Goal: Task Accomplishment & Management: Manage account settings

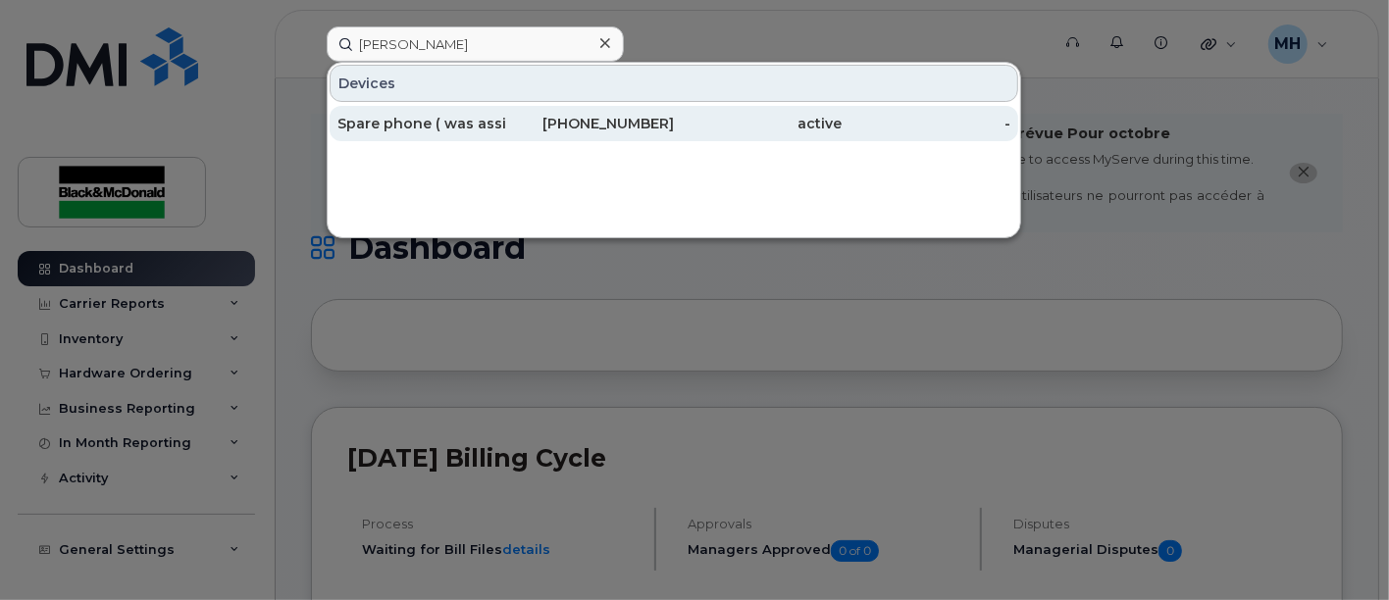
type input "Laura Kelly"
click at [468, 118] on div "Spare phone ( was assigned to Laura Kelly )" at bounding box center [421, 124] width 169 height 20
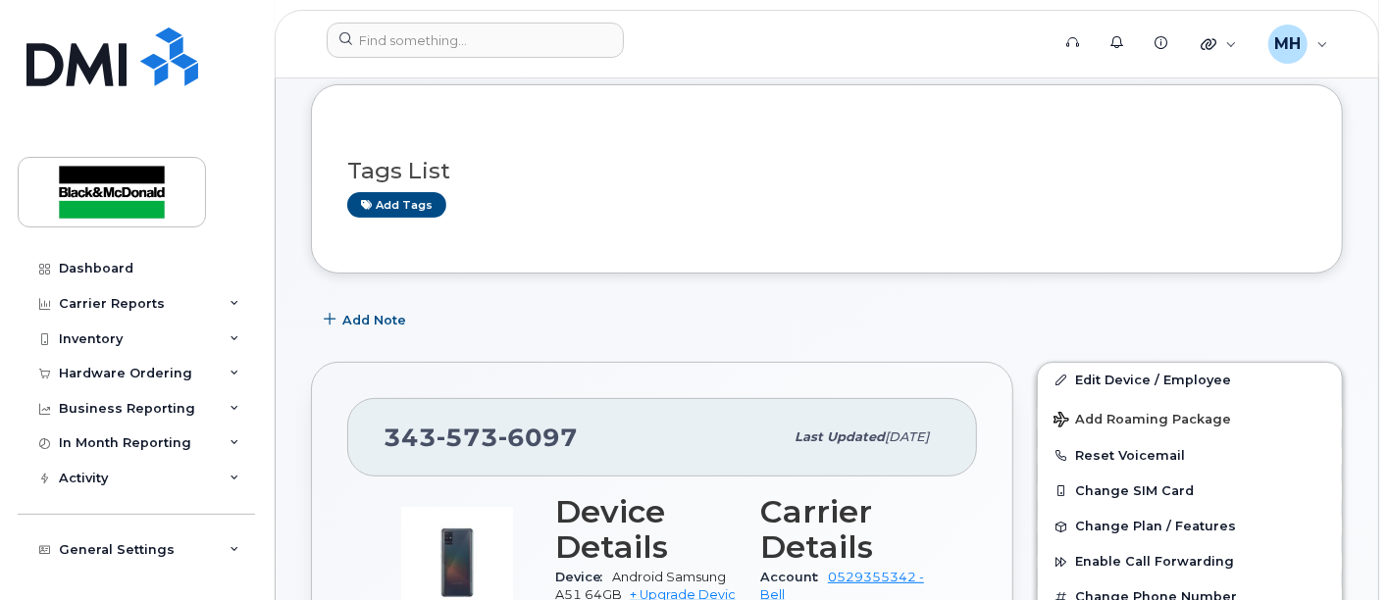
scroll to position [327, 0]
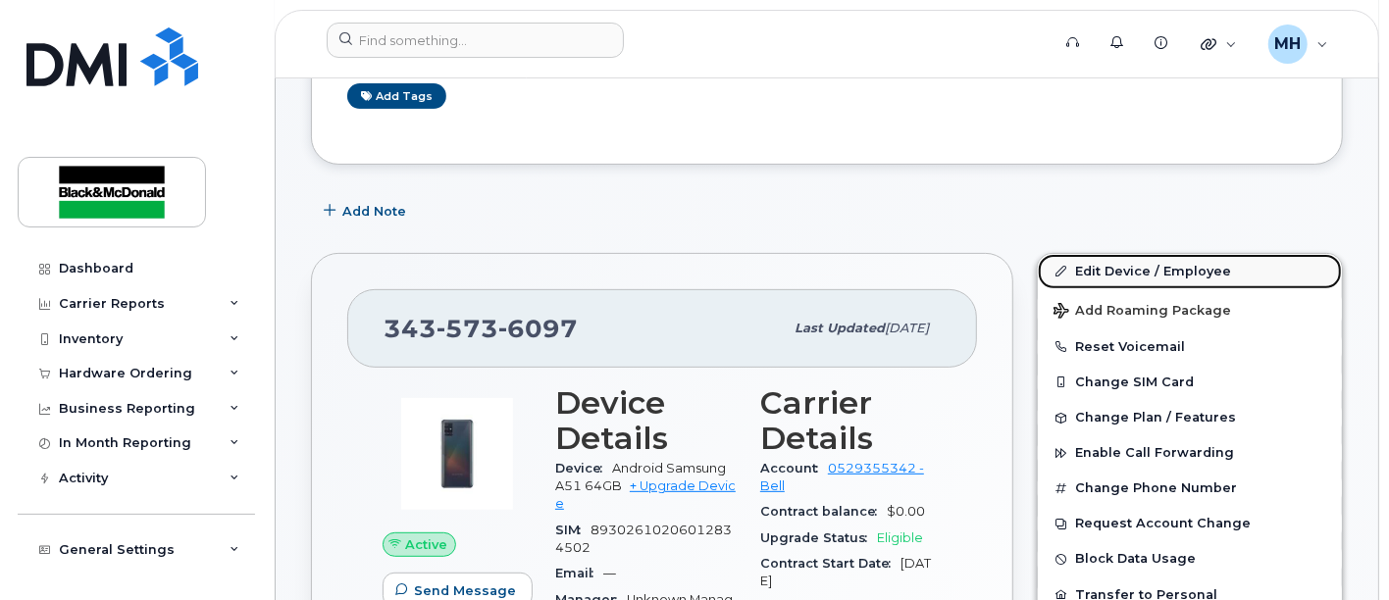
click at [1114, 270] on link "Edit Device / Employee" at bounding box center [1190, 271] width 304 height 35
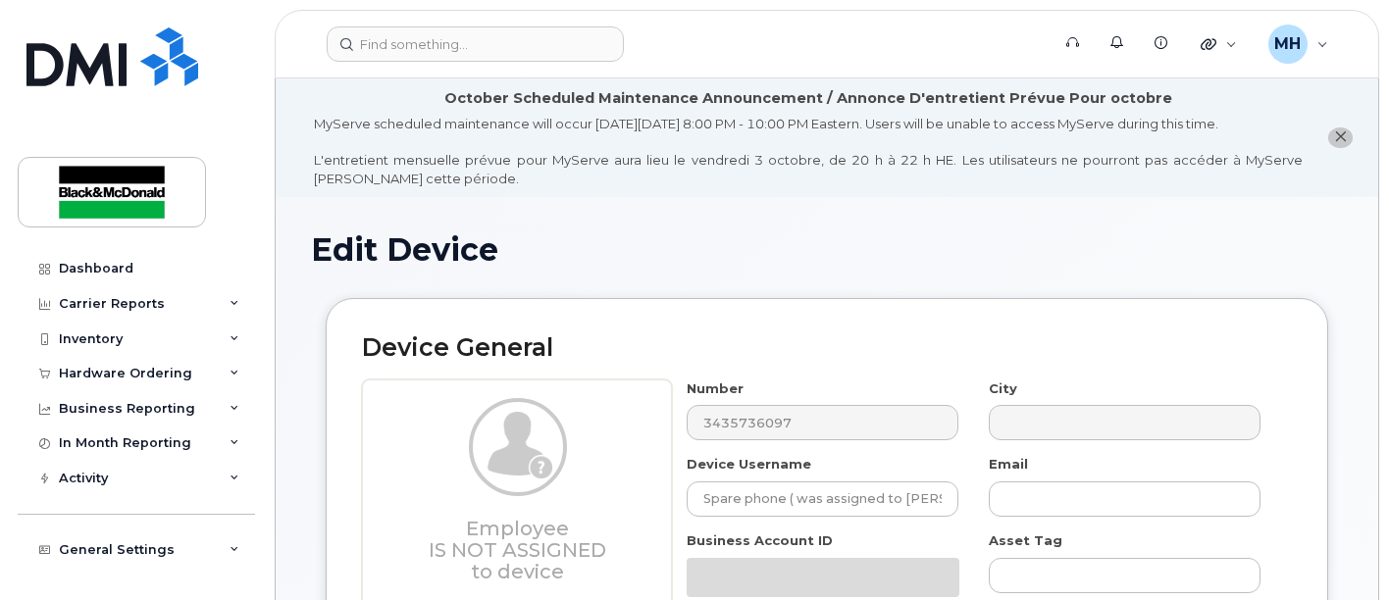
select select "35148941"
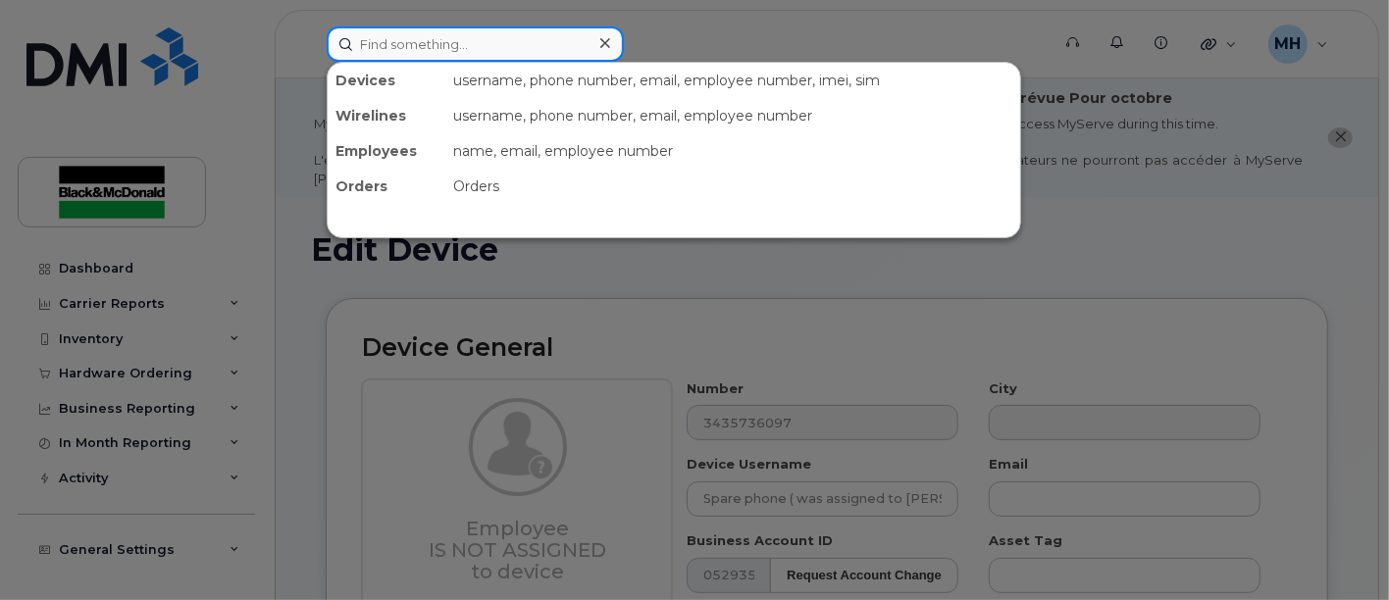
click at [464, 47] on input at bounding box center [475, 43] width 297 height 35
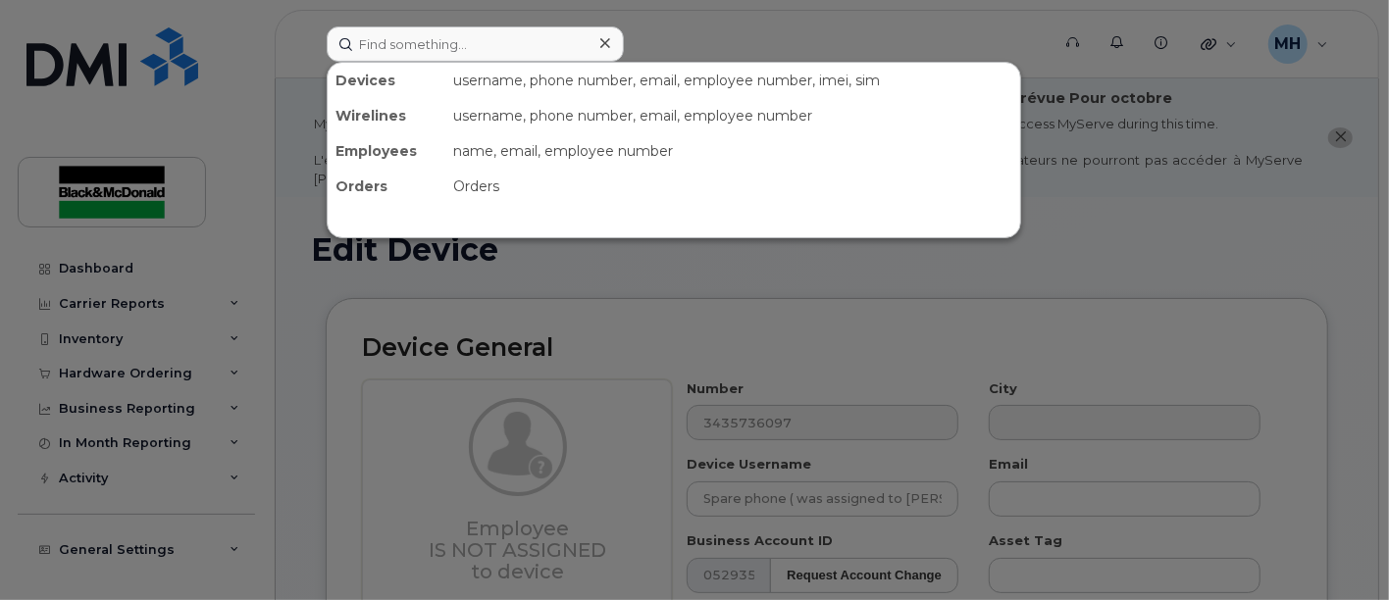
click at [1012, 287] on div at bounding box center [694, 300] width 1389 height 600
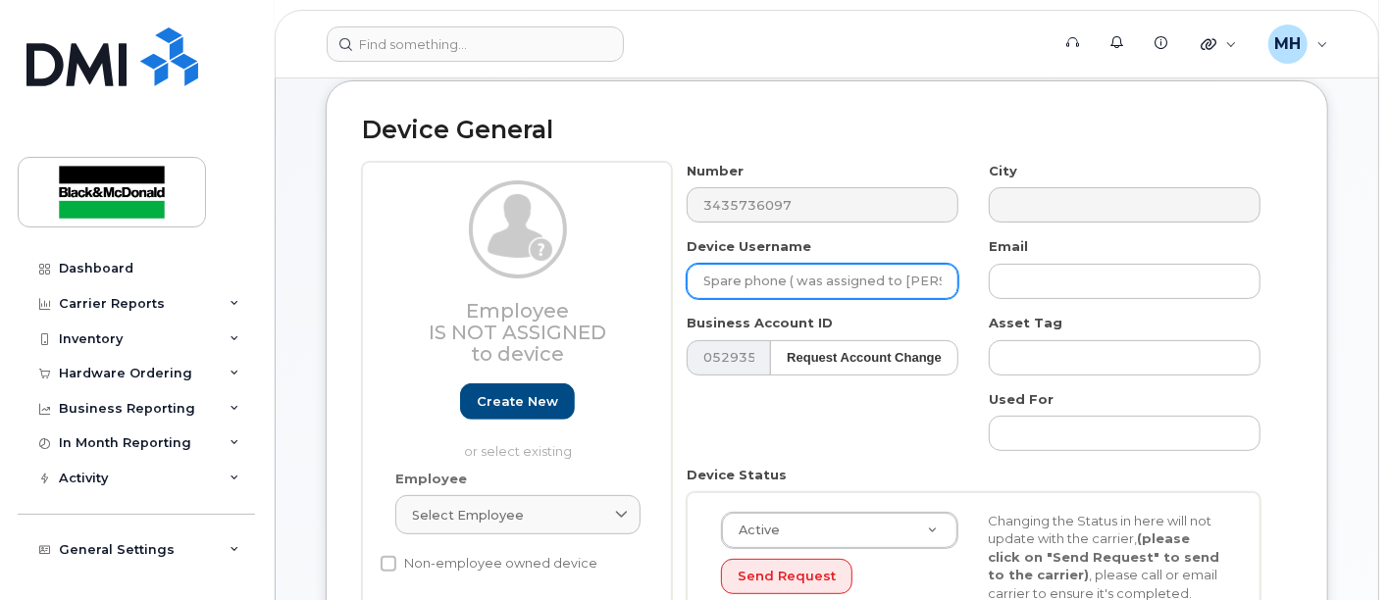
scroll to position [0, 30]
drag, startPoint x: 700, startPoint y: 278, endPoint x: 1064, endPoint y: 246, distance: 365.2
click at [1064, 246] on div "Number 3435736097 City Device Username Spare phone ( was assigned to Laura Kell…" at bounding box center [974, 427] width 604 height 530
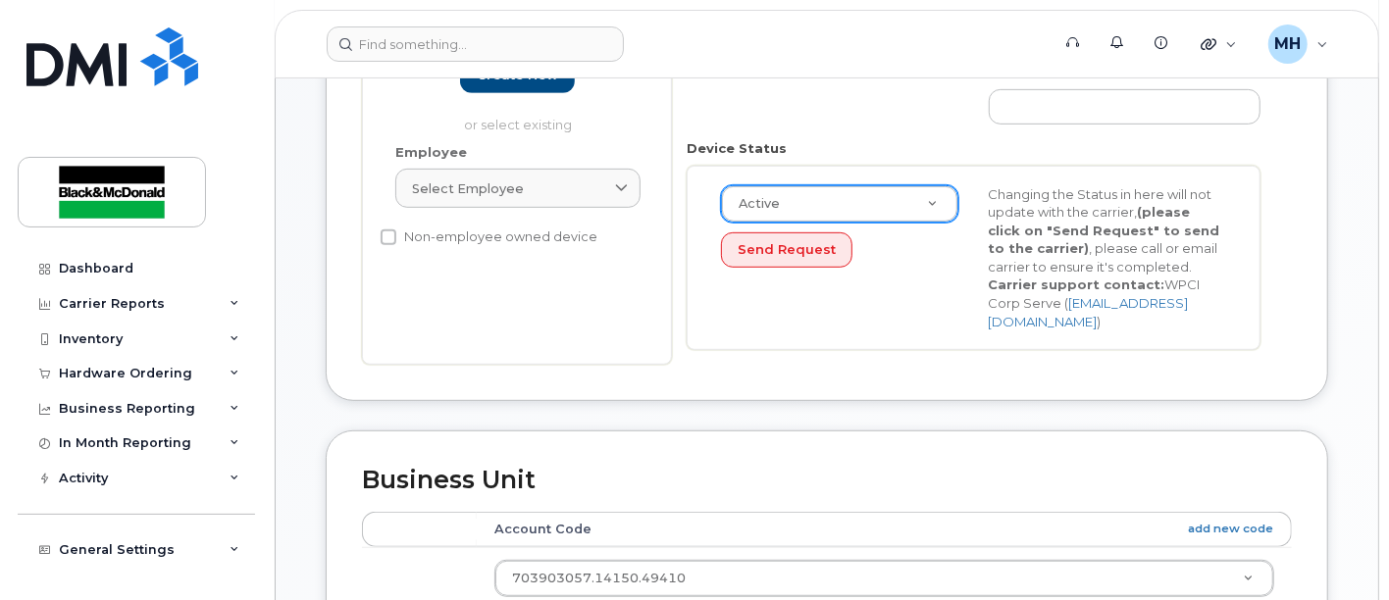
scroll to position [0, 0]
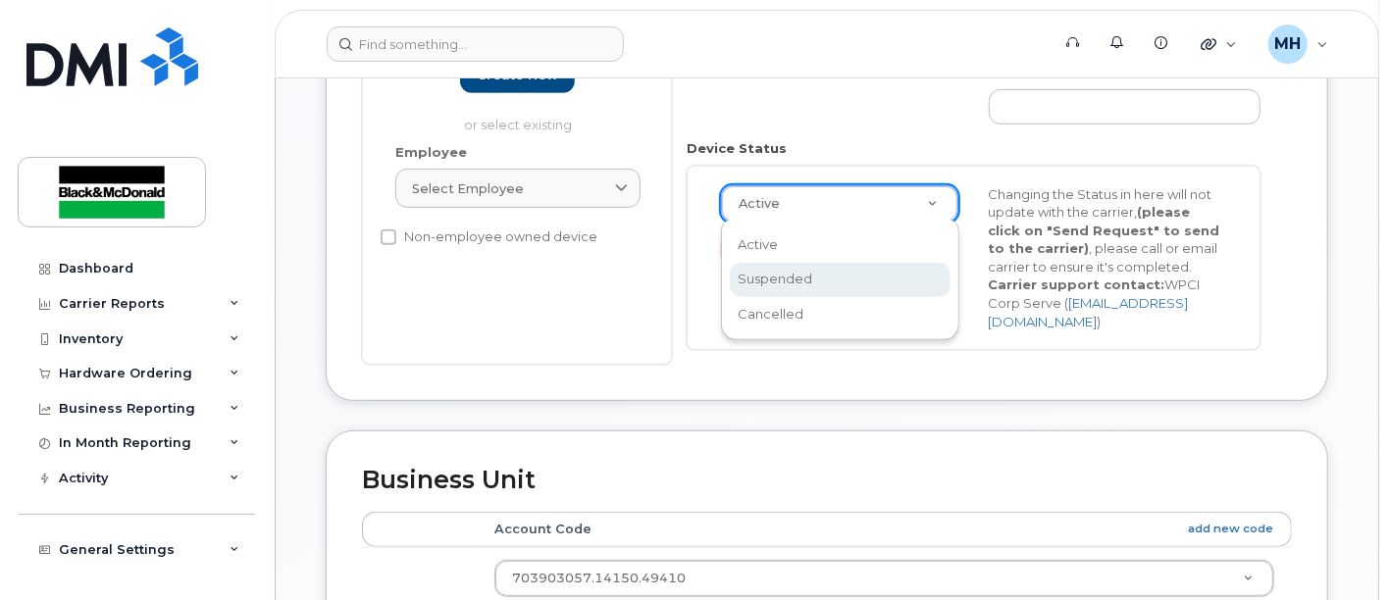
select select "suspended"
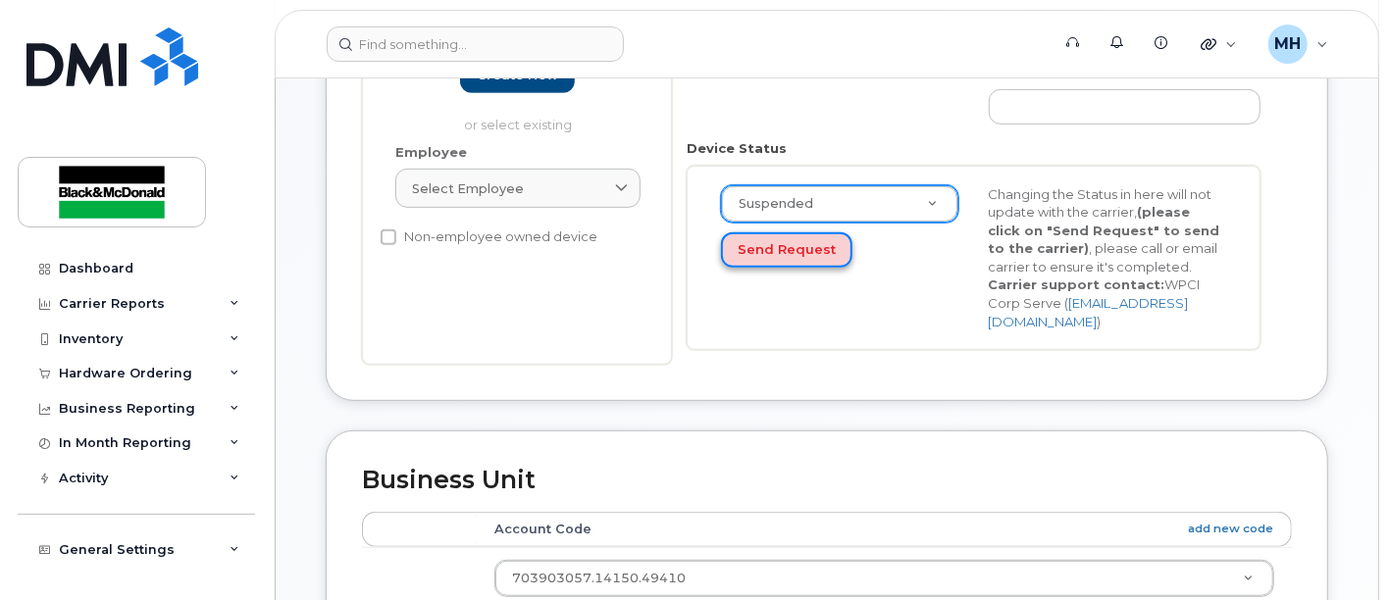
click at [798, 247] on button "Send Request" at bounding box center [786, 250] width 131 height 36
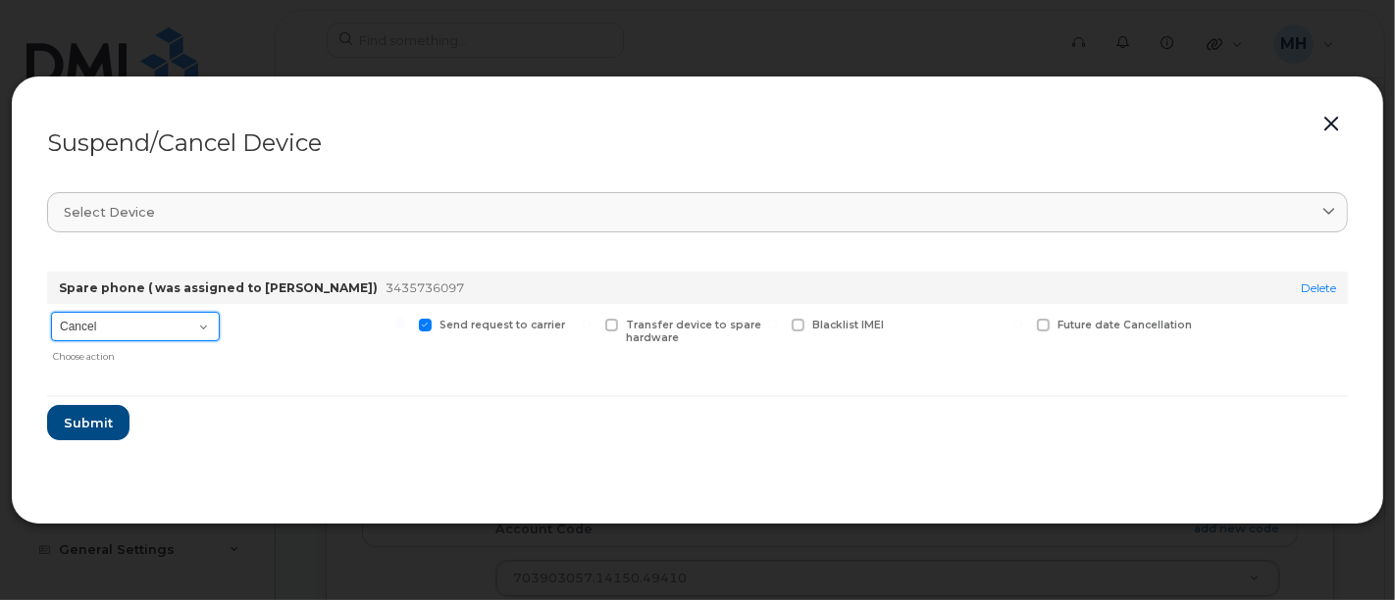
click at [185, 312] on select "Cancel Suspend - Extend Suspension Suspend - Reduced Rate Suspend - Full Rate S…" at bounding box center [135, 326] width 169 height 29
select select "[object Object]"
click at [51, 312] on select "Cancel Suspend - Extend Suspension Suspend - Reduced Rate Suspend - Full Rate S…" at bounding box center [135, 326] width 169 height 29
click at [247, 335] on label "Available for new activations/redeployments" at bounding box center [319, 331] width 174 height 25
click at [219, 329] on input "Available for new activations/redeployments" at bounding box center [214, 324] width 10 height 10
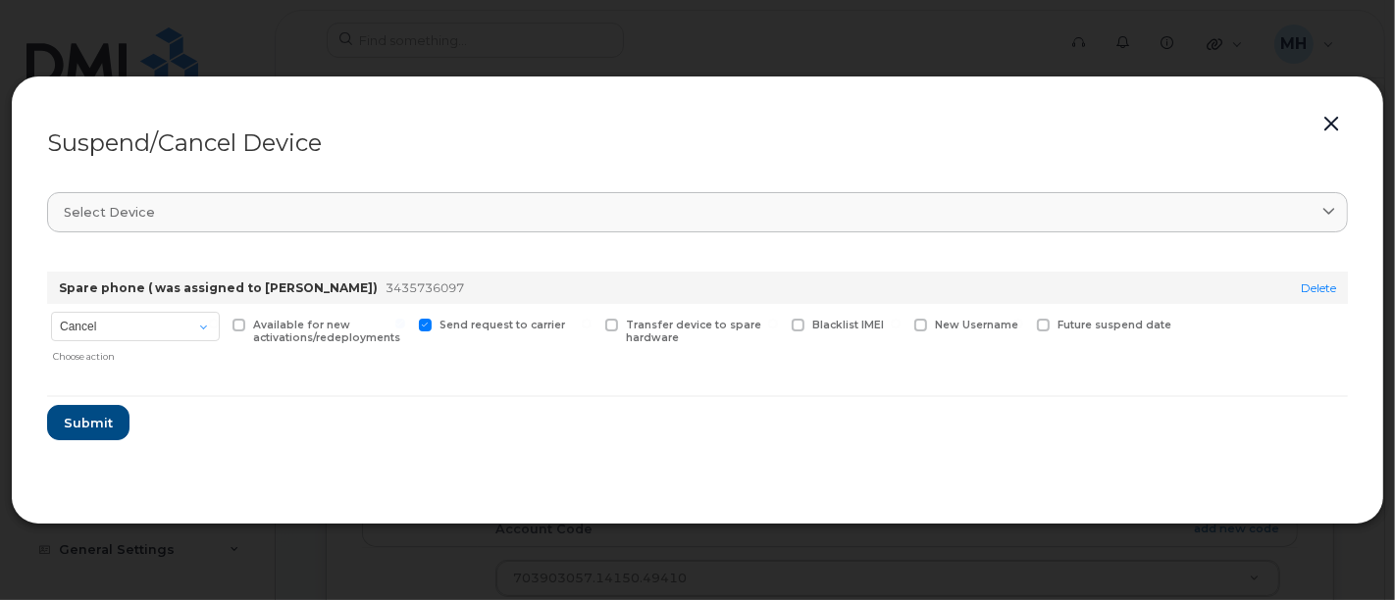
checkbox input "true"
click at [98, 425] on span "Submit" at bounding box center [87, 423] width 49 height 19
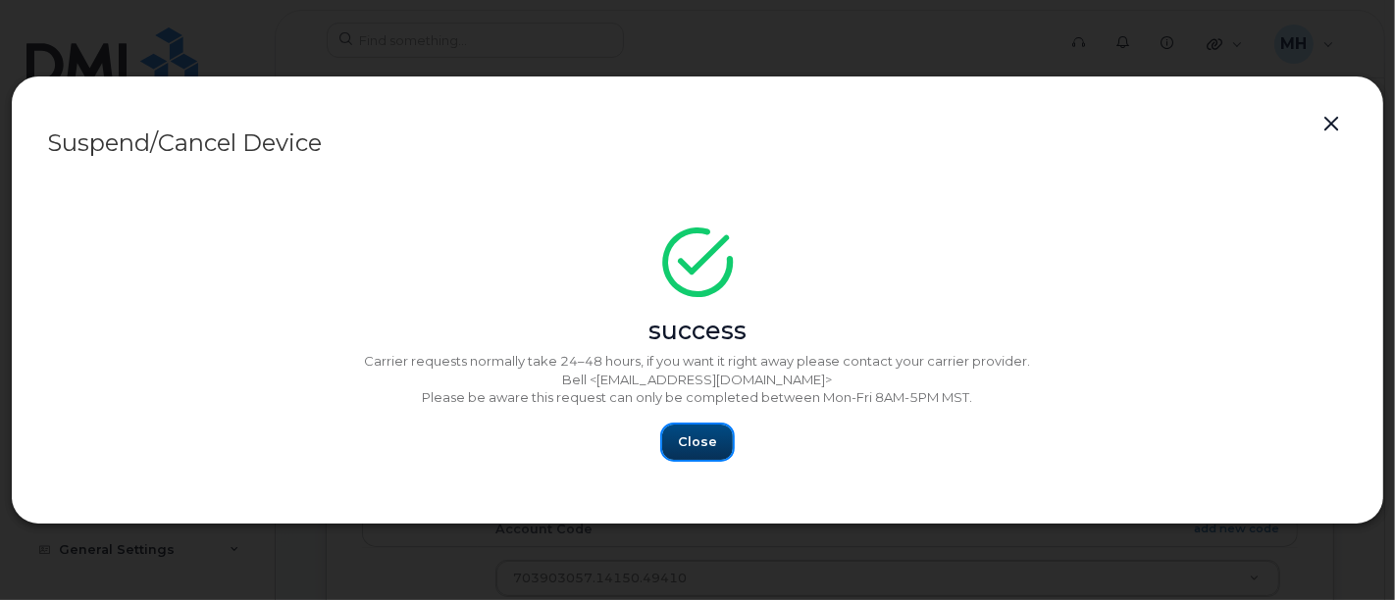
click at [687, 455] on button "Close" at bounding box center [697, 442] width 71 height 35
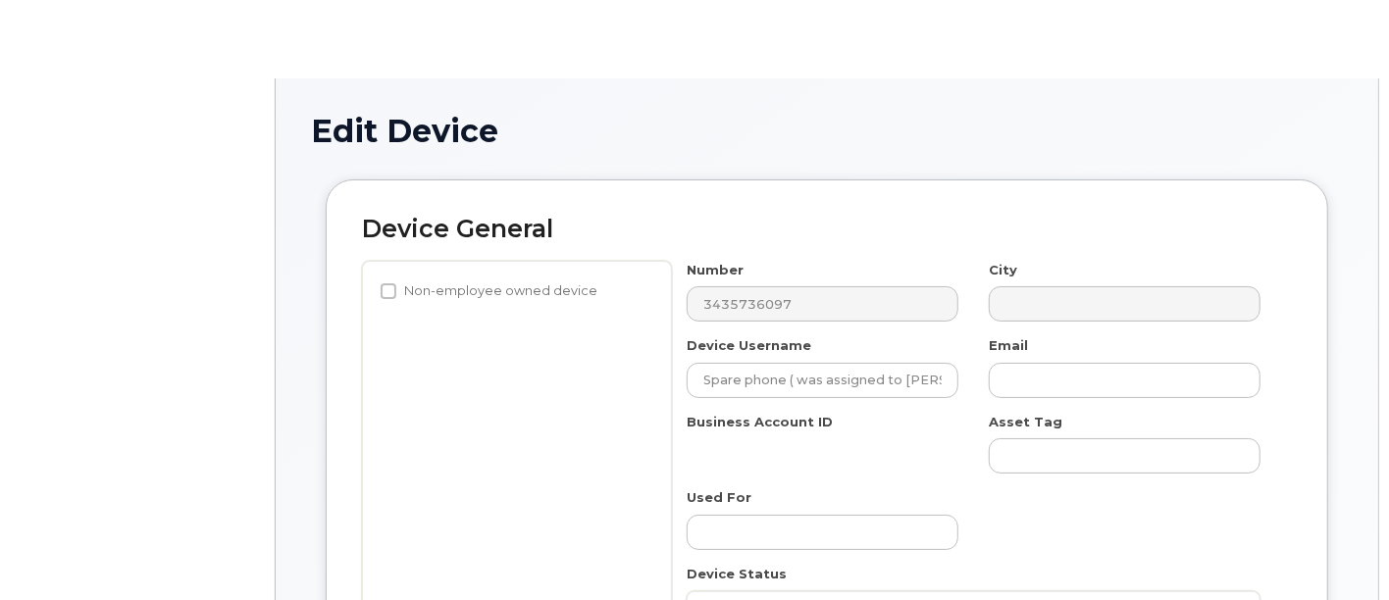
select select "35148941"
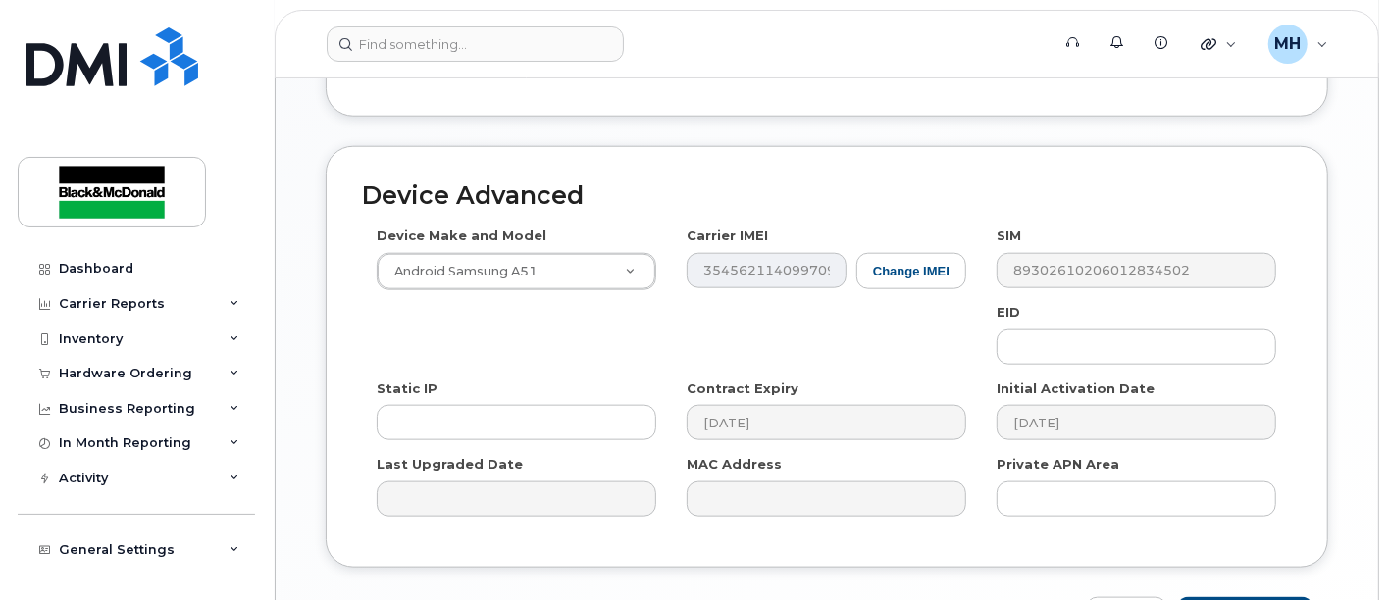
scroll to position [1333, 0]
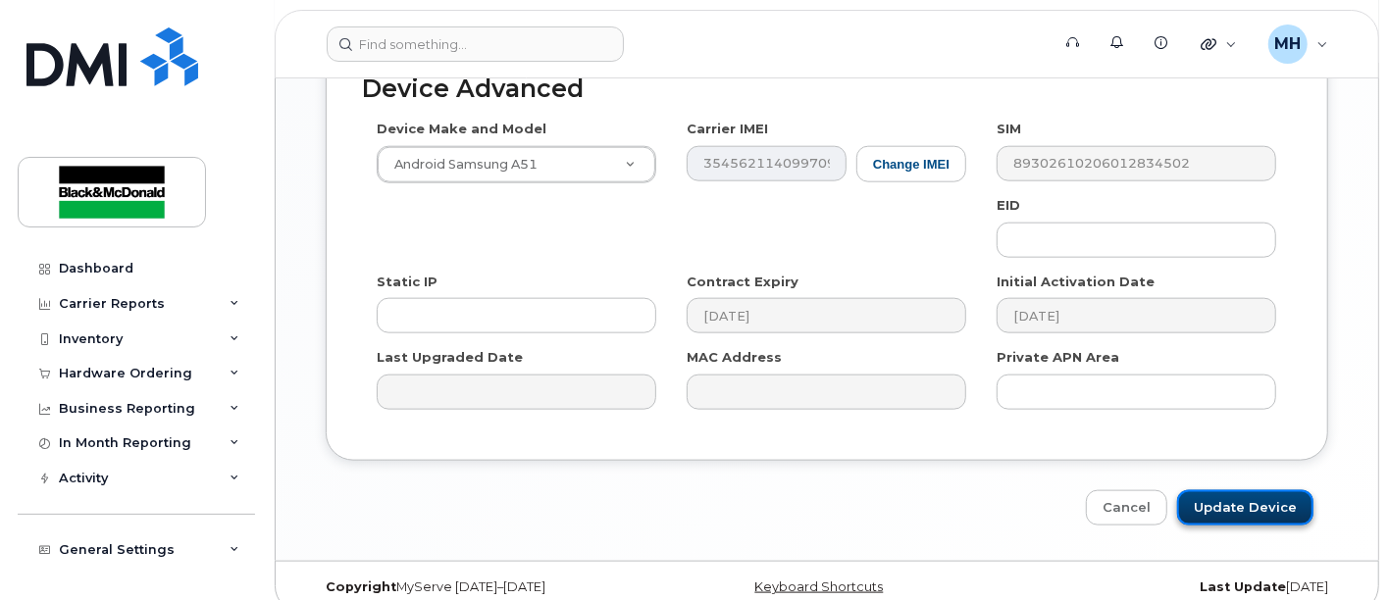
click at [1259, 490] on input "Update Device" at bounding box center [1245, 508] width 136 height 36
type input "Saving..."
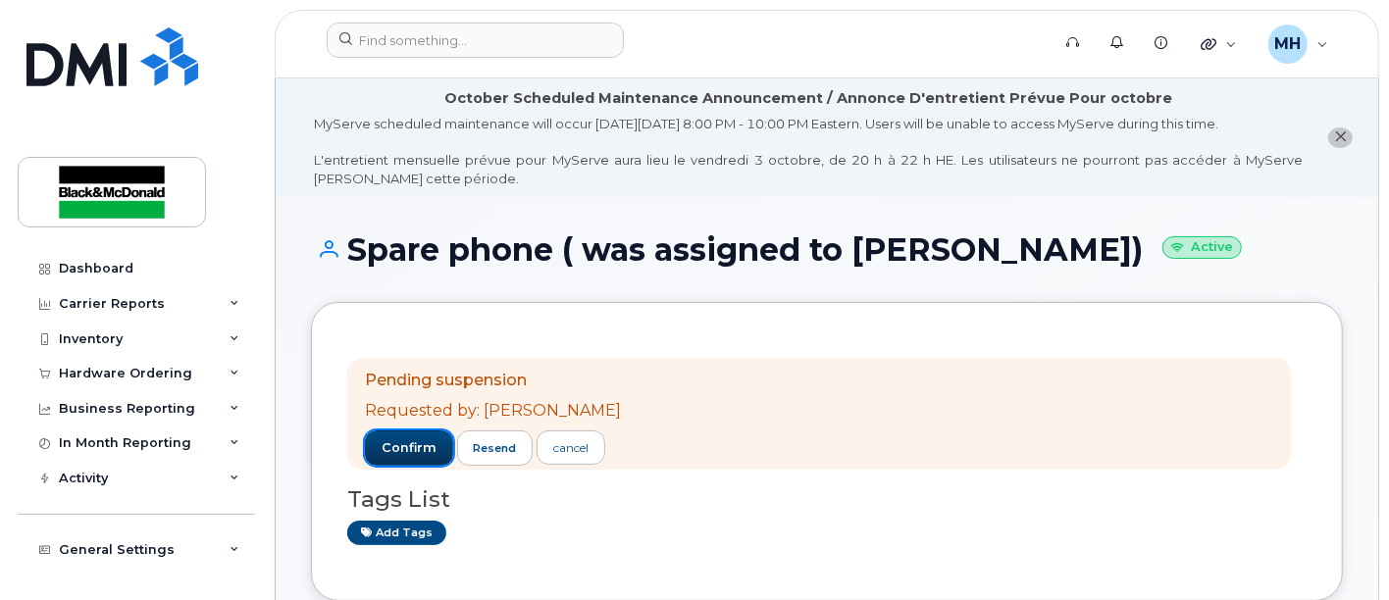
click at [420, 447] on span "confirm" at bounding box center [409, 448] width 55 height 18
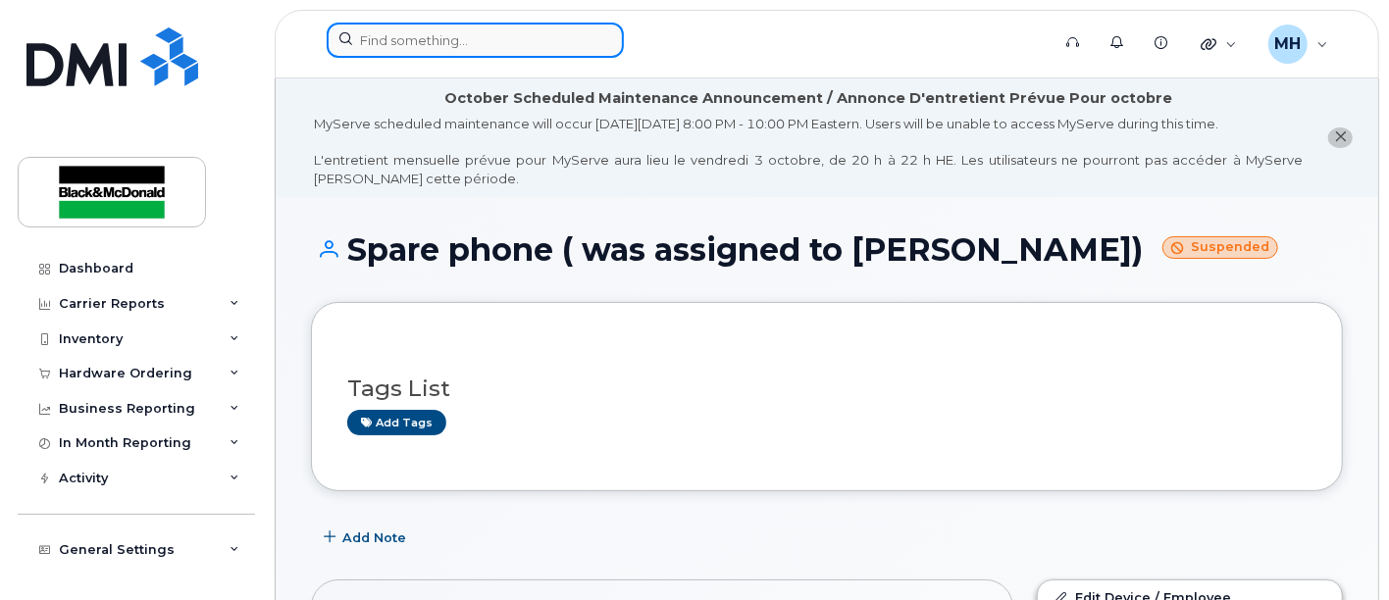
drag, startPoint x: 456, startPoint y: 53, endPoint x: 467, endPoint y: 46, distance: 12.8
click at [456, 53] on input at bounding box center [475, 40] width 297 height 35
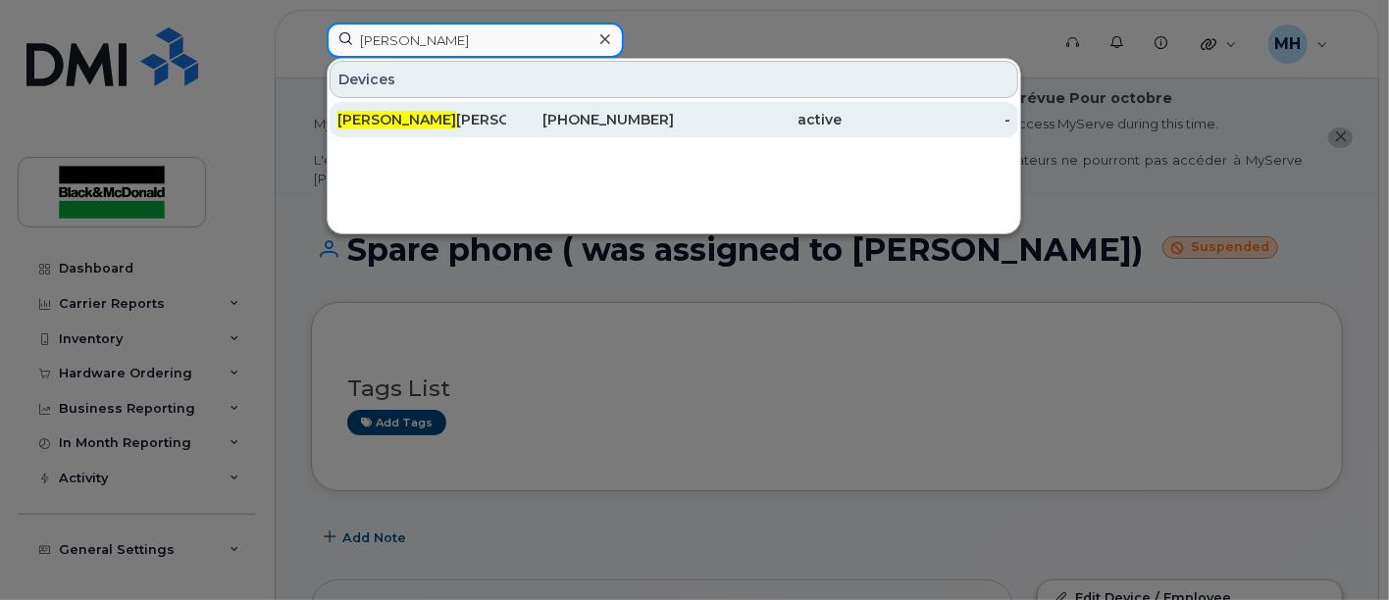
type input "Julie"
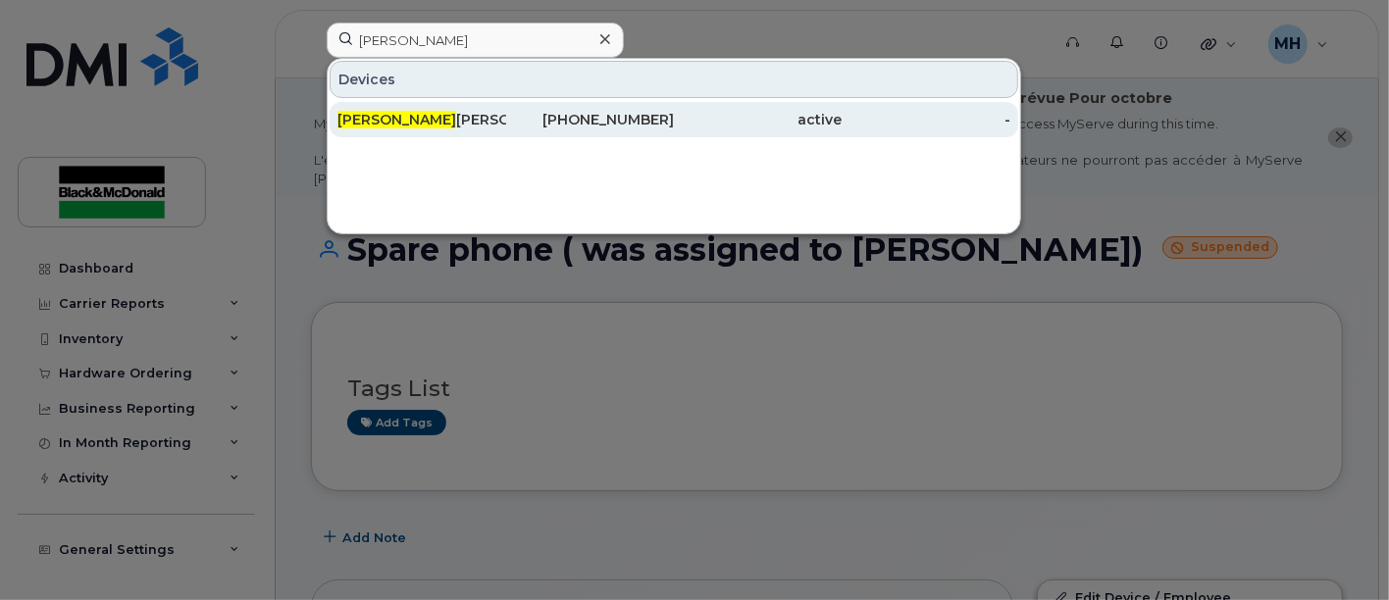
click at [405, 121] on div "Julie Belanger" at bounding box center [421, 120] width 169 height 20
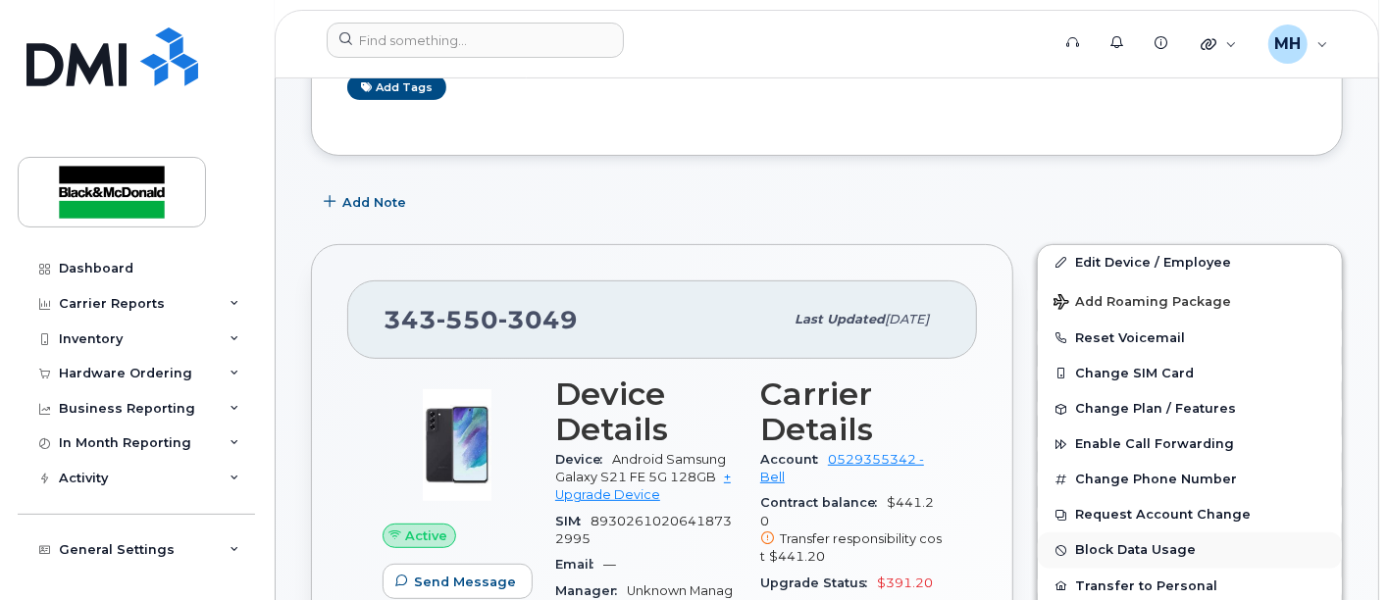
scroll to position [327, 0]
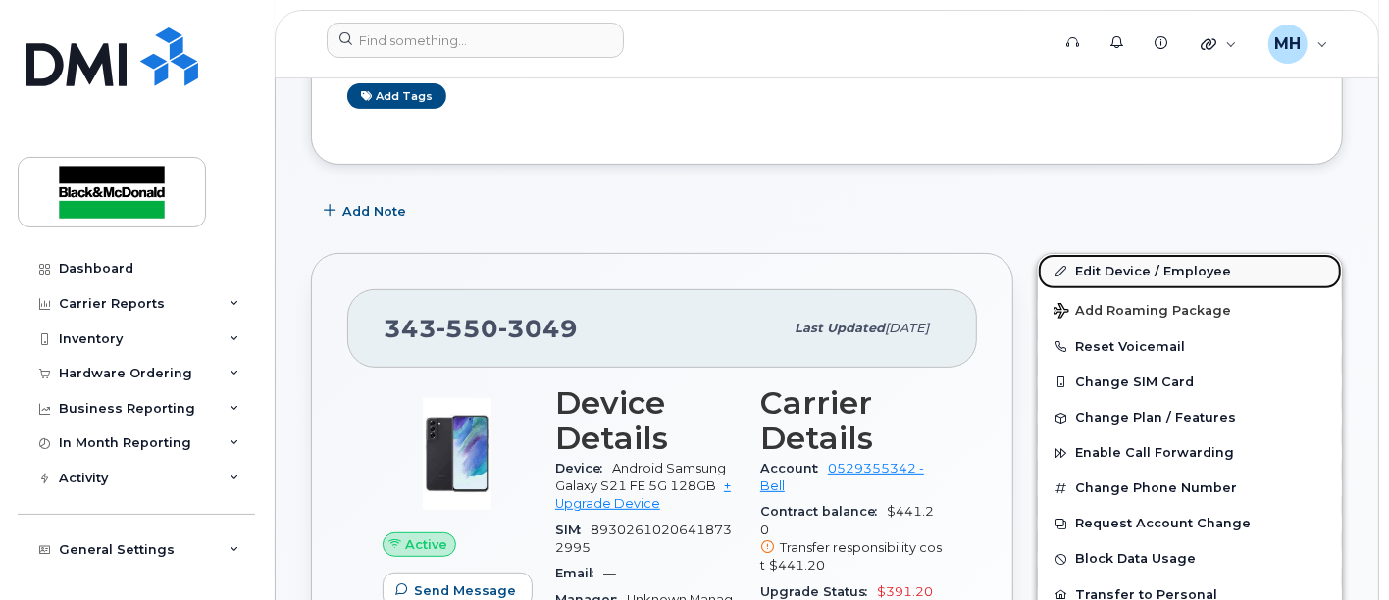
click at [1165, 269] on link "Edit Device / Employee" at bounding box center [1190, 271] width 304 height 35
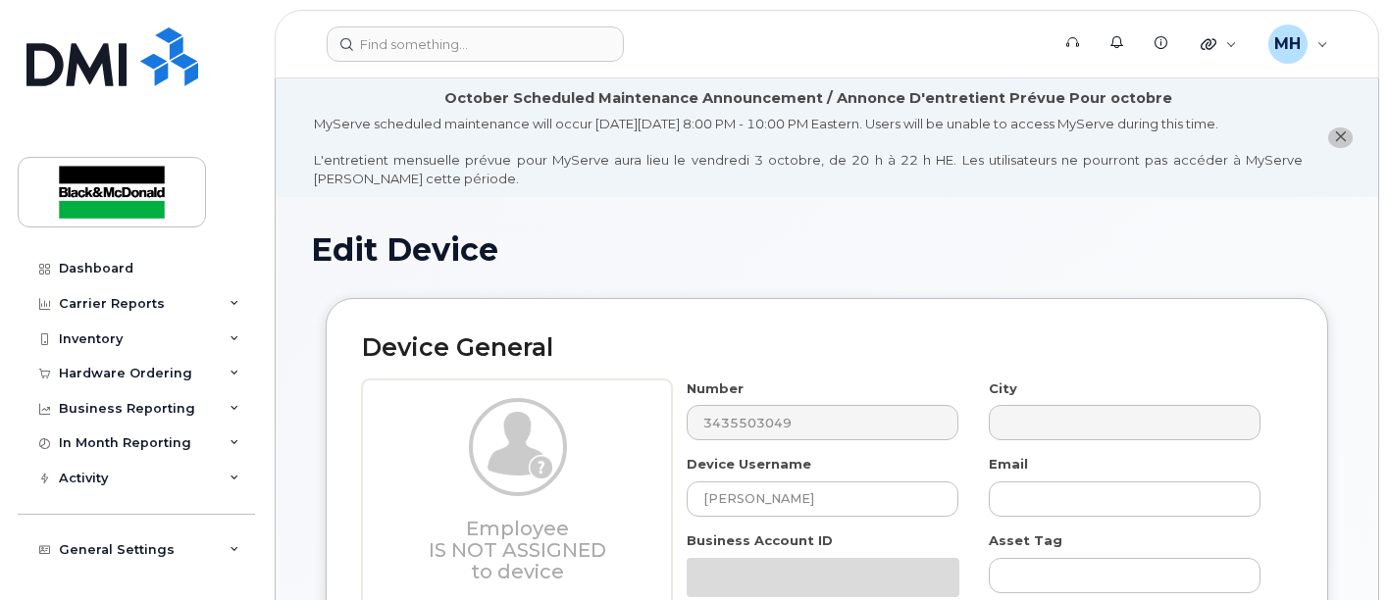
select select "9824896"
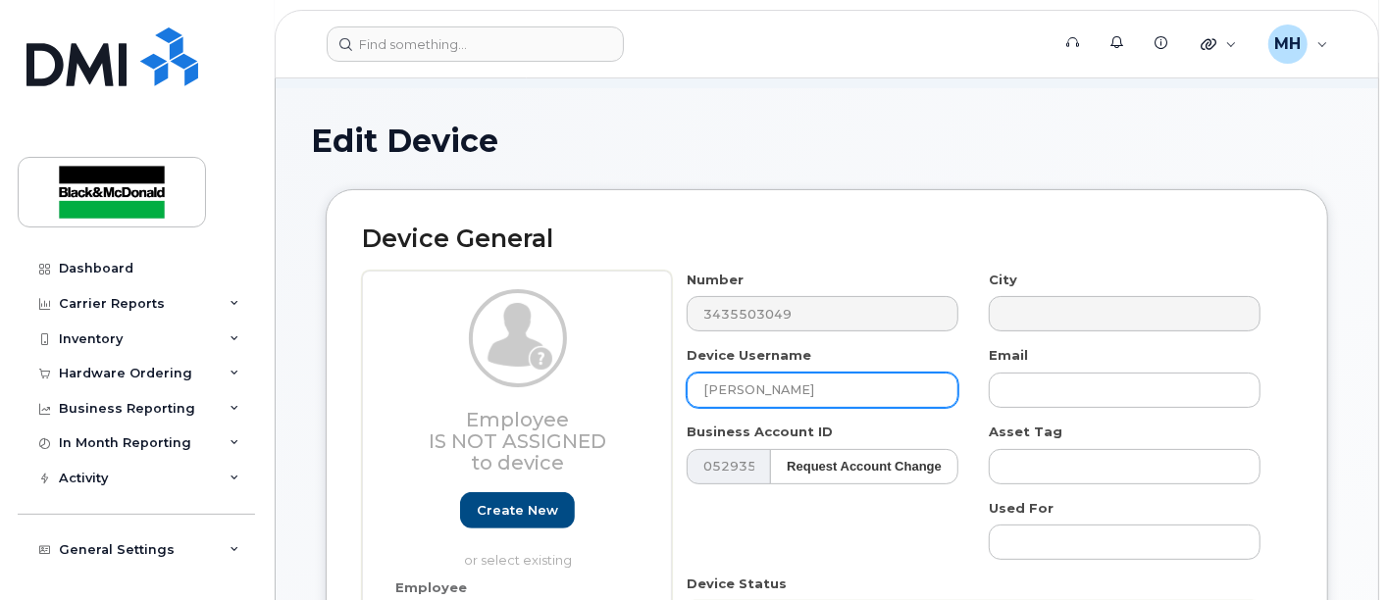
scroll to position [218, 0]
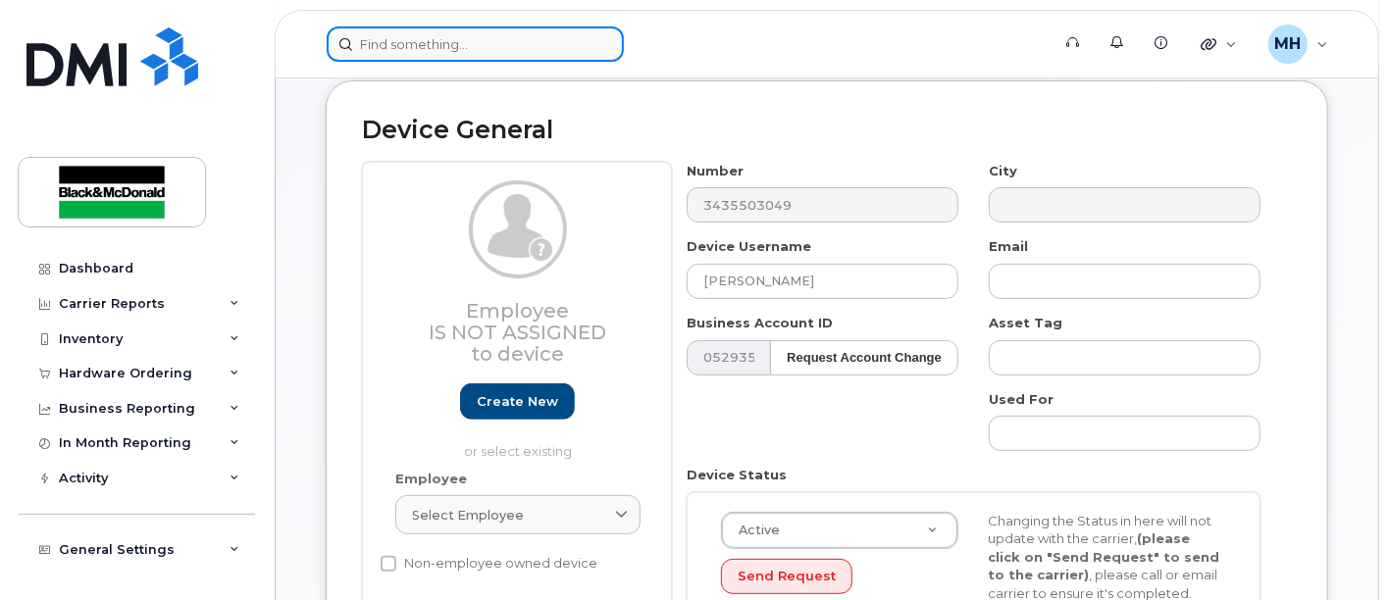
click at [465, 30] on input at bounding box center [475, 43] width 297 height 35
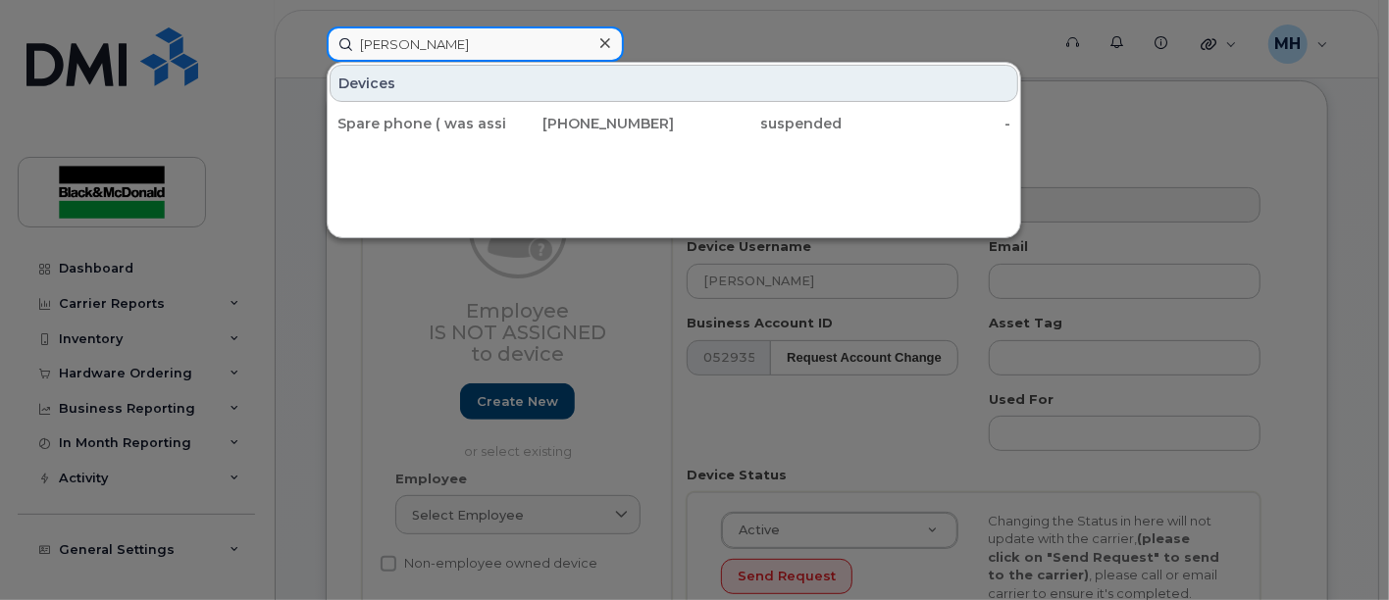
type input "[PERSON_NAME]"
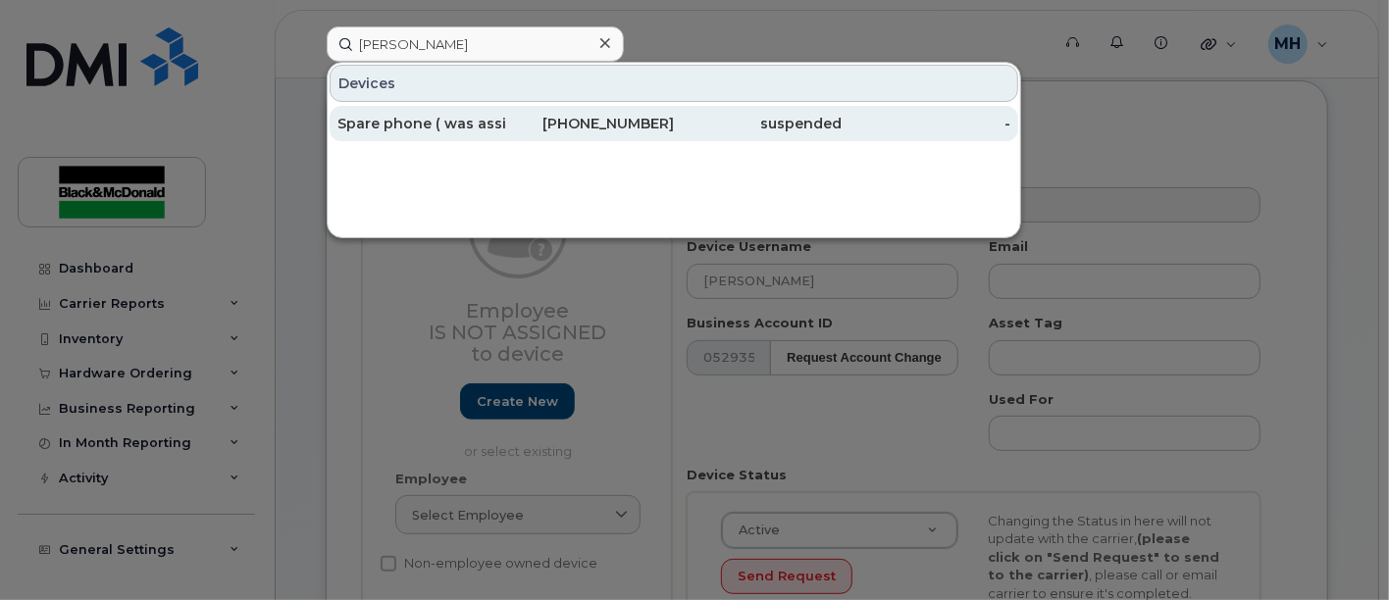
click at [464, 125] on div "Spare phone ( was assigned to [PERSON_NAME] )" at bounding box center [421, 124] width 169 height 20
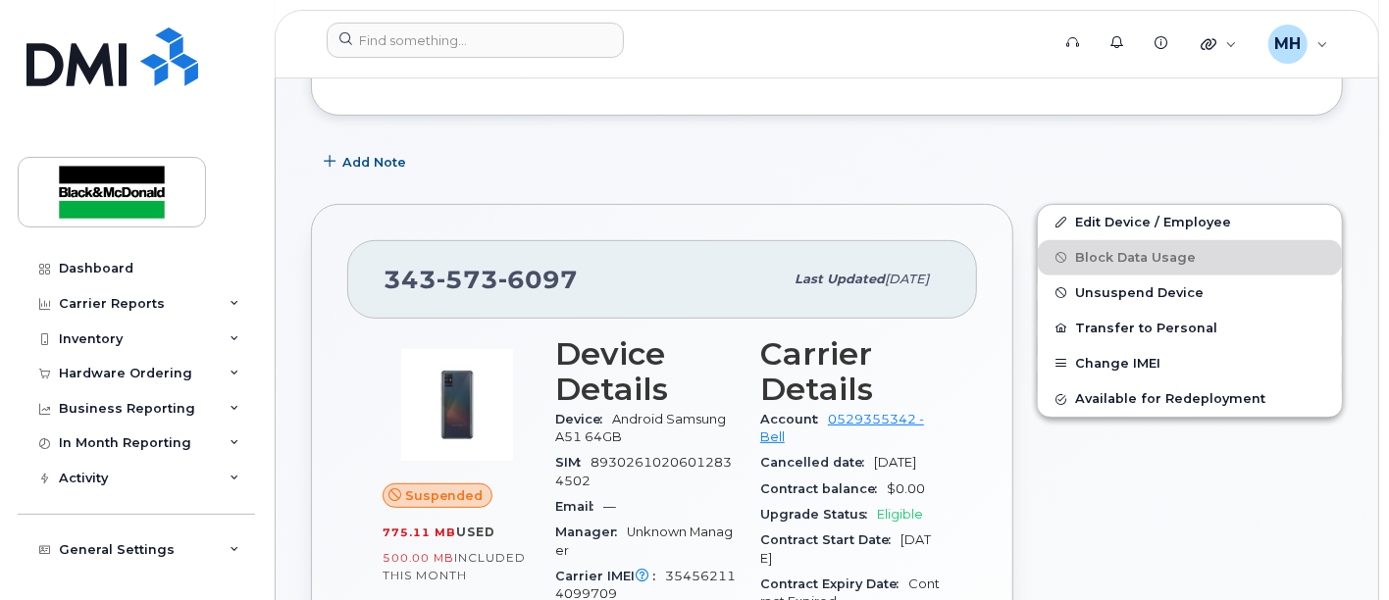
scroll to position [309, 0]
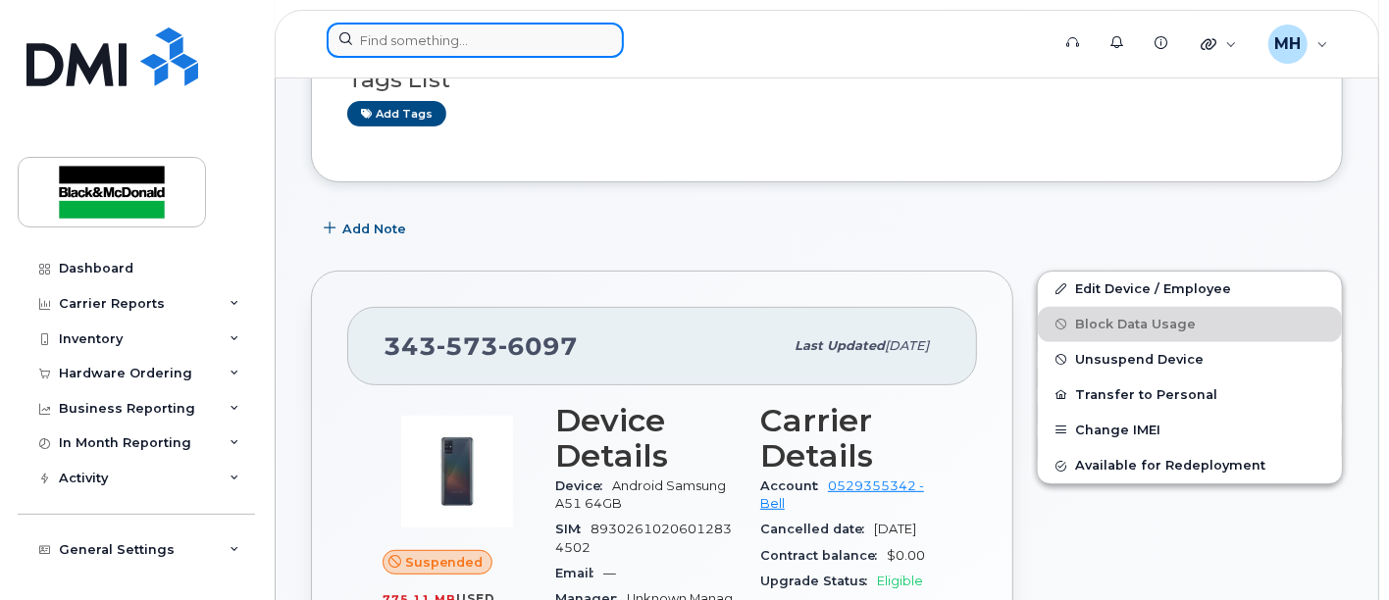
click at [367, 48] on input at bounding box center [475, 40] width 297 height 35
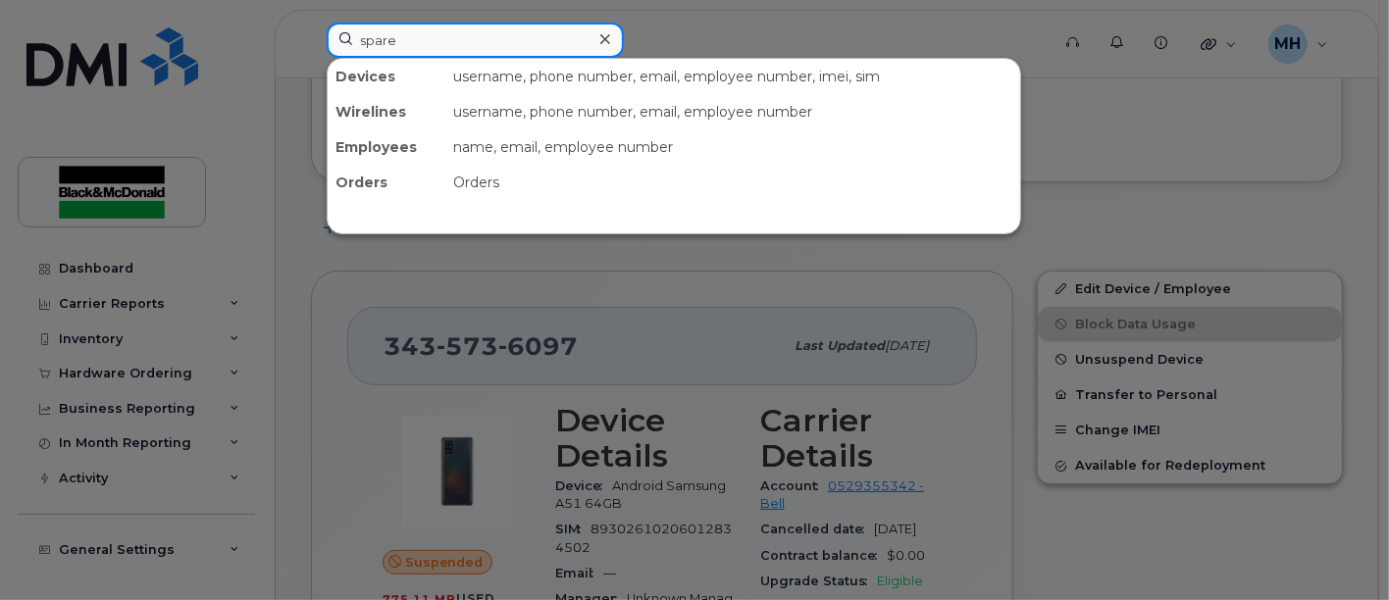
type input "spare"
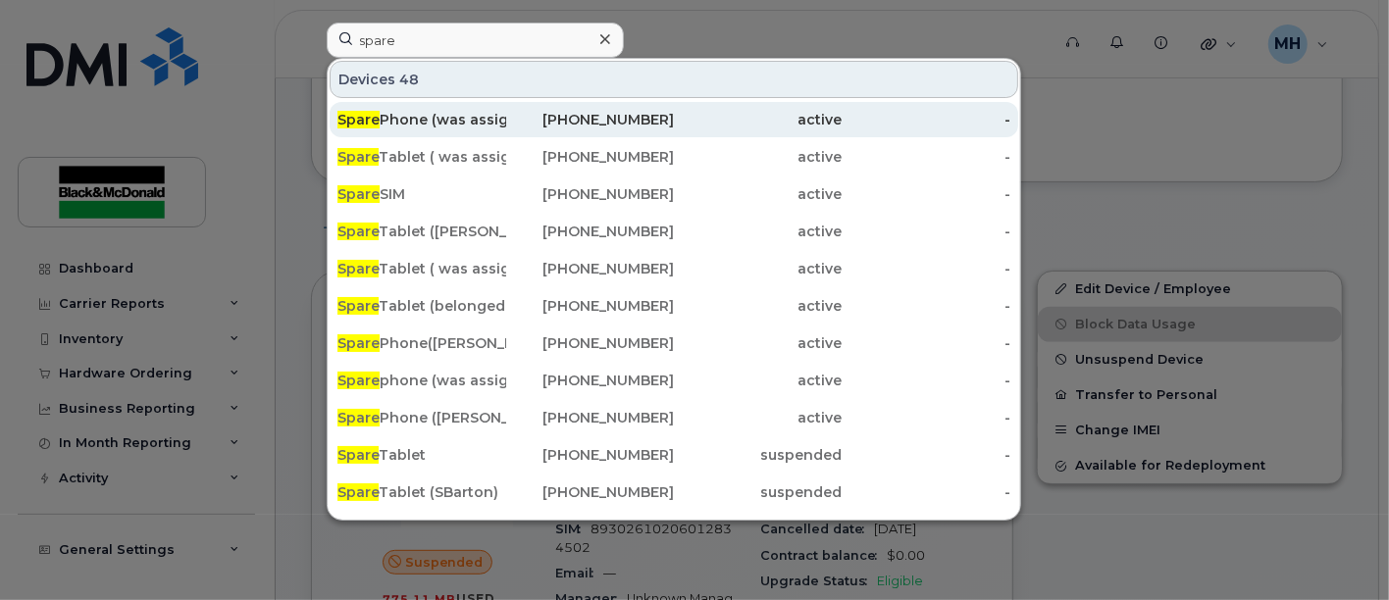
click at [484, 125] on div "Spare Phone (was assigned to Carlos Marsik)" at bounding box center [421, 120] width 169 height 20
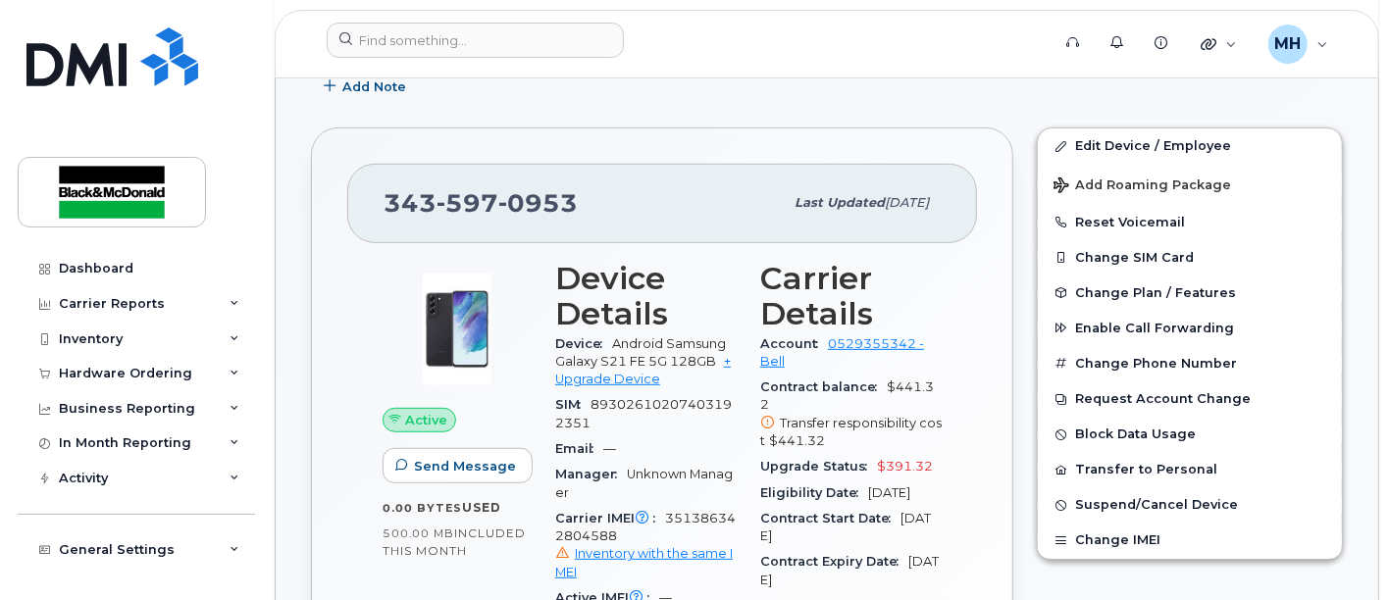
scroll to position [544, 0]
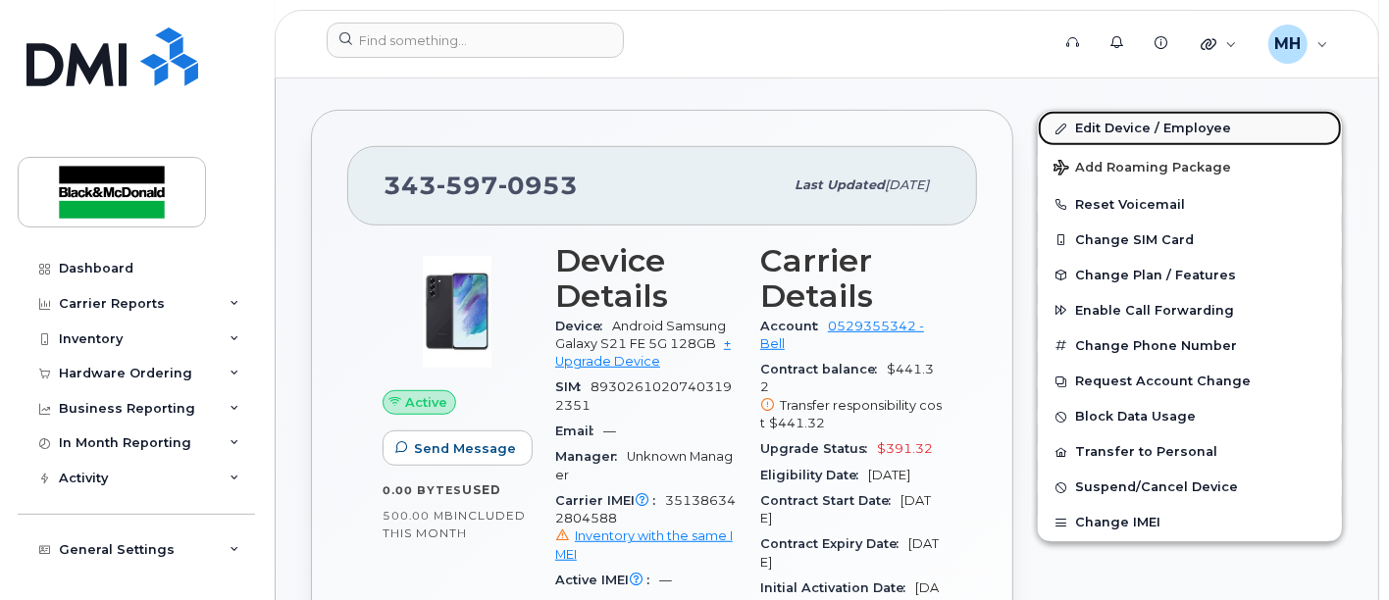
click at [1196, 129] on link "Edit Device / Employee" at bounding box center [1190, 128] width 304 height 35
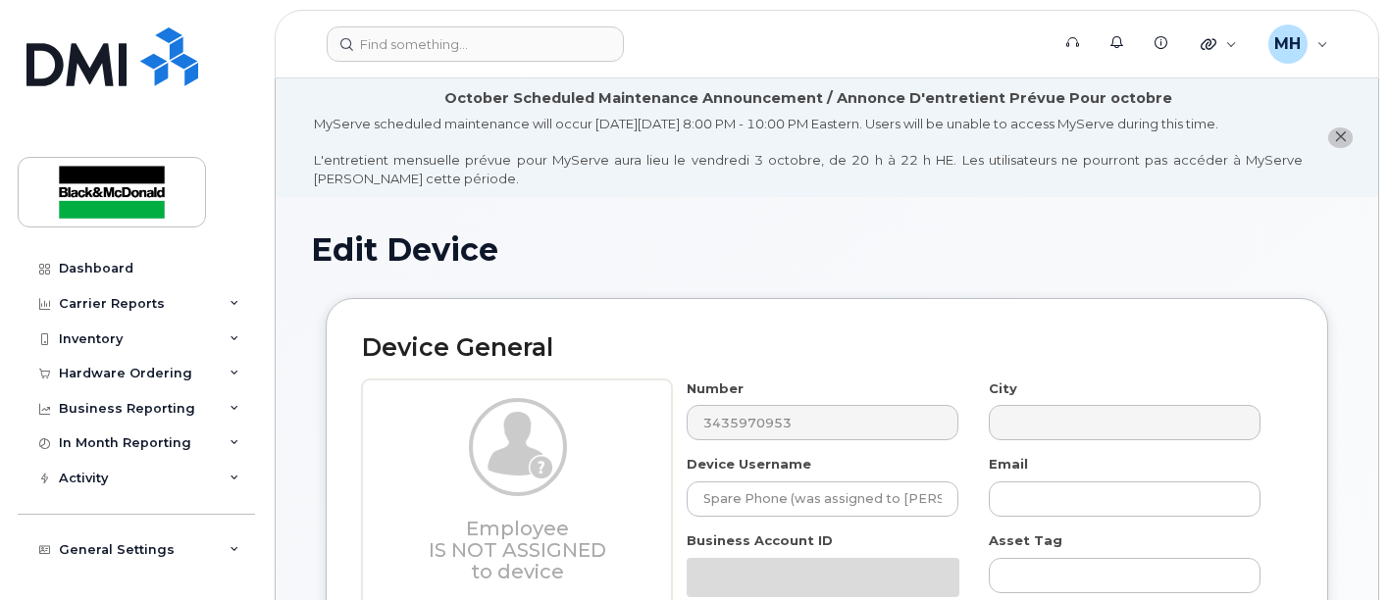
select select "35148748"
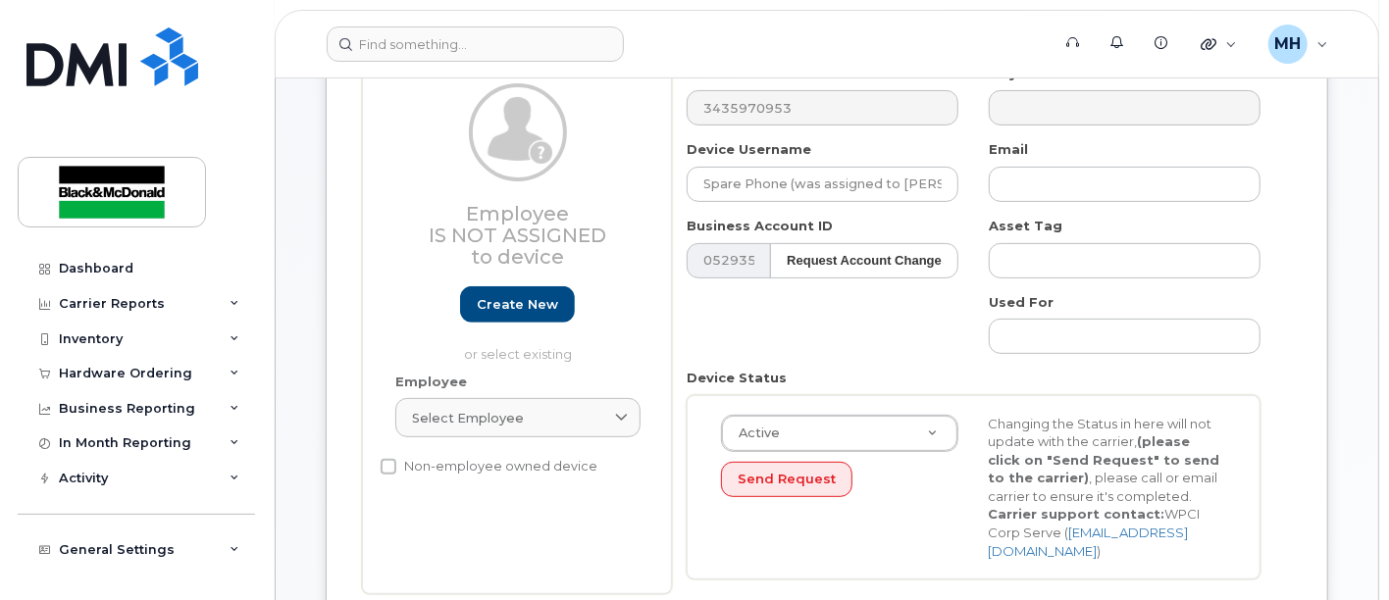
scroll to position [327, 0]
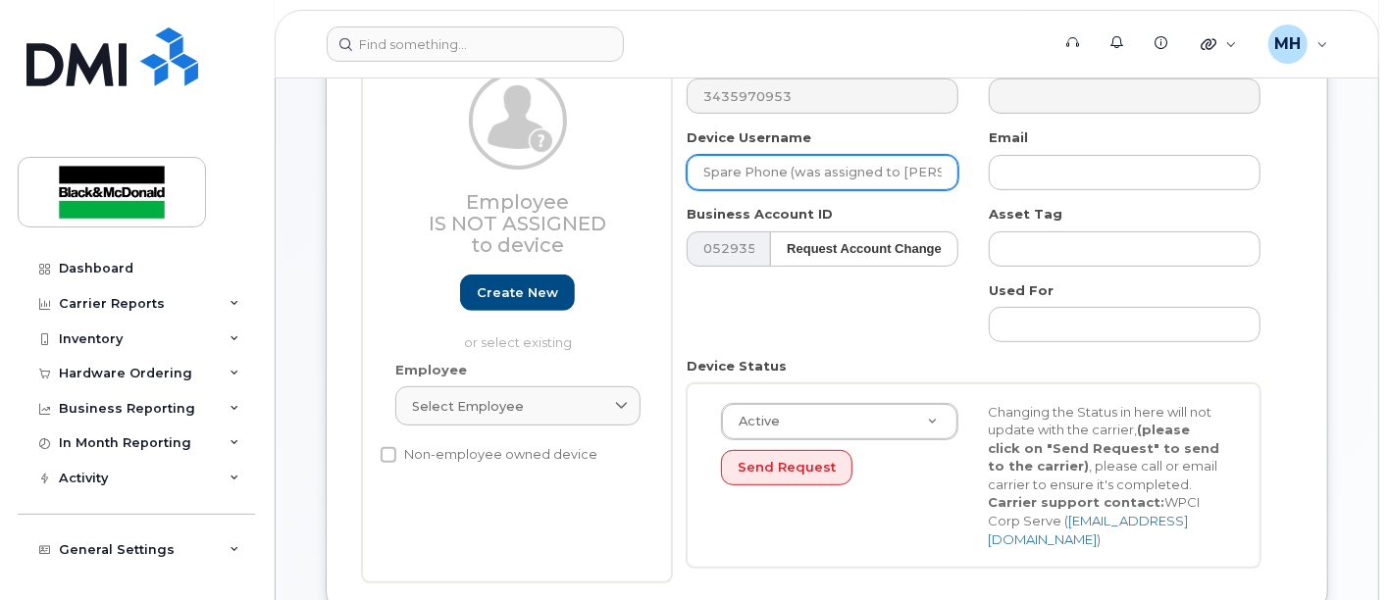
click at [913, 173] on input "Spare Phone (was assigned to Carlos Marsik)" at bounding box center [823, 172] width 272 height 35
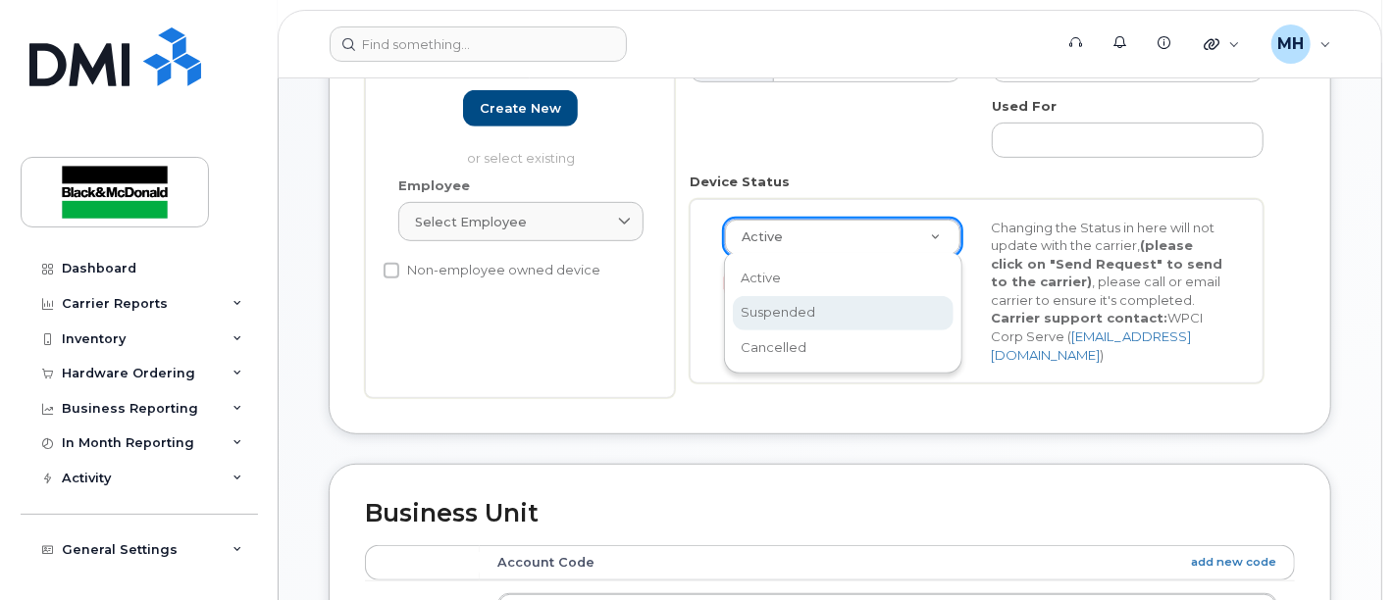
scroll to position [0, 5]
drag, startPoint x: 795, startPoint y: 315, endPoint x: 788, endPoint y: 303, distance: 14.1
select select "suspended"
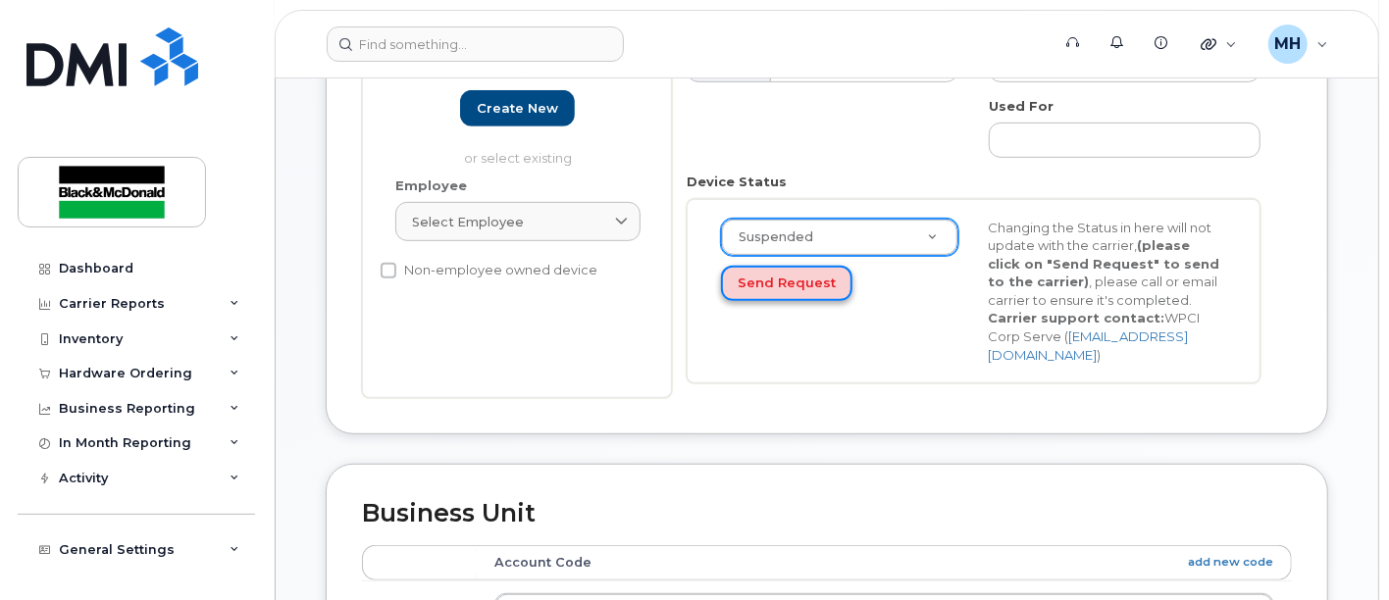
click at [776, 280] on button "Send Request" at bounding box center [786, 284] width 131 height 36
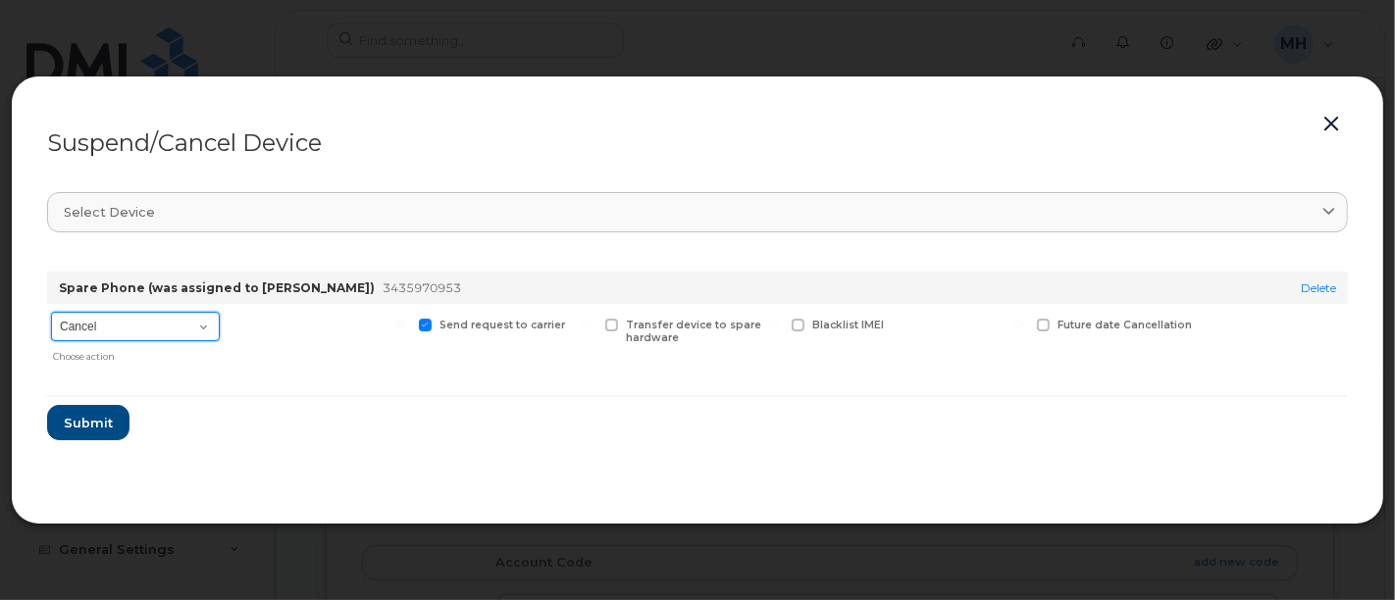
click at [207, 319] on select "Cancel Suspend - Extend Suspension Suspend - Reduced Rate Suspend - Full Rate S…" at bounding box center [135, 326] width 169 height 29
select select "[object Object]"
click at [51, 312] on select "Cancel Suspend - Extend Suspension Suspend - Reduced Rate Suspend - Full Rate S…" at bounding box center [135, 326] width 169 height 29
drag, startPoint x: 236, startPoint y: 322, endPoint x: 248, endPoint y: 329, distance: 13.6
click at [239, 321] on span at bounding box center [238, 325] width 13 height 13
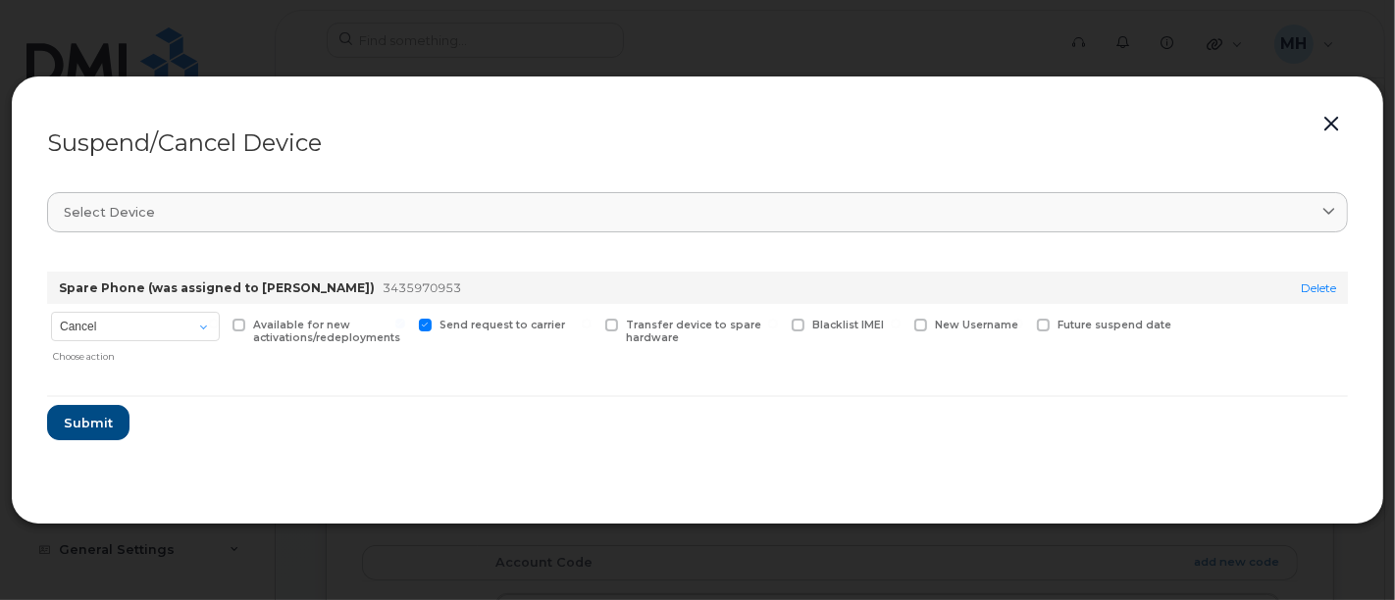
click at [219, 321] on input "Available for new activations/redeployments" at bounding box center [214, 324] width 10 height 10
checkbox input "true"
click at [92, 421] on span "Submit" at bounding box center [87, 423] width 49 height 19
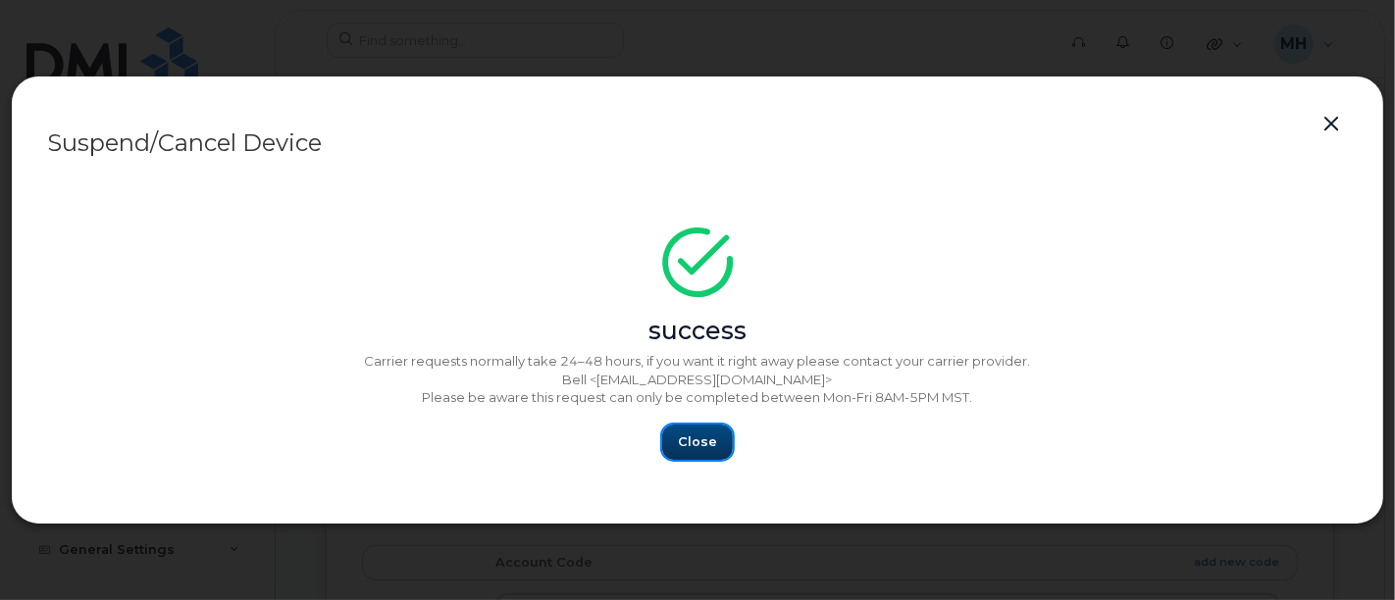
click at [706, 450] on span "Close" at bounding box center [697, 442] width 39 height 19
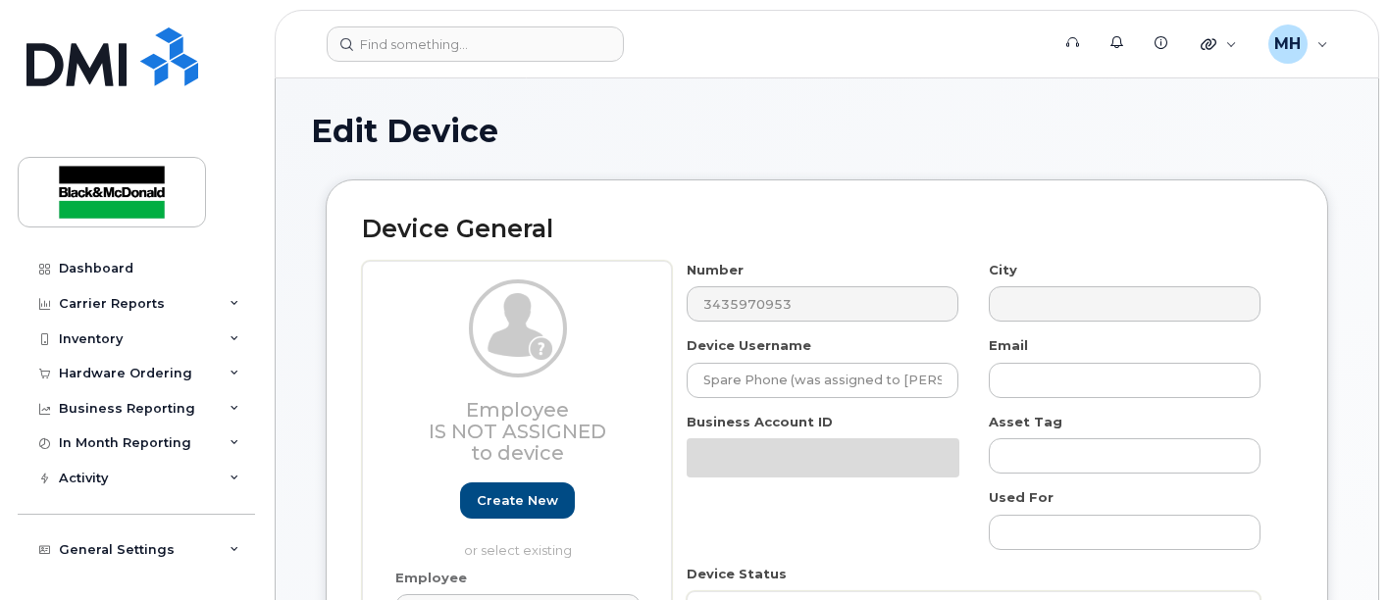
select select "35148748"
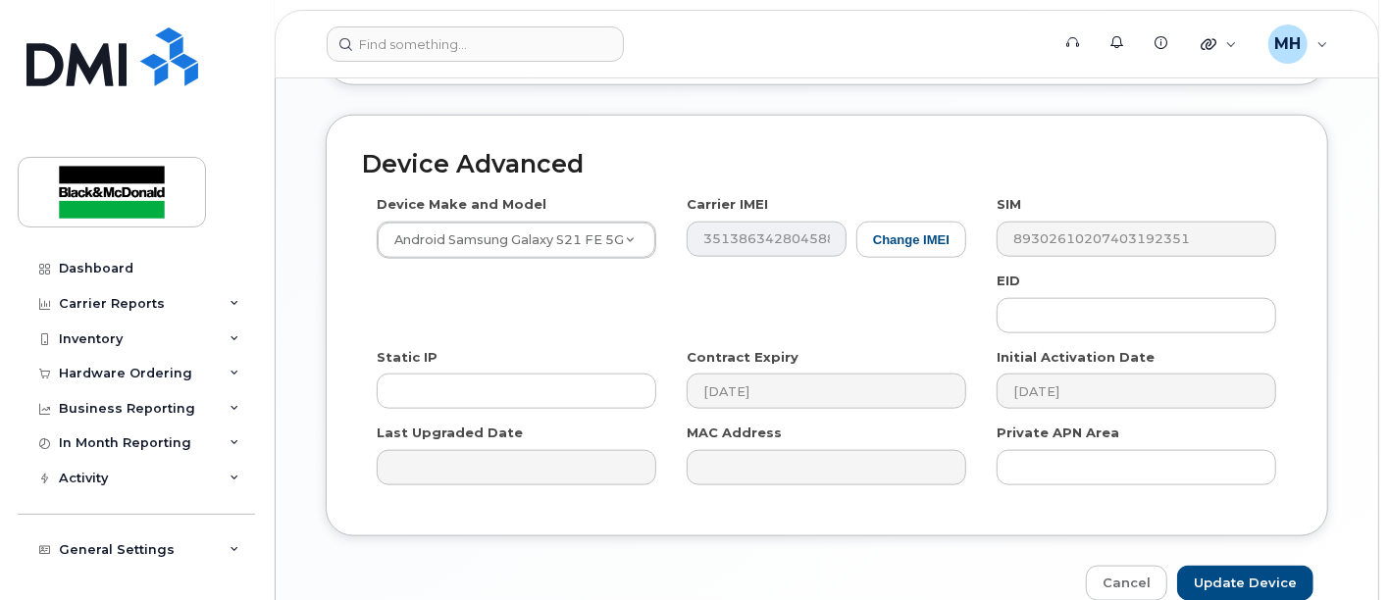
scroll to position [1333, 0]
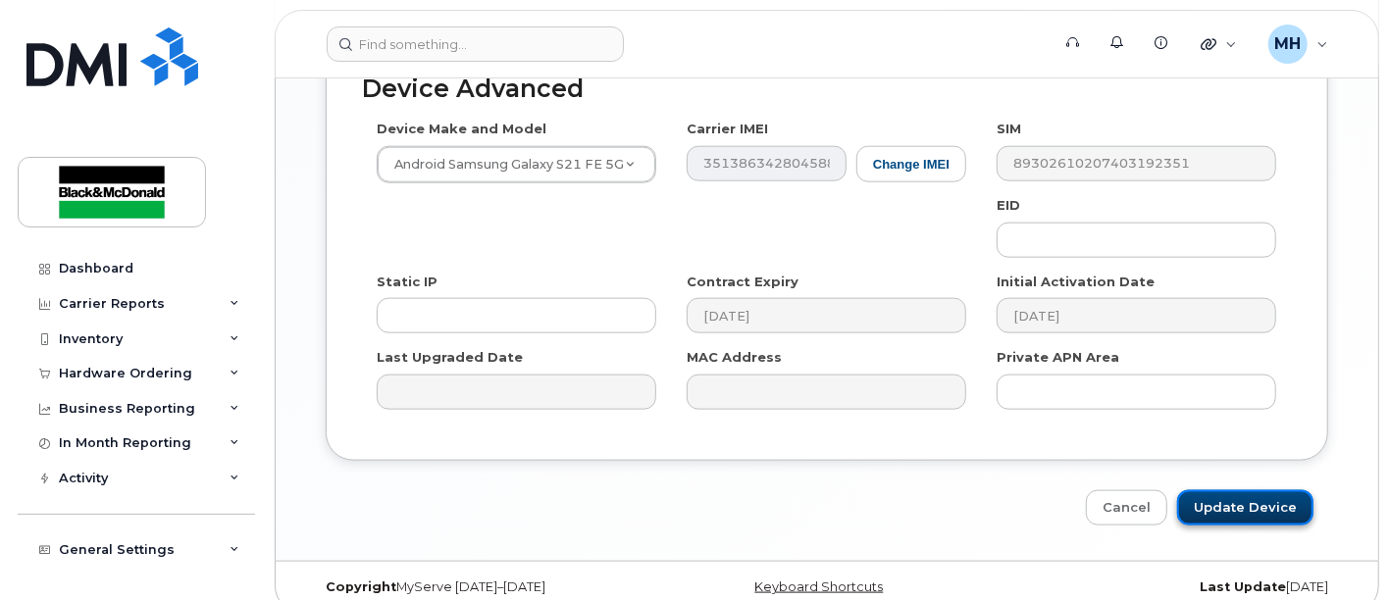
click at [1263, 490] on input "Update Device" at bounding box center [1245, 508] width 136 height 36
type input "Saving..."
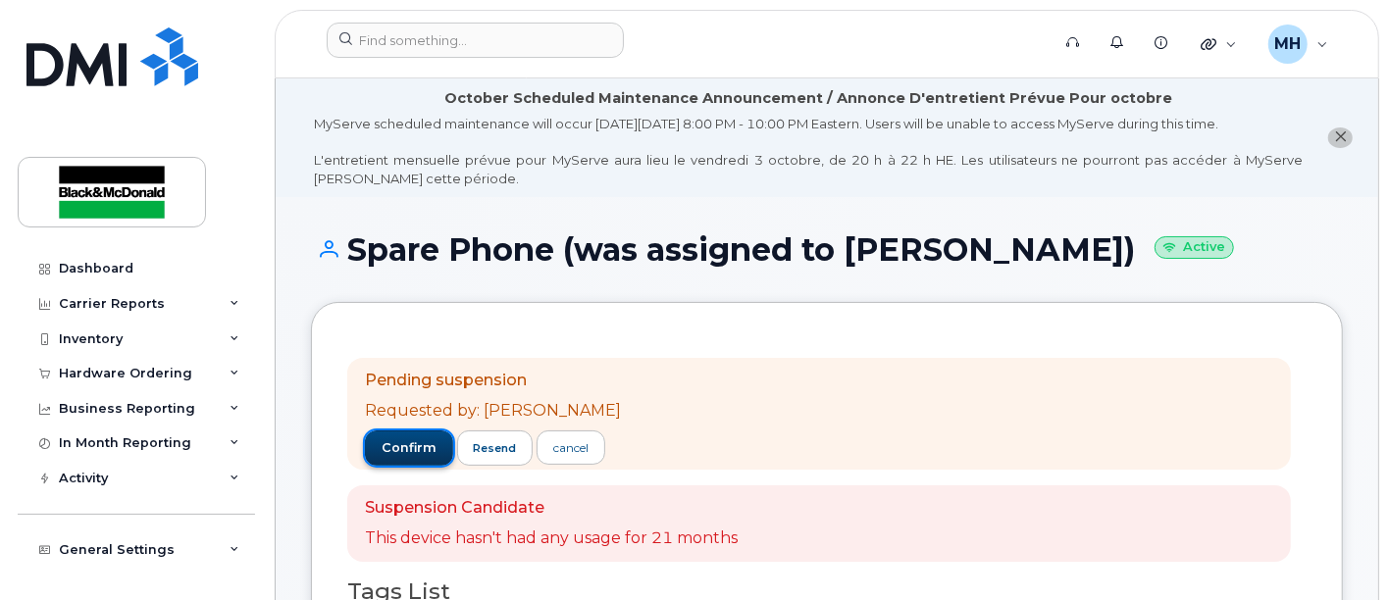
click at [412, 445] on span "confirm" at bounding box center [409, 448] width 55 height 18
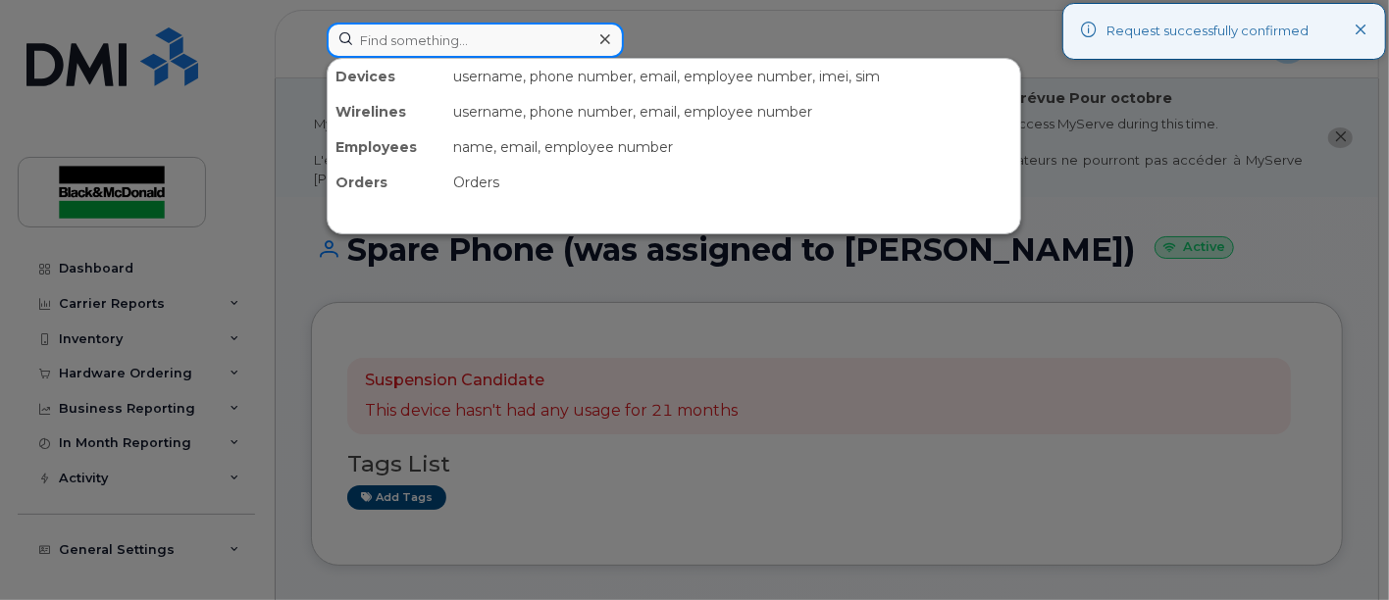
click at [575, 47] on input at bounding box center [475, 40] width 297 height 35
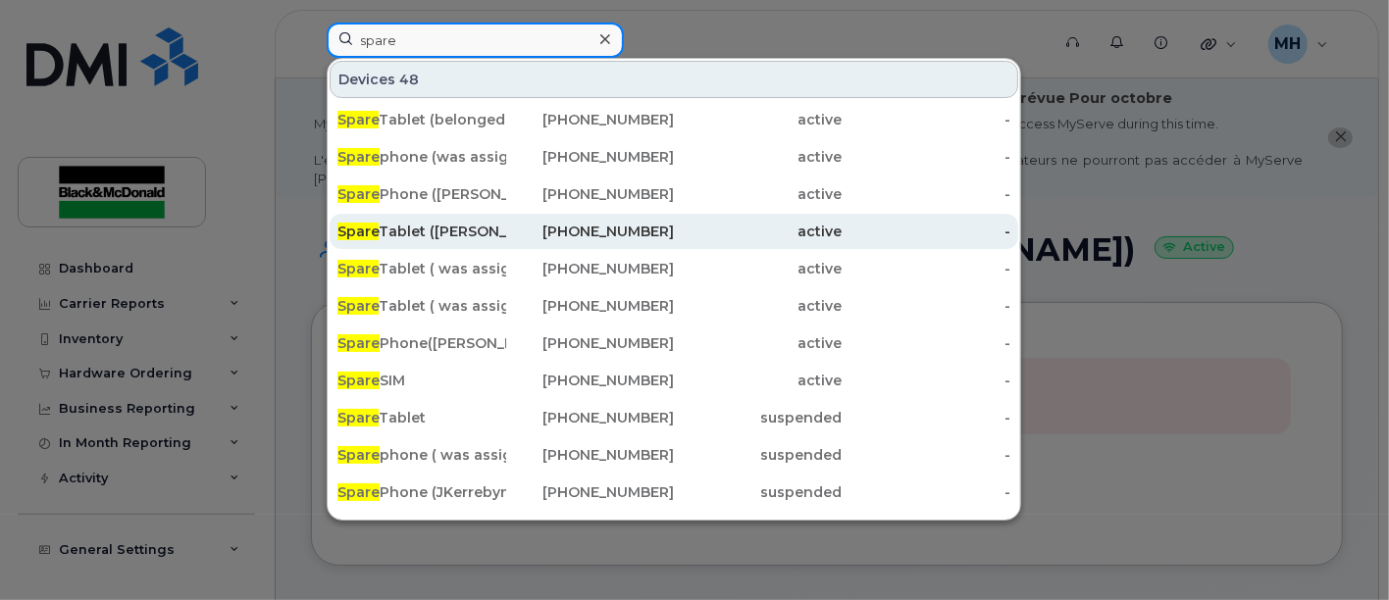
type input "spare"
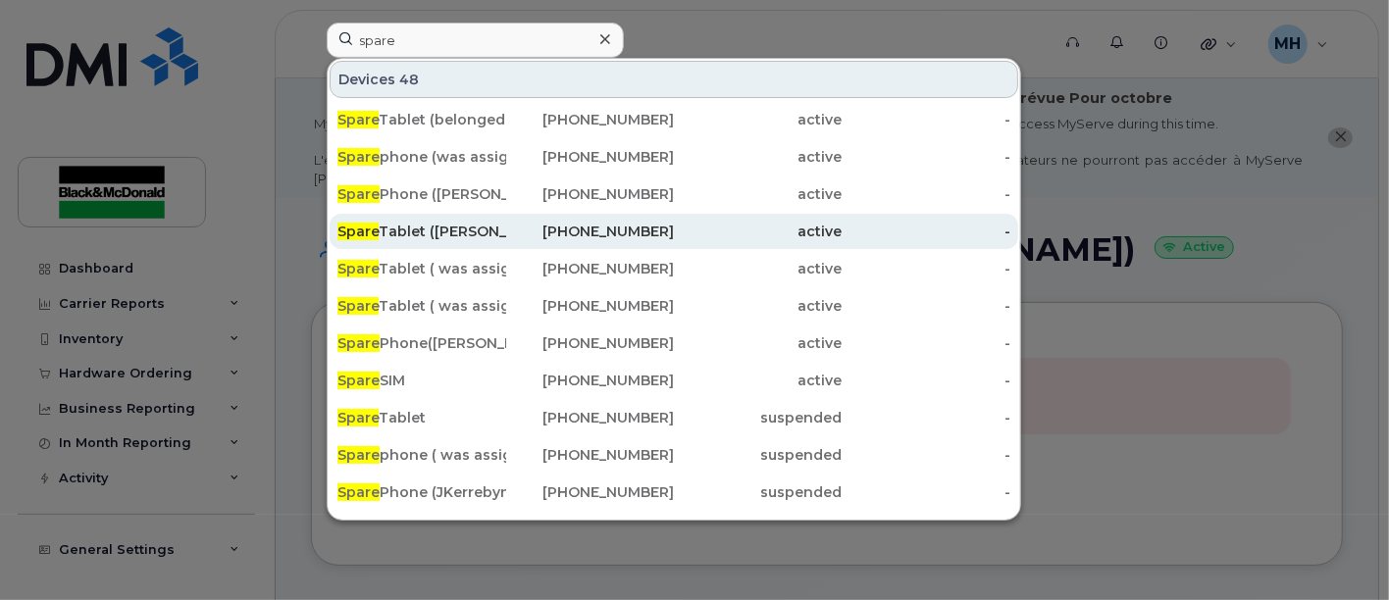
click at [471, 237] on div "Spare Tablet (Luisa Gomez)" at bounding box center [421, 232] width 169 height 20
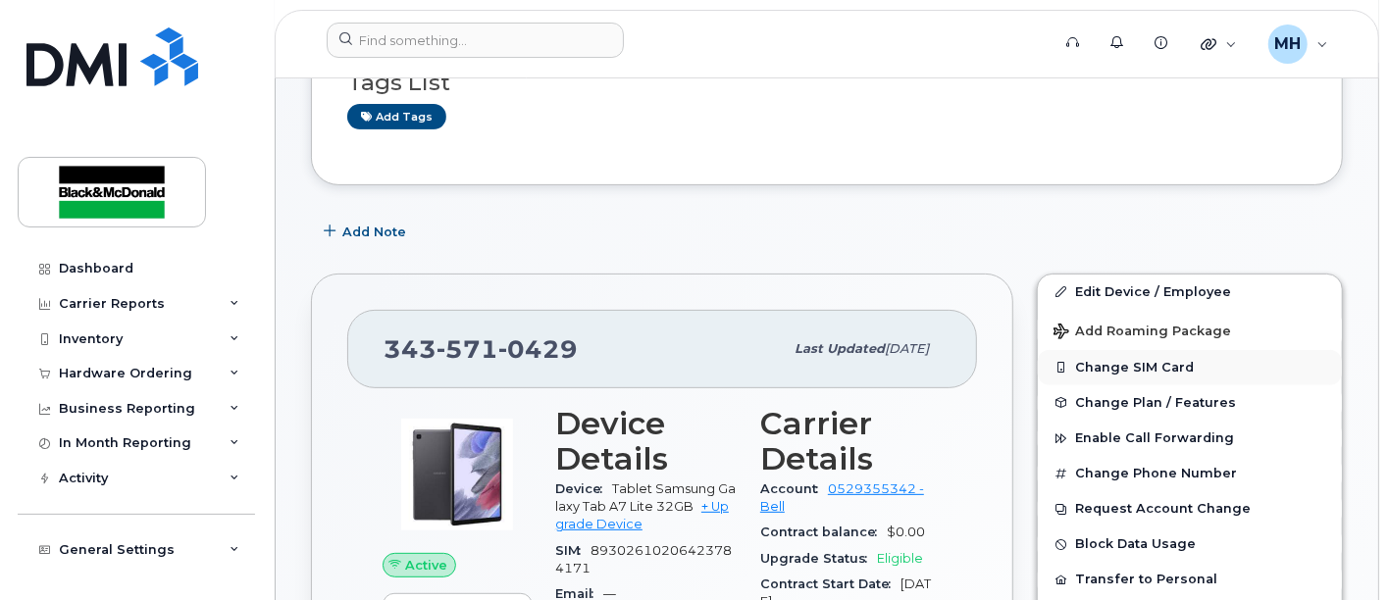
scroll to position [327, 0]
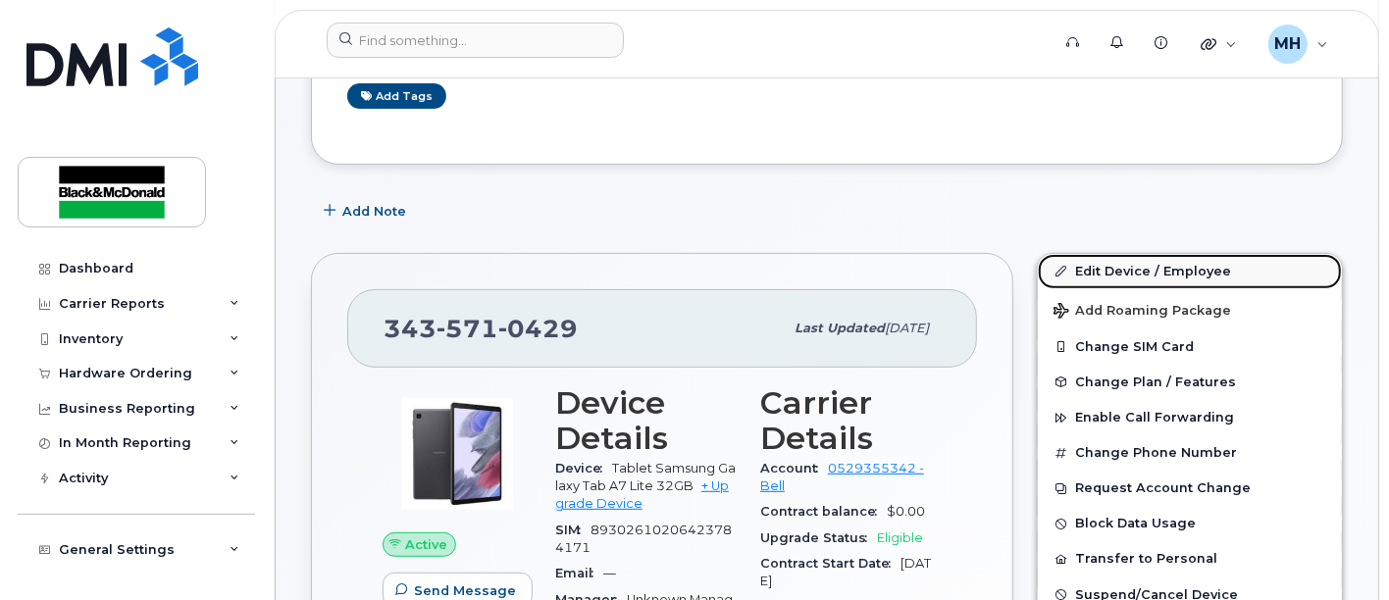
click at [1188, 267] on link "Edit Device / Employee" at bounding box center [1190, 271] width 304 height 35
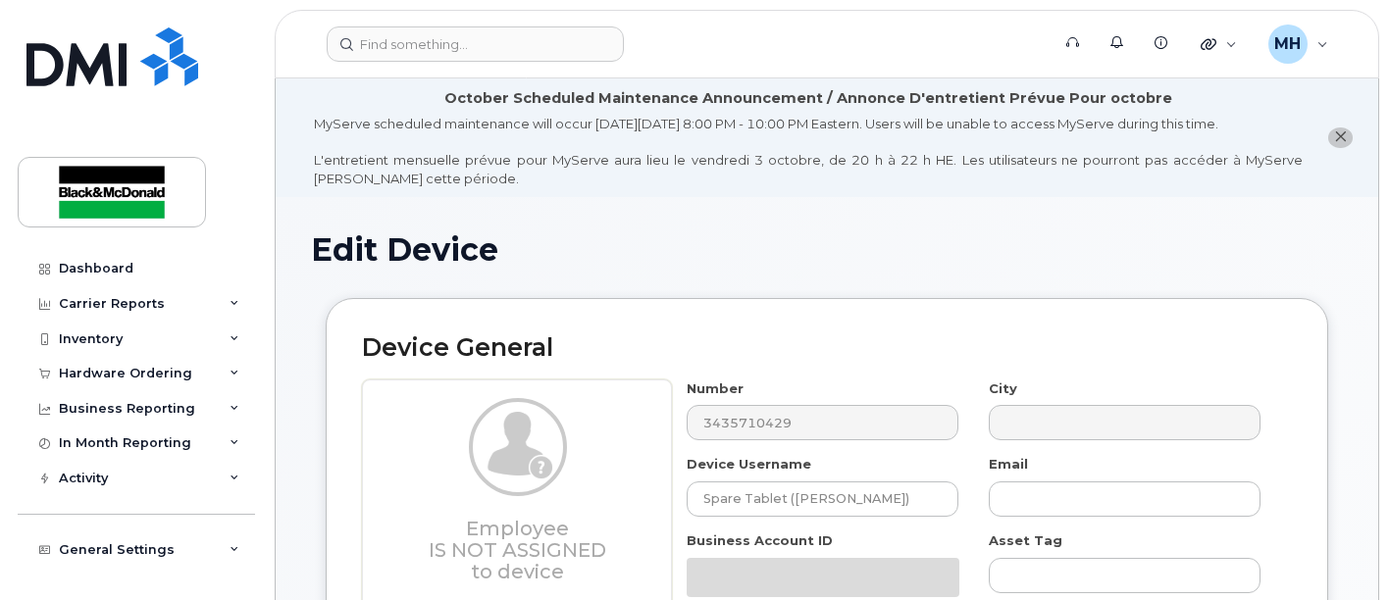
select select "10731671"
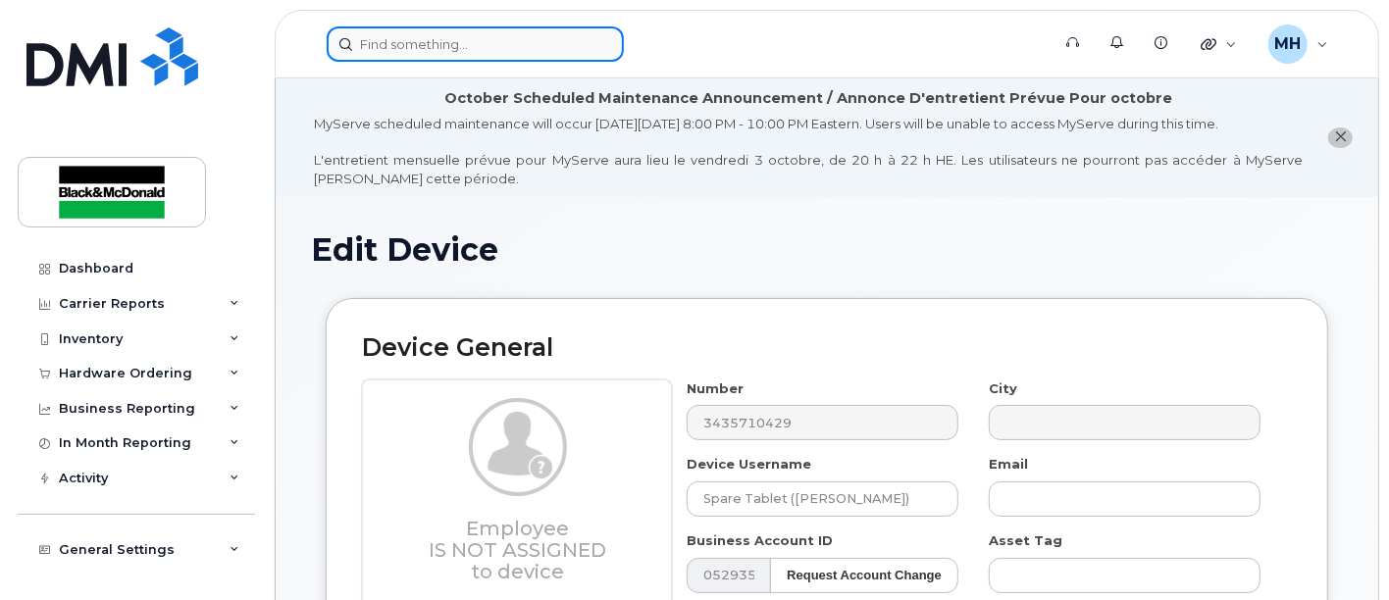
click at [471, 51] on input at bounding box center [475, 43] width 297 height 35
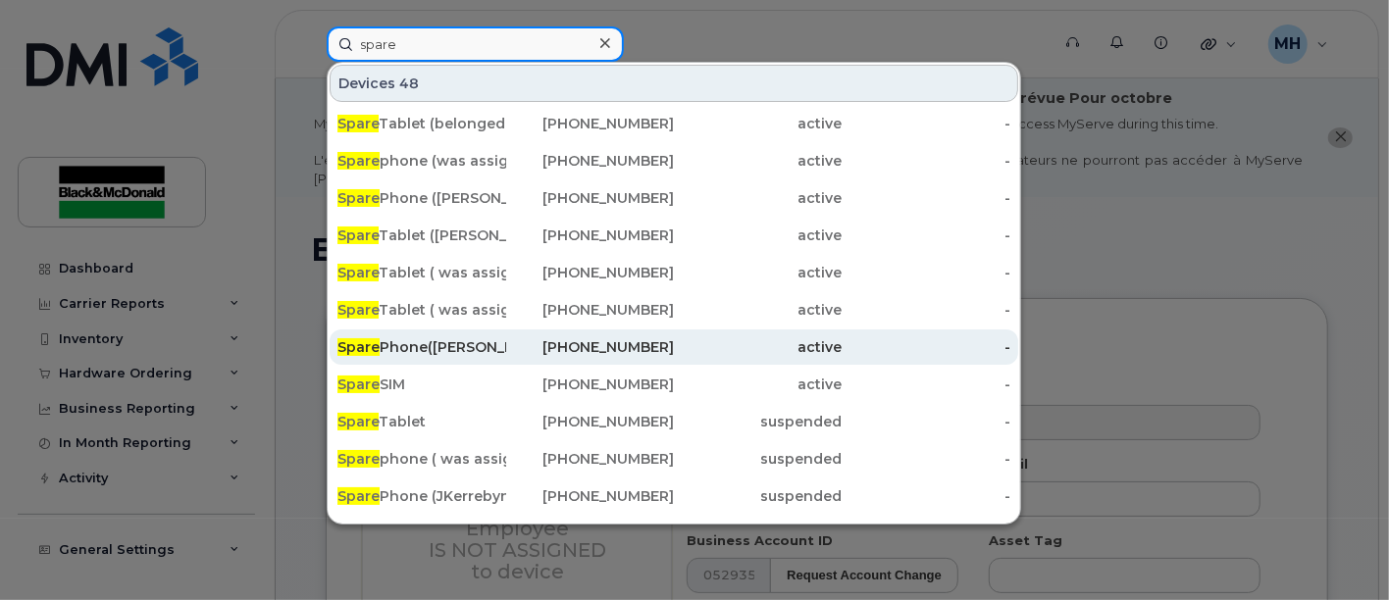
type input "spare"
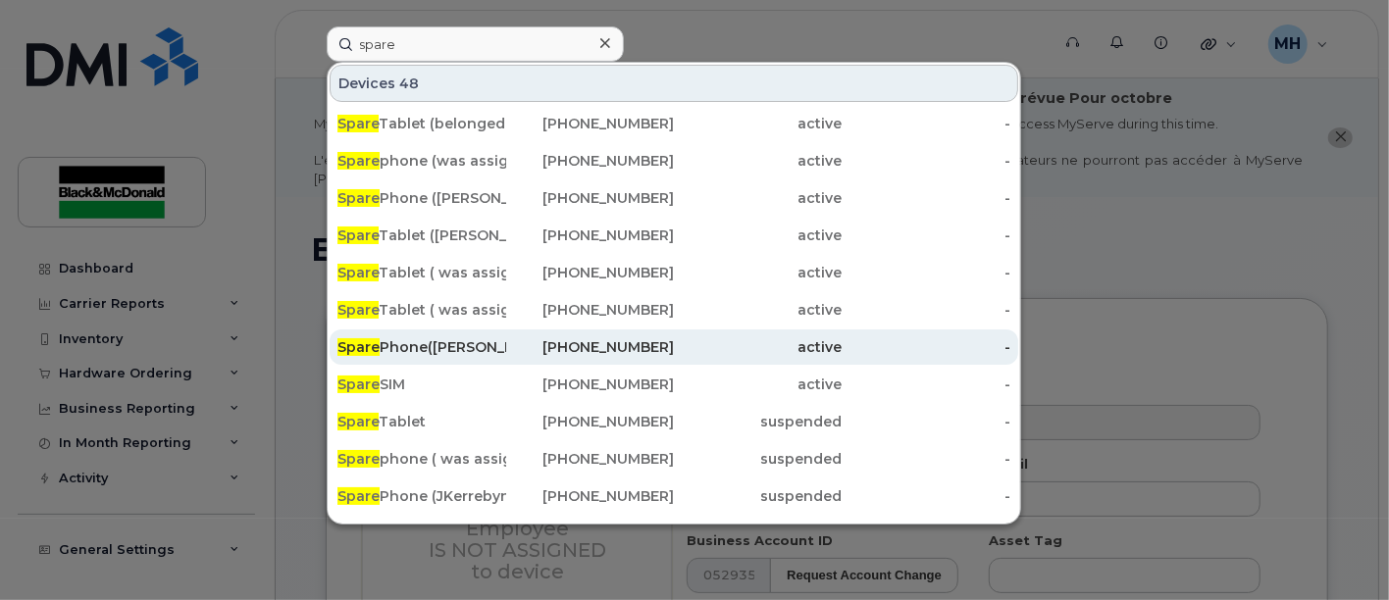
click at [482, 348] on div "Spare Phone([PERSON_NAME])" at bounding box center [421, 347] width 169 height 20
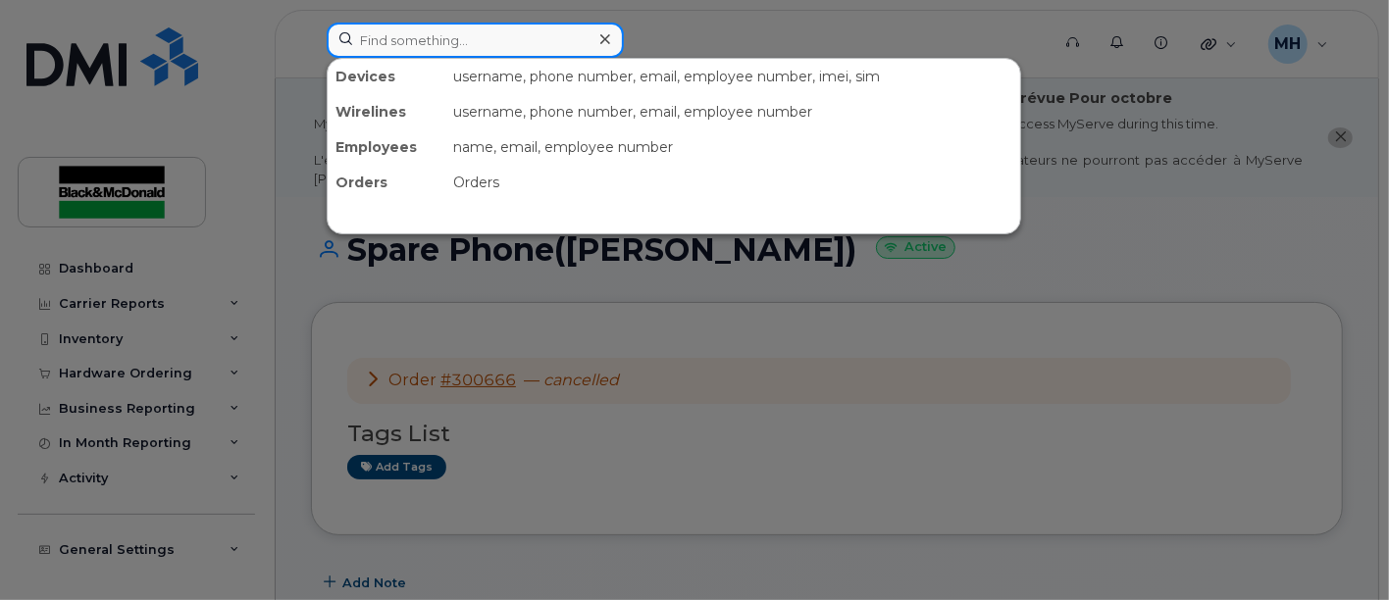
click at [492, 42] on input at bounding box center [475, 40] width 297 height 35
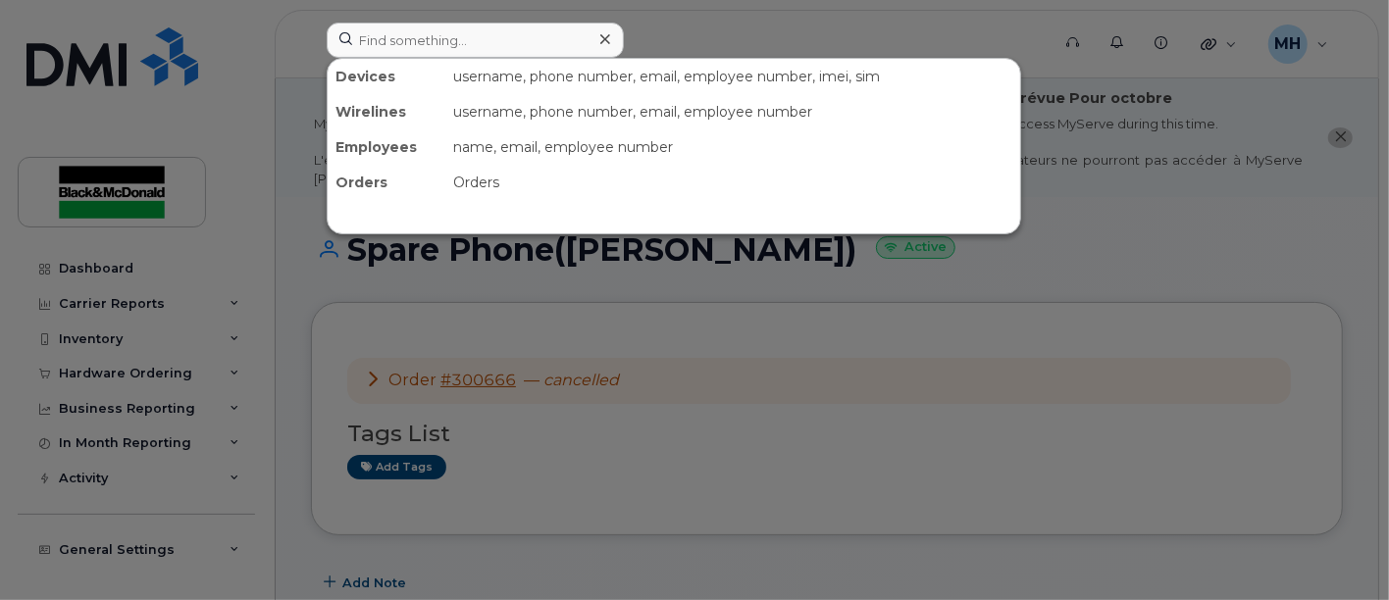
click at [1127, 192] on div at bounding box center [694, 300] width 1389 height 600
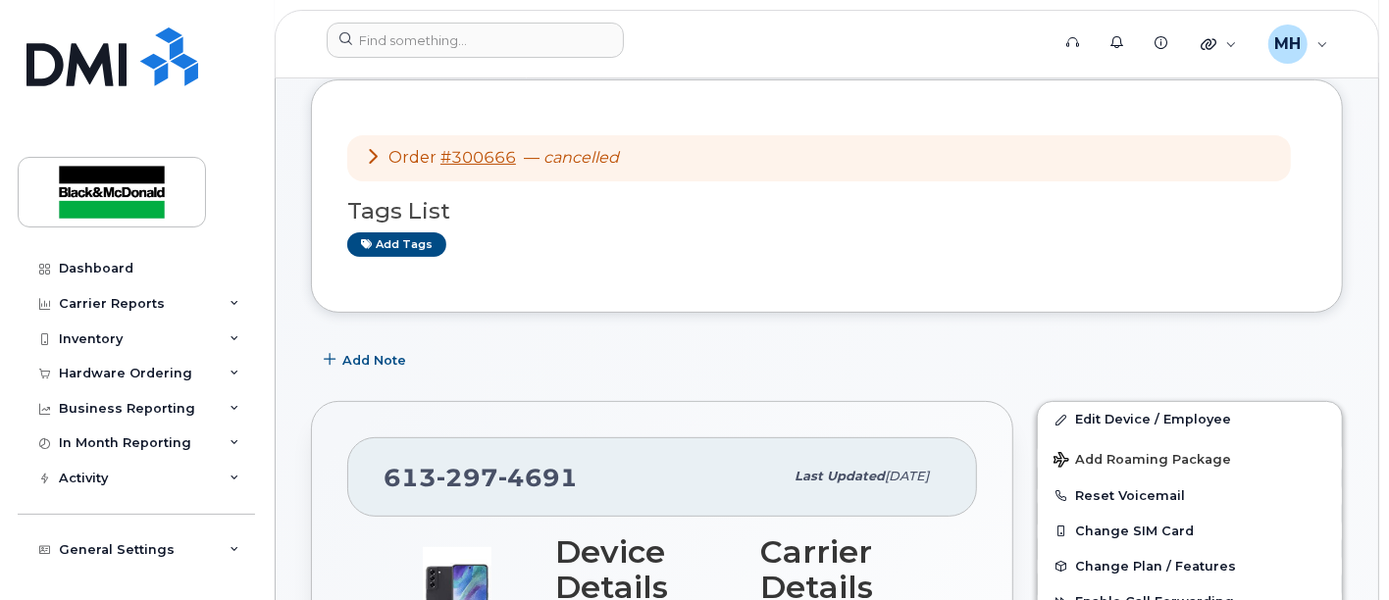
scroll to position [218, 0]
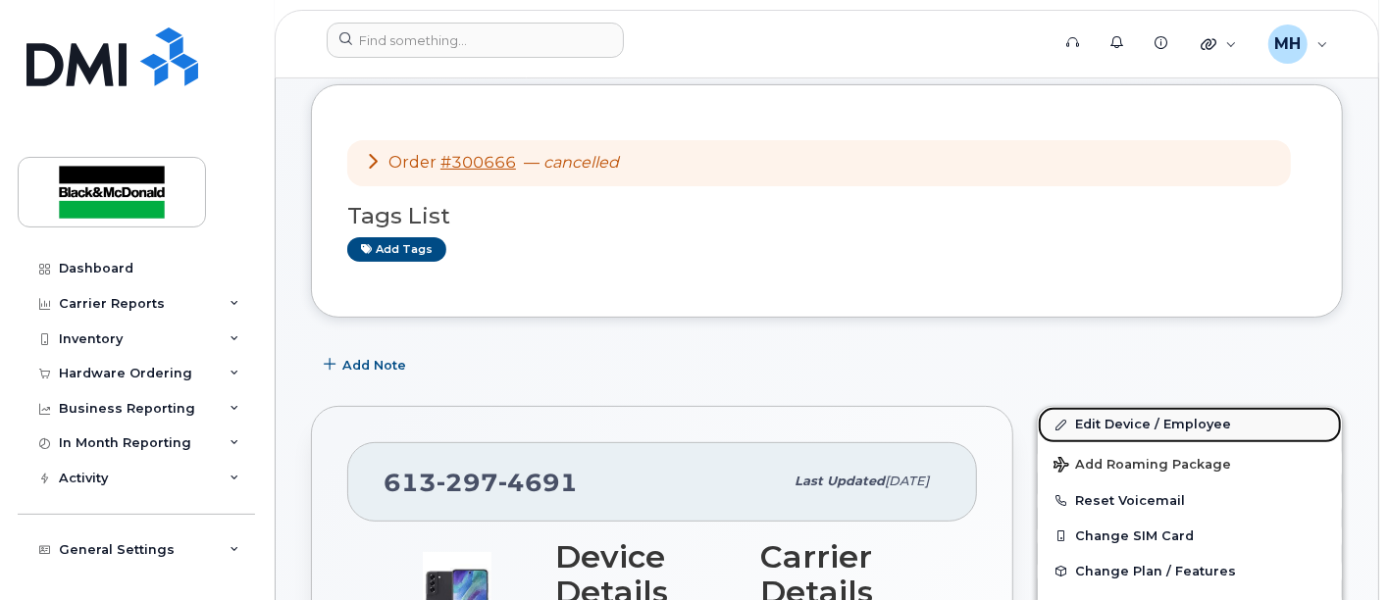
click at [1130, 430] on link "Edit Device / Employee" at bounding box center [1190, 424] width 304 height 35
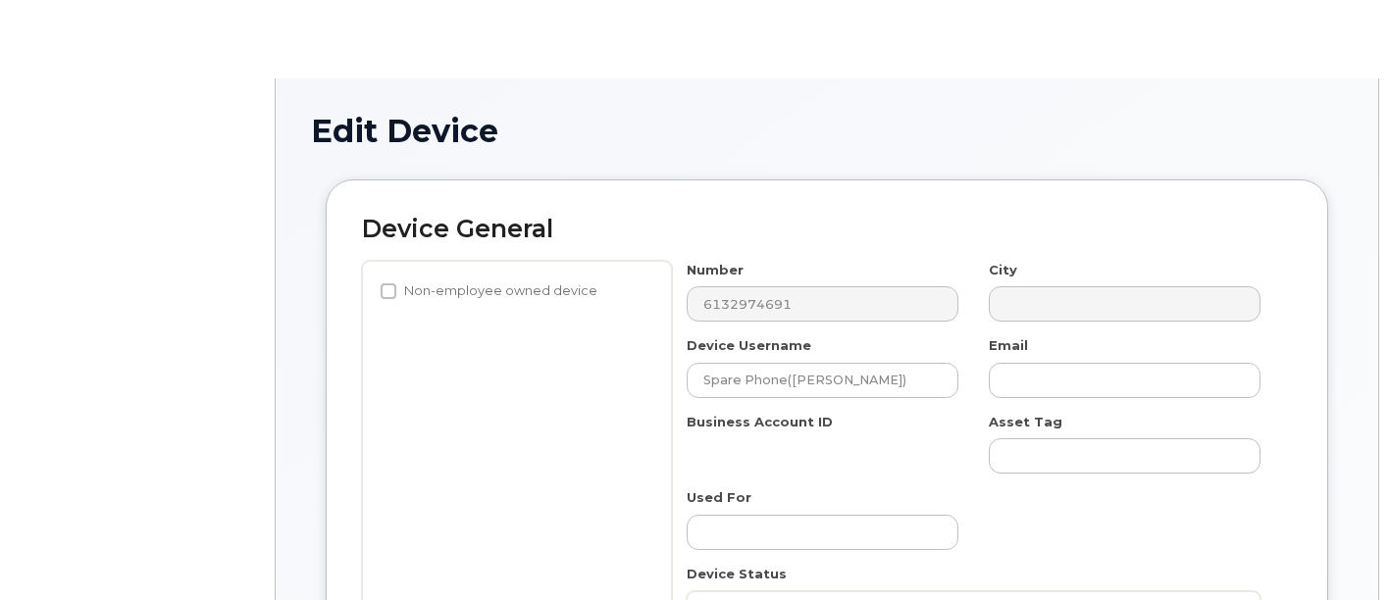
select select "10731671"
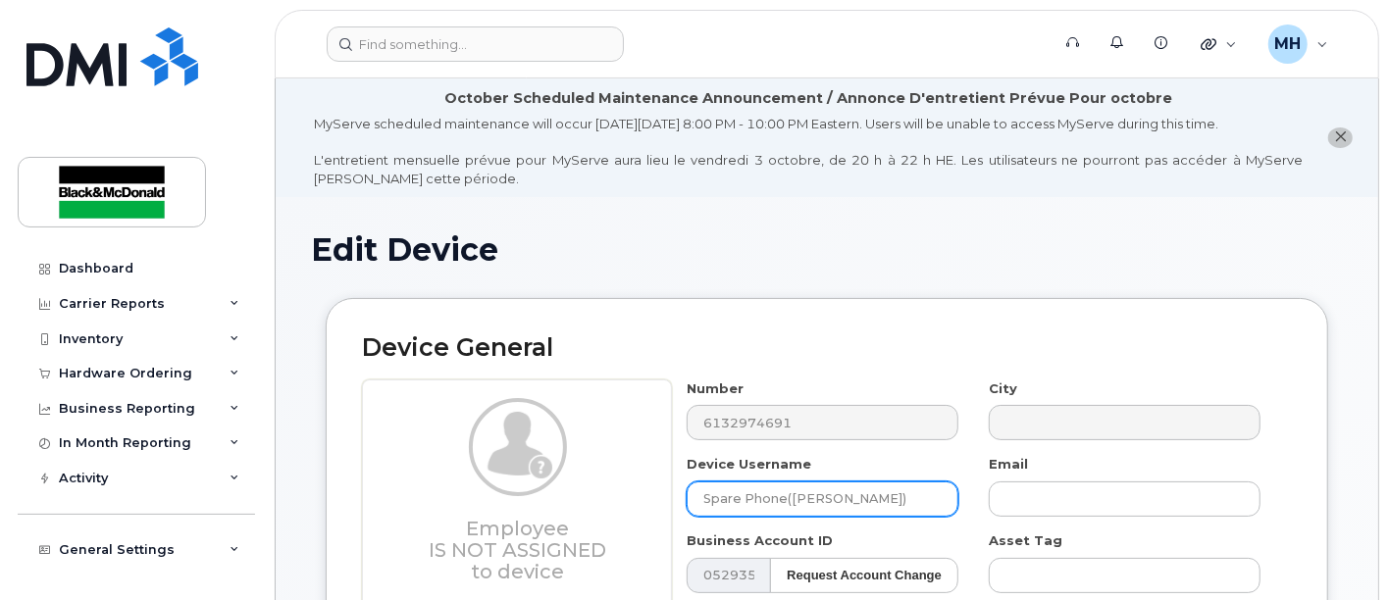
click at [920, 490] on input "Spare Phone([PERSON_NAME])" at bounding box center [823, 499] width 272 height 35
drag, startPoint x: 916, startPoint y: 481, endPoint x: 429, endPoint y: 467, distance: 487.6
click at [798, 499] on input "[PERSON_NAME]" at bounding box center [823, 499] width 272 height 35
click at [759, 499] on input "[PERSON_NAME]" at bounding box center [823, 499] width 272 height 35
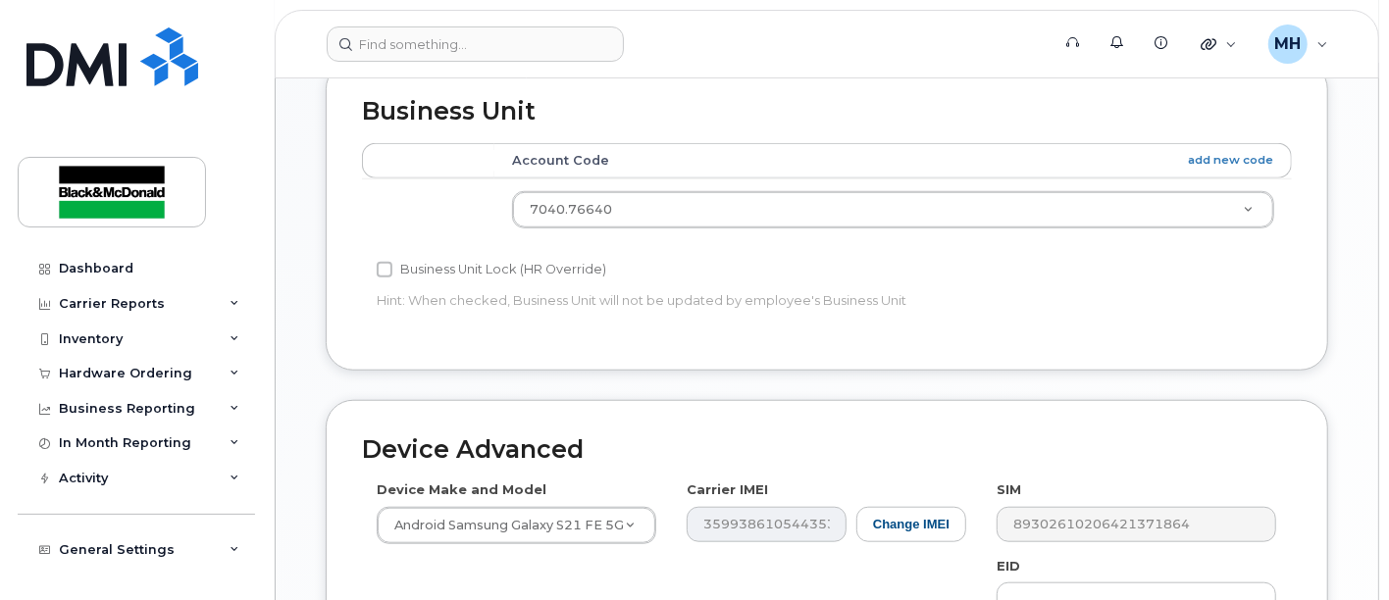
scroll to position [838, 0]
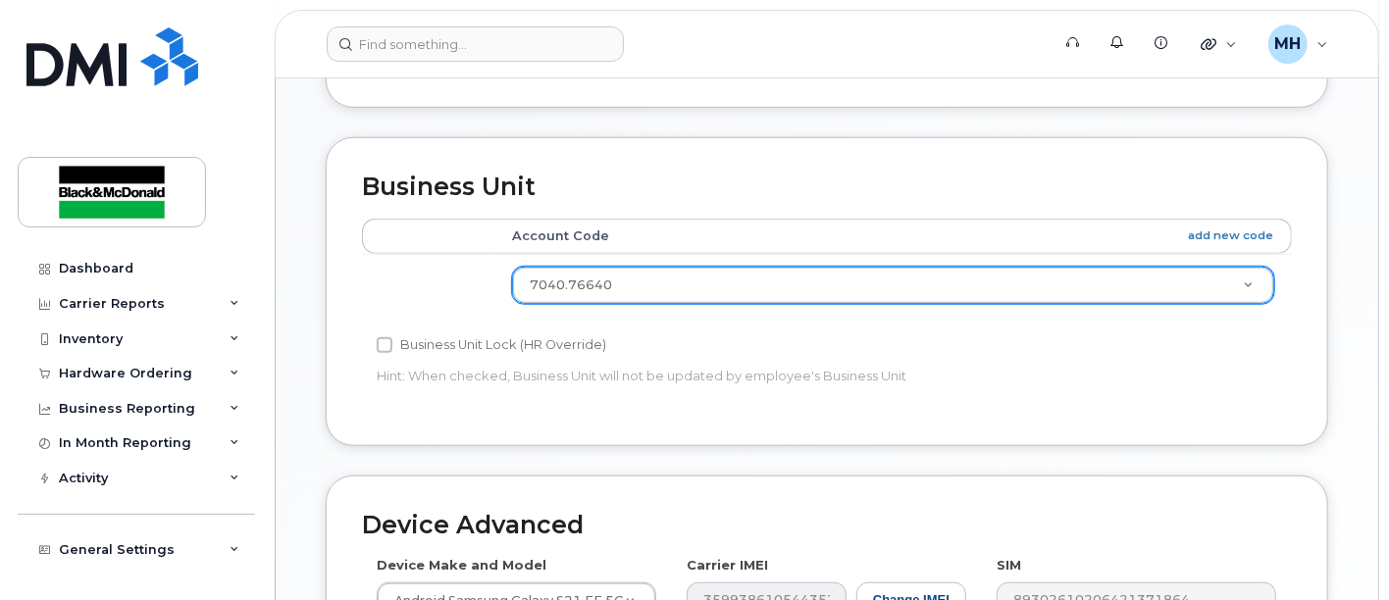
type input "[PERSON_NAME]"
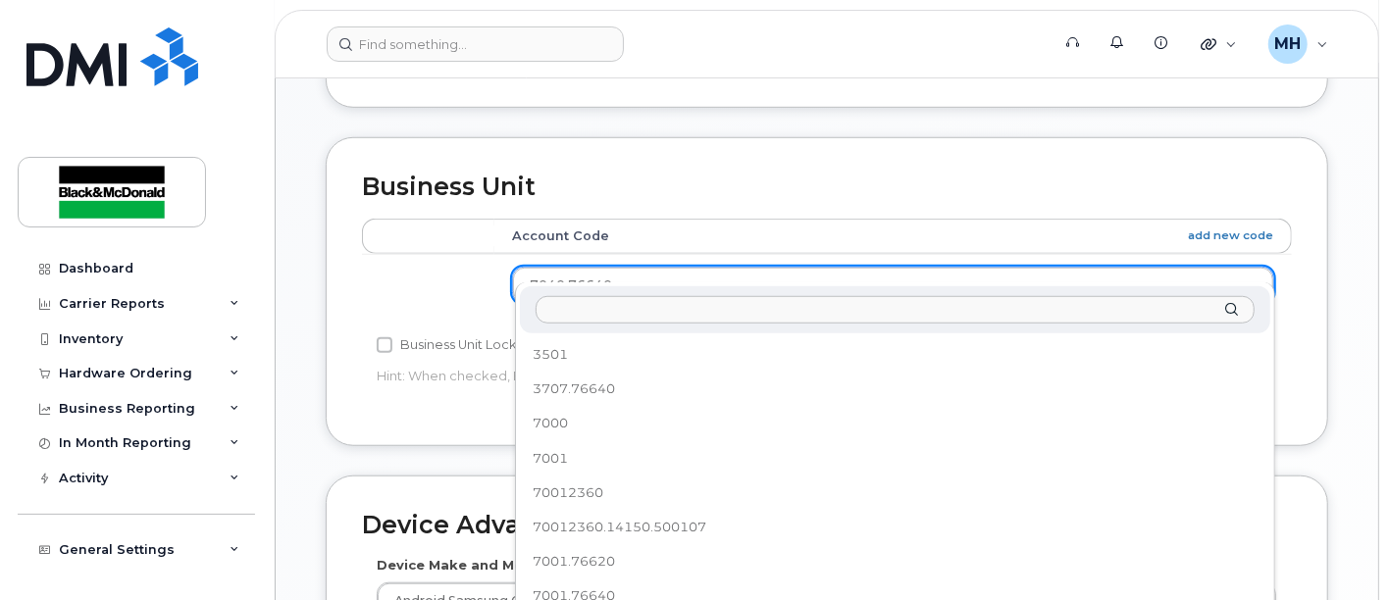
scroll to position [2413, 0]
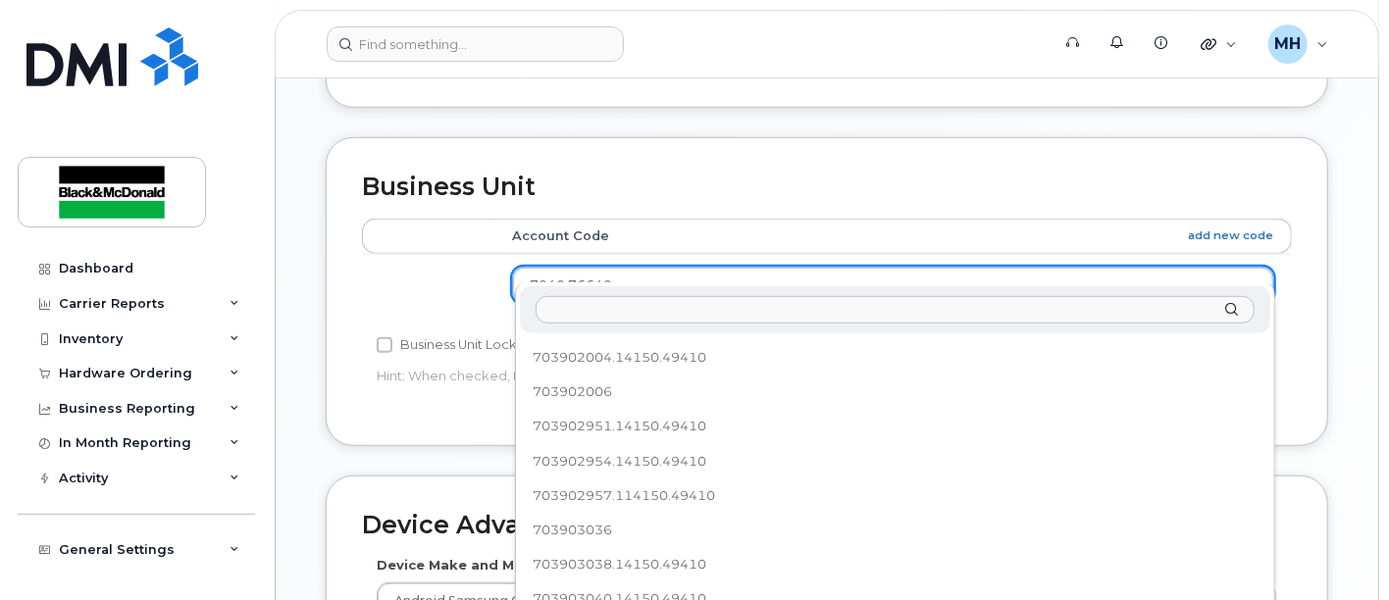
click at [574, 308] on input "text" at bounding box center [894, 310] width 719 height 28
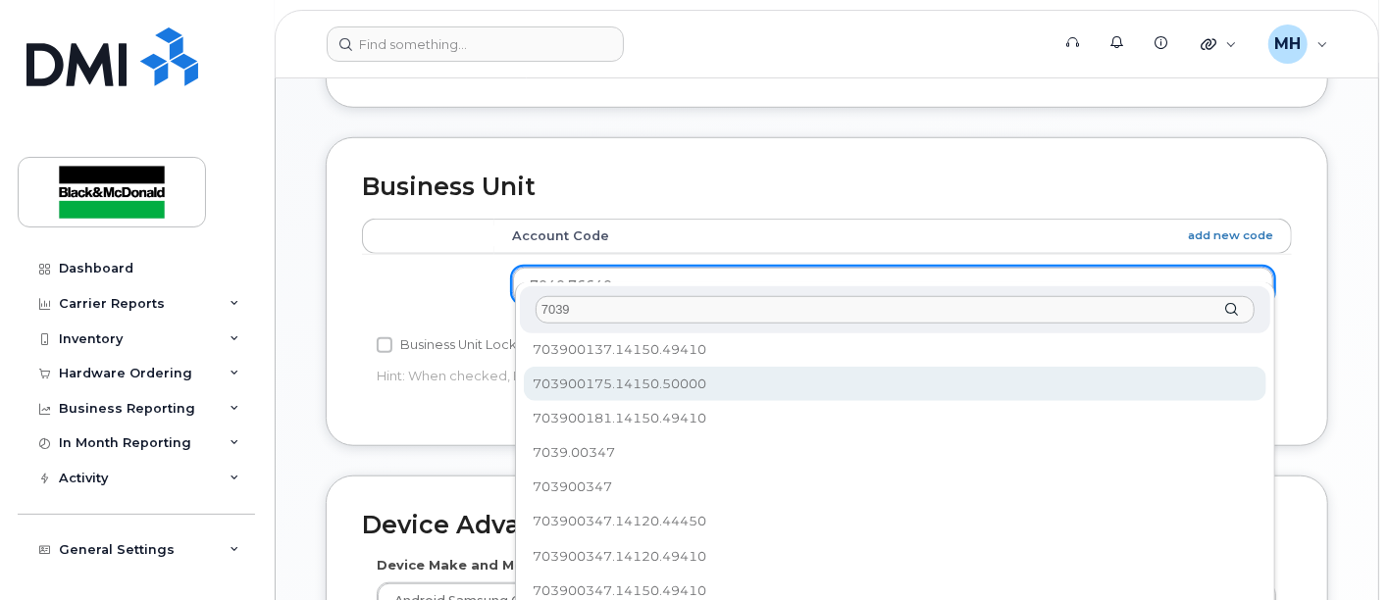
scroll to position [101, 0]
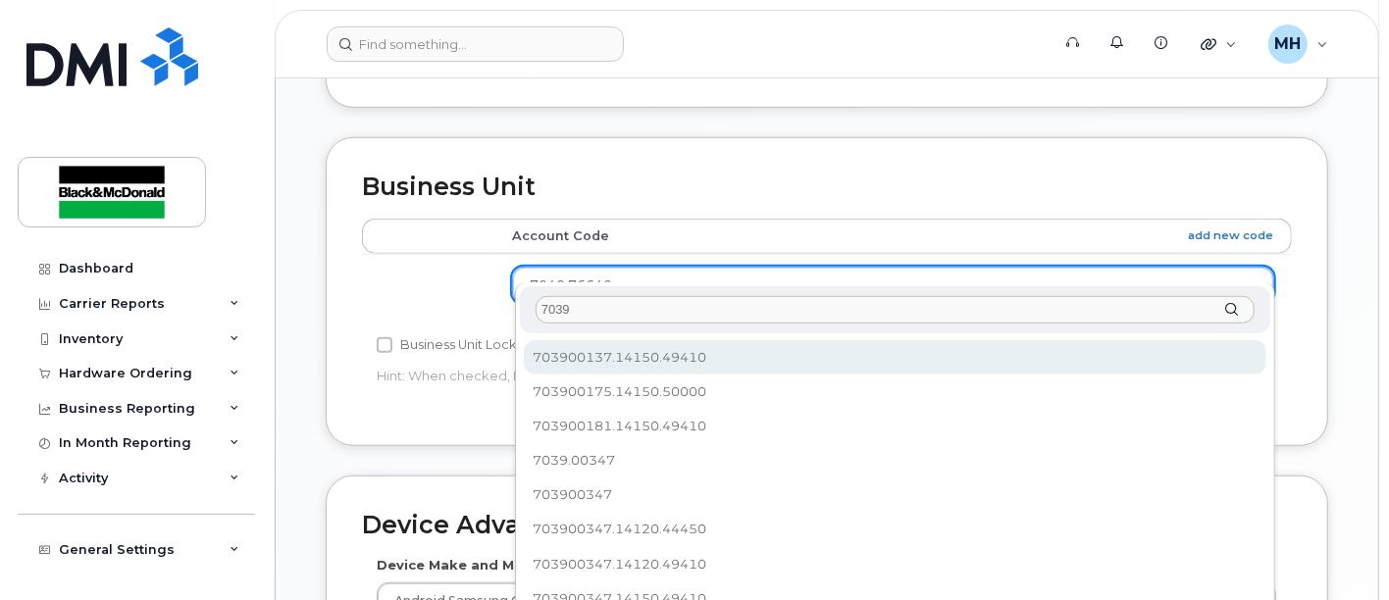
click at [583, 300] on input "7039" at bounding box center [894, 310] width 719 height 28
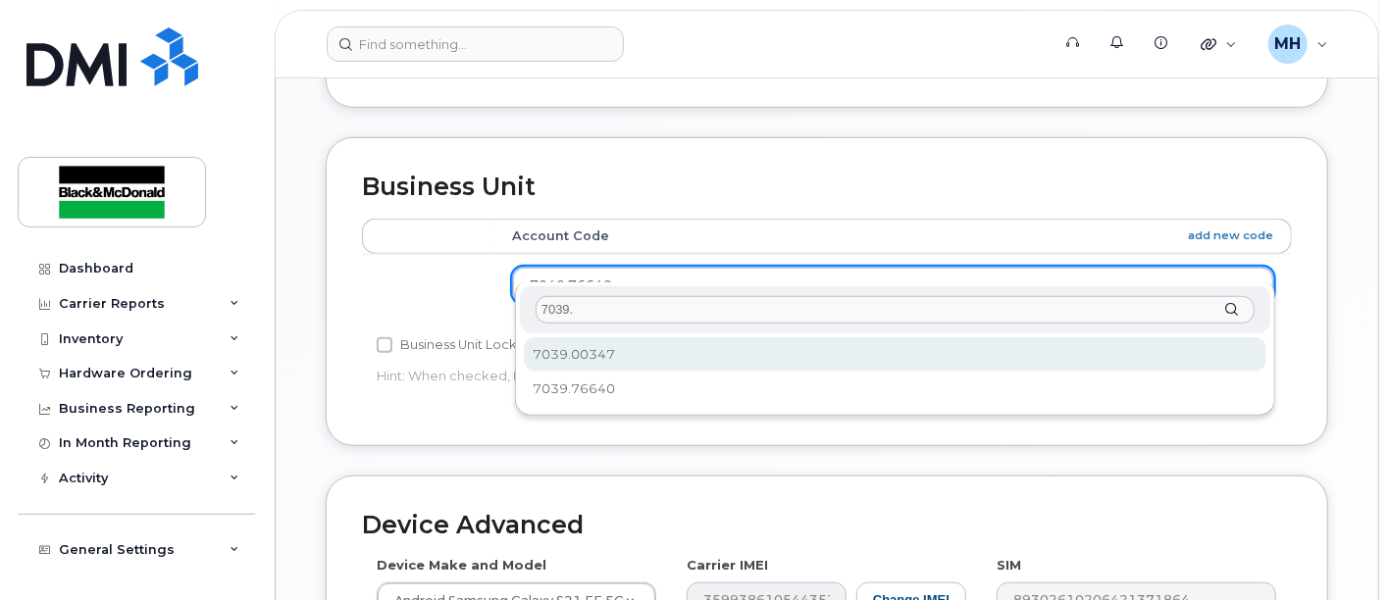
scroll to position [0, 0]
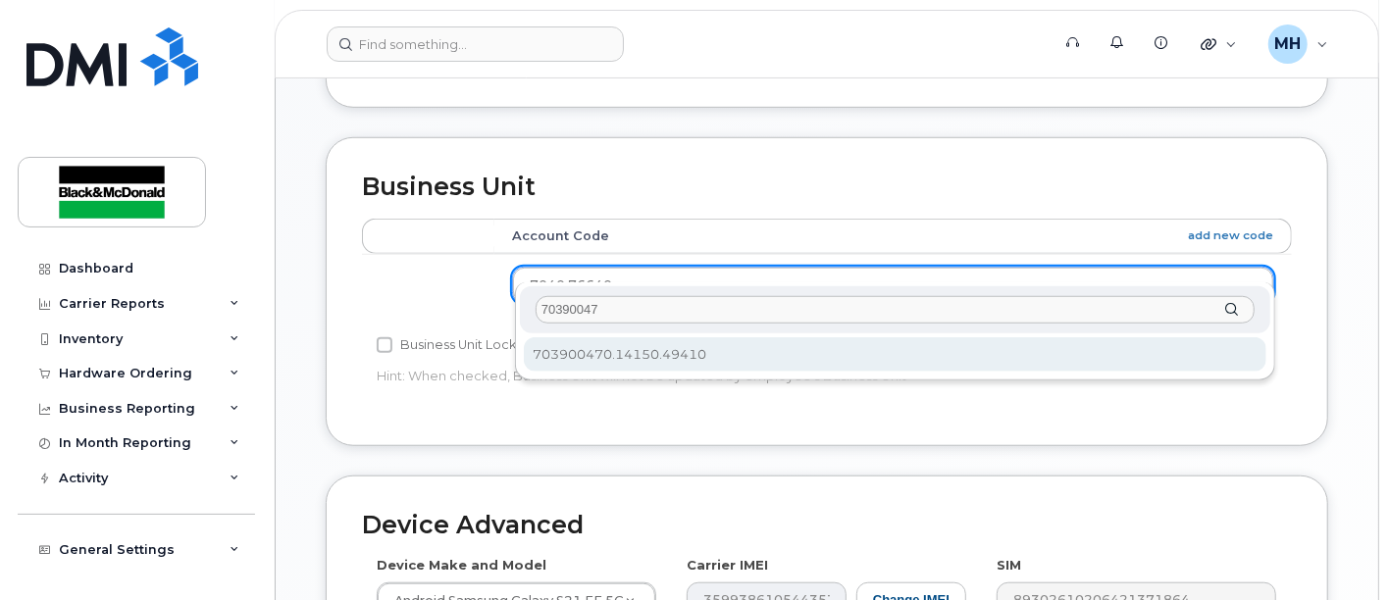
type input "703900473"
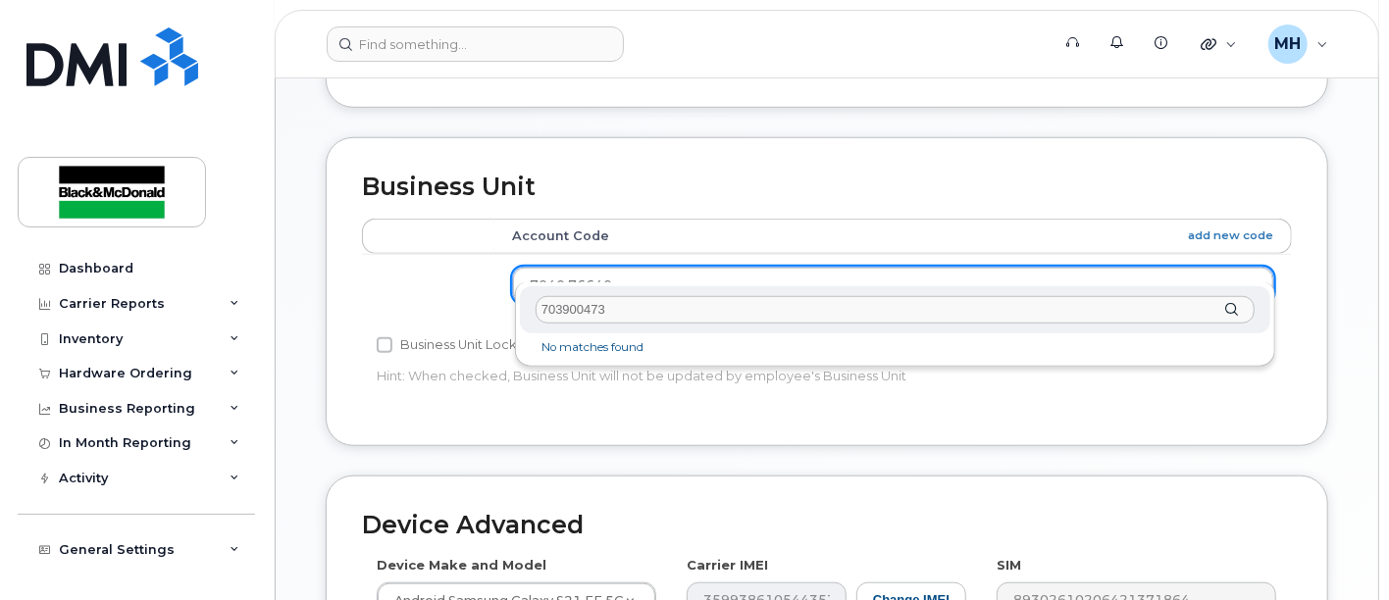
drag, startPoint x: 633, startPoint y: 307, endPoint x: 370, endPoint y: 360, distance: 268.1
click at [378, 356] on body "Support Alerts Knowledge Base Quicklinks Suspend / Cancel Device Change SIM Car…" at bounding box center [694, 111] width 1389 height 1898
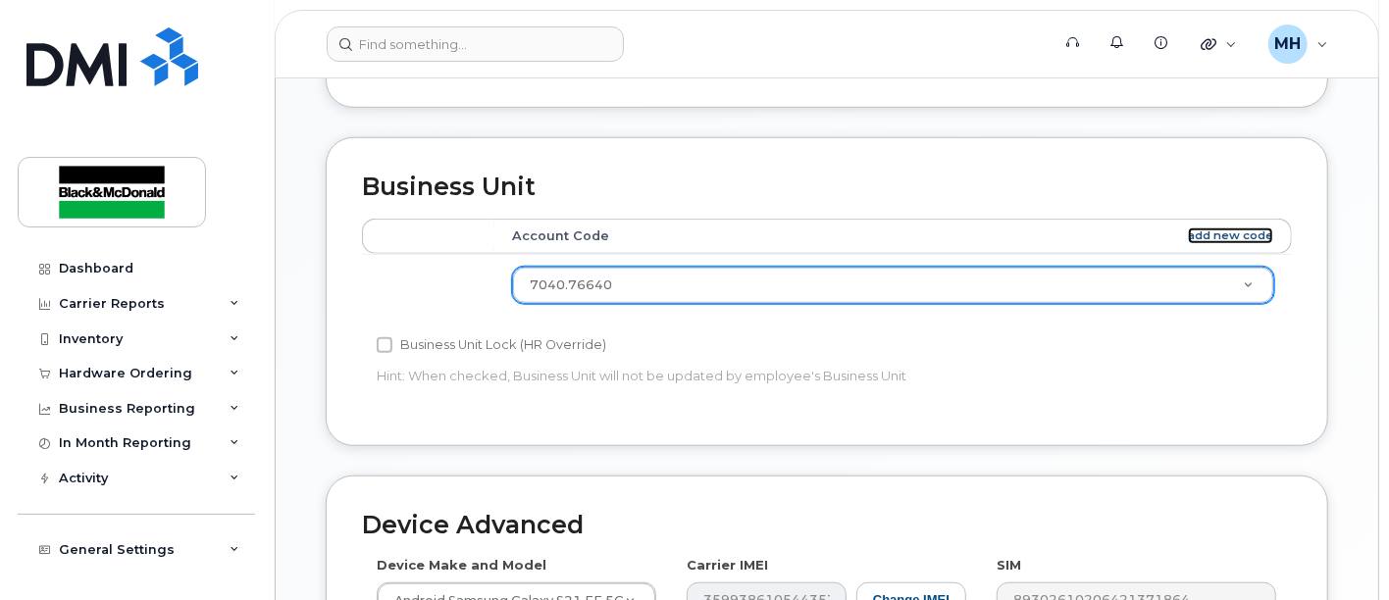
click at [1231, 228] on link "add new code" at bounding box center [1230, 236] width 85 height 17
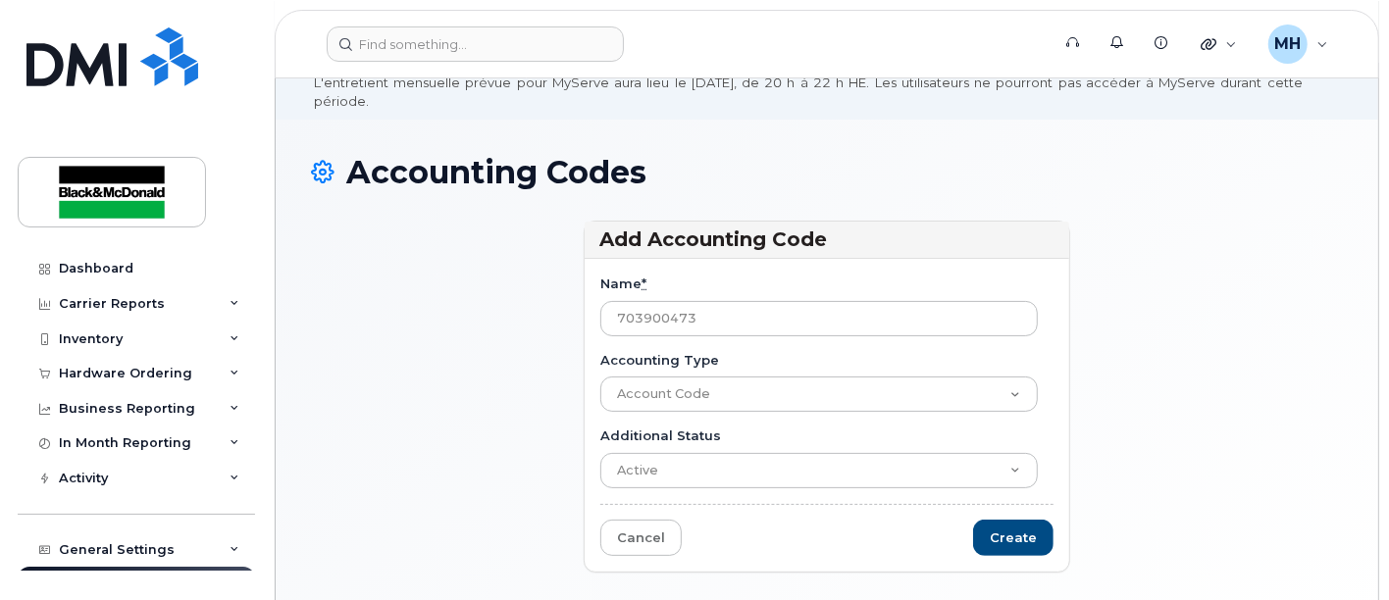
scroll to position [162, 0]
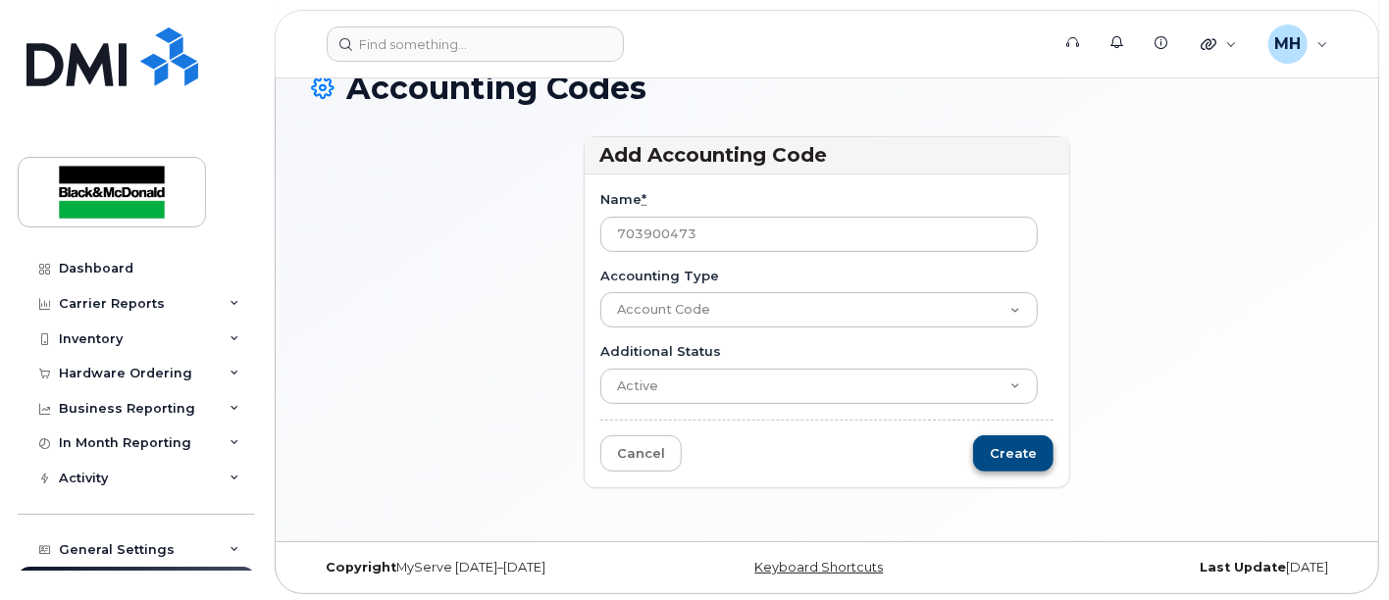
type input "703900473"
click at [1025, 453] on input "Create" at bounding box center [1013, 453] width 80 height 36
type input "Saving..."
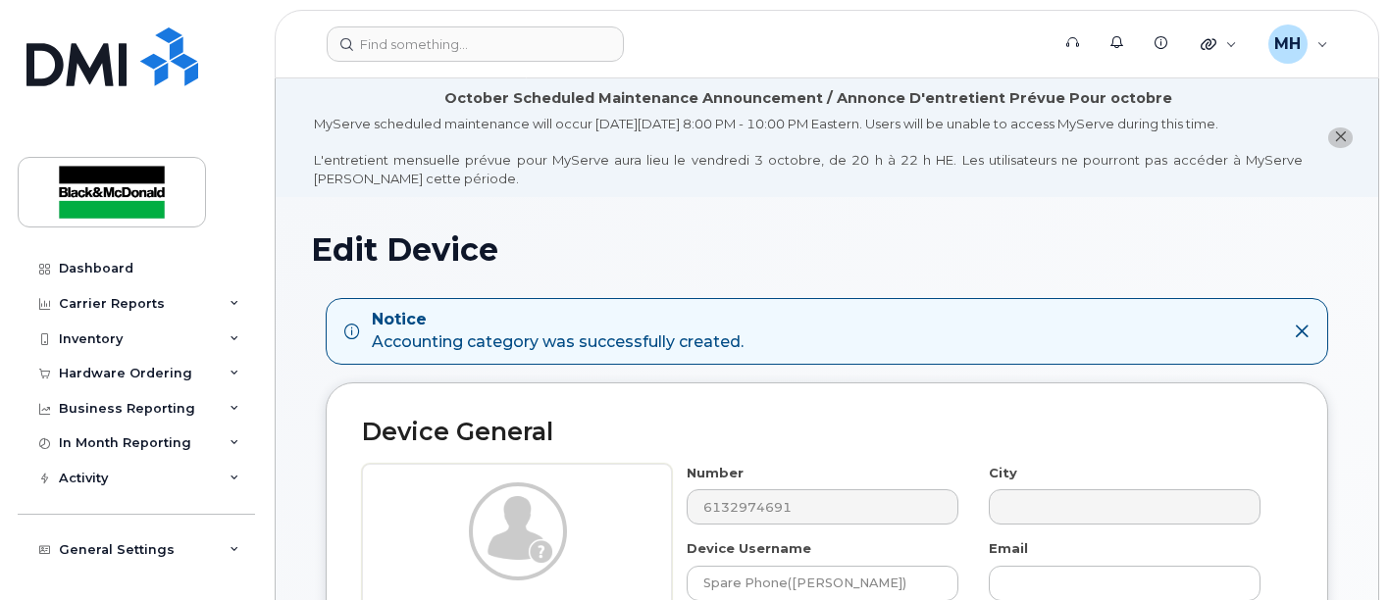
select select "10731671"
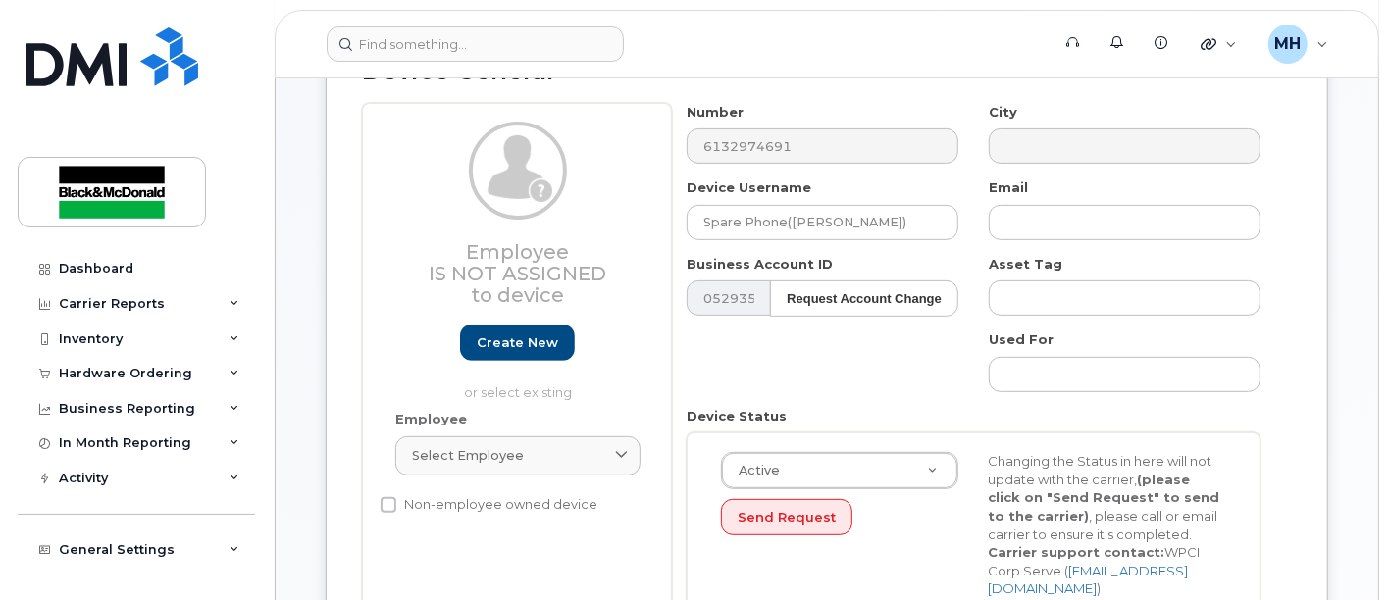
scroll to position [327, 0]
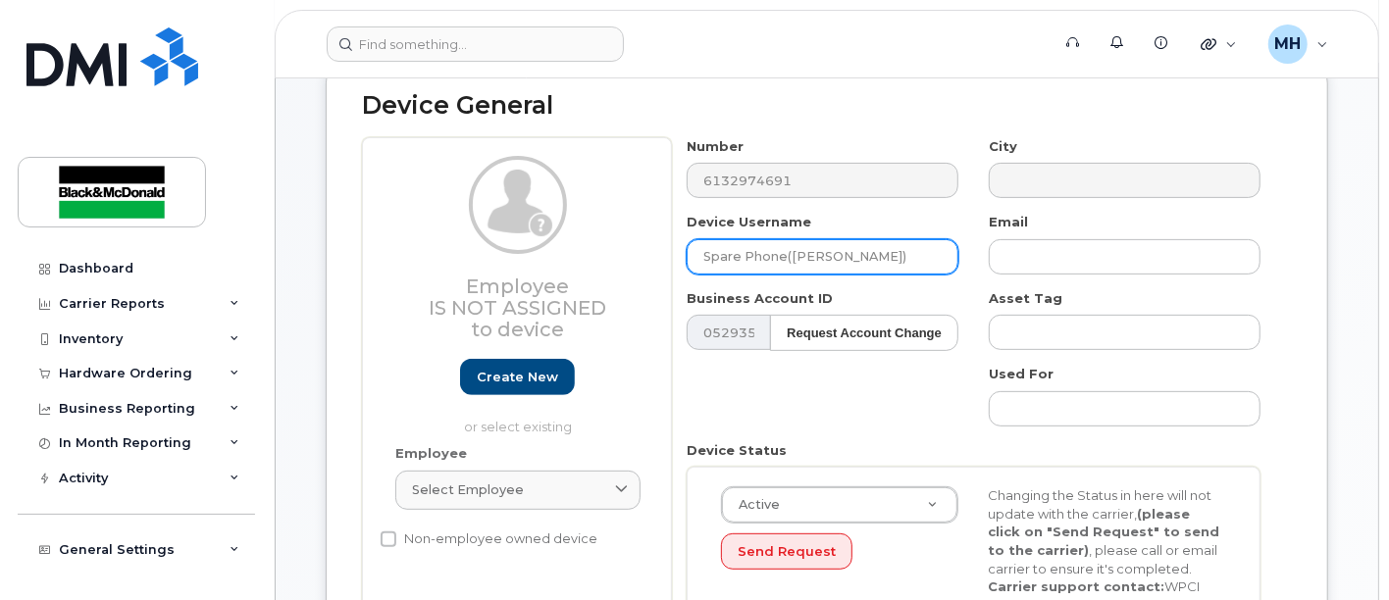
drag, startPoint x: 885, startPoint y: 258, endPoint x: 772, endPoint y: 262, distance: 112.9
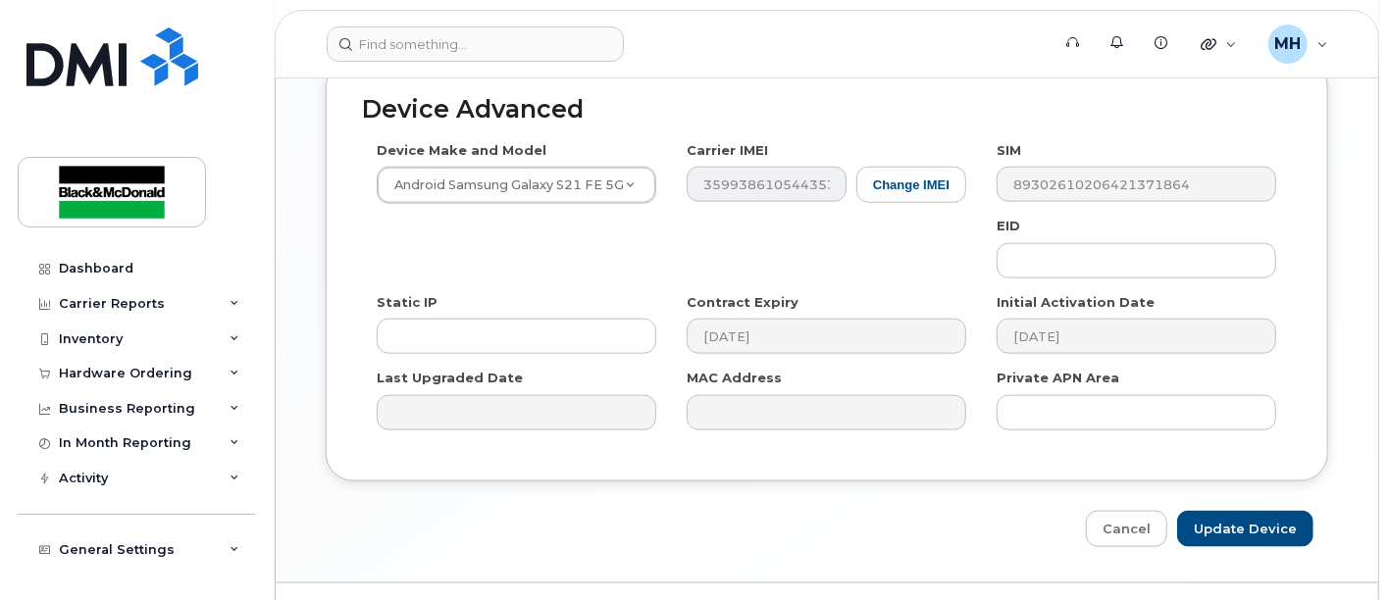
scroll to position [1357, 0]
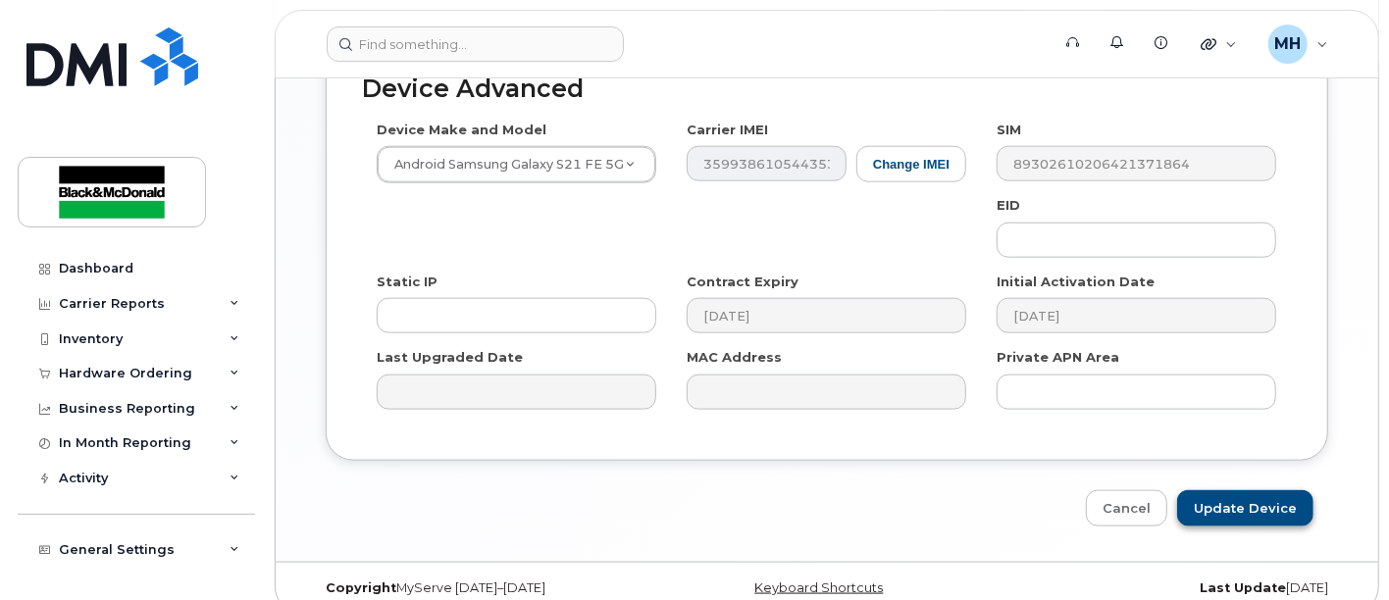
type input "[PERSON_NAME]"
click at [1249, 491] on input "Update Device" at bounding box center [1245, 508] width 136 height 36
type input "Saving..."
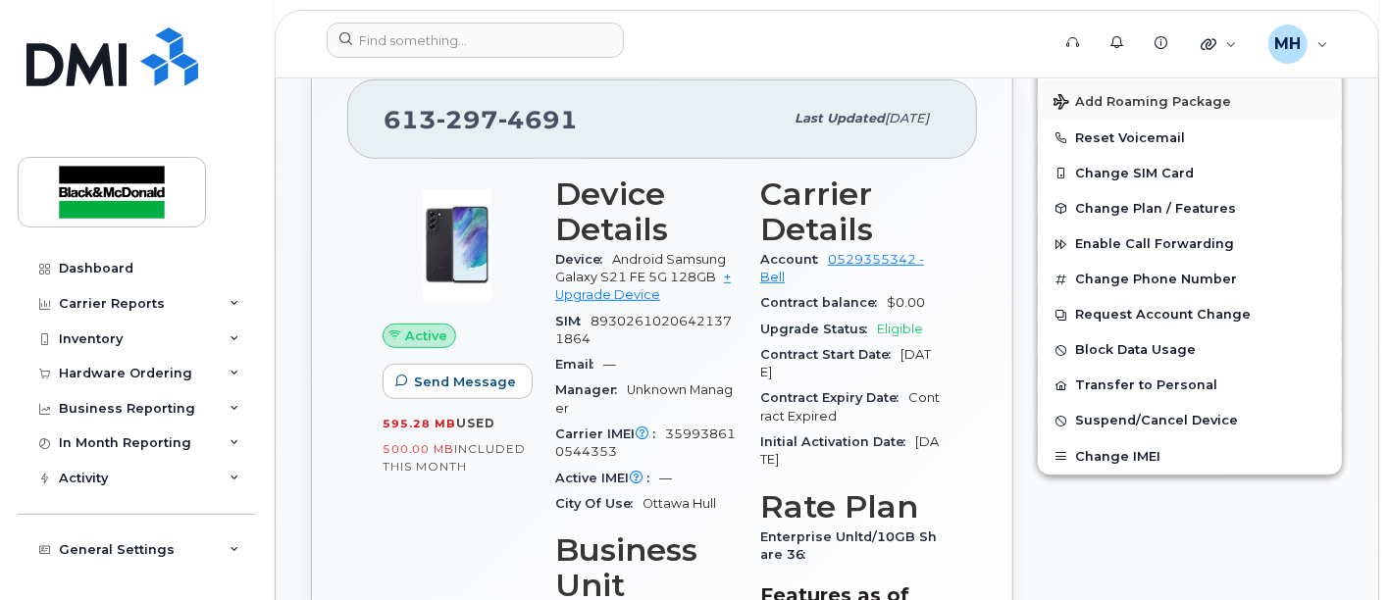
scroll to position [435, 0]
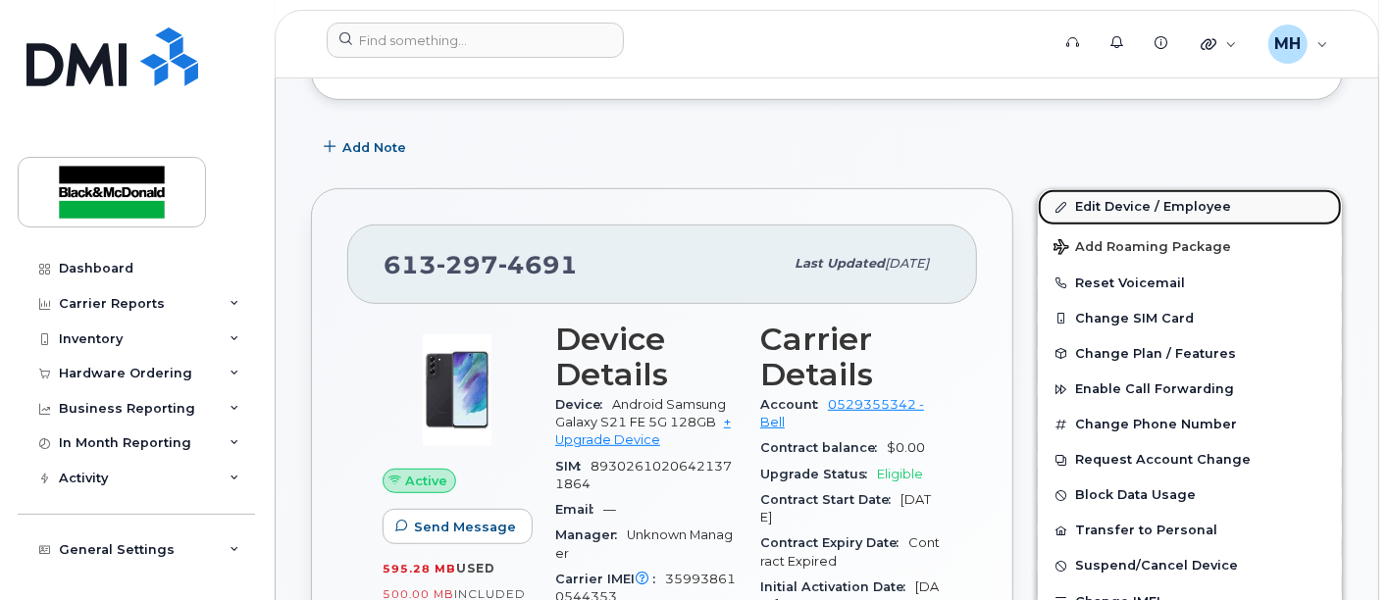
click at [1171, 208] on link "Edit Device / Employee" at bounding box center [1190, 206] width 304 height 35
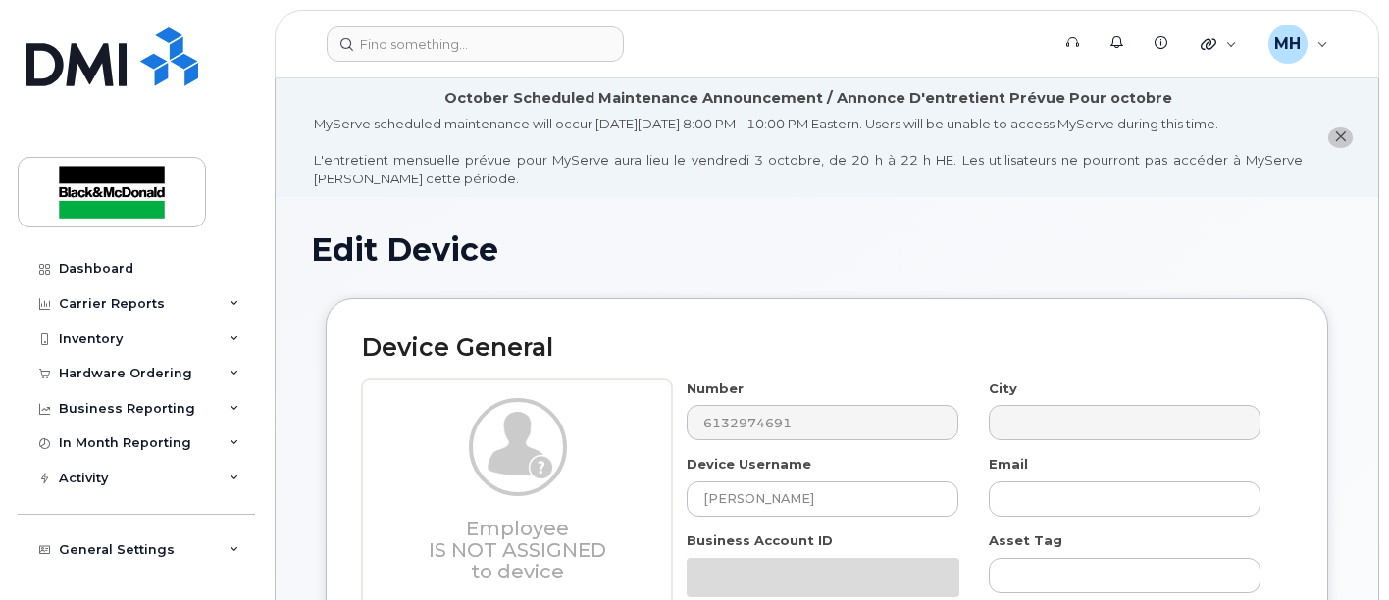
select select "10731671"
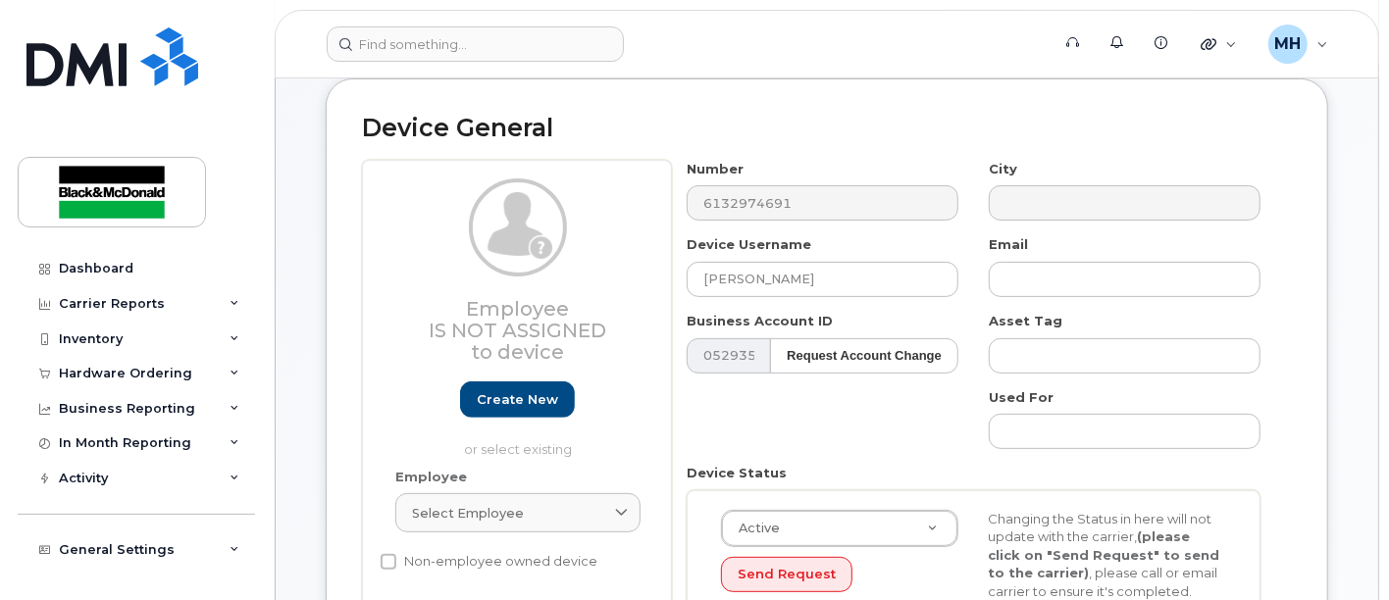
scroll to position [435, 0]
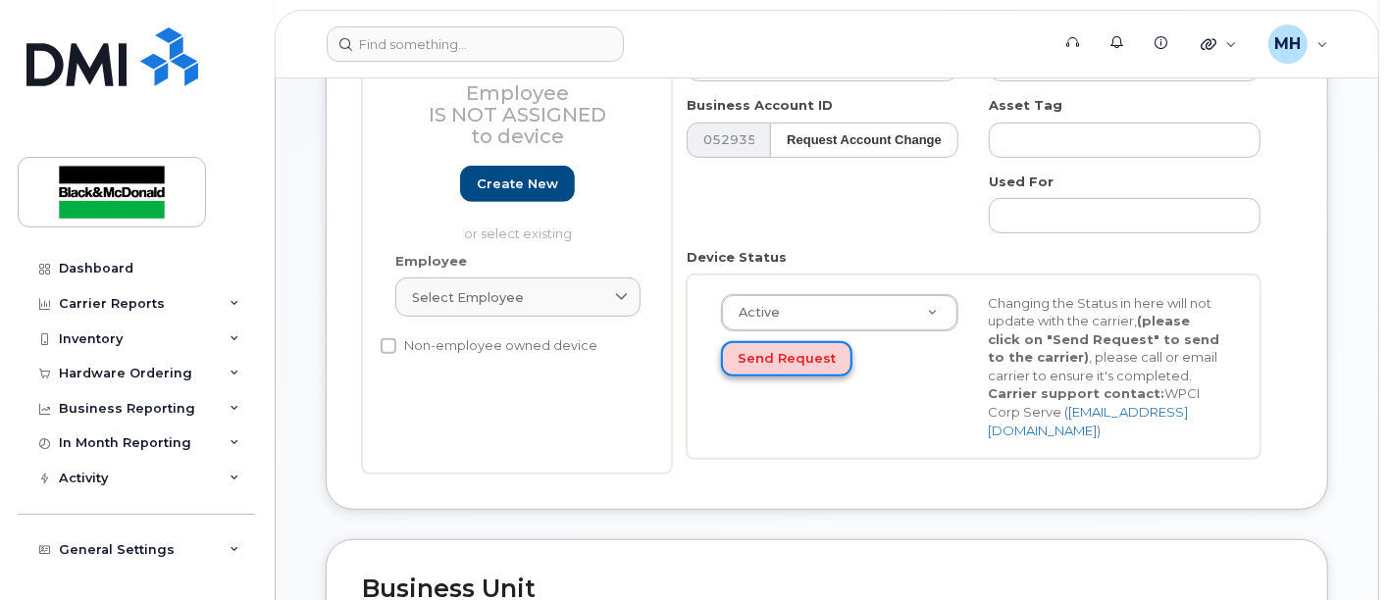
click at [789, 356] on button "Send Request" at bounding box center [786, 359] width 131 height 36
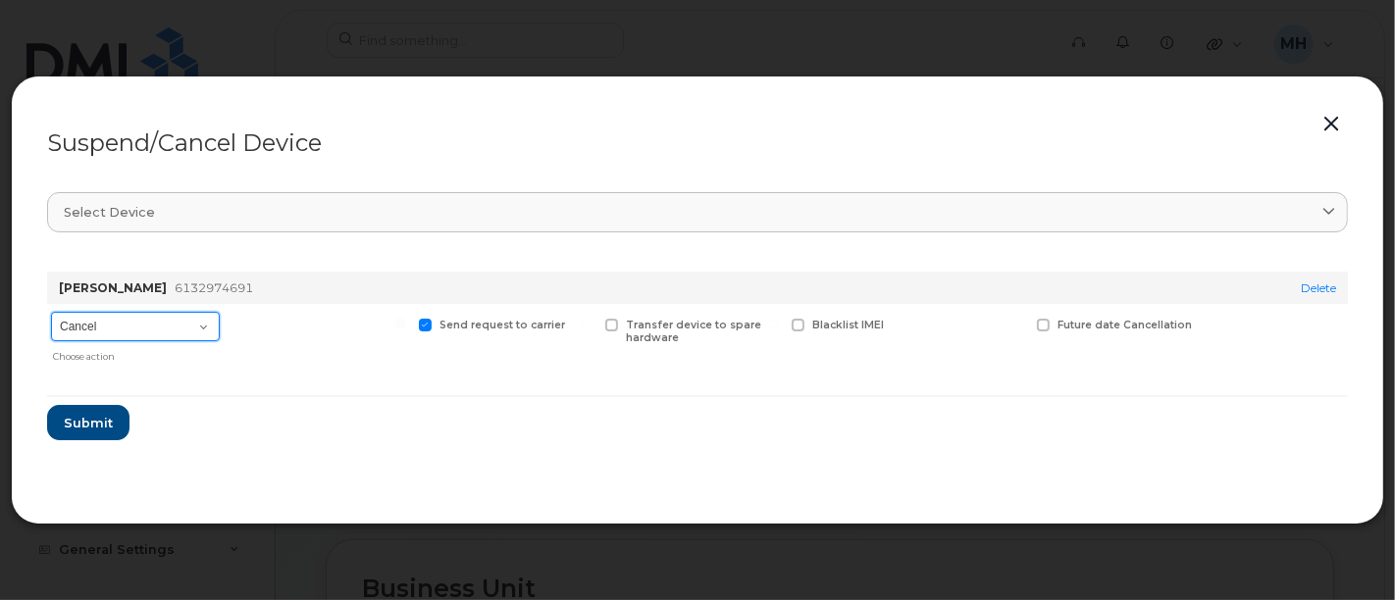
click at [199, 331] on select "Cancel Suspend - Extend Suspension Suspend - Reduced Rate Suspend - Full Rate S…" at bounding box center [135, 326] width 169 height 29
select select "[object Object]"
click at [51, 312] on select "Cancel Suspend - Extend Suspension Suspend - Reduced Rate Suspend - Full Rate S…" at bounding box center [135, 326] width 169 height 29
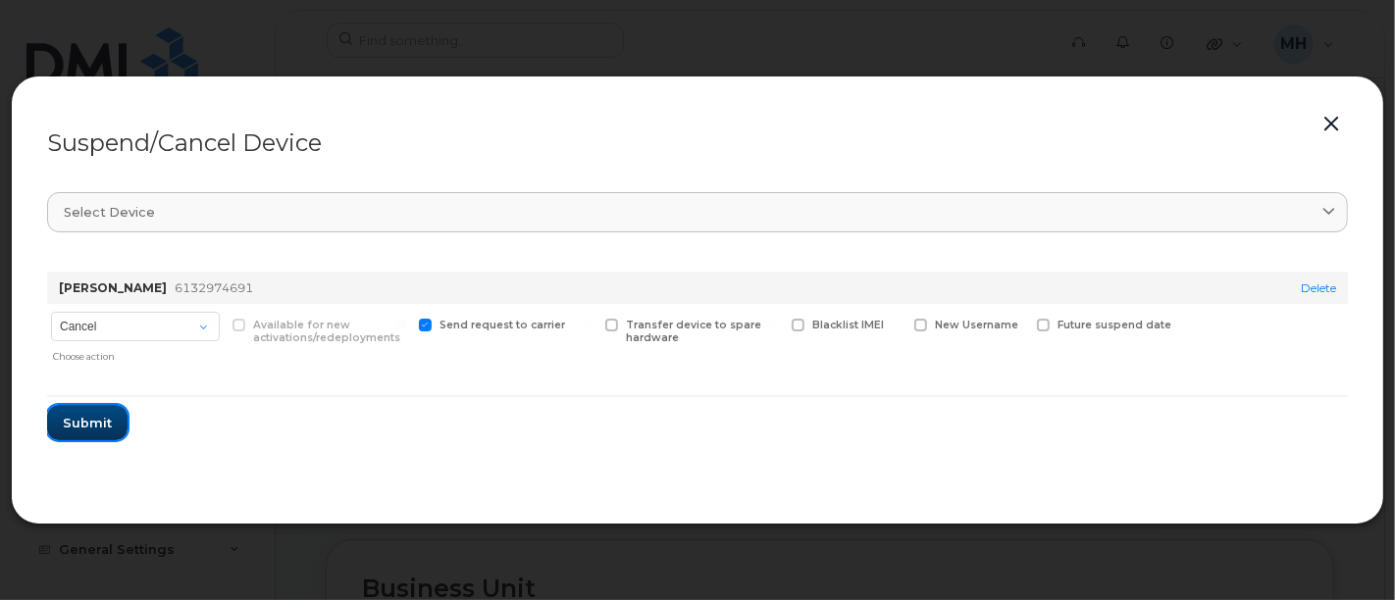
click at [84, 429] on span "Submit" at bounding box center [87, 423] width 49 height 19
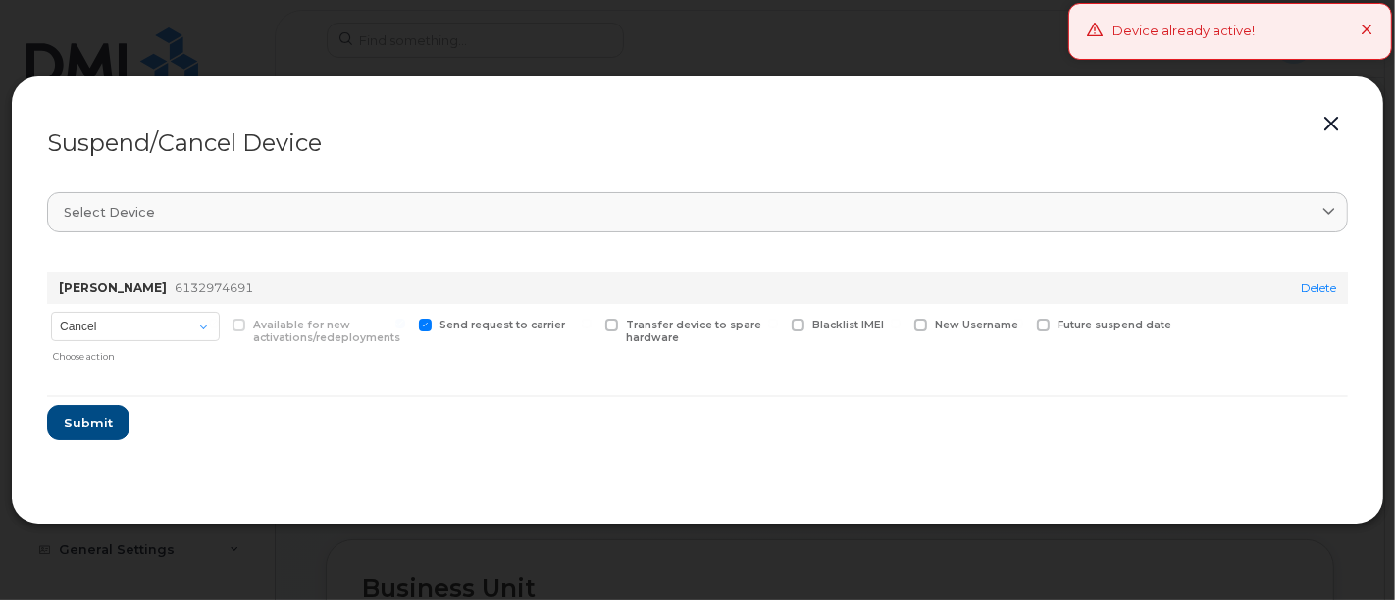
click at [1364, 29] on icon at bounding box center [1366, 31] width 13 height 13
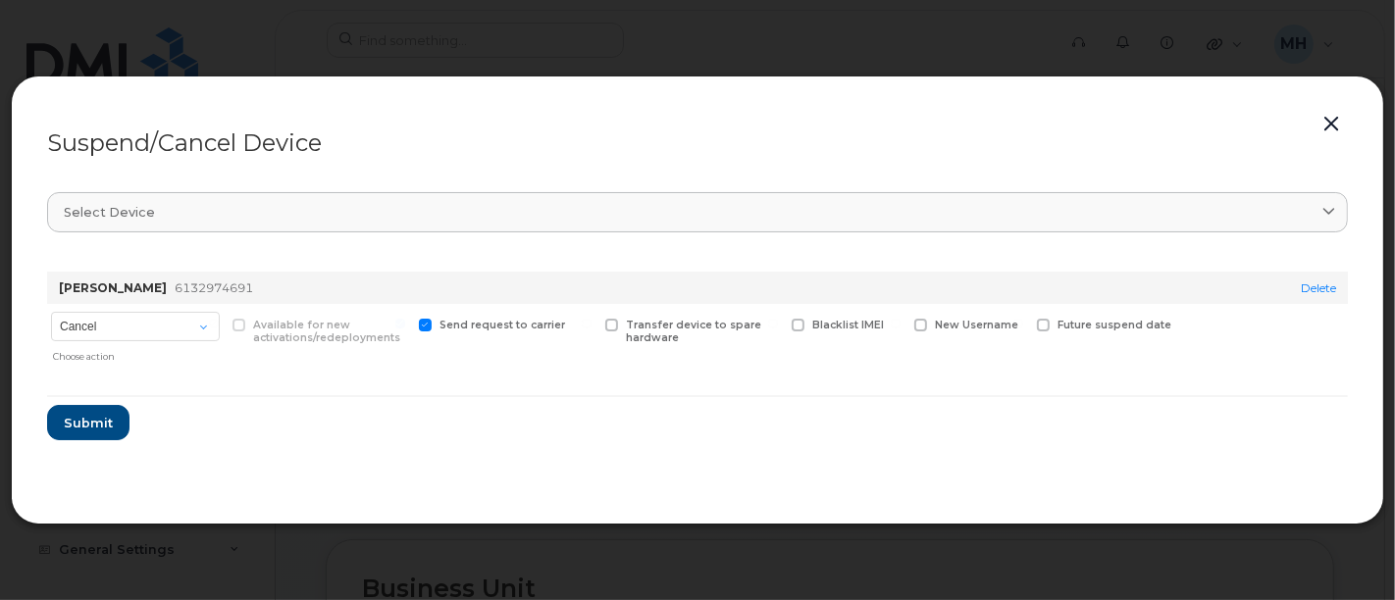
click at [1328, 124] on button "button" at bounding box center [1330, 124] width 29 height 27
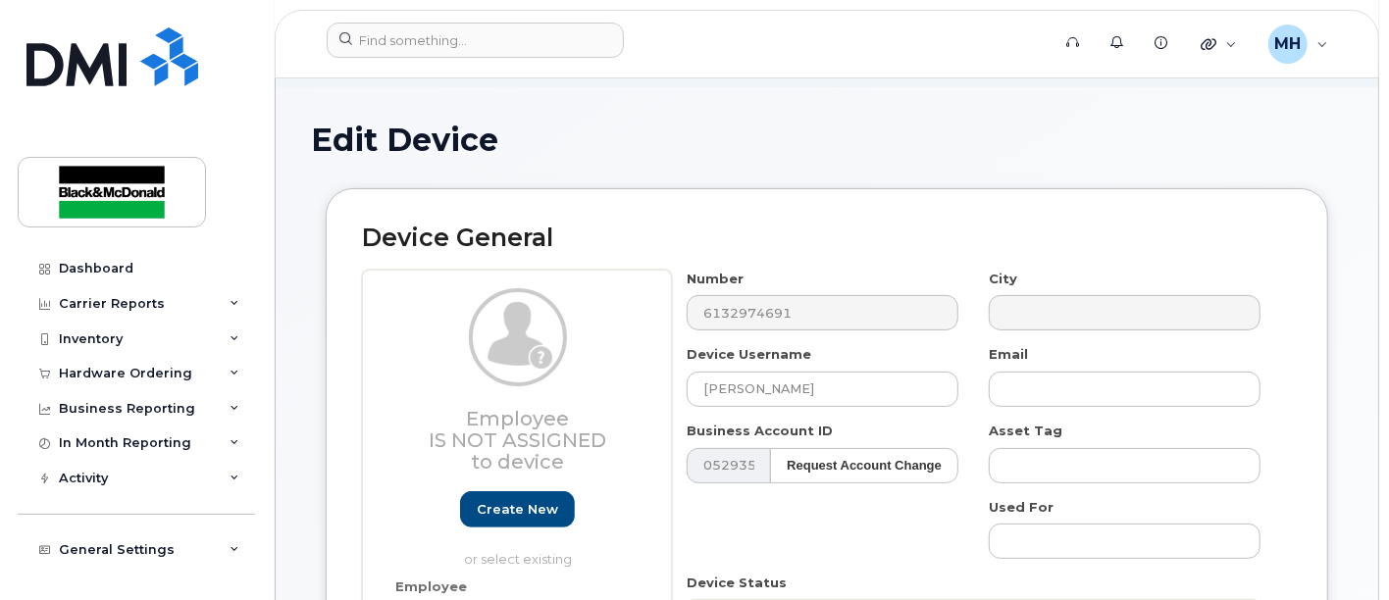
scroll to position [0, 0]
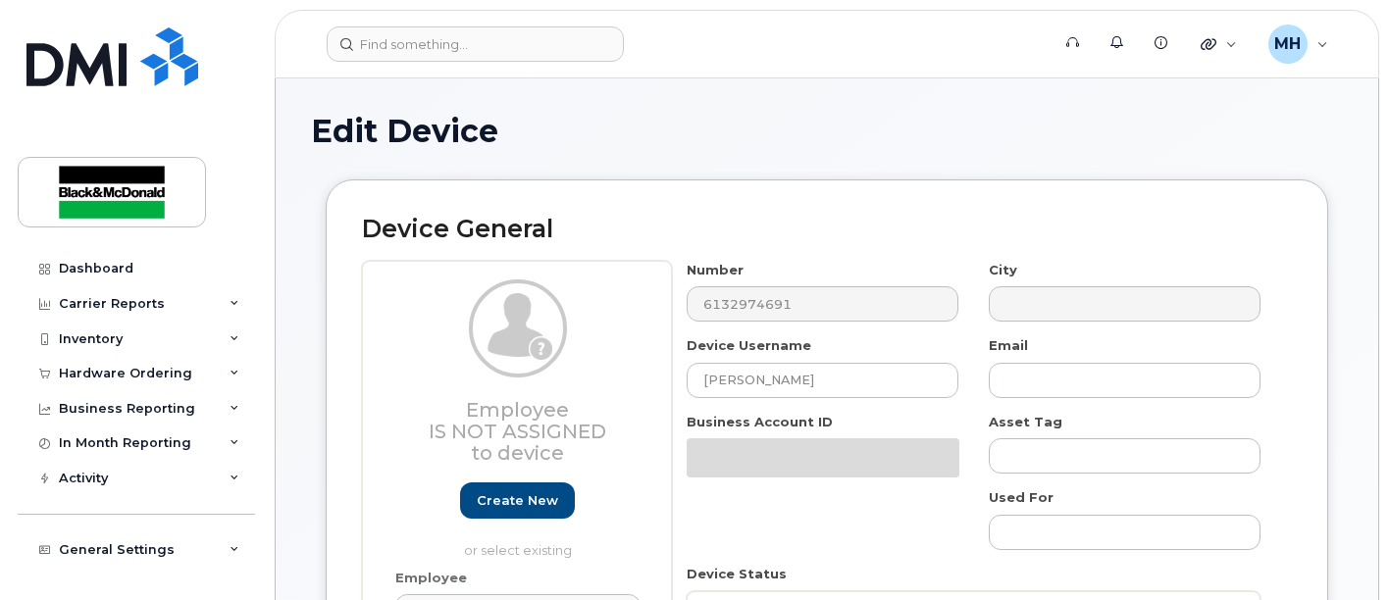
select select "10731671"
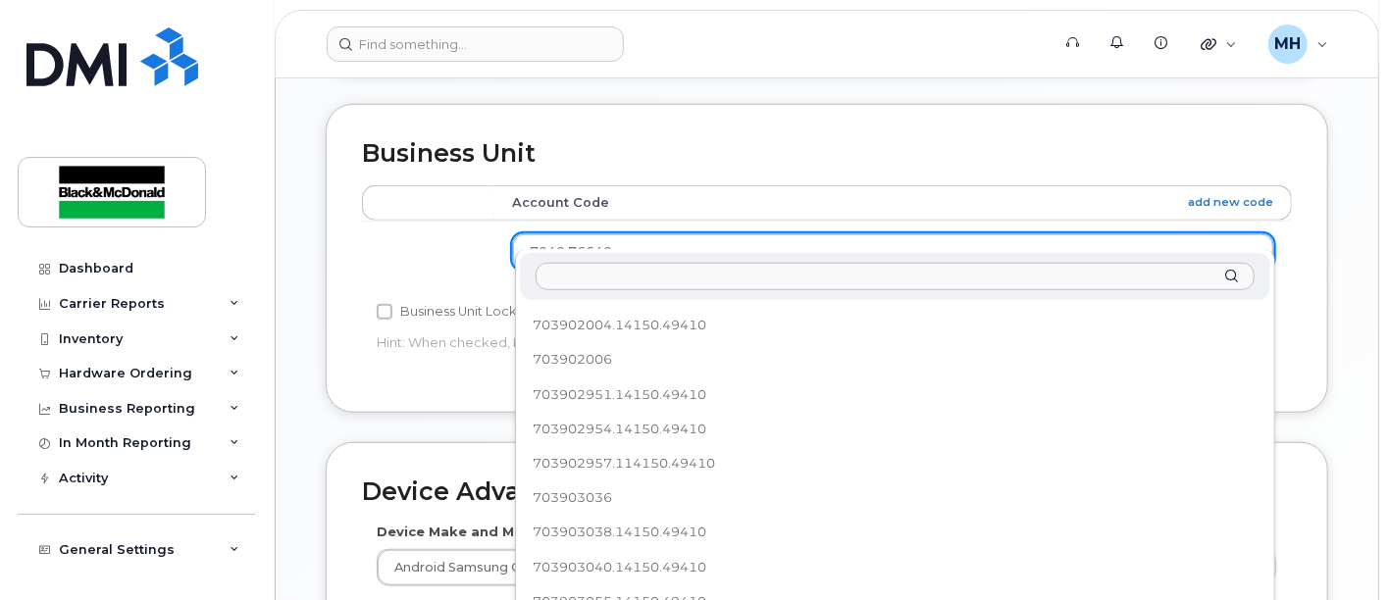
scroll to position [2446, 0]
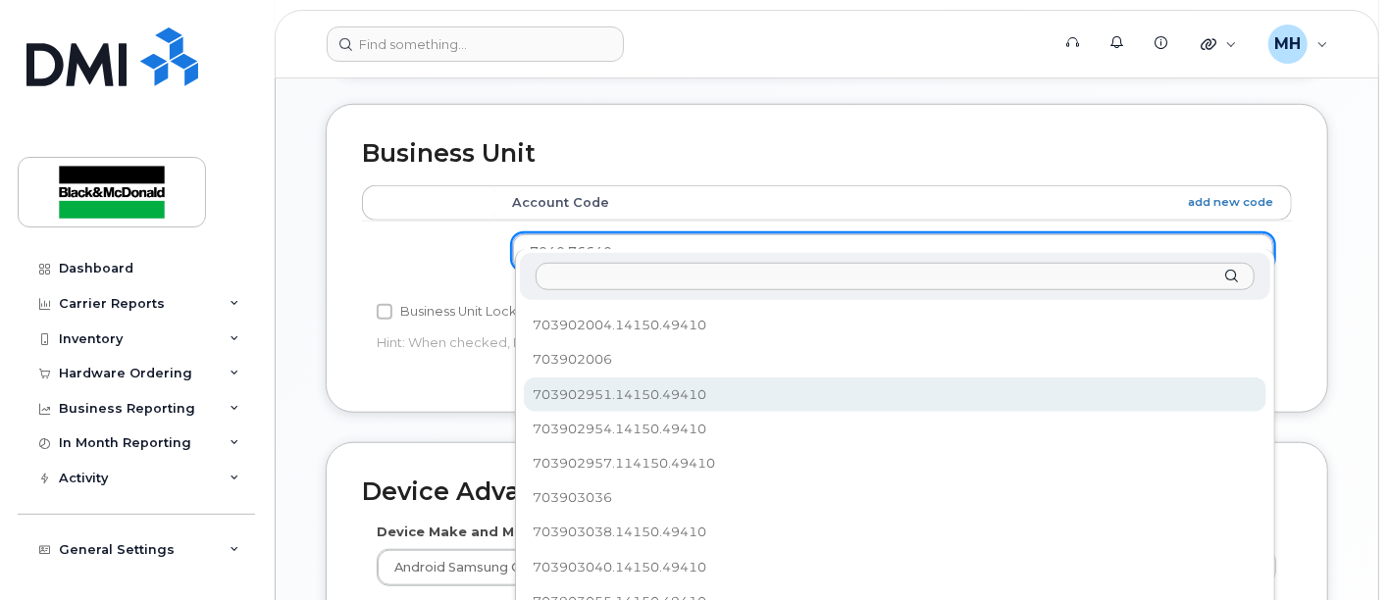
click at [636, 266] on input "text" at bounding box center [894, 277] width 719 height 28
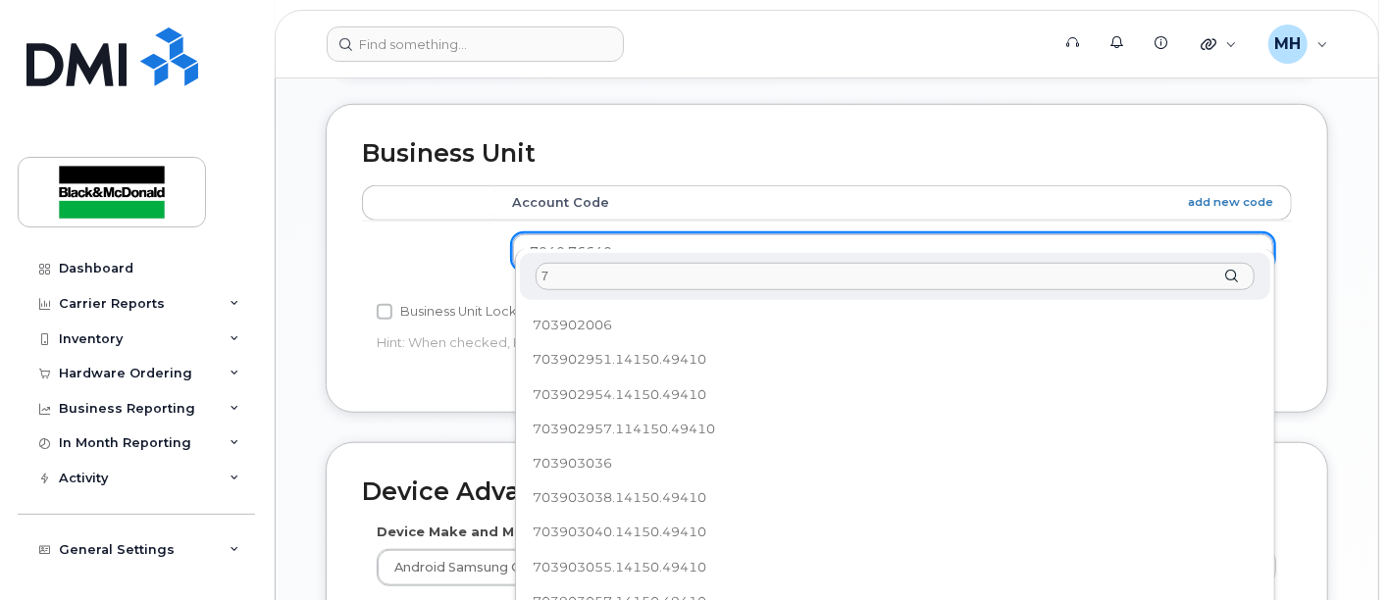
scroll to position [0, 0]
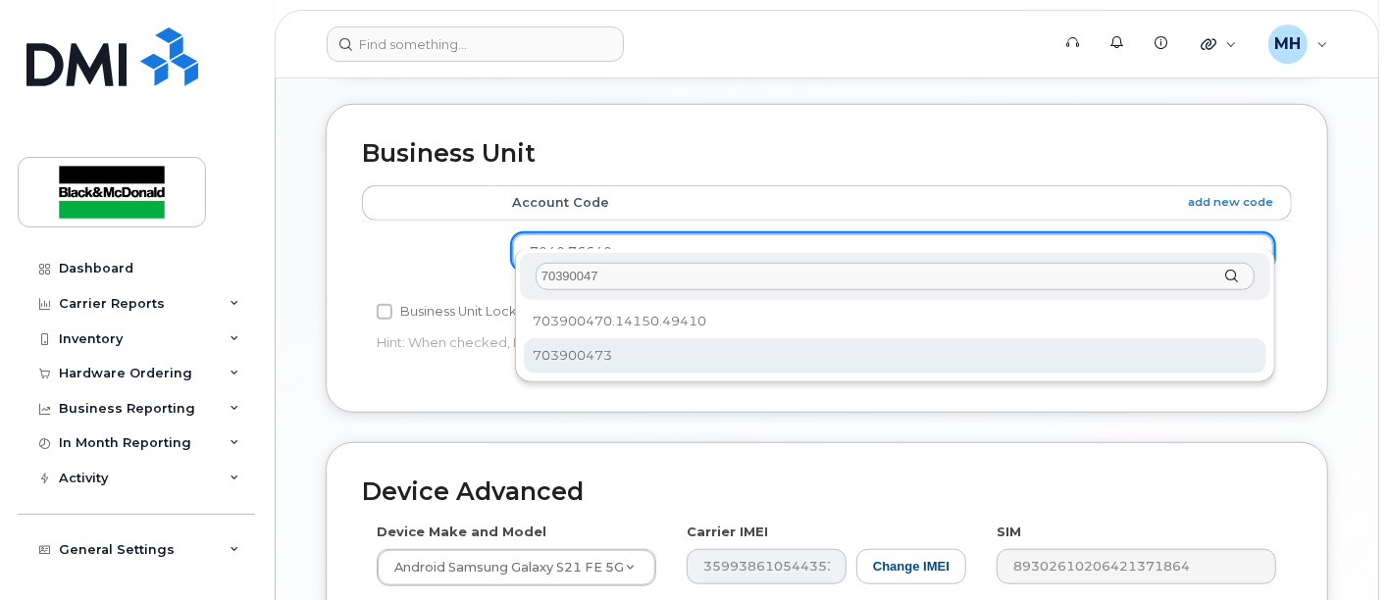
type input "70390047"
select select "36132627"
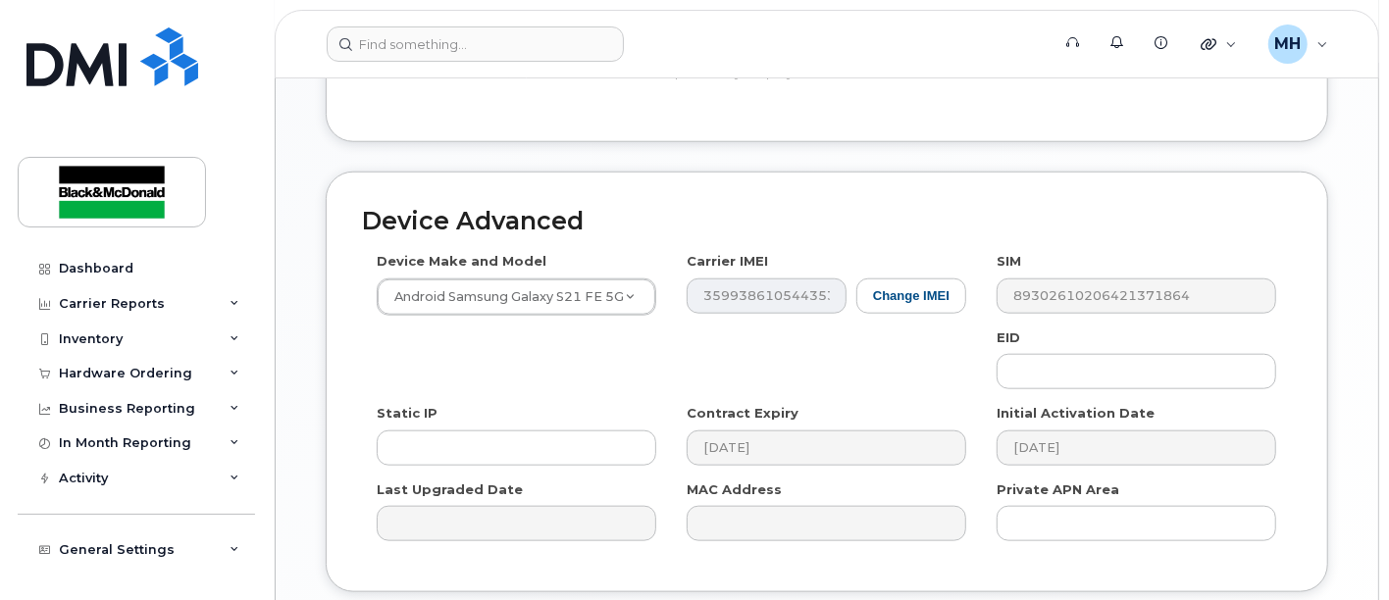
scroll to position [1274, 0]
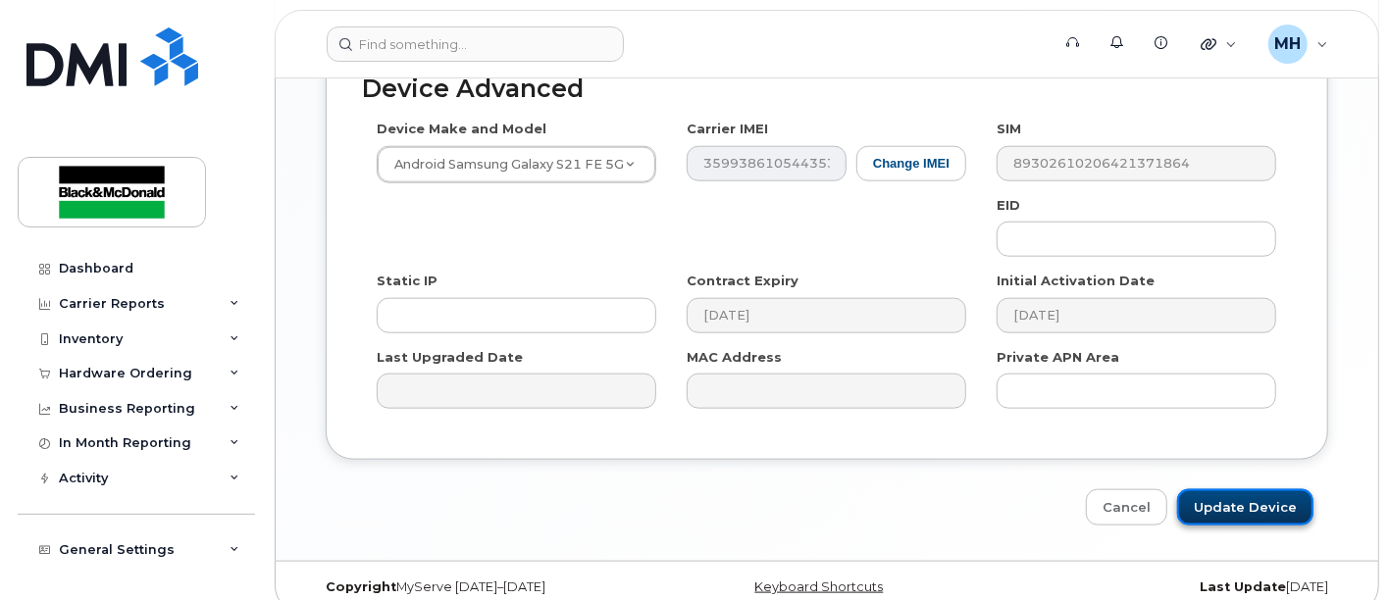
click at [1266, 491] on input "Update Device" at bounding box center [1245, 507] width 136 height 36
type input "Saving..."
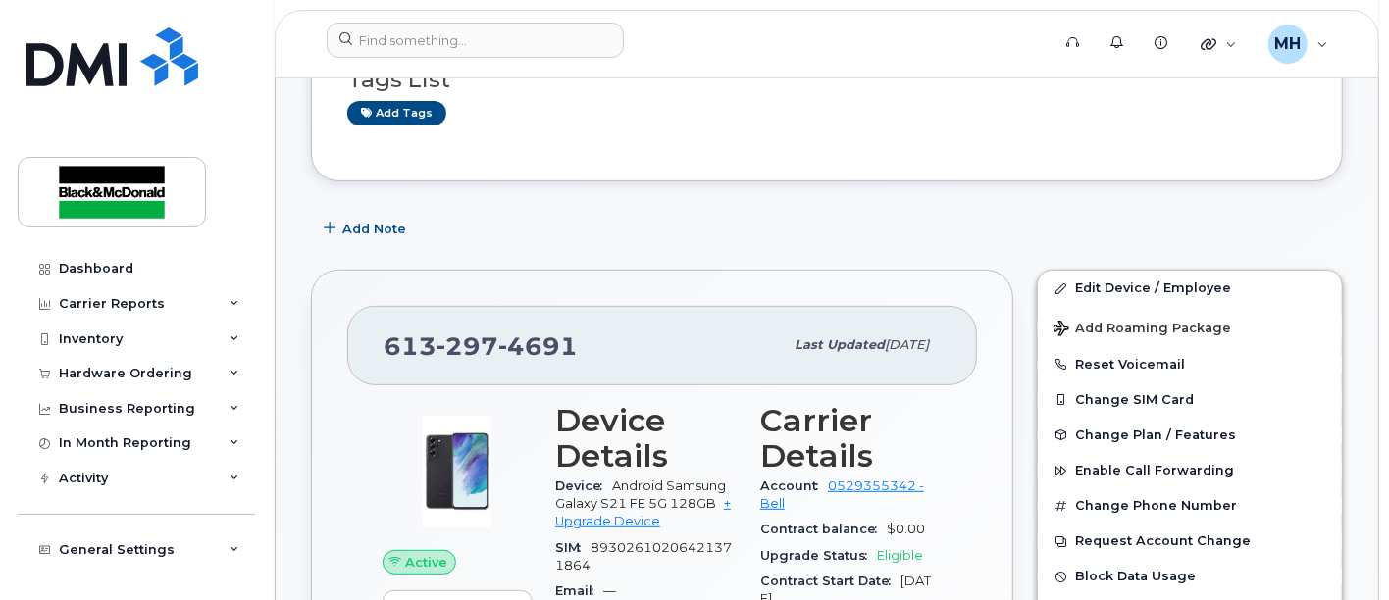
scroll to position [435, 0]
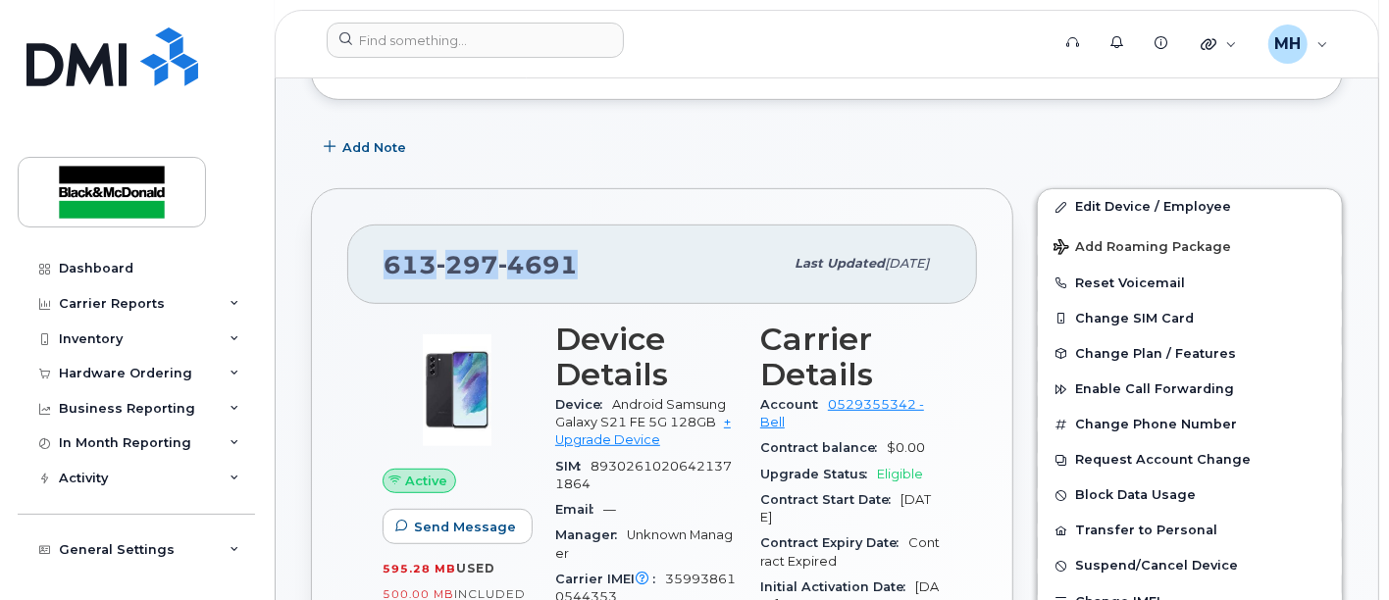
drag, startPoint x: 586, startPoint y: 259, endPoint x: 370, endPoint y: 247, distance: 217.1
click at [370, 247] on div "[PHONE_NUMBER] Last updated [DATE]" at bounding box center [662, 264] width 630 height 78
copy span "[PHONE_NUMBER]"
click at [625, 438] on link "+ Upgrade Device" at bounding box center [643, 431] width 176 height 32
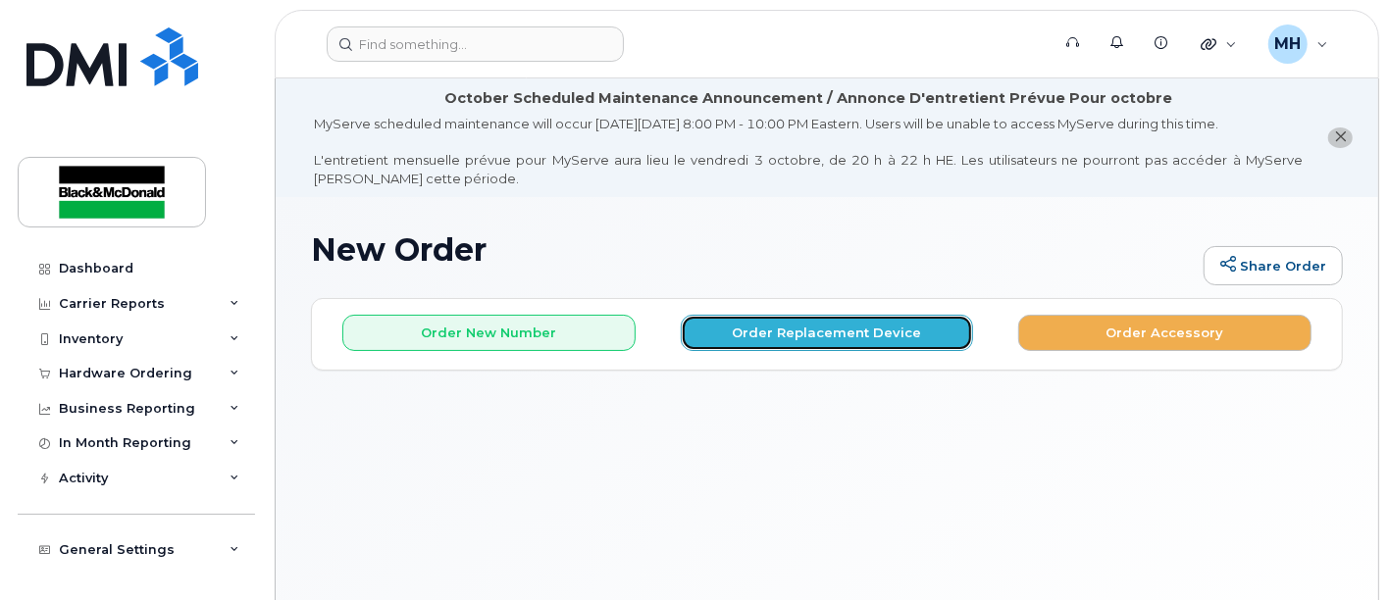
click at [815, 326] on button "Order Replacement Device" at bounding box center [827, 333] width 293 height 36
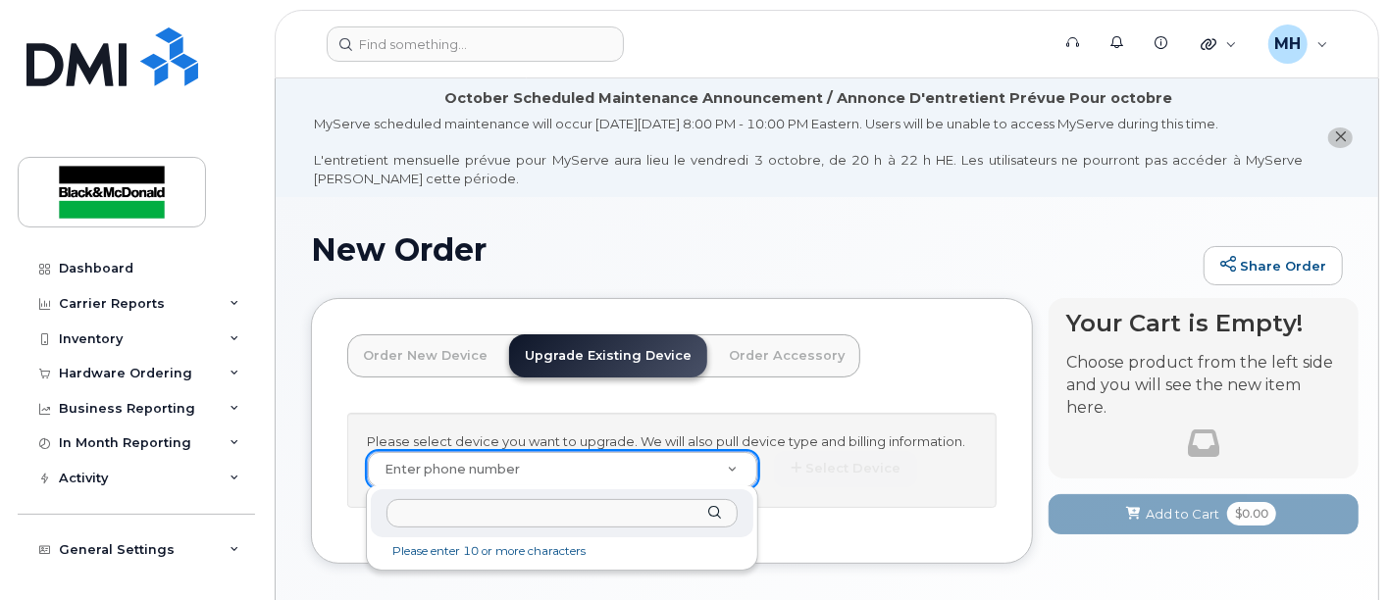
click at [509, 515] on input "text" at bounding box center [561, 513] width 351 height 28
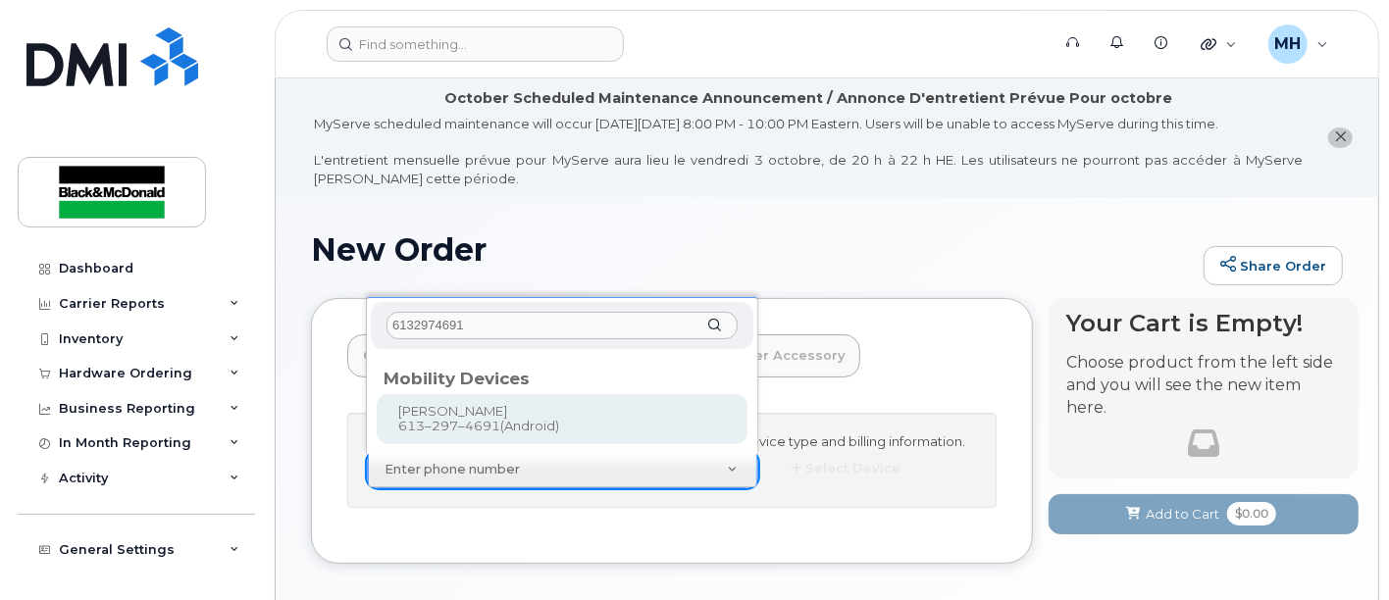
type input "6132974691"
type input "695682"
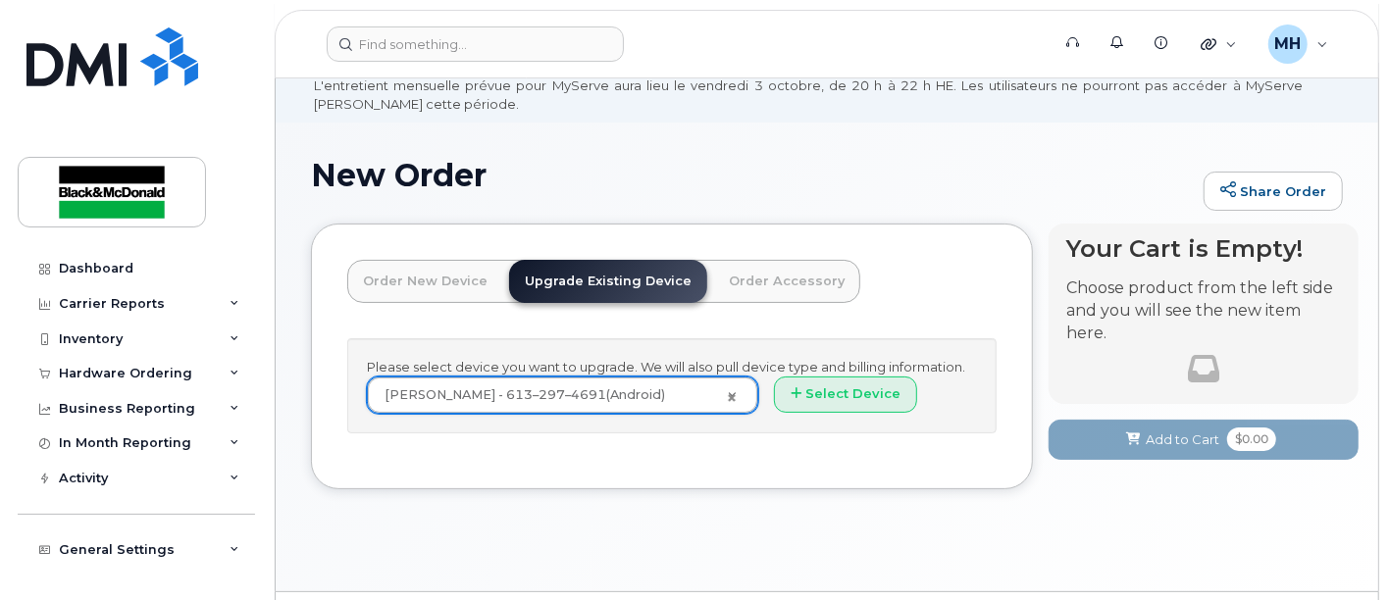
scroll to position [127, 0]
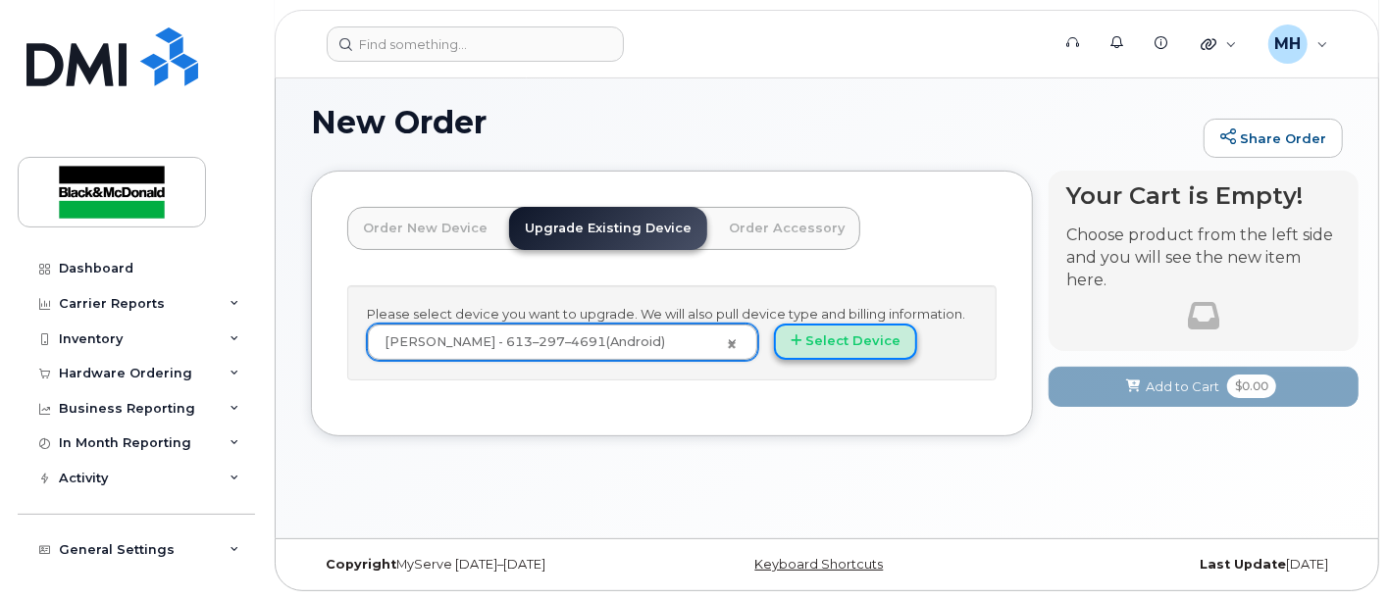
click at [841, 347] on button "Select Device" at bounding box center [845, 342] width 143 height 36
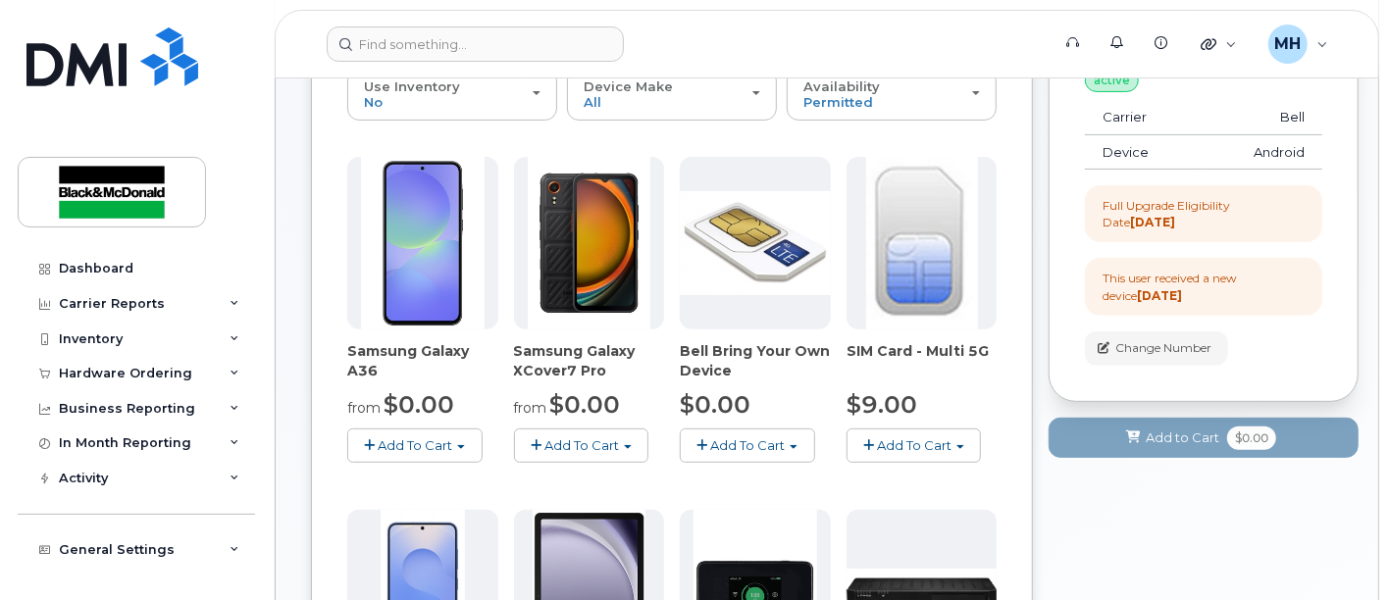
scroll to position [345, 0]
click at [414, 443] on span "Add To Cart" at bounding box center [415, 444] width 75 height 16
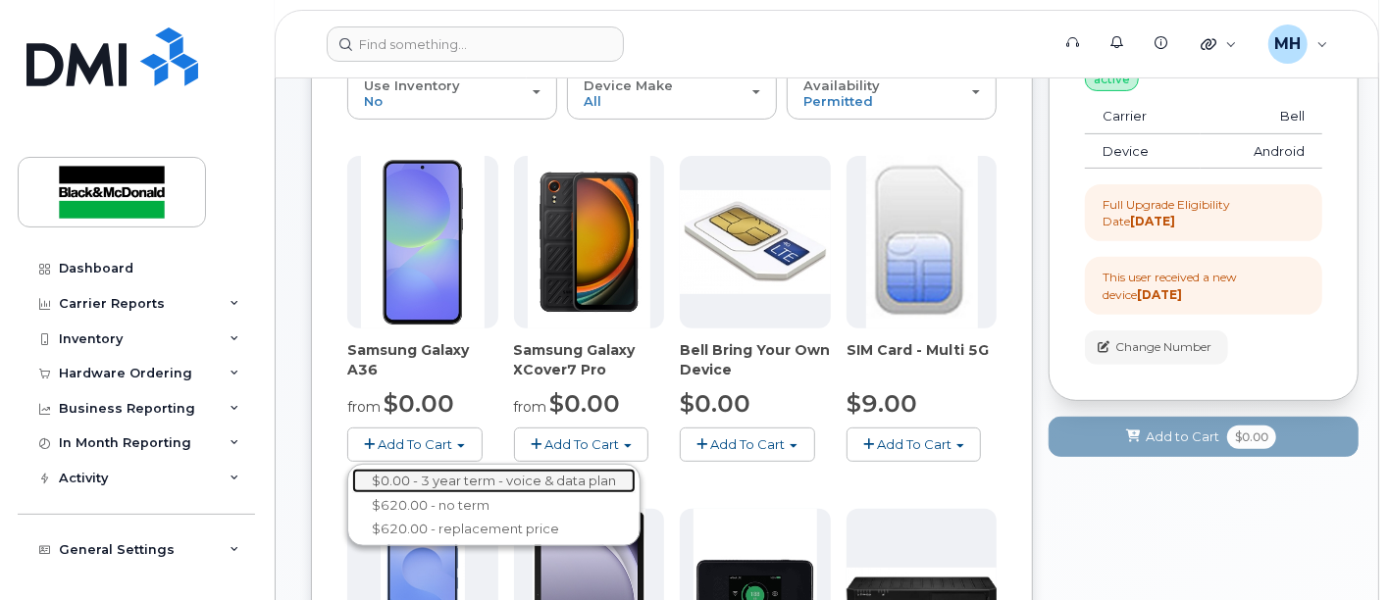
click at [453, 475] on link "$0.00 - 3 year term - voice & data plan" at bounding box center [493, 481] width 283 height 25
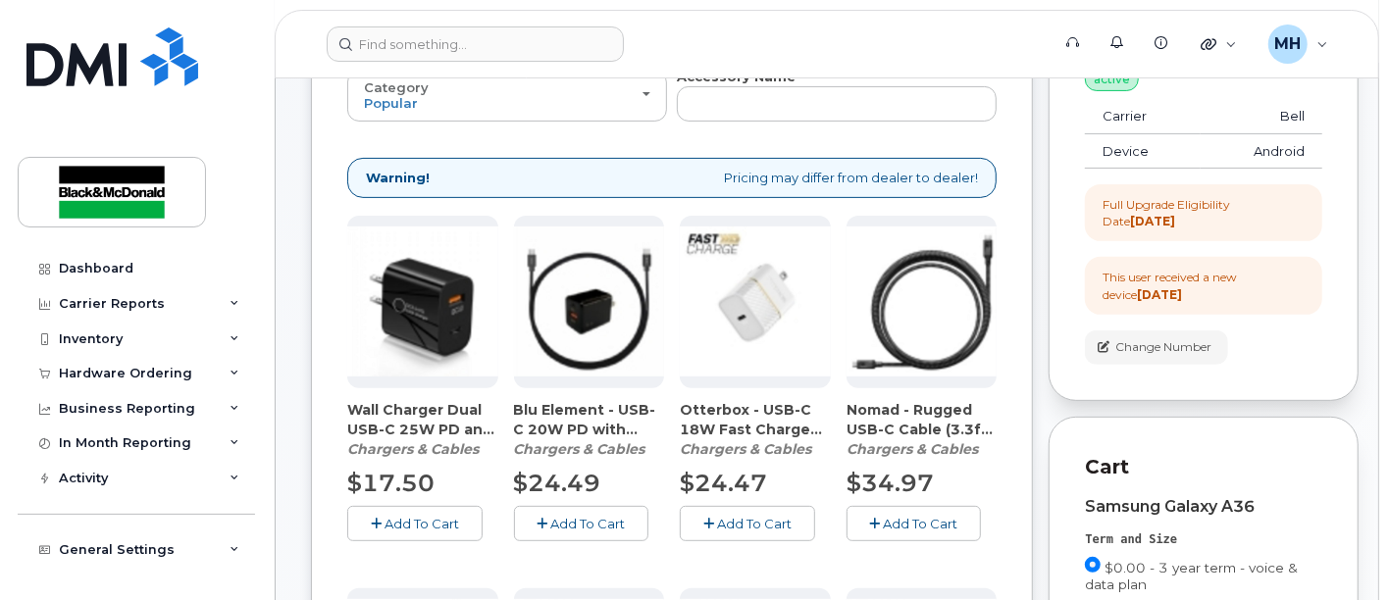
click at [570, 517] on span "Add To Cart" at bounding box center [587, 524] width 75 height 16
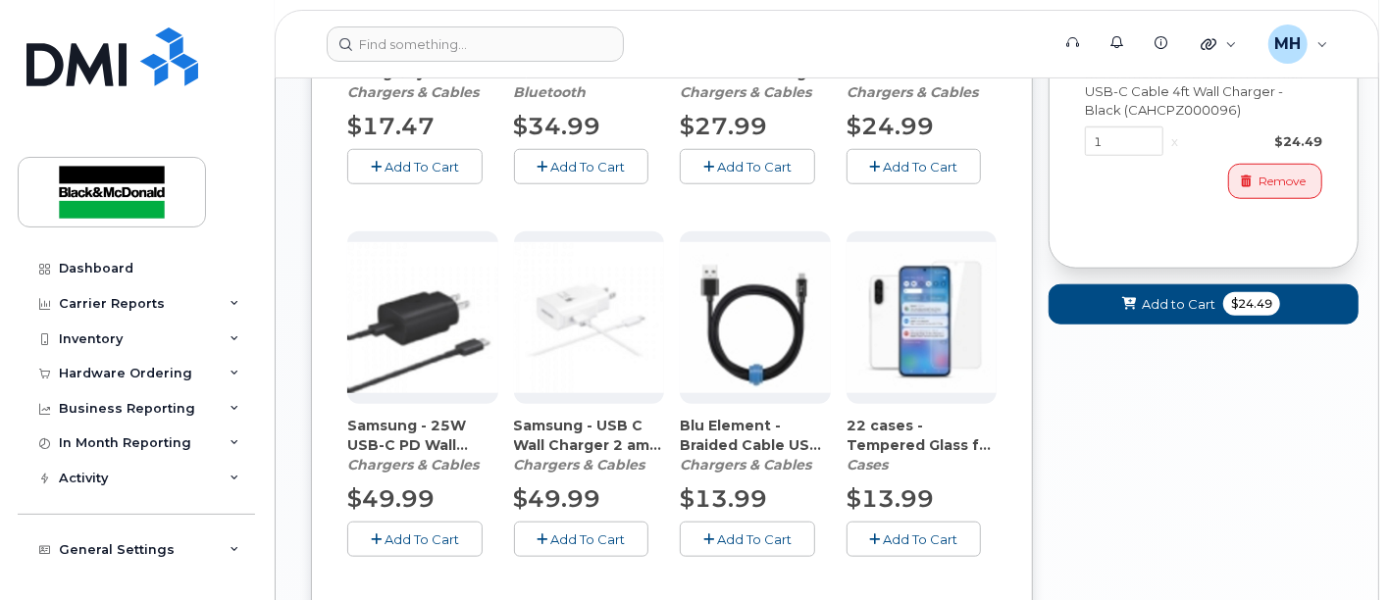
scroll to position [1217, 0]
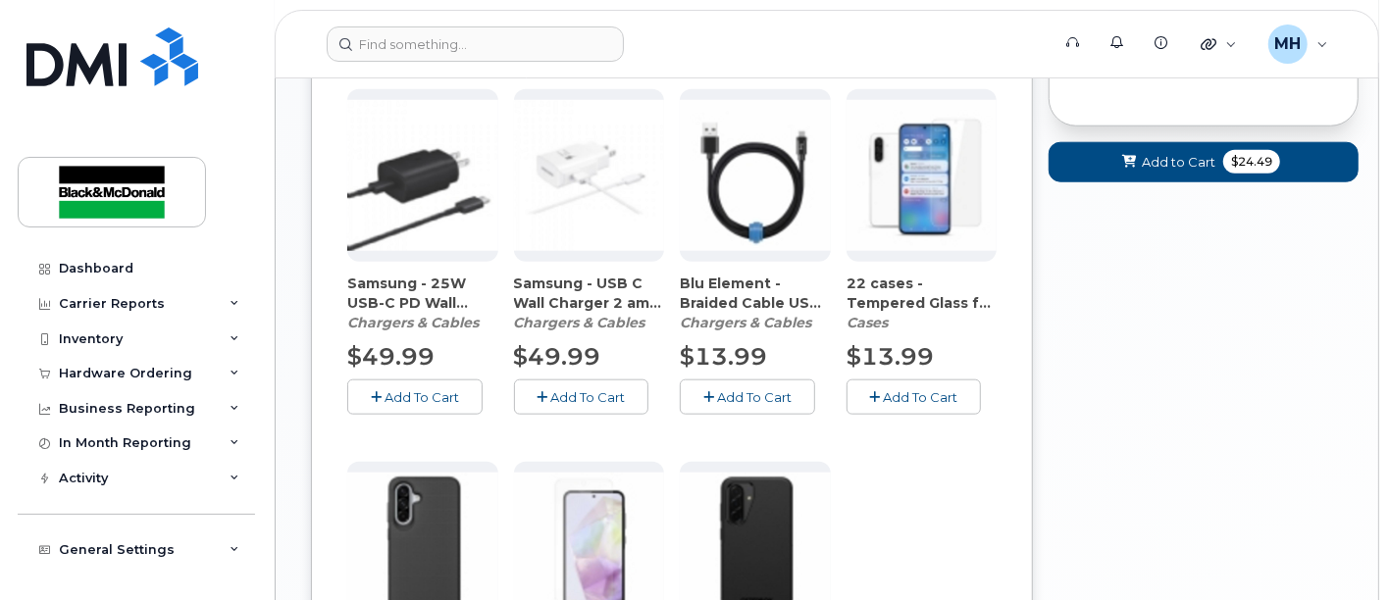
click at [928, 389] on span "Add To Cart" at bounding box center [921, 397] width 75 height 16
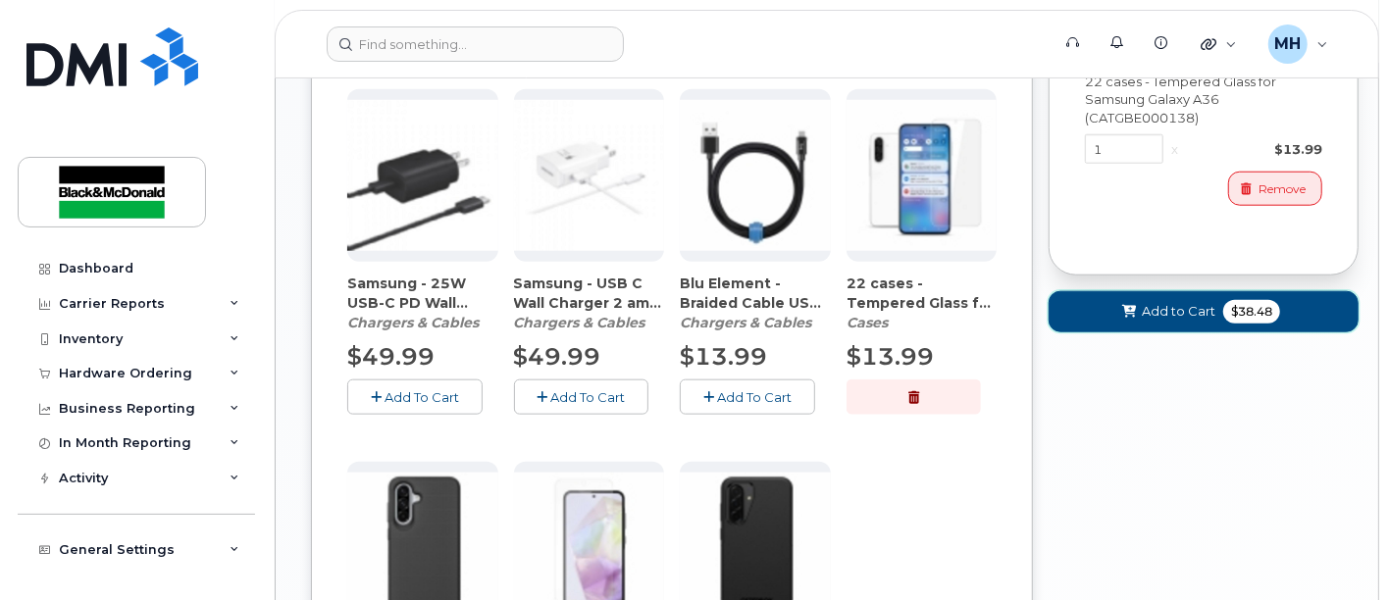
click at [1179, 312] on span "Add to Cart" at bounding box center [1179, 311] width 74 height 19
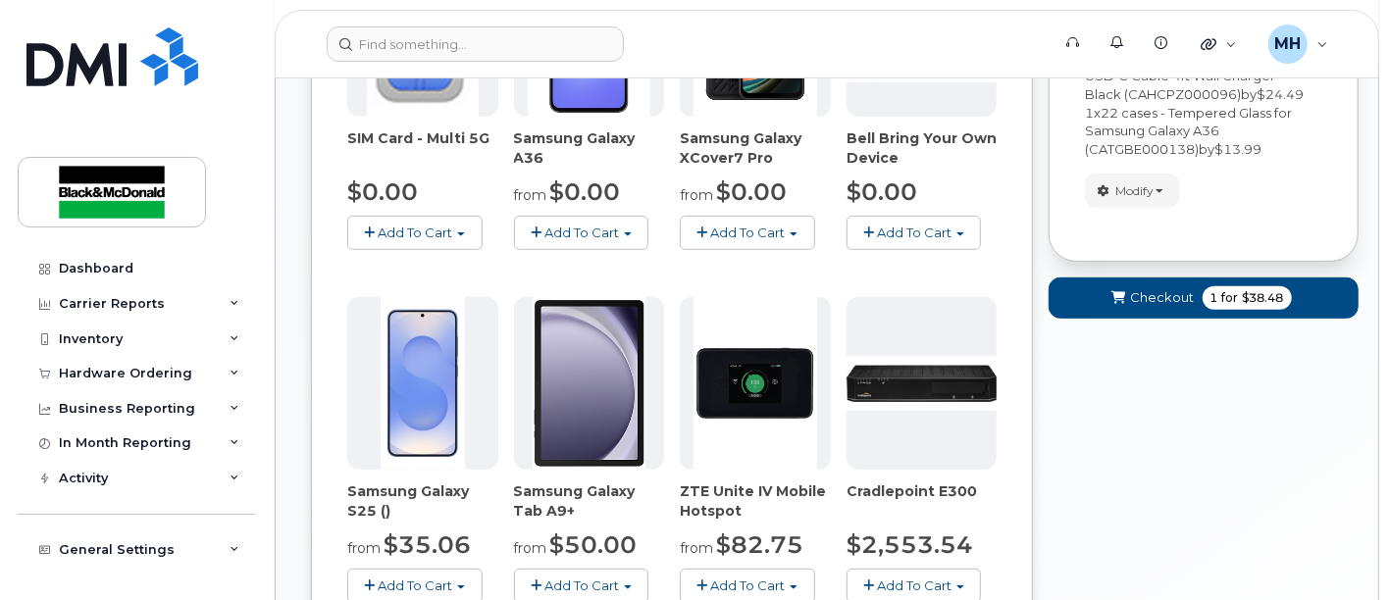
scroll to position [294, 0]
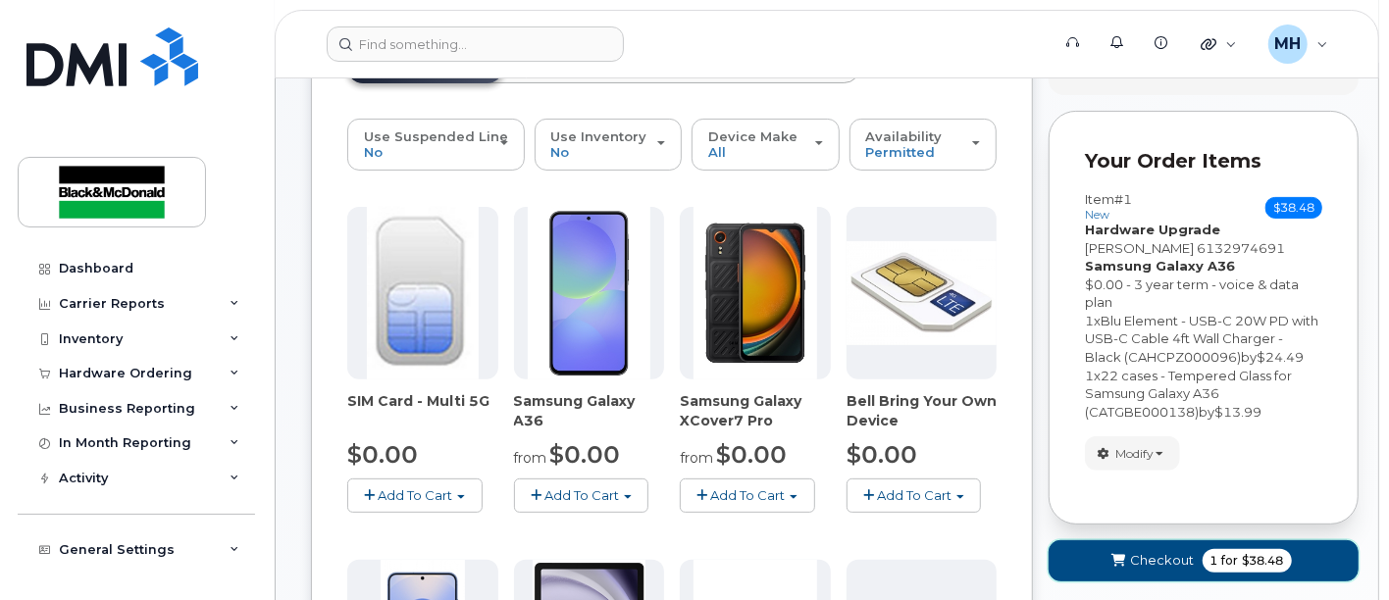
click at [1151, 558] on span "Checkout" at bounding box center [1163, 560] width 64 height 19
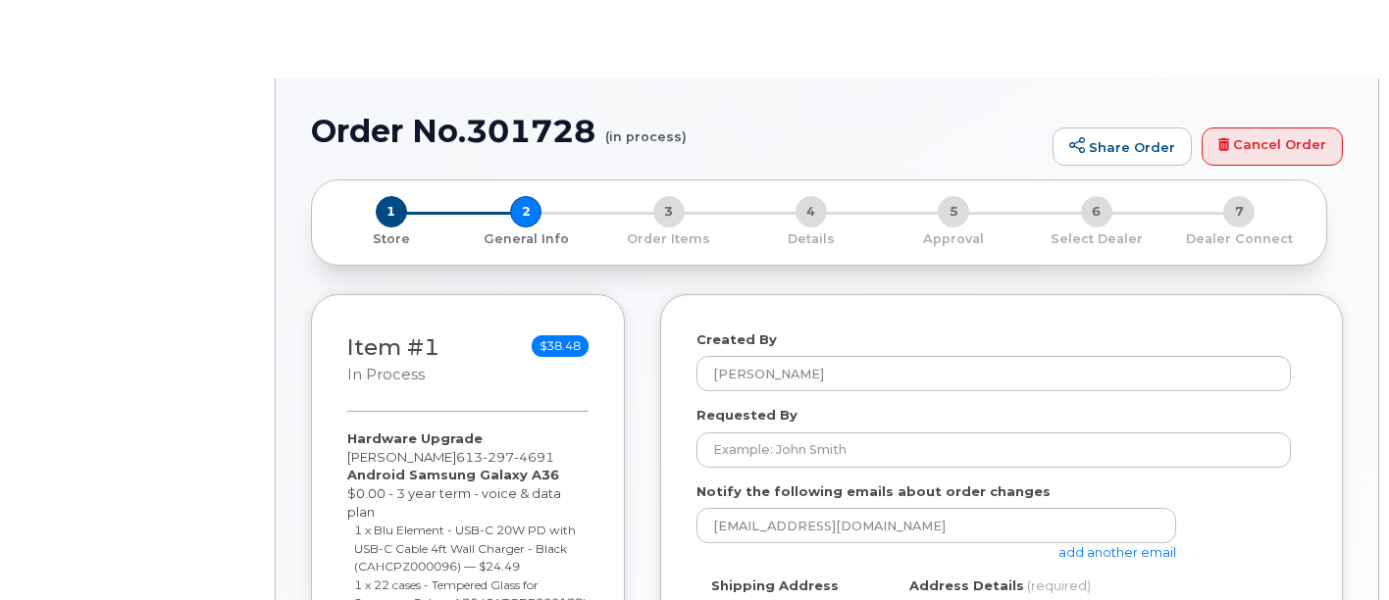
select select
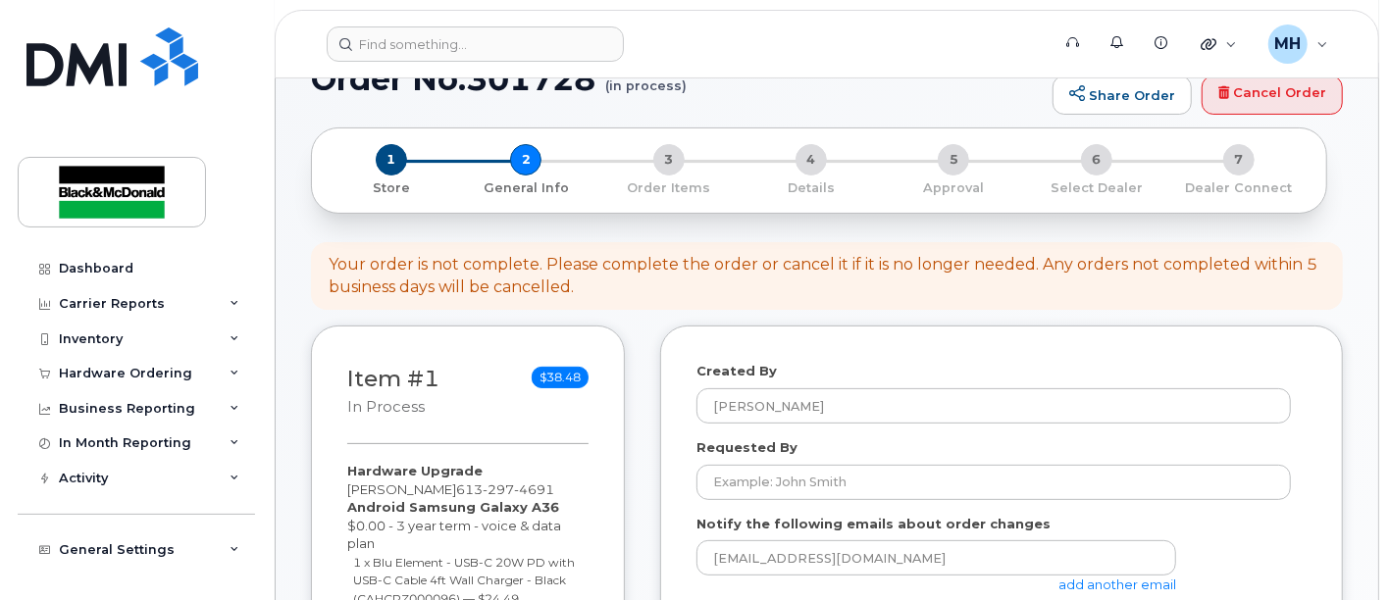
scroll to position [327, 0]
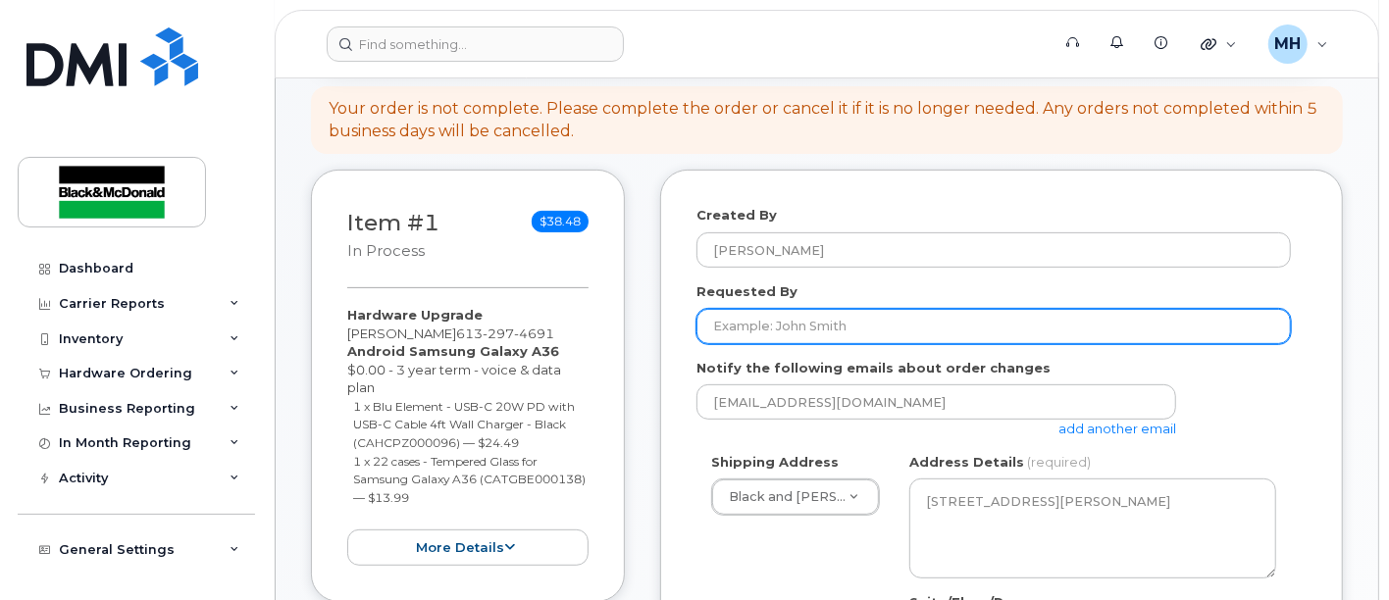
click at [859, 328] on input "Requested By" at bounding box center [993, 326] width 594 height 35
drag, startPoint x: 861, startPoint y: 326, endPoint x: 868, endPoint y: 318, distance: 10.4
click at [863, 323] on input "Requested By" at bounding box center [993, 326] width 594 height 35
type input "[PERSON_NAME]"
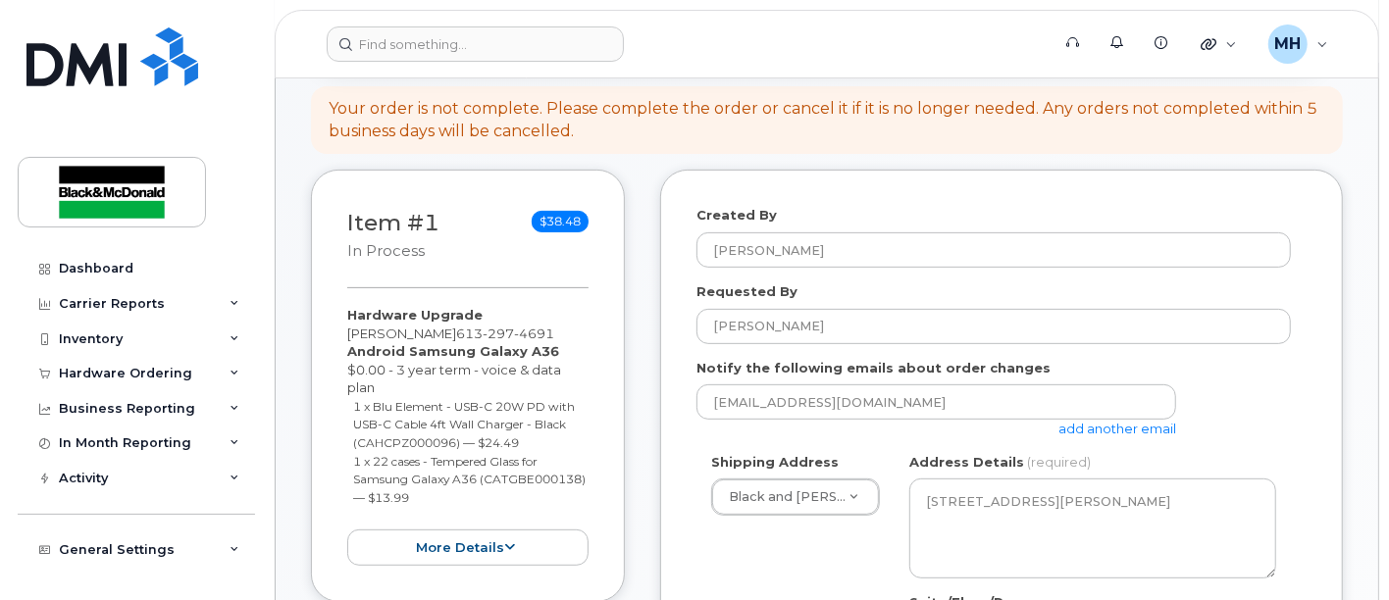
click at [1108, 431] on link "add another email" at bounding box center [1117, 429] width 118 height 16
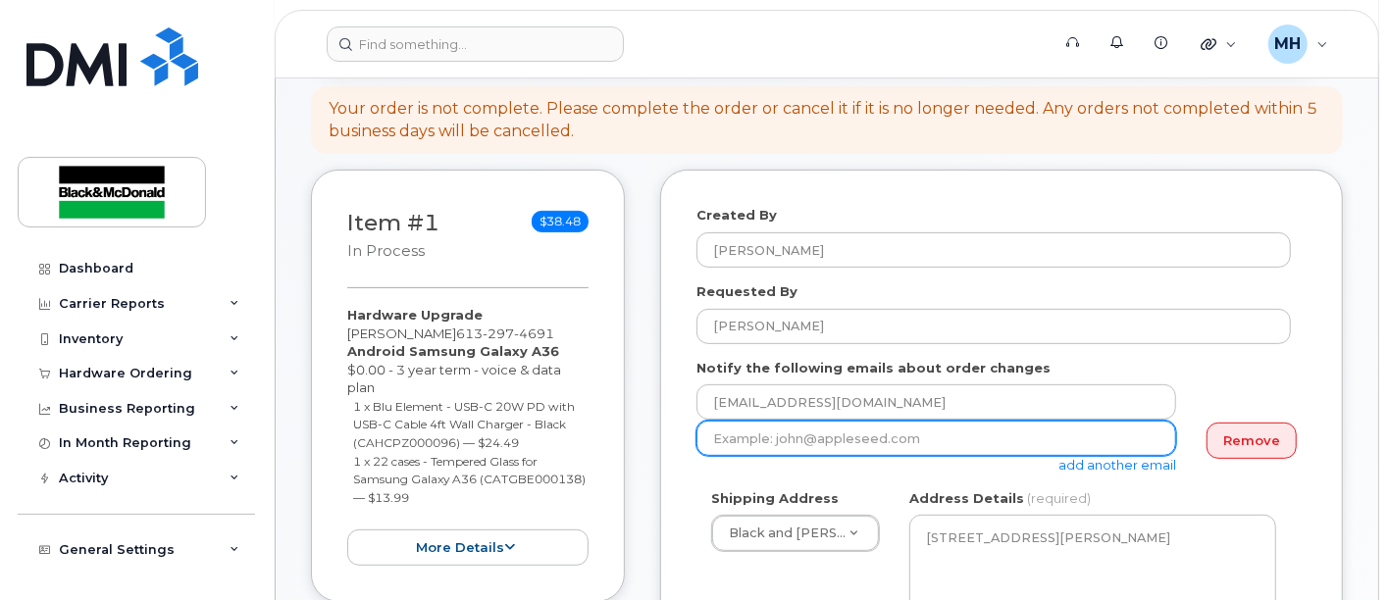
drag, startPoint x: 801, startPoint y: 441, endPoint x: 845, endPoint y: 424, distance: 47.5
click at [801, 441] on input "email" at bounding box center [936, 438] width 480 height 35
type input "[EMAIL_ADDRESS][DOMAIN_NAME]"
drag, startPoint x: 940, startPoint y: 426, endPoint x: 221, endPoint y: 544, distance: 728.6
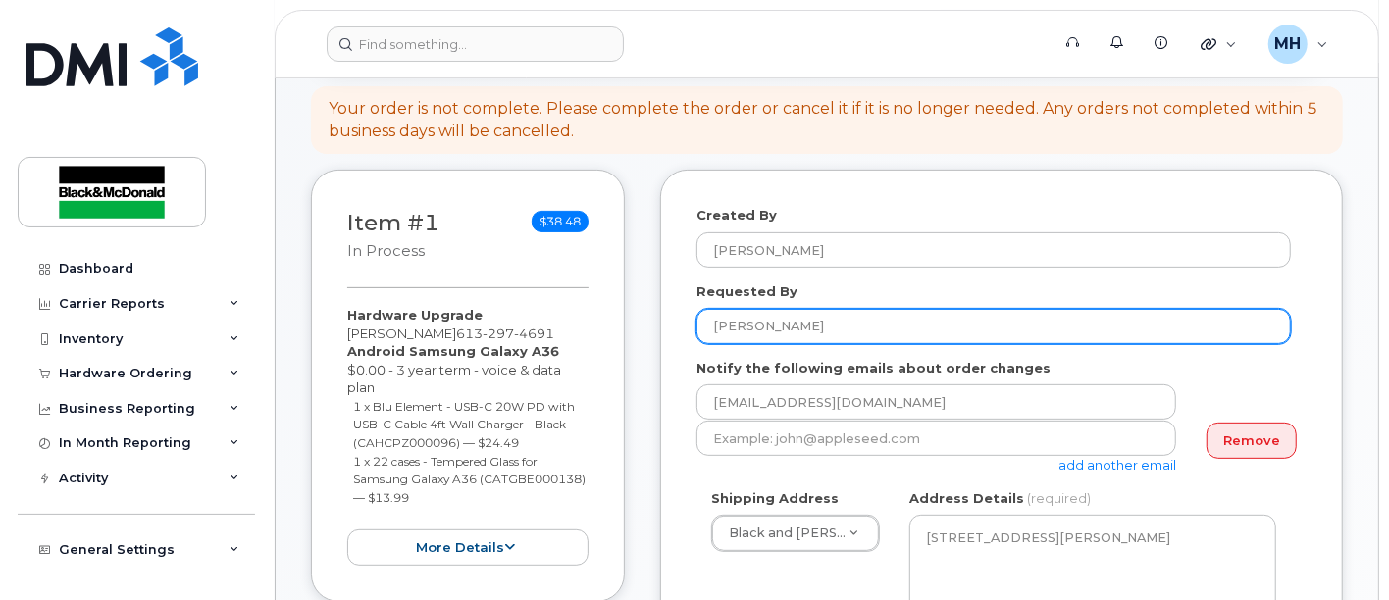
drag, startPoint x: 842, startPoint y: 318, endPoint x: 373, endPoint y: 370, distance: 472.6
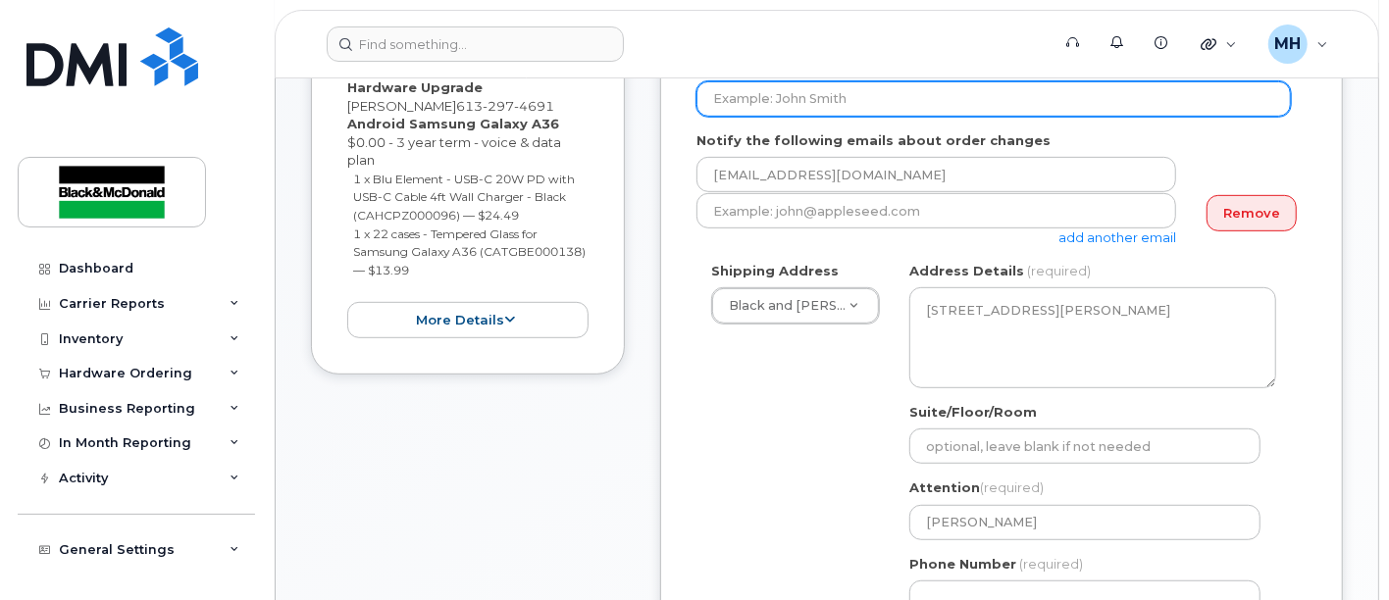
scroll to position [653, 0]
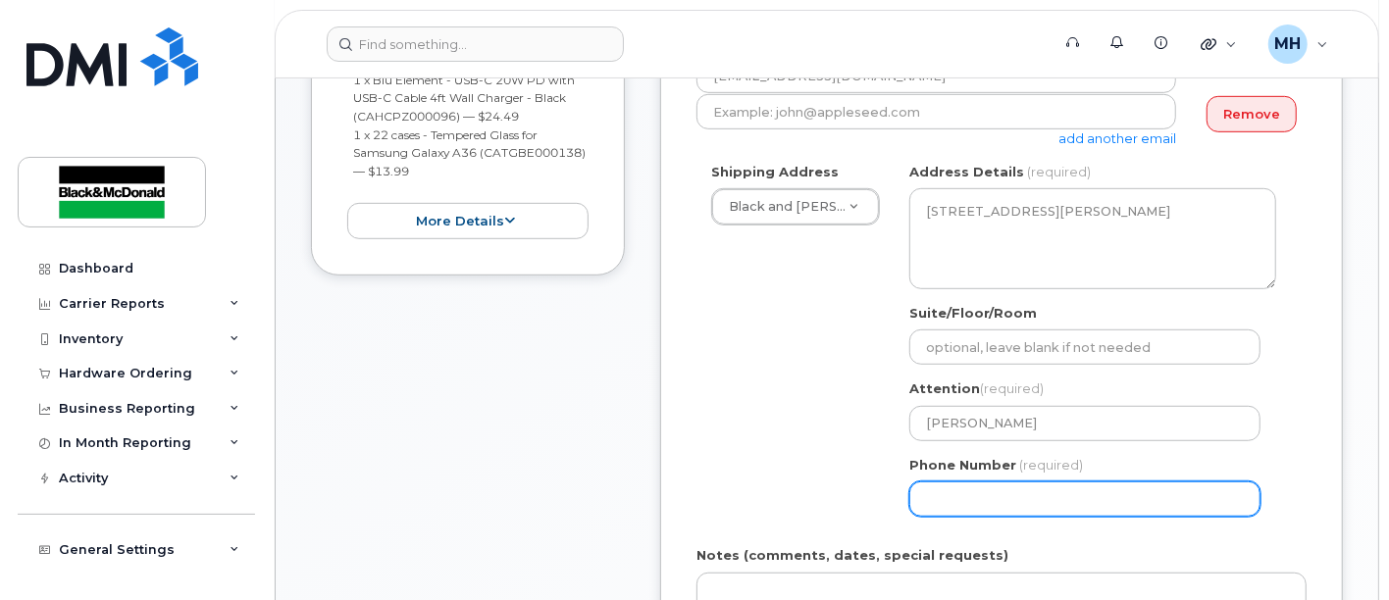
drag, startPoint x: 954, startPoint y: 502, endPoint x: 965, endPoint y: 494, distance: 13.3
click at [954, 502] on input "Phone Number" at bounding box center [1084, 499] width 351 height 35
type input "6139037762"
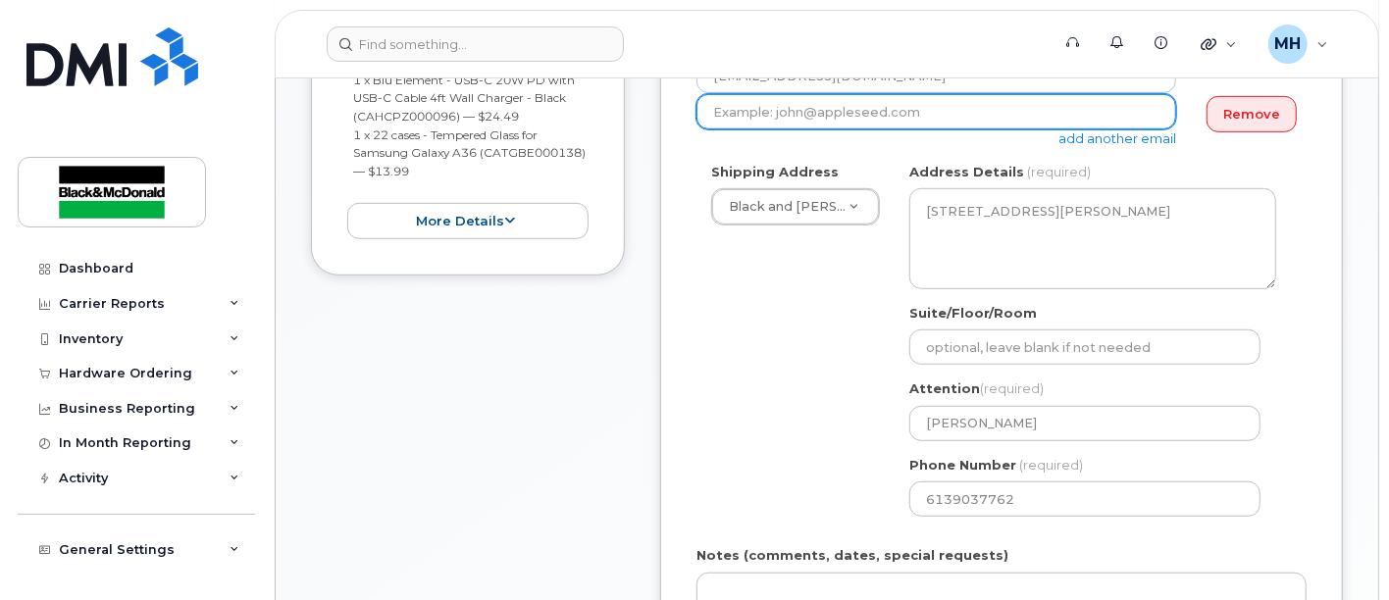
type input "[EMAIL_ADDRESS][DOMAIN_NAME]"
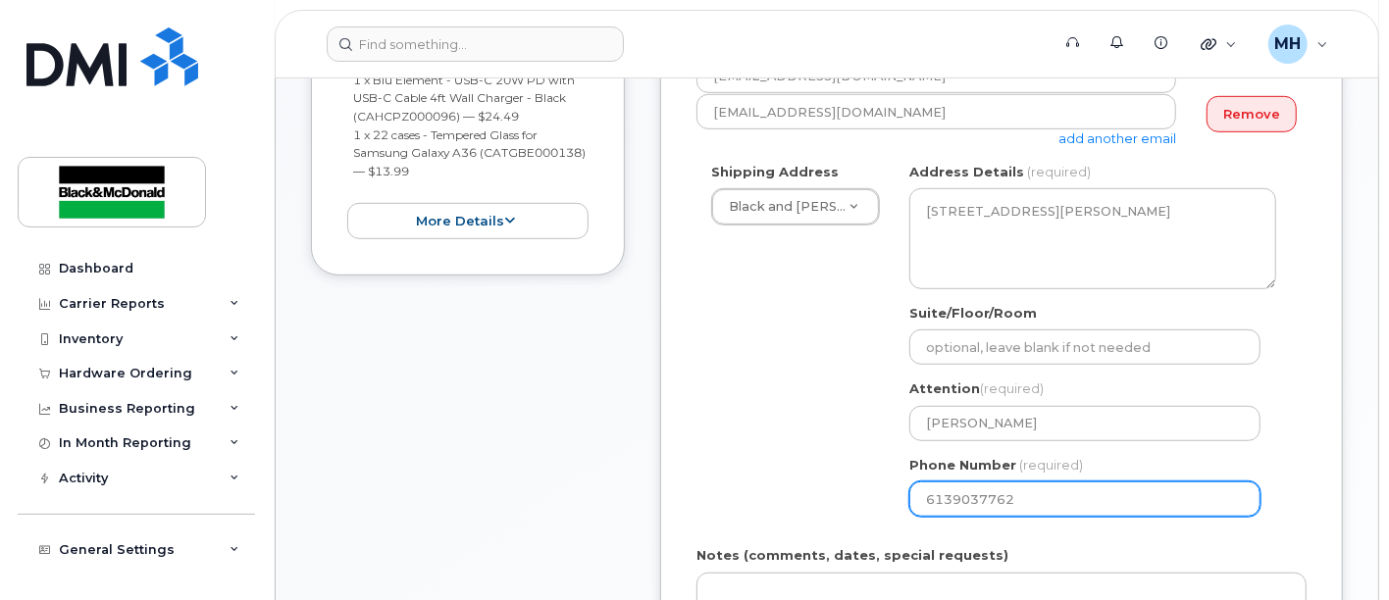
select select
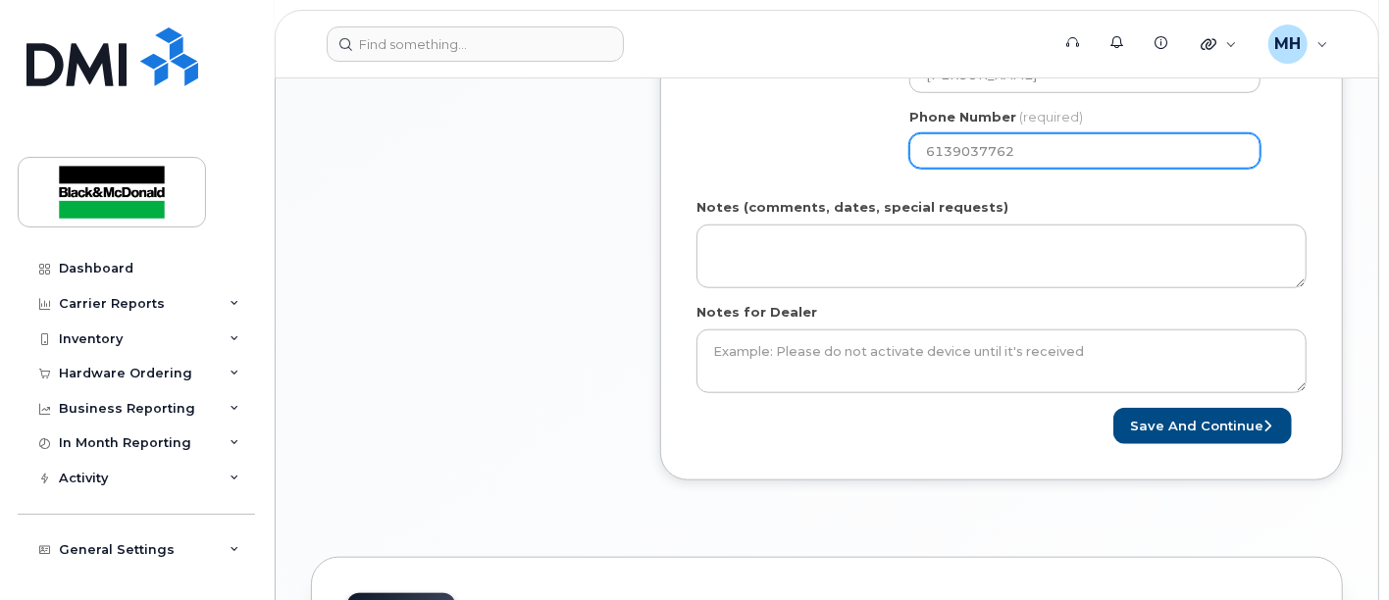
scroll to position [871, 0]
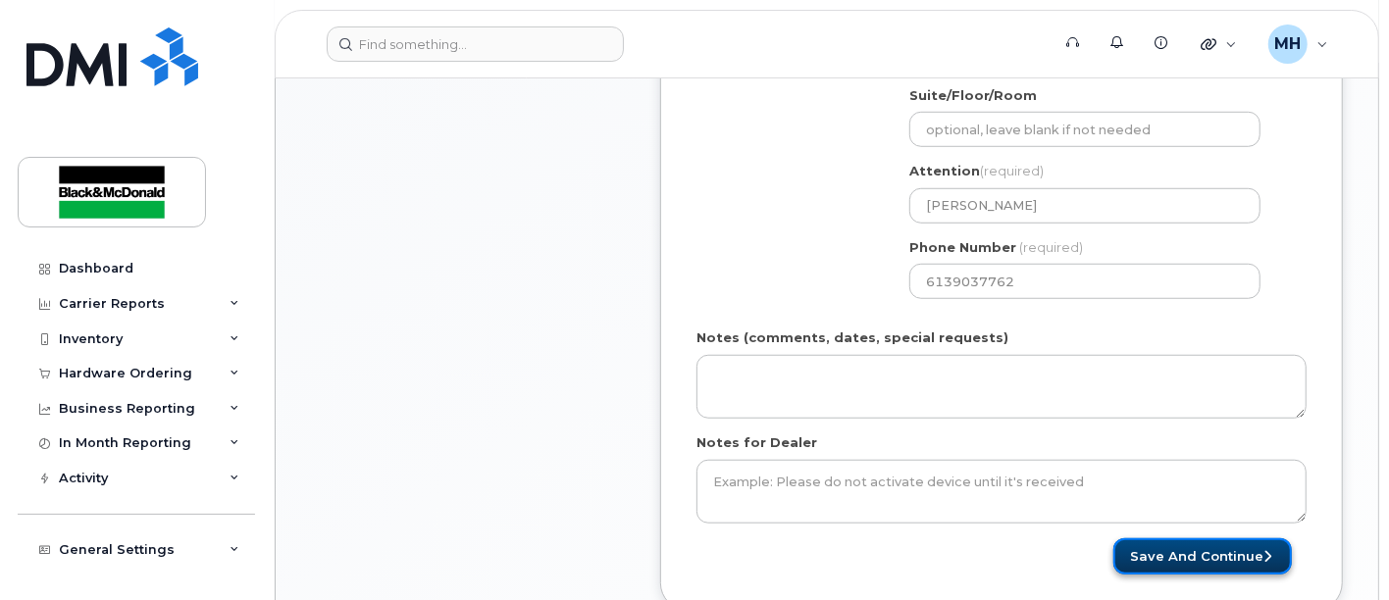
click at [1218, 556] on button "Save and Continue" at bounding box center [1202, 556] width 178 height 36
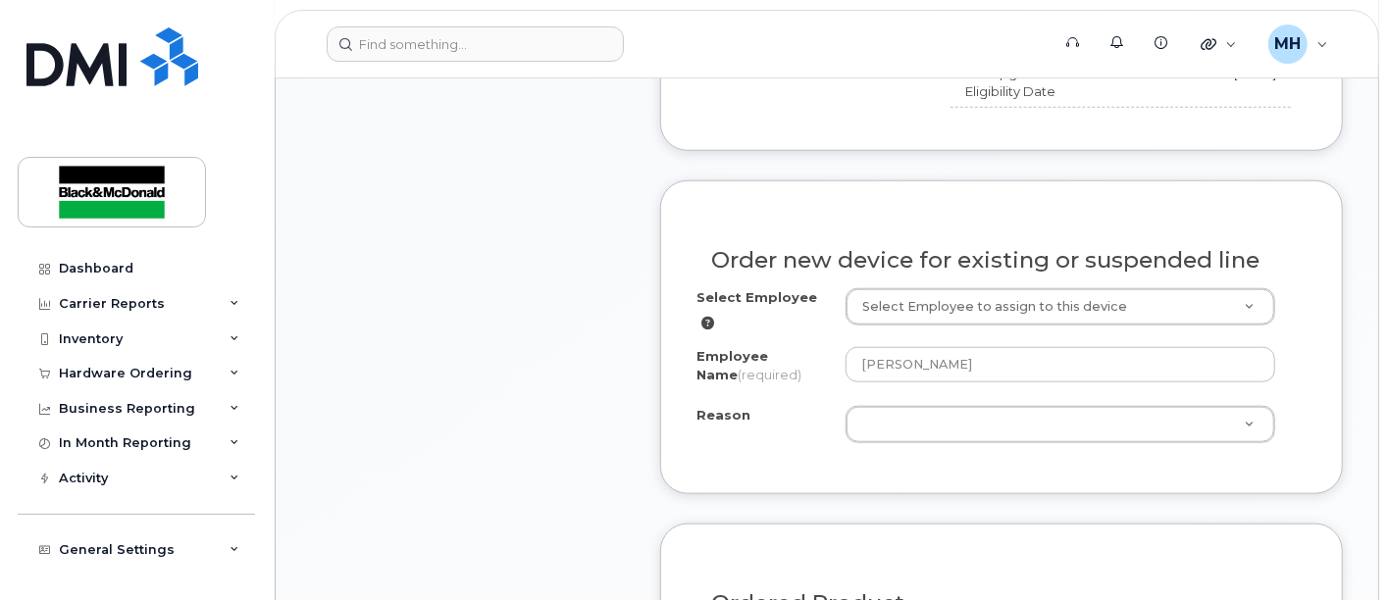
scroll to position [1198, 0]
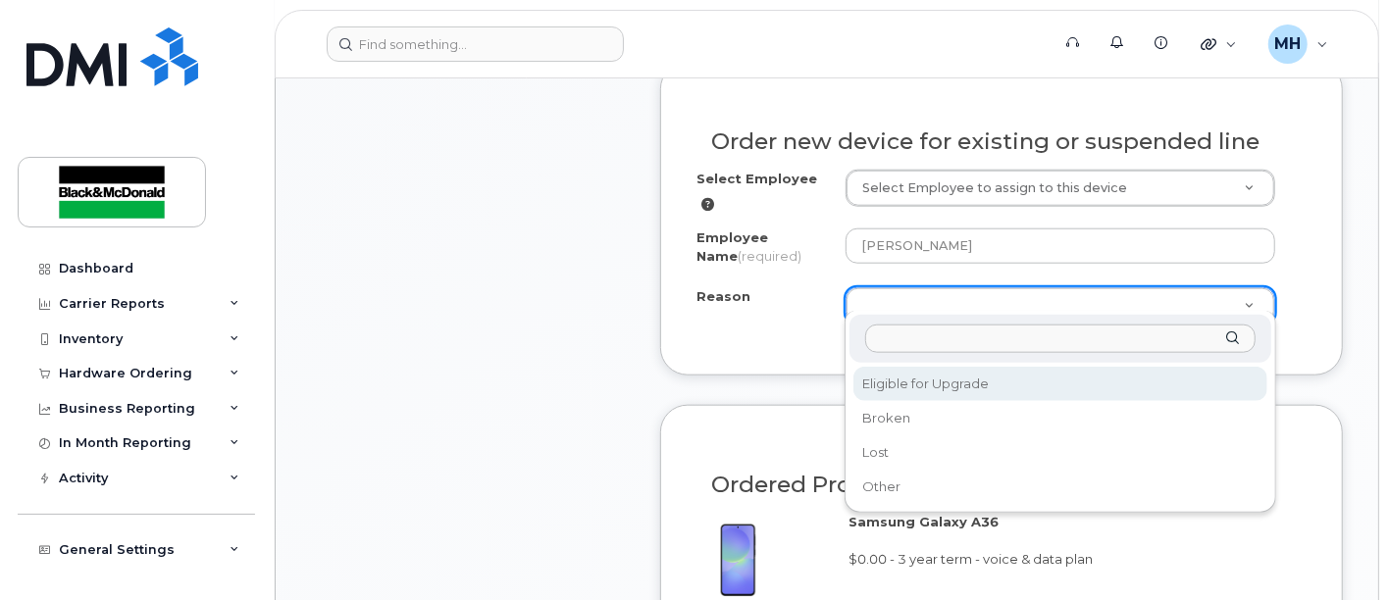
select select "eligible_for_upgrade"
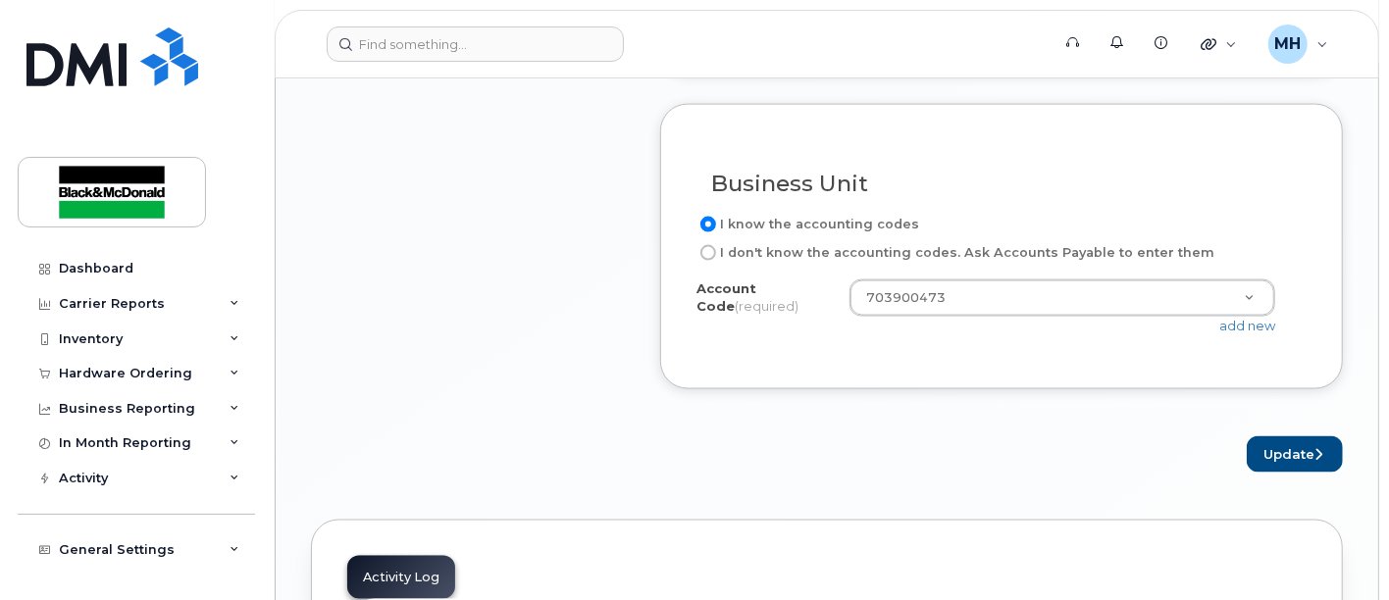
scroll to position [2070, 0]
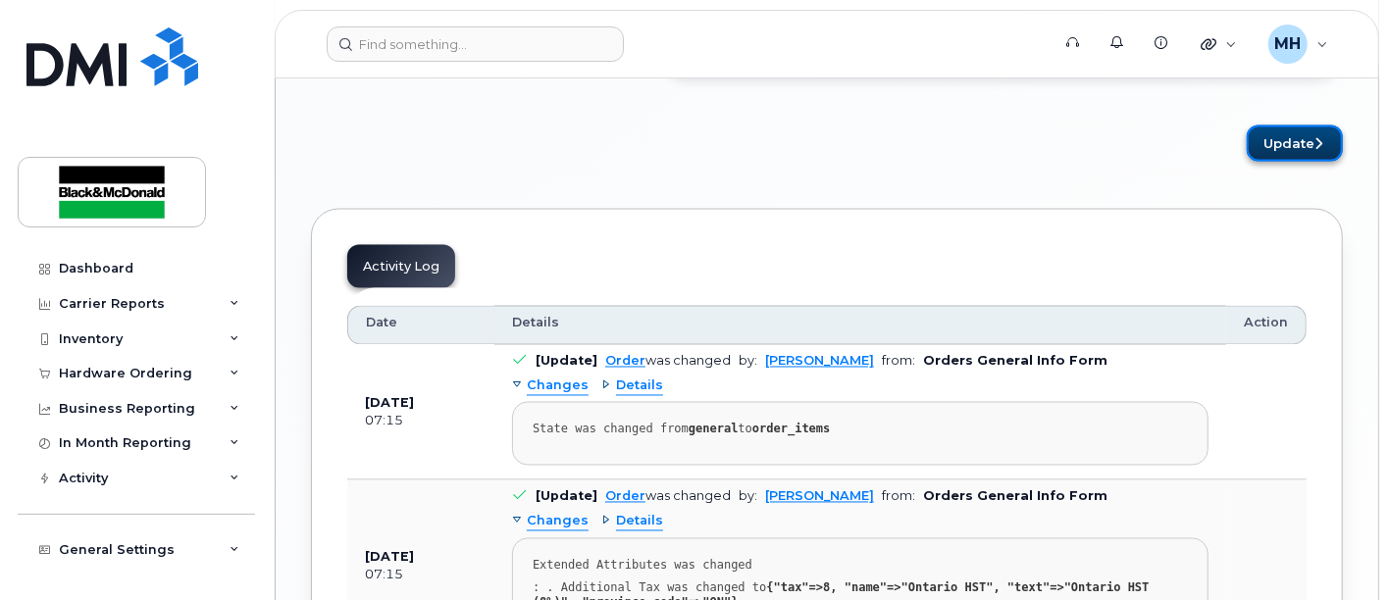
click at [1306, 130] on button "Update" at bounding box center [1295, 144] width 96 height 36
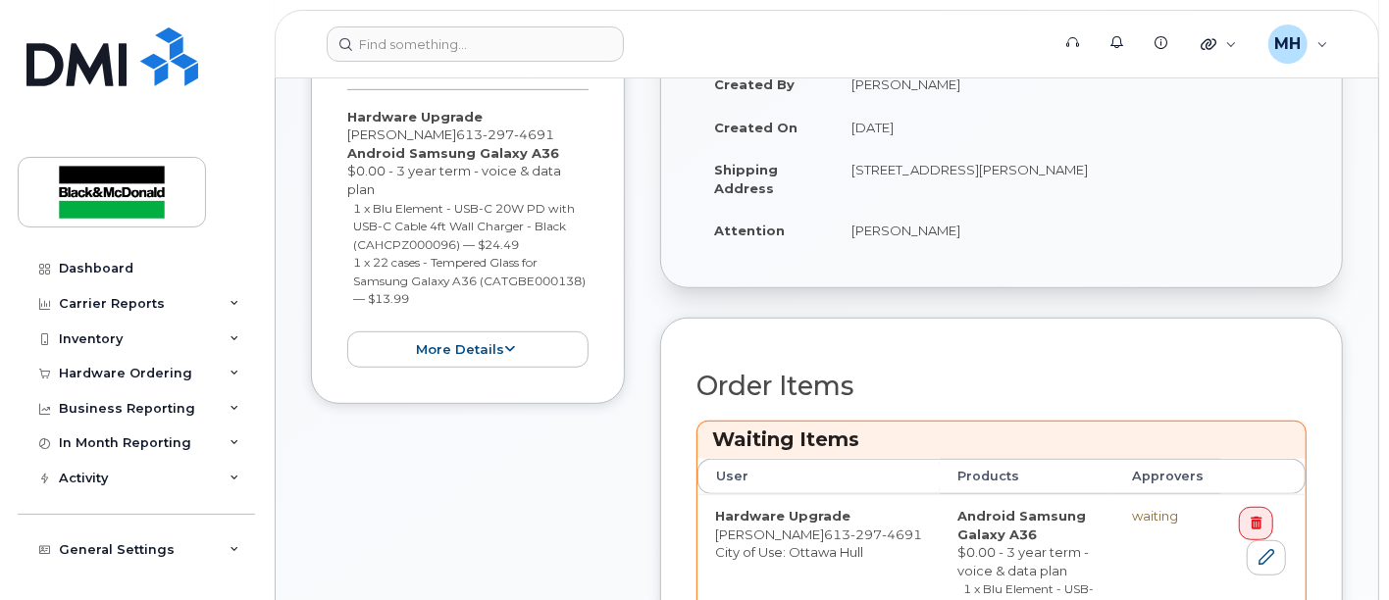
scroll to position [871, 0]
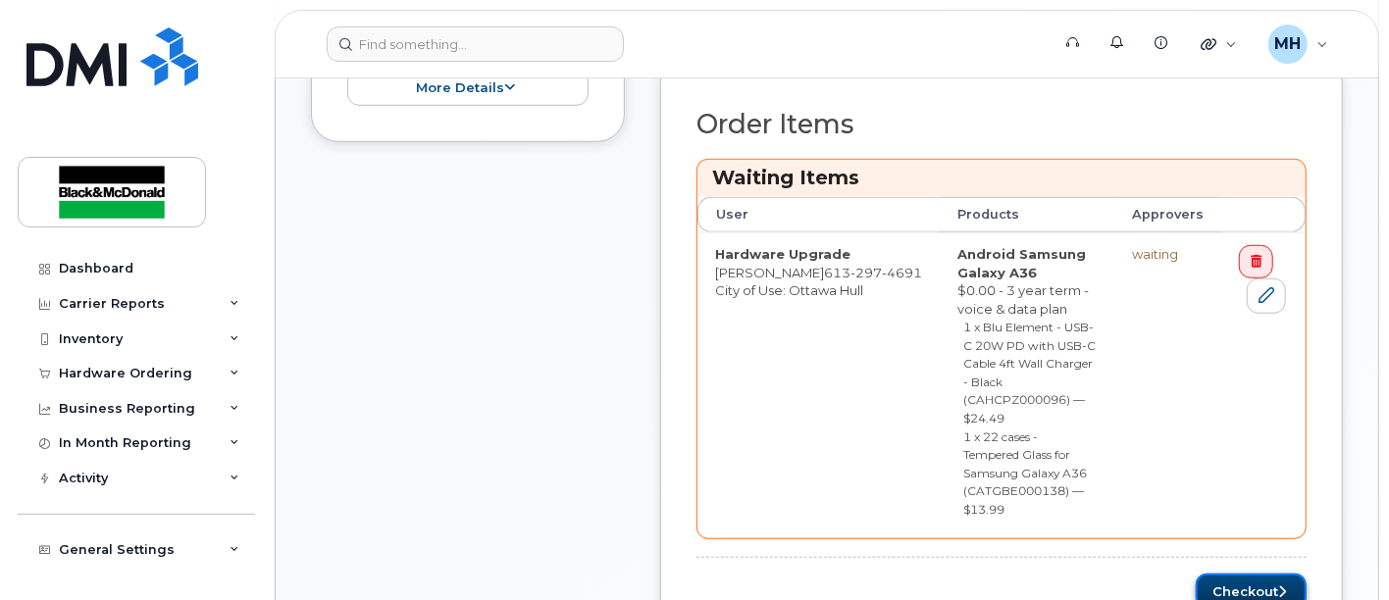
click at [1275, 574] on button "Checkout" at bounding box center [1251, 592] width 111 height 36
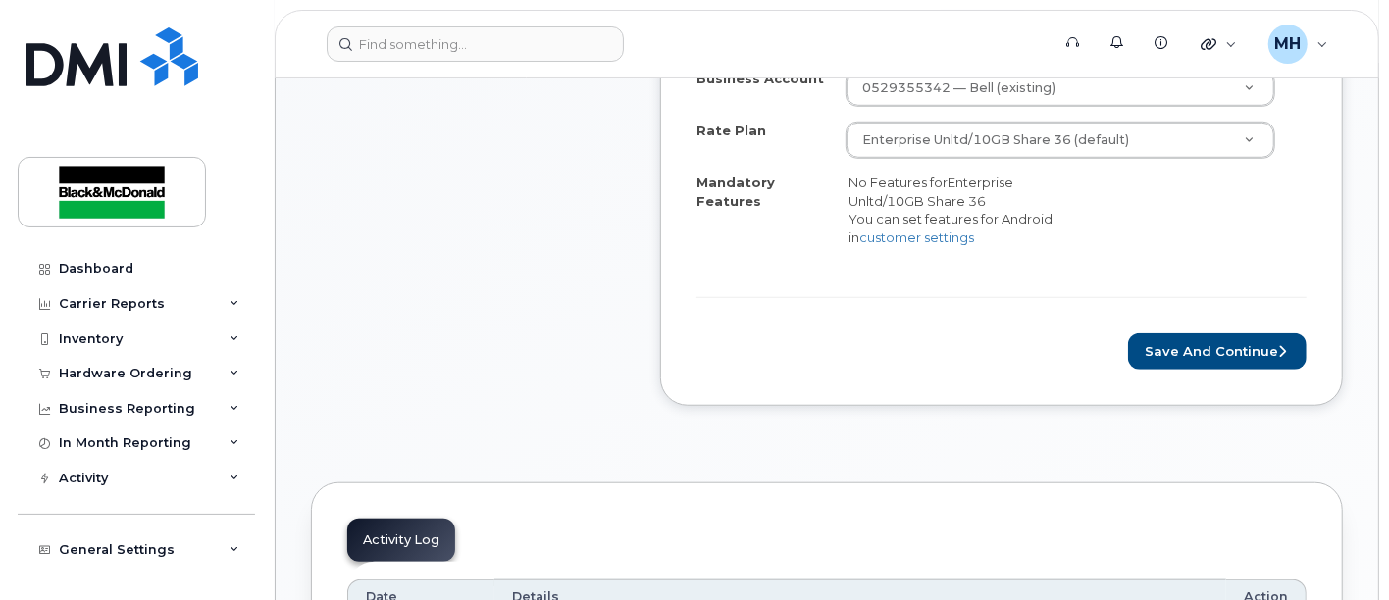
scroll to position [762, 0]
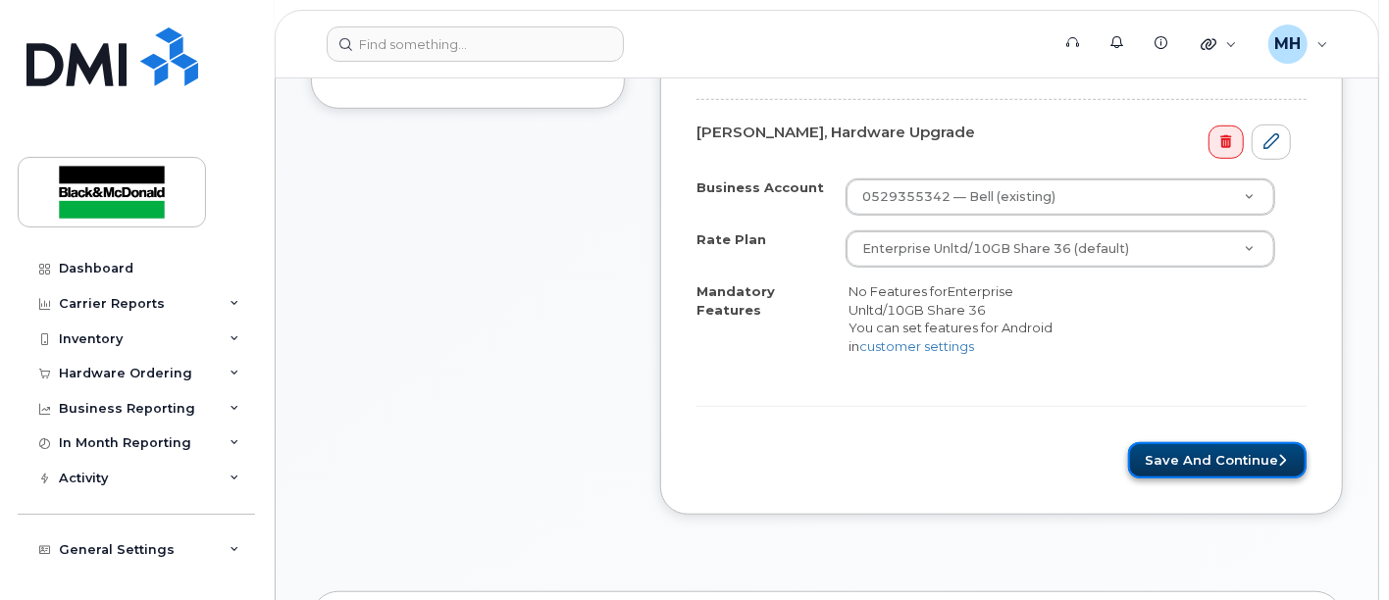
click at [1233, 446] on button "Save and Continue" at bounding box center [1217, 460] width 178 height 36
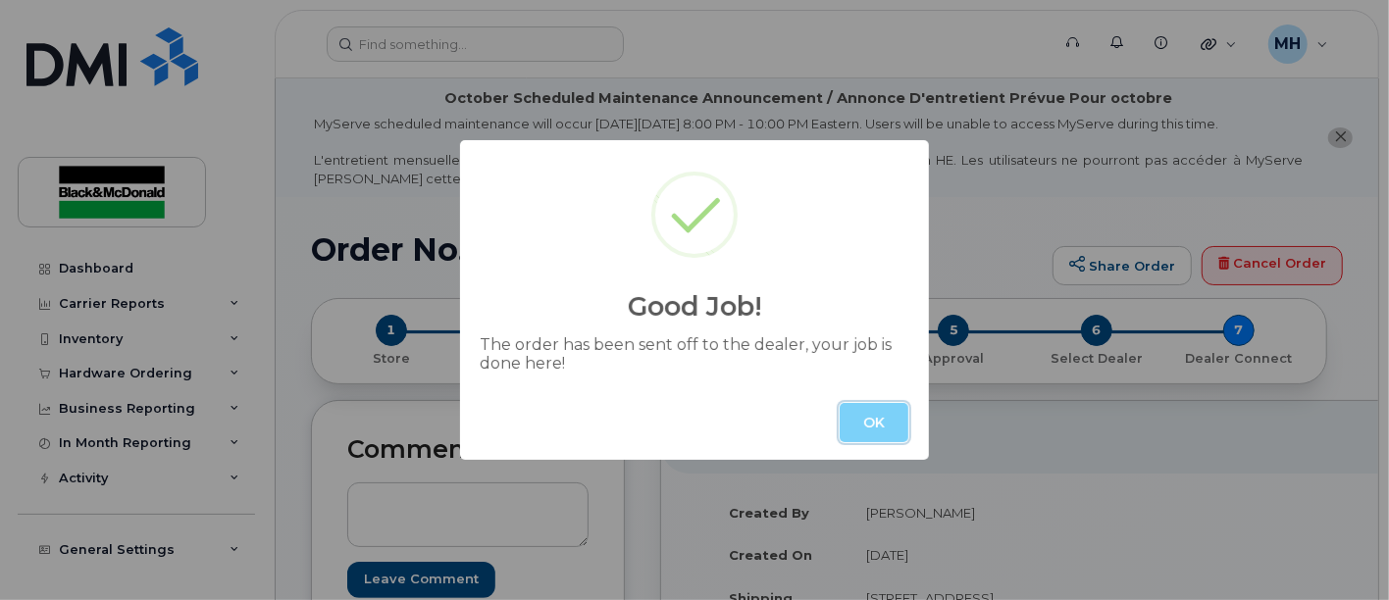
drag, startPoint x: 880, startPoint y: 426, endPoint x: 874, endPoint y: 352, distance: 73.8
click at [881, 426] on button "OK" at bounding box center [874, 422] width 69 height 39
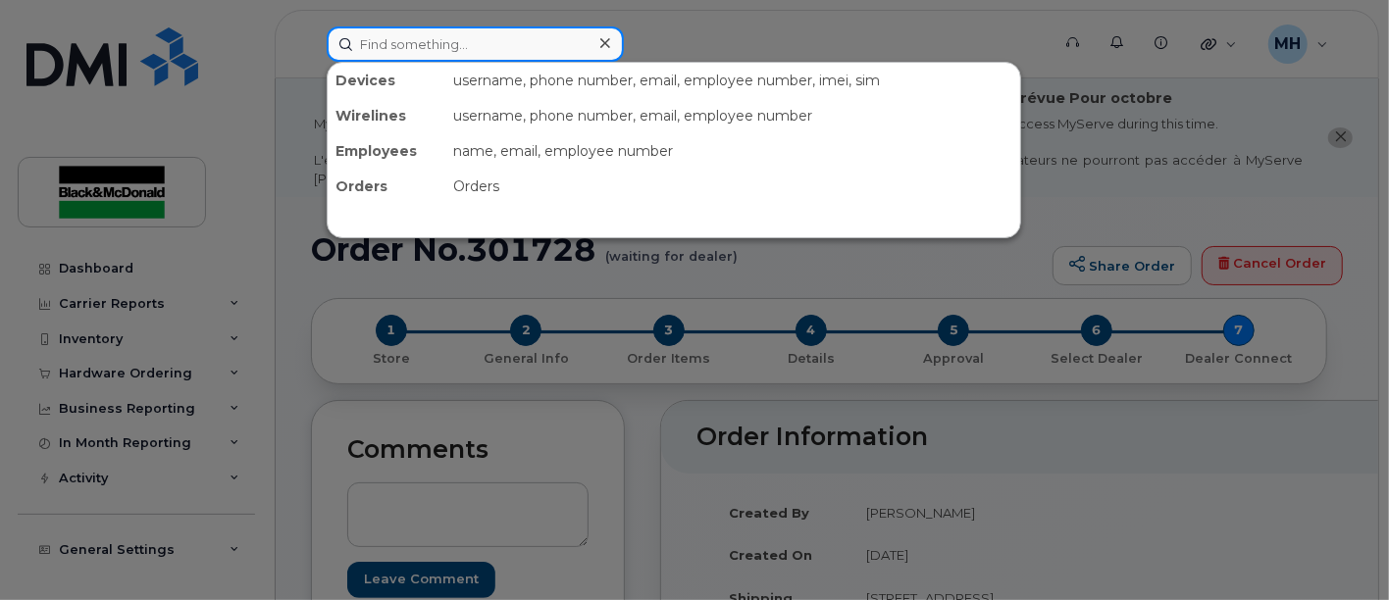
click at [461, 40] on input at bounding box center [475, 43] width 297 height 35
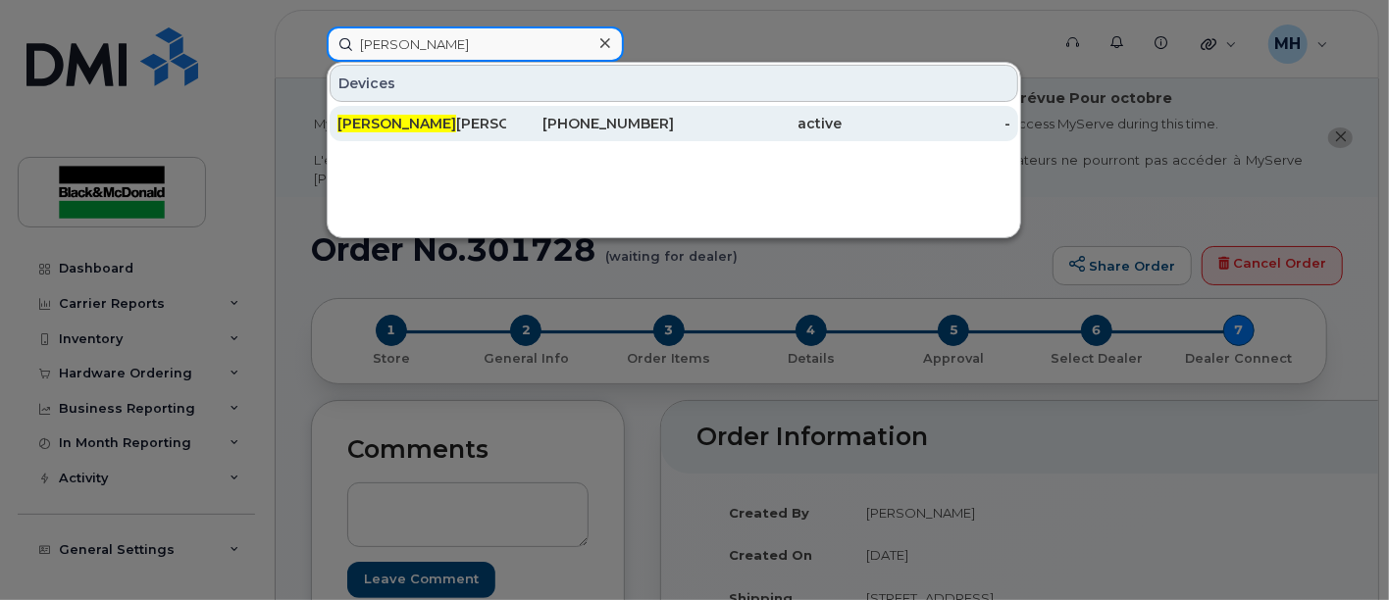
type input "julie"
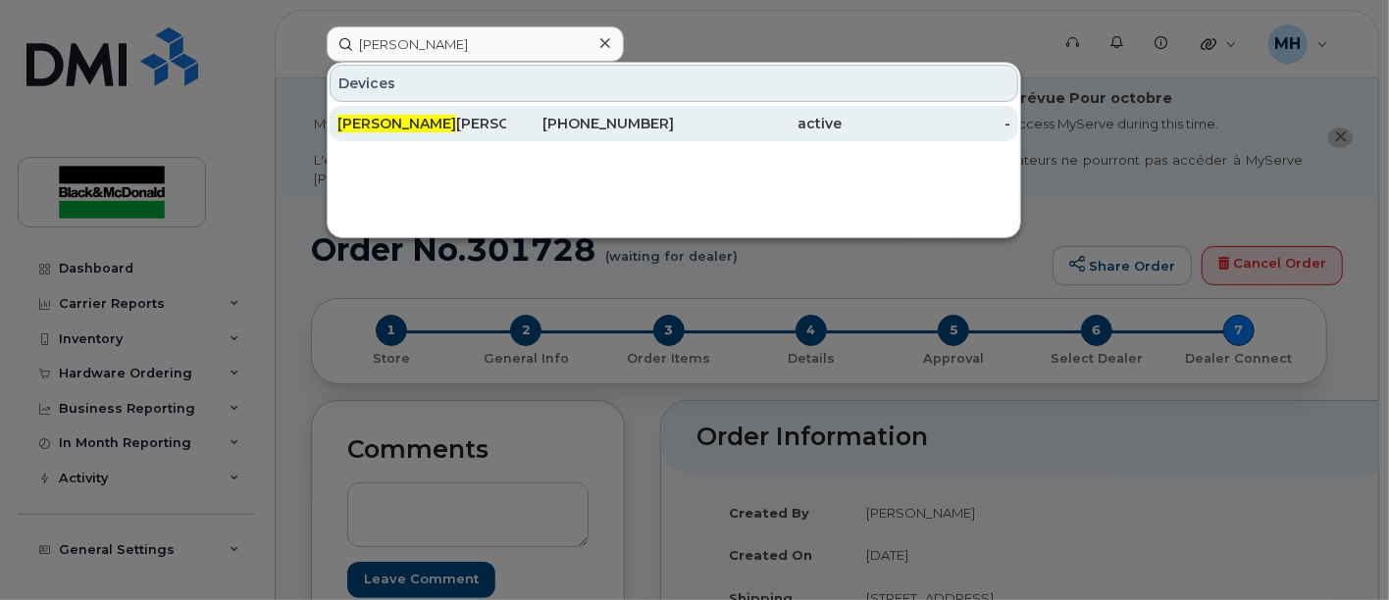
click at [417, 123] on div "Julie Belanger" at bounding box center [421, 124] width 169 height 20
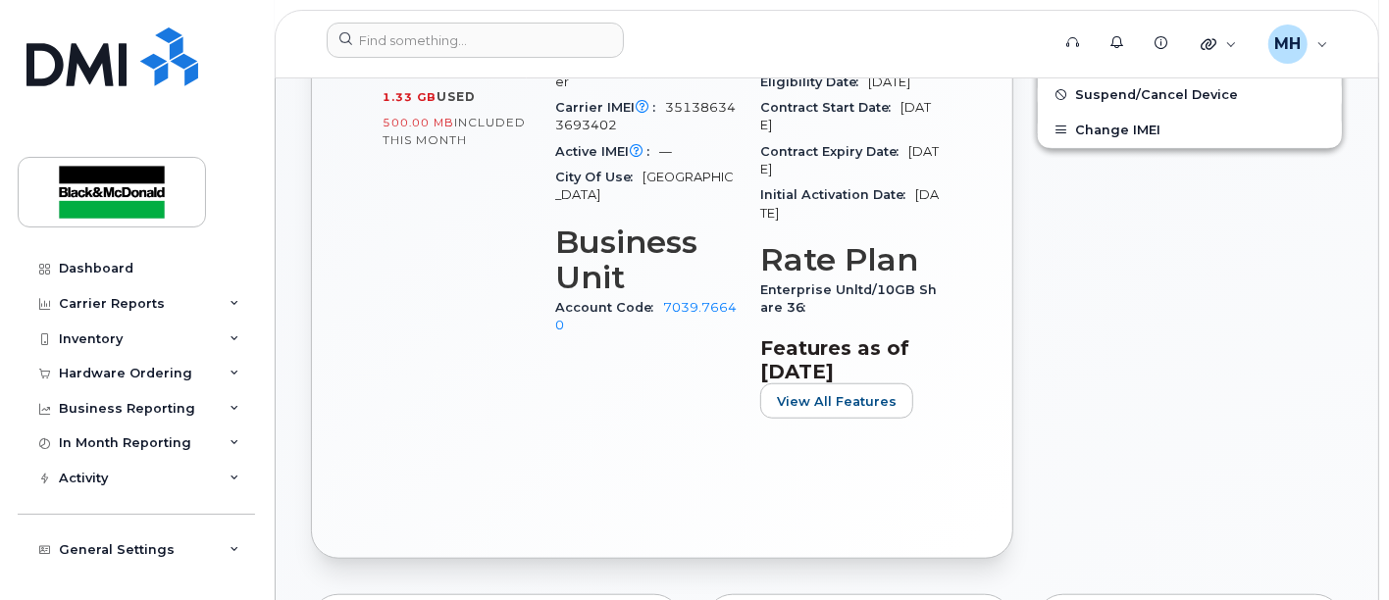
scroll to position [871, 0]
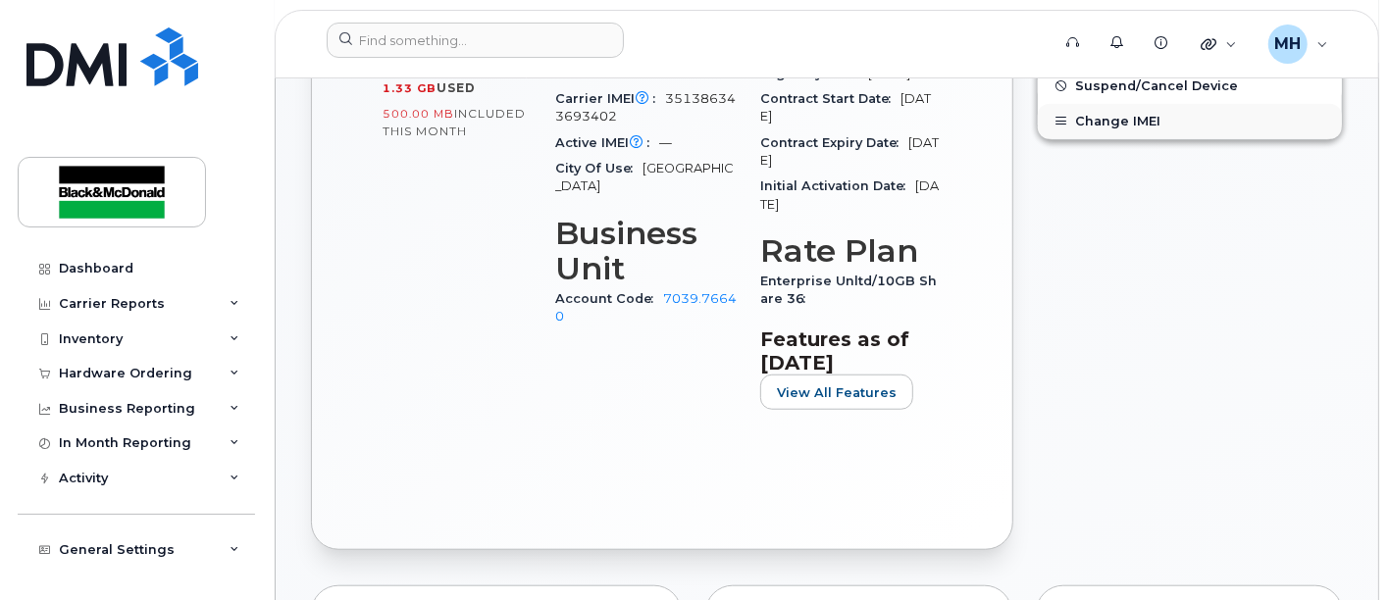
click at [1139, 120] on button "Change IMEI" at bounding box center [1190, 121] width 304 height 35
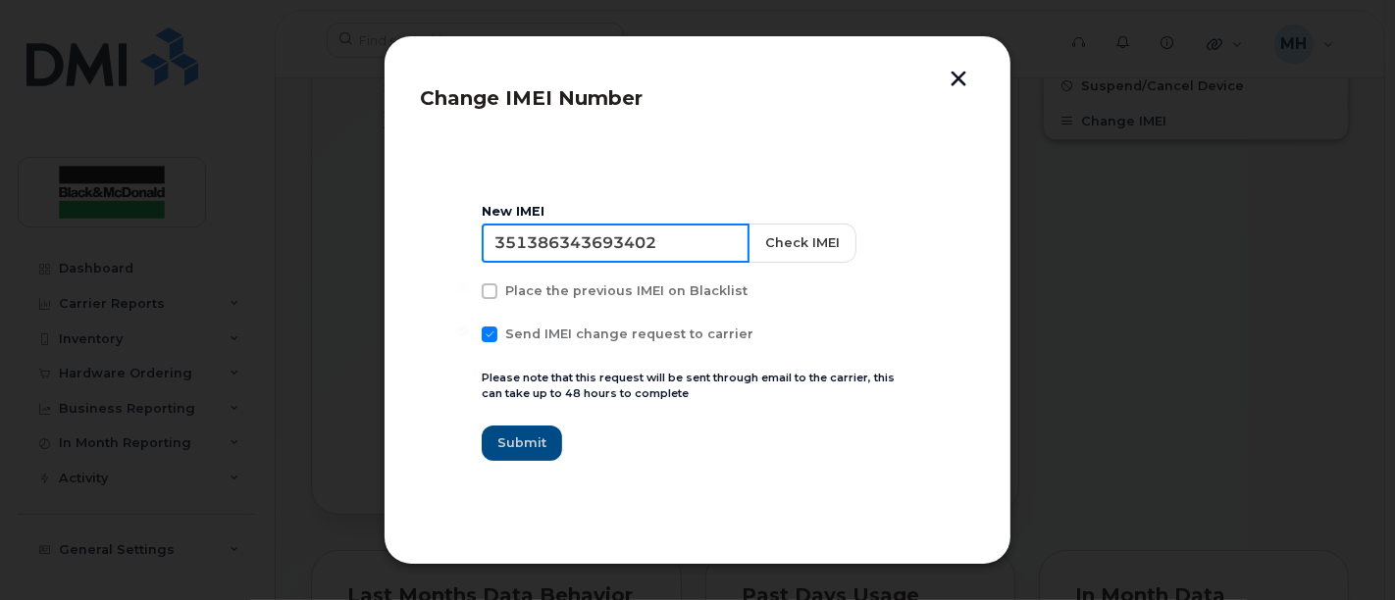
click at [652, 245] on input "351386343693402" at bounding box center [616, 243] width 268 height 39
drag, startPoint x: 666, startPoint y: 241, endPoint x: -34, endPoint y: 339, distance: 707.1
paste input "4562114099709"
type input "354562114099709"
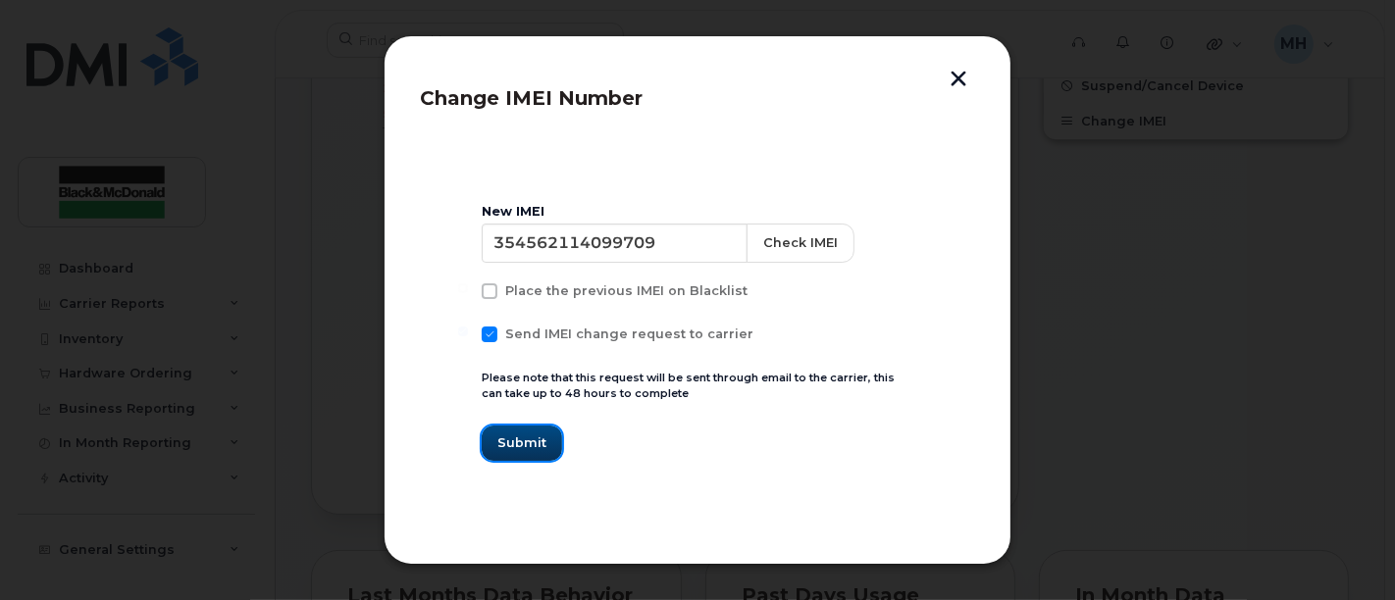
click at [518, 444] on span "Submit" at bounding box center [521, 442] width 49 height 19
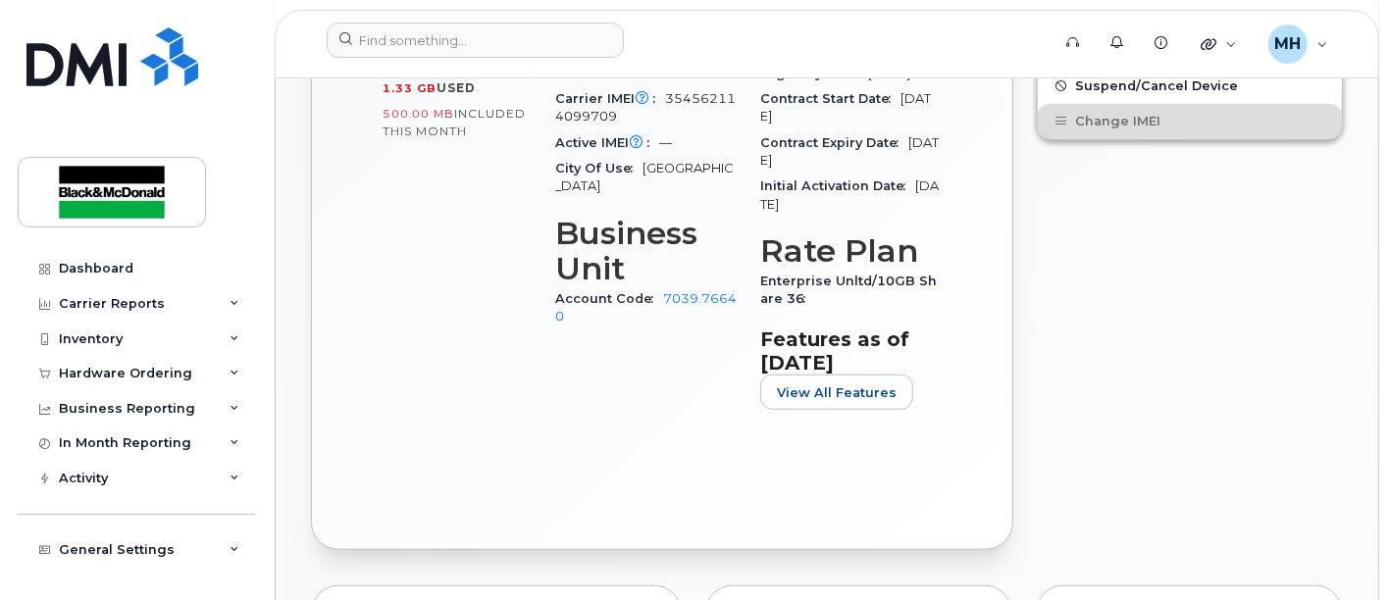
scroll to position [762, 0]
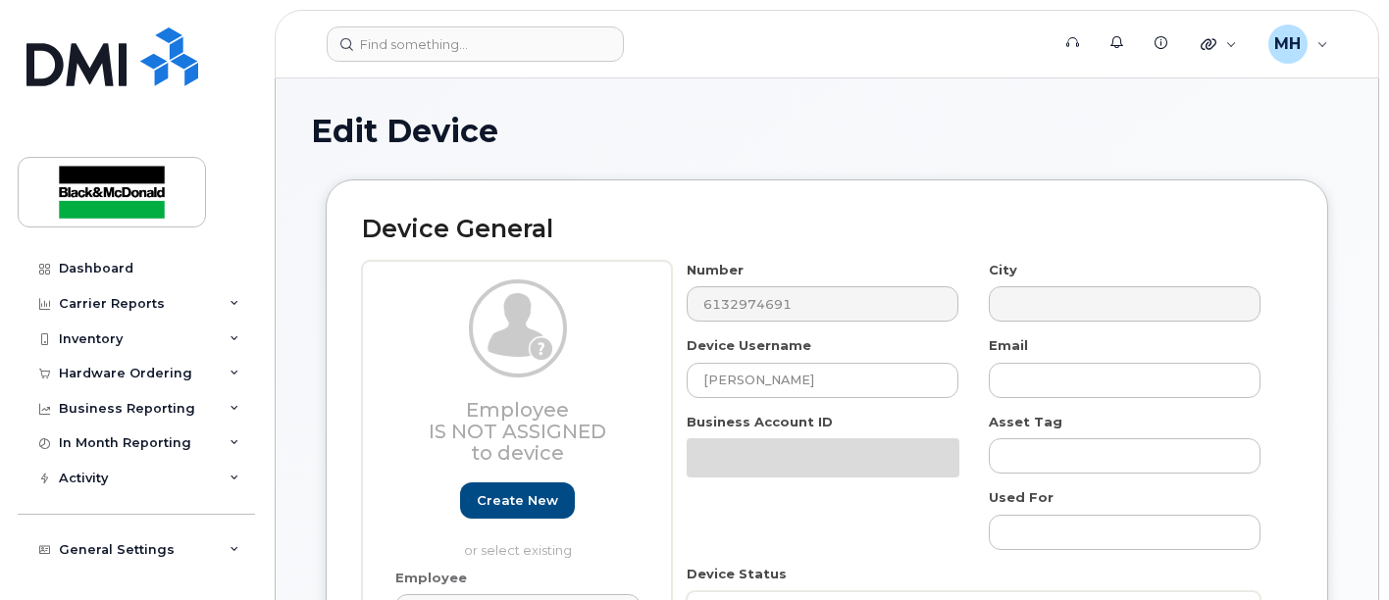
select select "36132627"
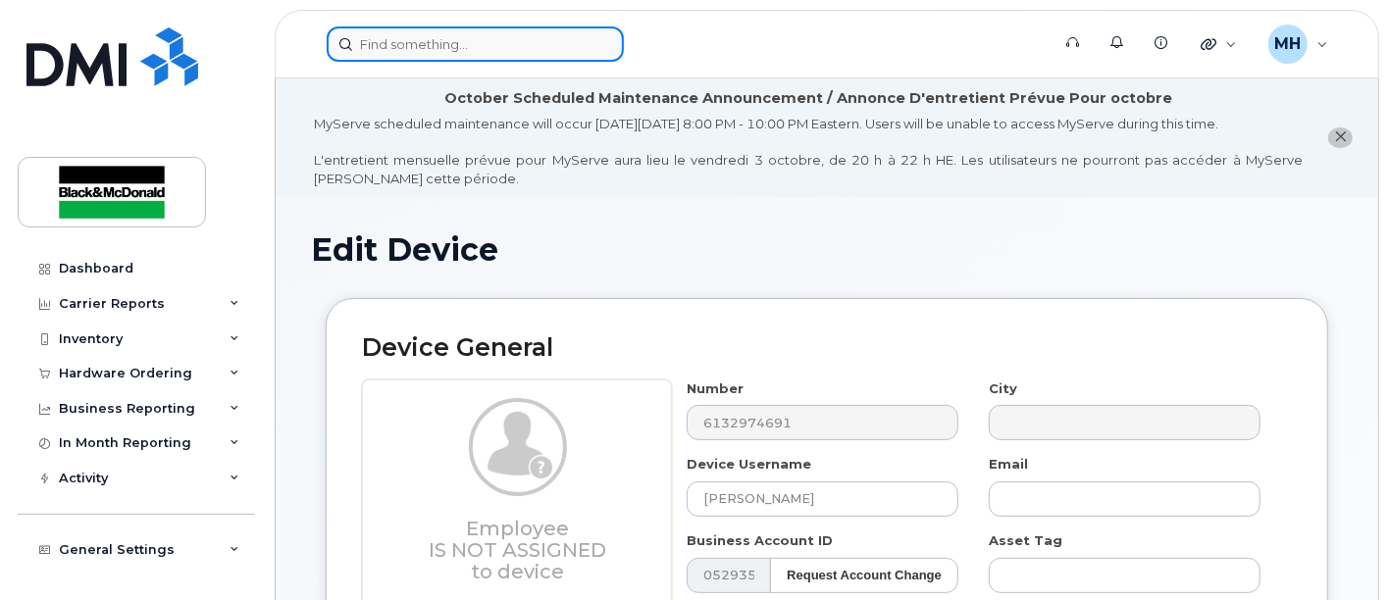
click at [422, 42] on input at bounding box center [475, 43] width 297 height 35
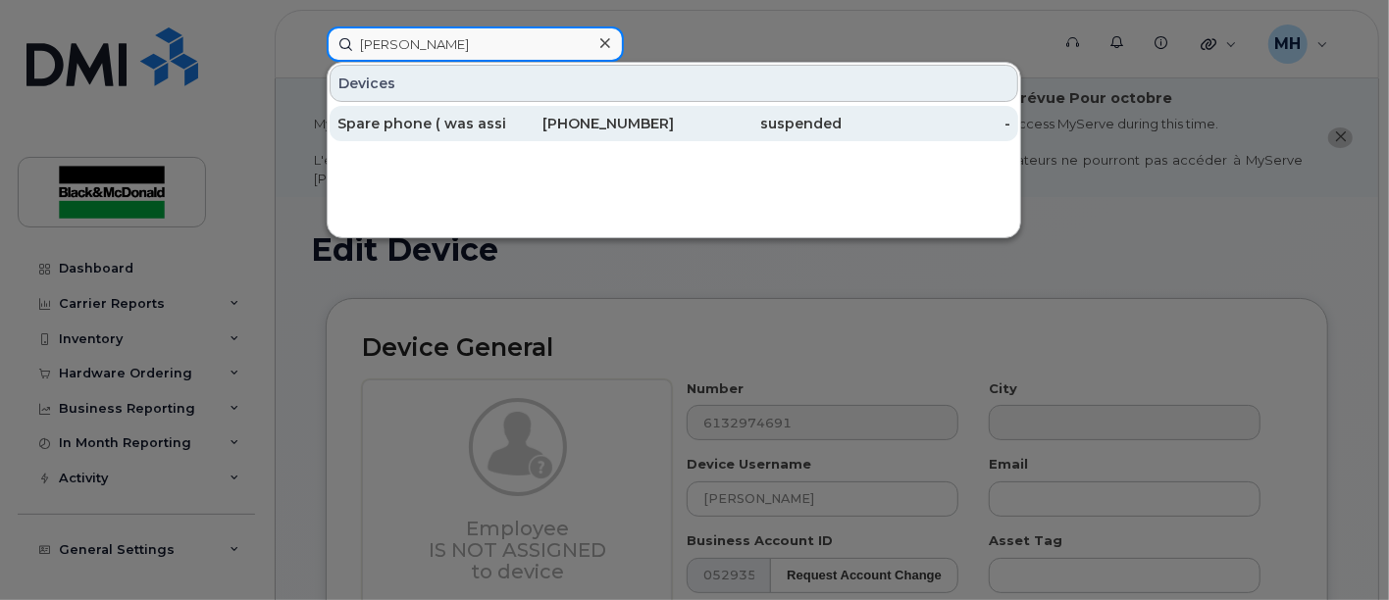
type input "[PERSON_NAME]"
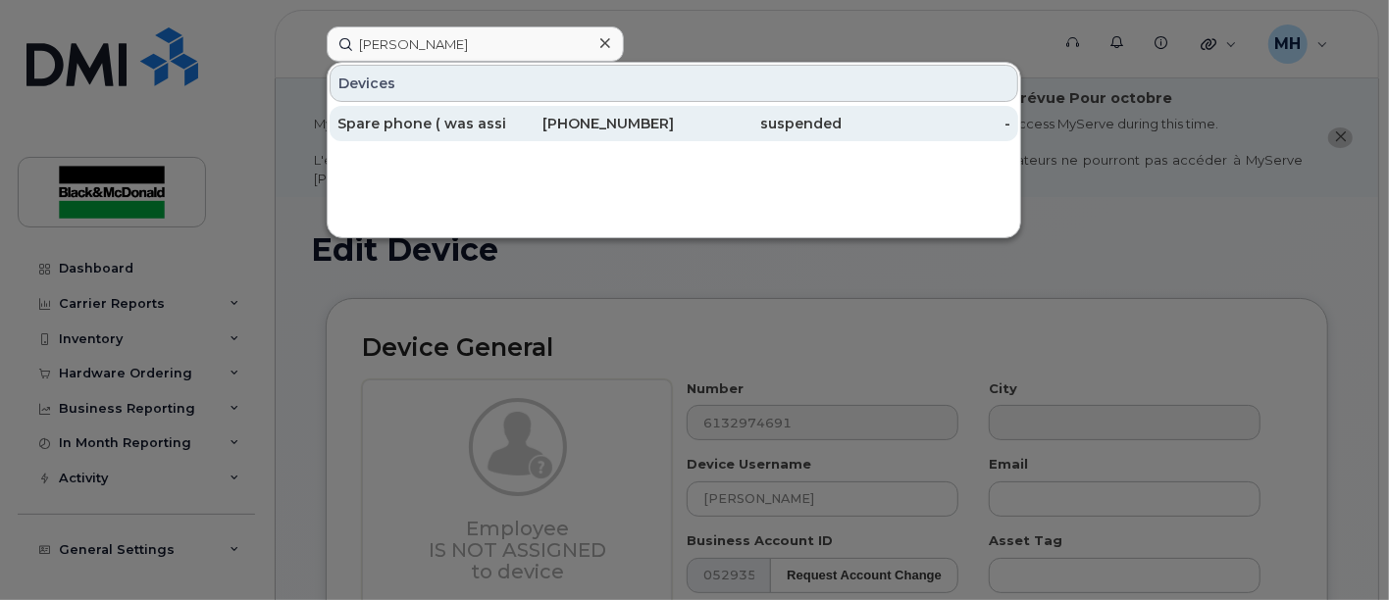
click at [468, 127] on div "Spare phone ( was assigned to [PERSON_NAME] )" at bounding box center [421, 124] width 169 height 20
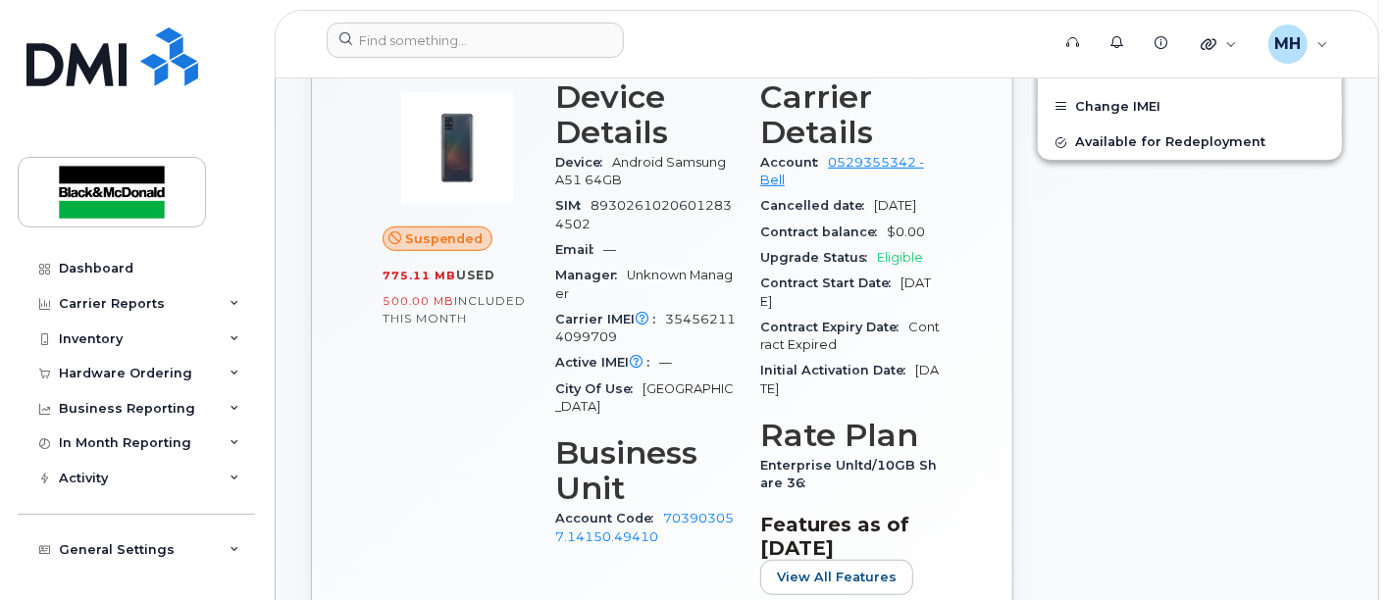
scroll to position [653, 0]
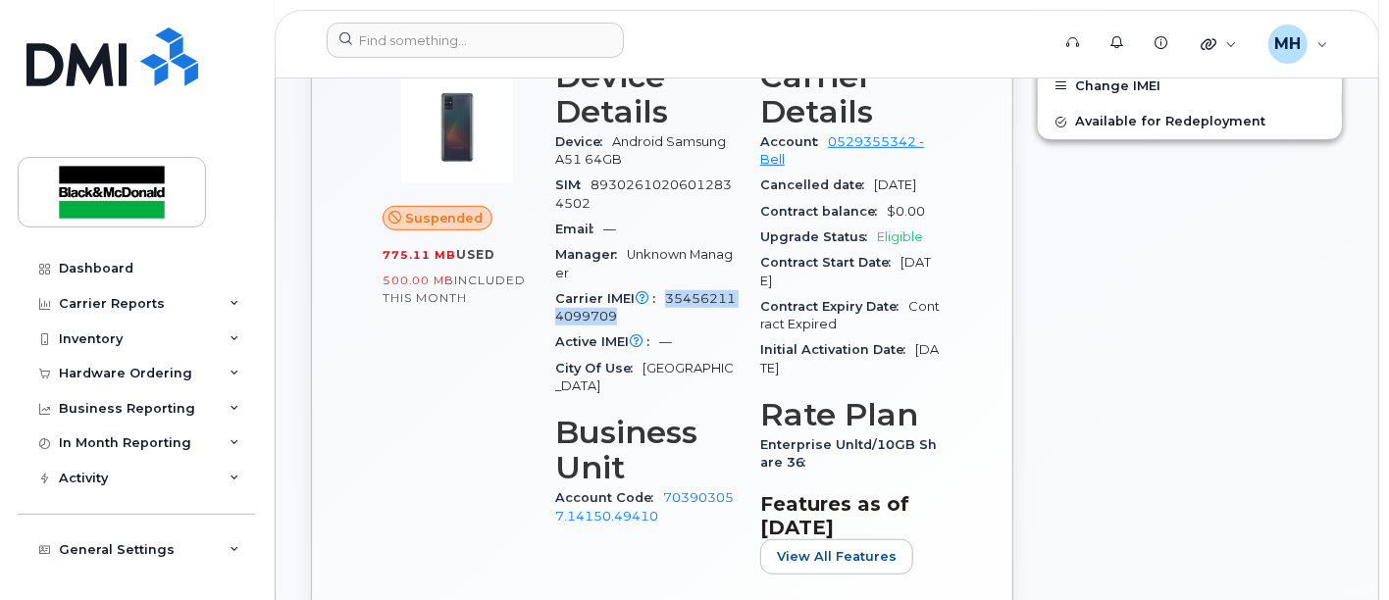
drag, startPoint x: 663, startPoint y: 294, endPoint x: 734, endPoint y: 315, distance: 73.6
click at [734, 315] on div "Carrier IMEI Carrier IMEI is reported during the last billing cycle or change o…" at bounding box center [645, 308] width 181 height 44
copy span "354562114099709"
click at [628, 267] on div "Manager Unknown Manager" at bounding box center [645, 264] width 181 height 44
click at [594, 183] on span "89302610206012834502" at bounding box center [643, 194] width 177 height 32
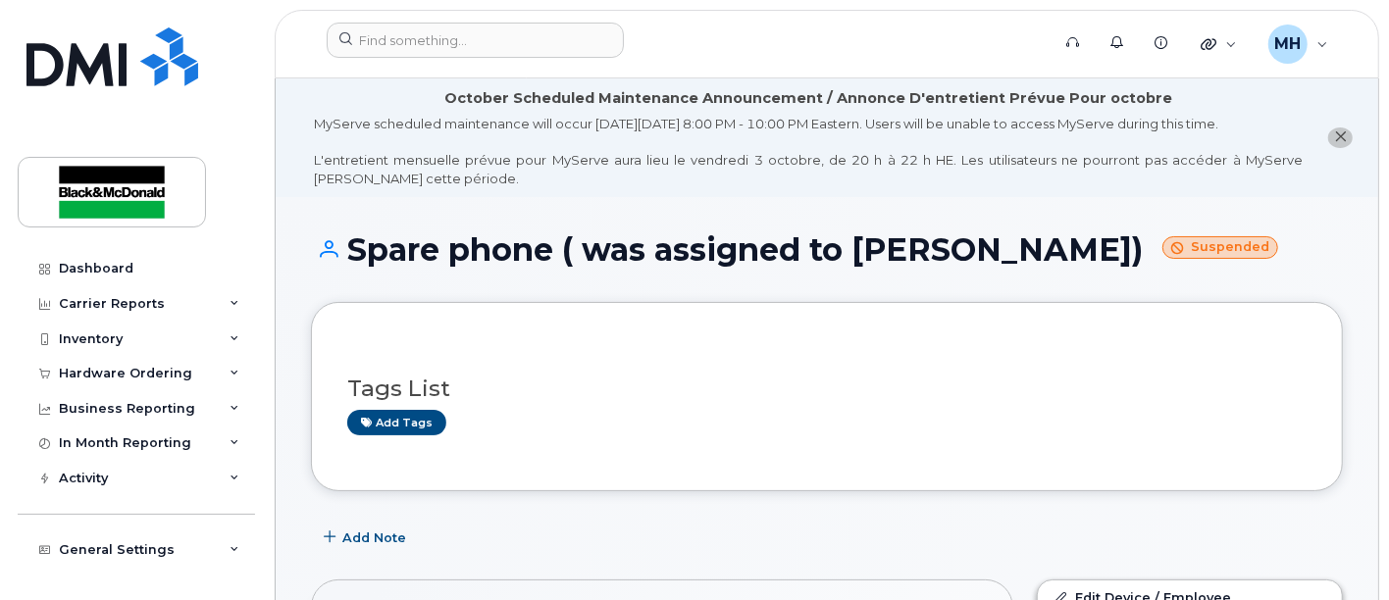
scroll to position [435, 0]
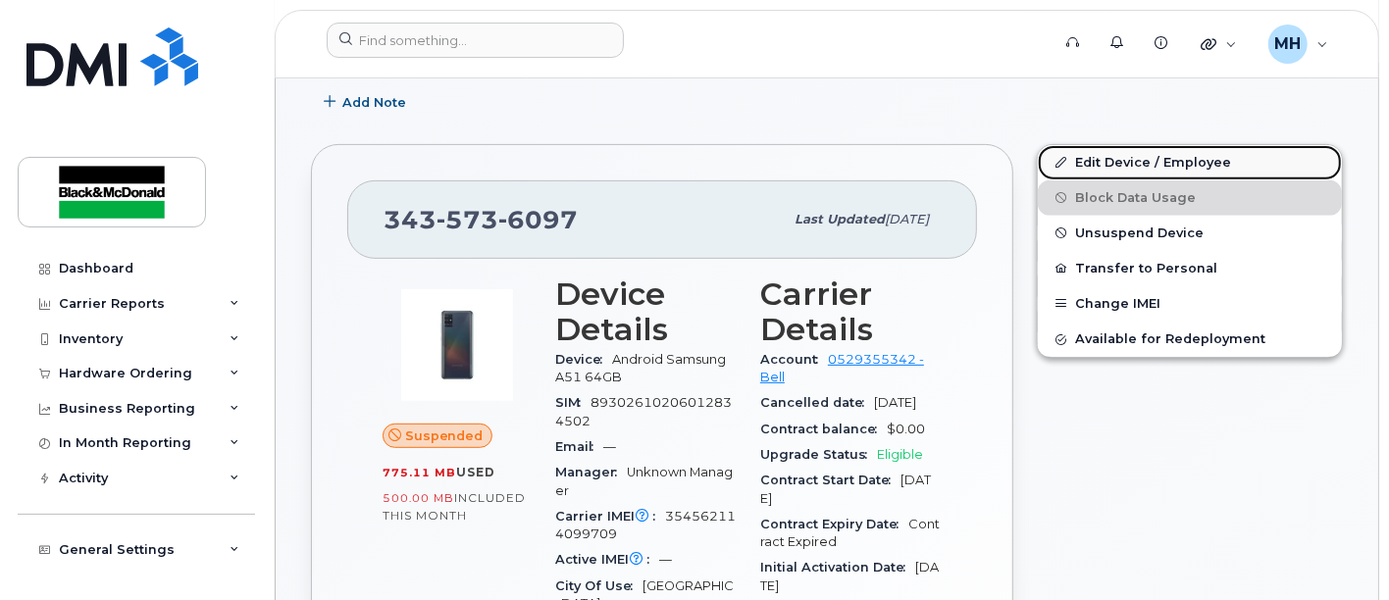
click at [1178, 158] on link "Edit Device / Employee" at bounding box center [1190, 162] width 304 height 35
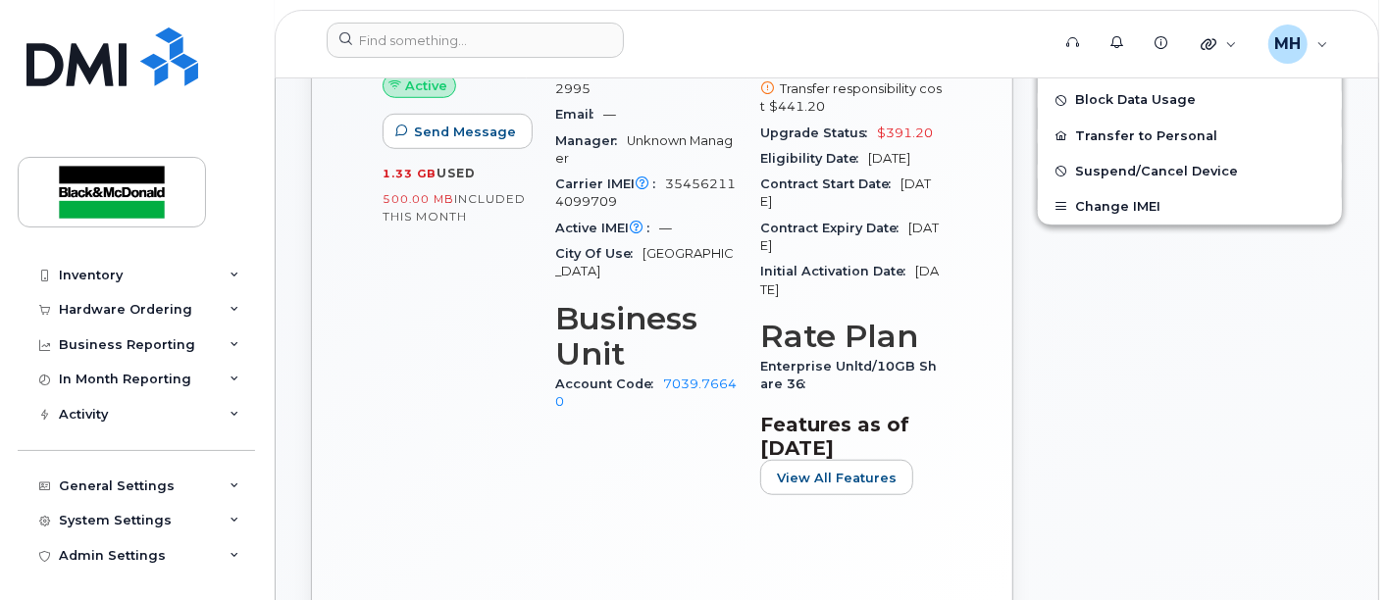
scroll to position [653, 0]
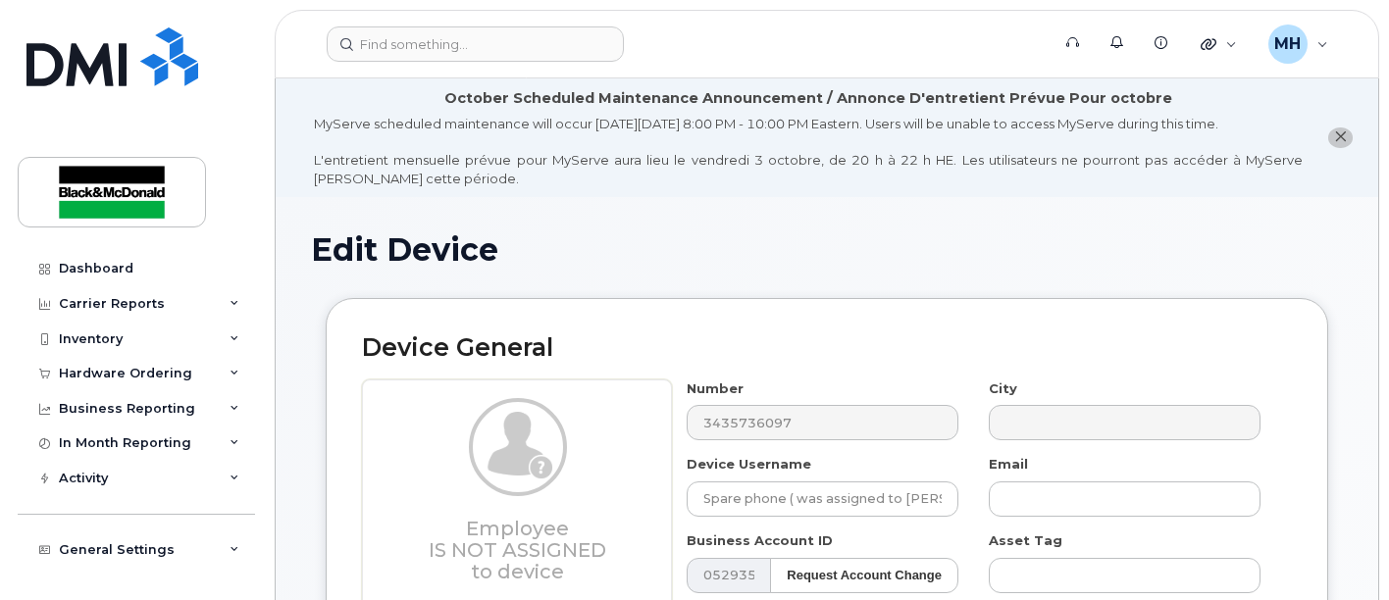
select select "35148941"
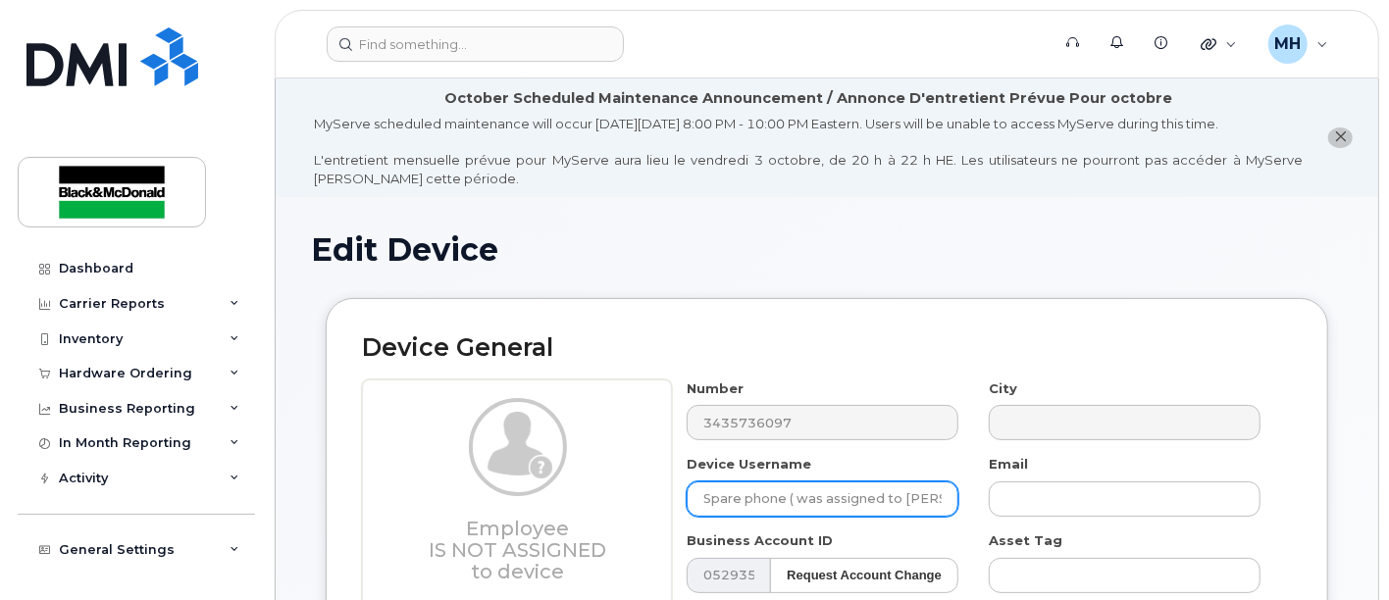
scroll to position [0, 30]
drag, startPoint x: 793, startPoint y: 497, endPoint x: 947, endPoint y: 512, distance: 154.7
click at [947, 512] on input "Spare phone ( was assigned to [PERSON_NAME])" at bounding box center [823, 499] width 272 height 35
click at [951, 503] on input "Spare phone ( was assigned to [PERSON_NAME])" at bounding box center [823, 499] width 272 height 35
click at [907, 505] on input "Spare phone ( was assigned to [PERSON_NAME])" at bounding box center [823, 499] width 272 height 35
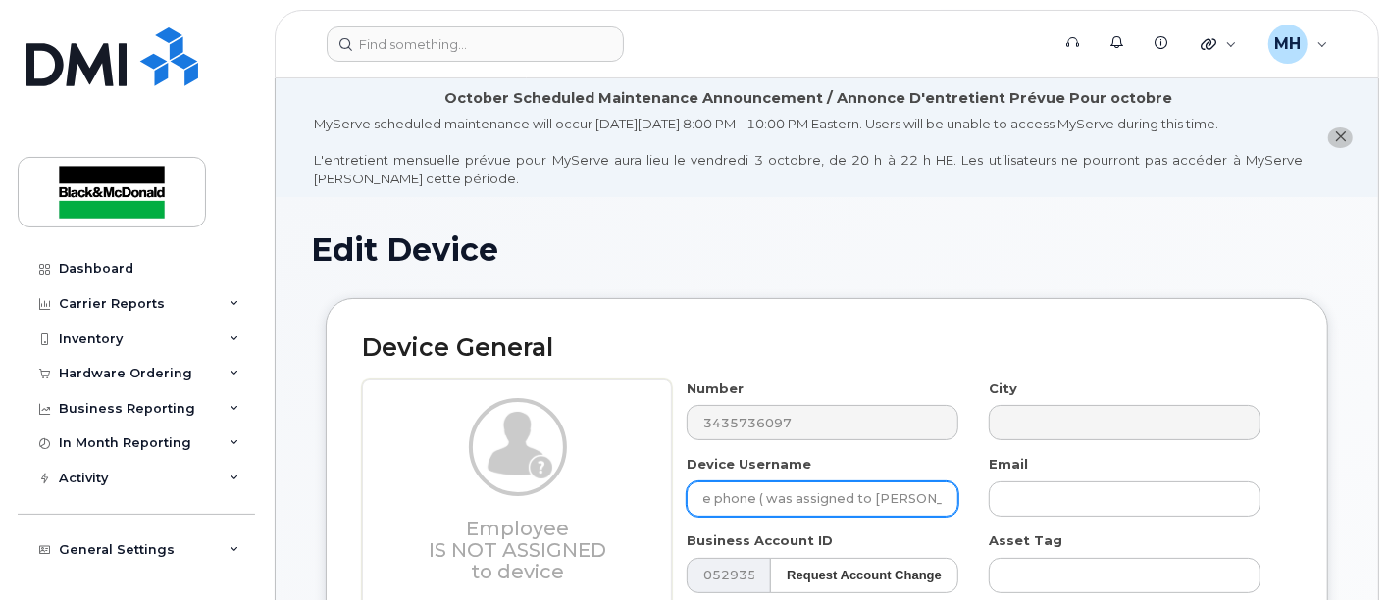
scroll to position [0, 0]
drag, startPoint x: 945, startPoint y: 501, endPoint x: 792, endPoint y: 498, distance: 153.0
click at [792, 498] on input "Spare phone ( was assigned to [PERSON_NAME])" at bounding box center [823, 499] width 272 height 35
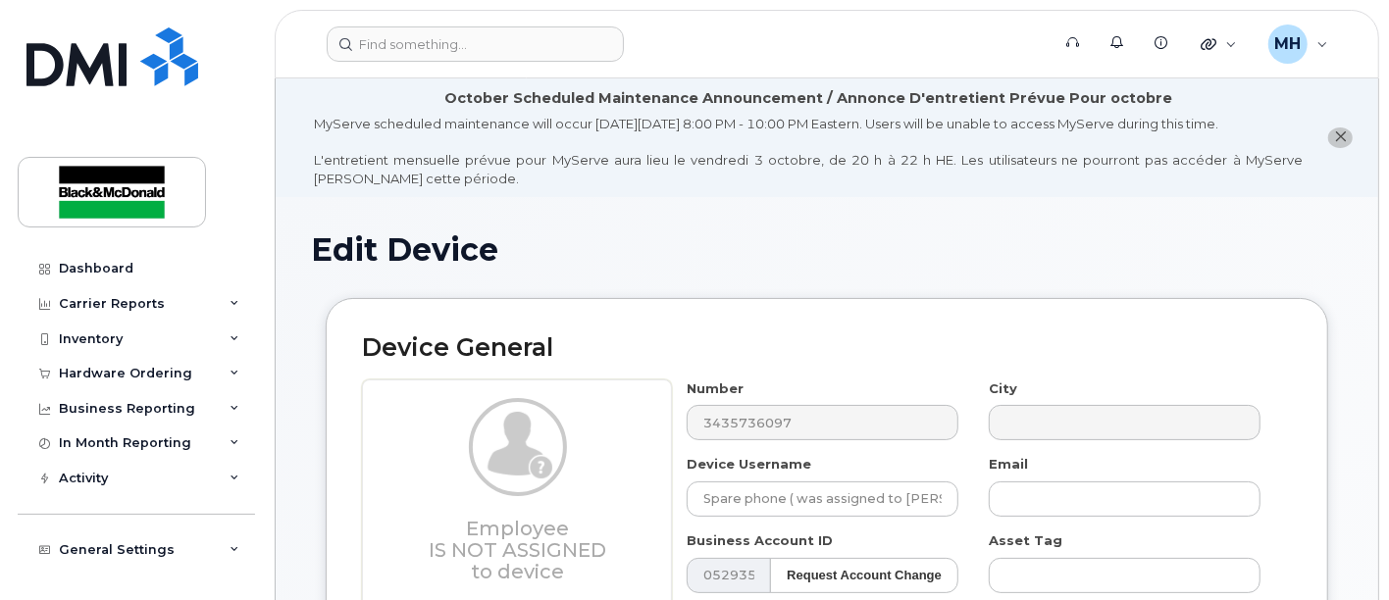
click at [929, 532] on div "Business Account ID 0529355342 (Bell) Request Account Change 5377" at bounding box center [823, 563] width 302 height 62
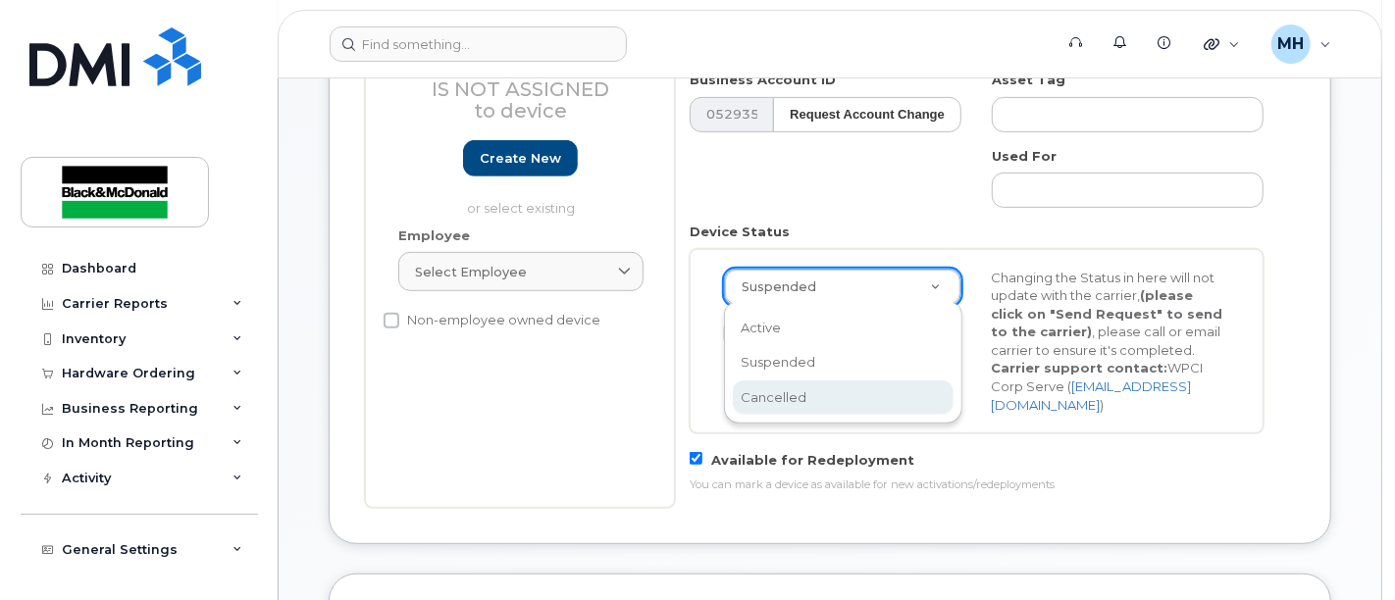
scroll to position [0, 5]
select select "cancelled"
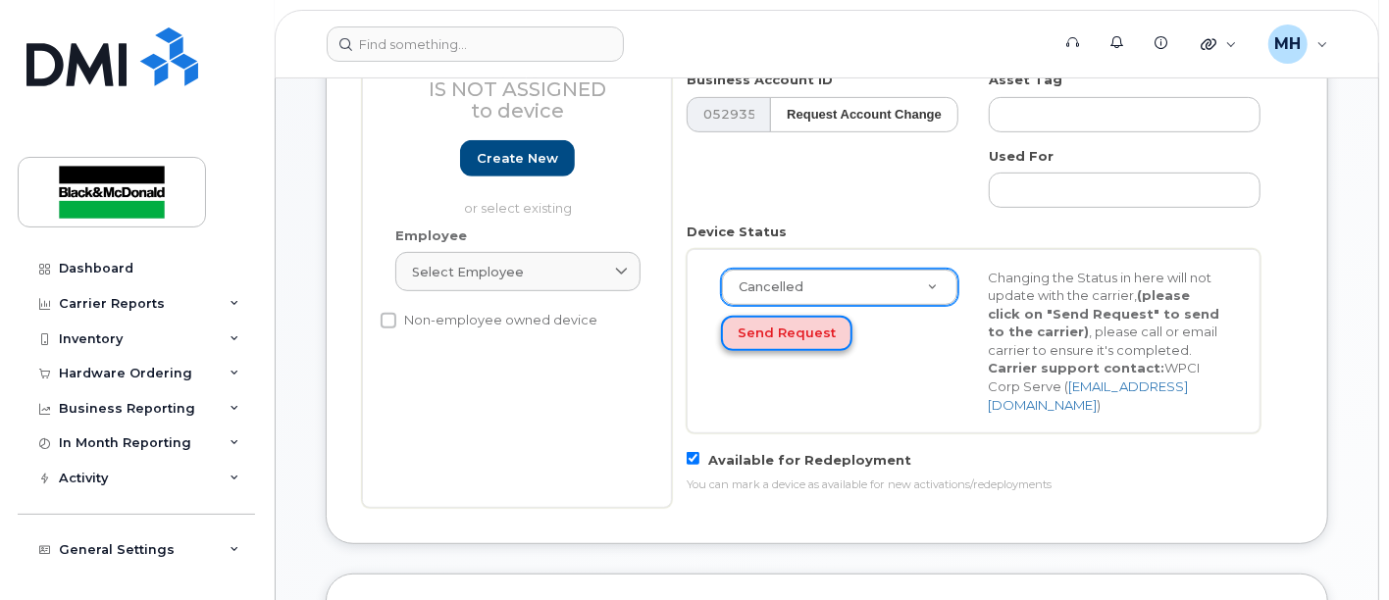
click at [812, 332] on button "Send Request" at bounding box center [786, 334] width 131 height 36
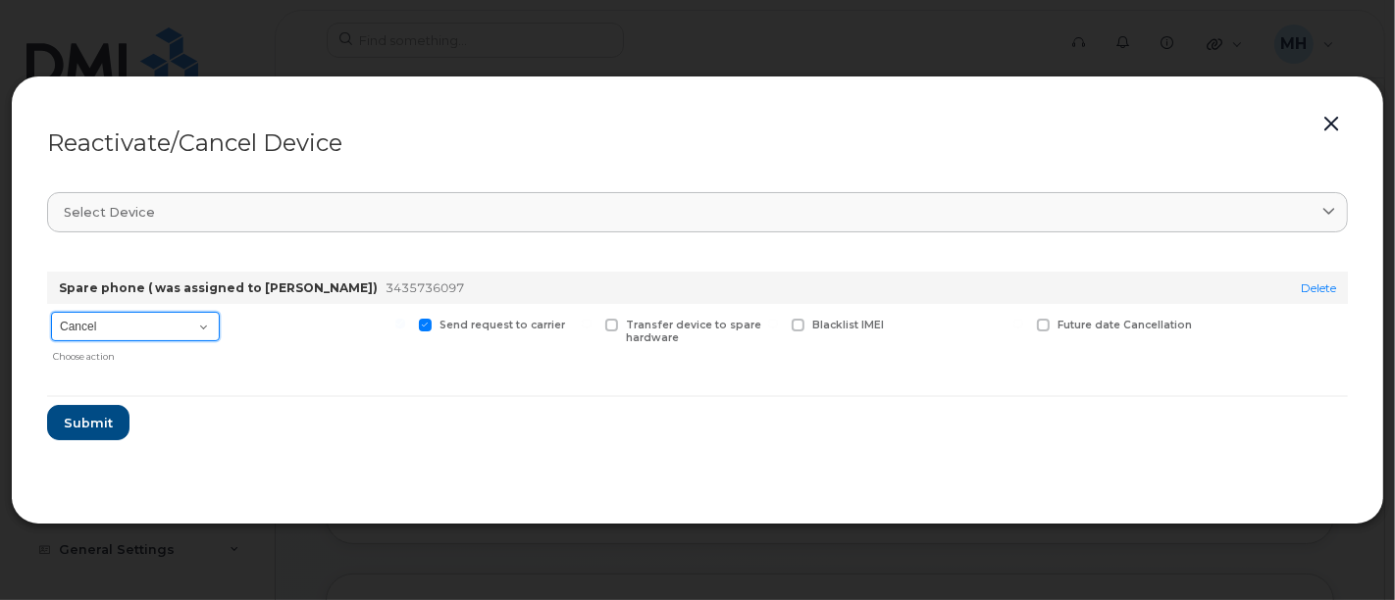
click at [73, 329] on select "Cancel Suspend - Extend Suspension Reactivate" at bounding box center [135, 326] width 169 height 29
click at [51, 312] on select "Cancel Suspend - Extend Suspension Reactivate" at bounding box center [135, 326] width 169 height 29
click at [92, 424] on span "Submit" at bounding box center [87, 423] width 49 height 19
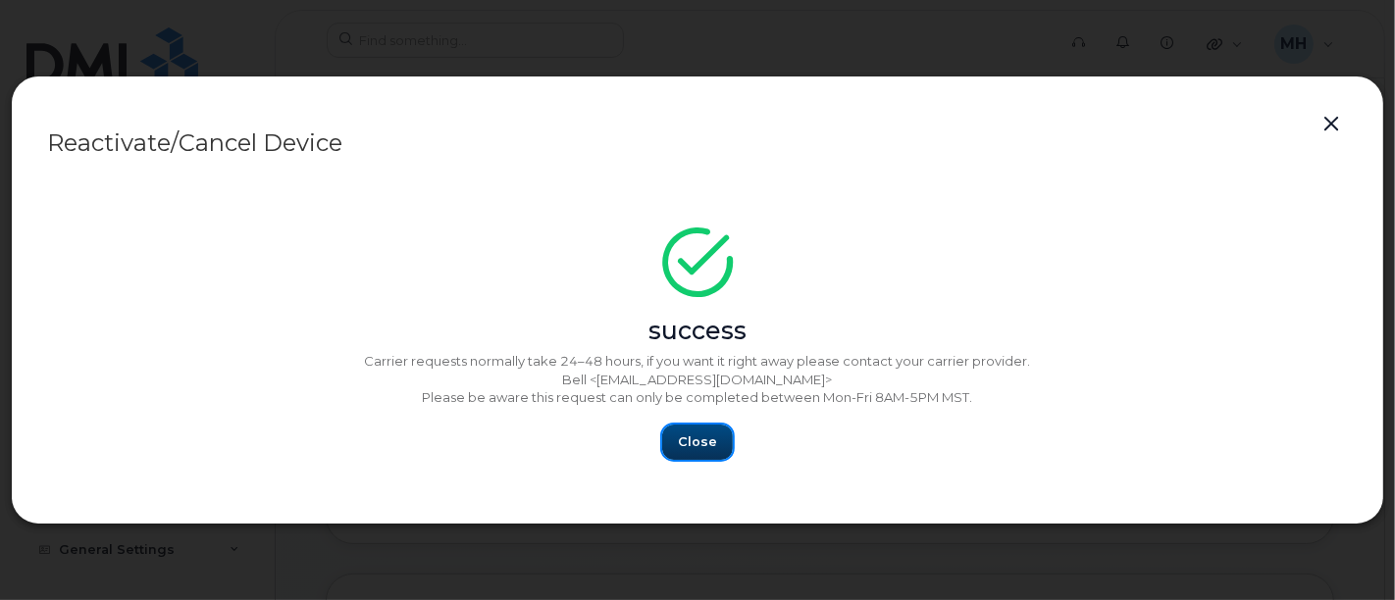
click at [696, 438] on span "Close" at bounding box center [697, 442] width 39 height 19
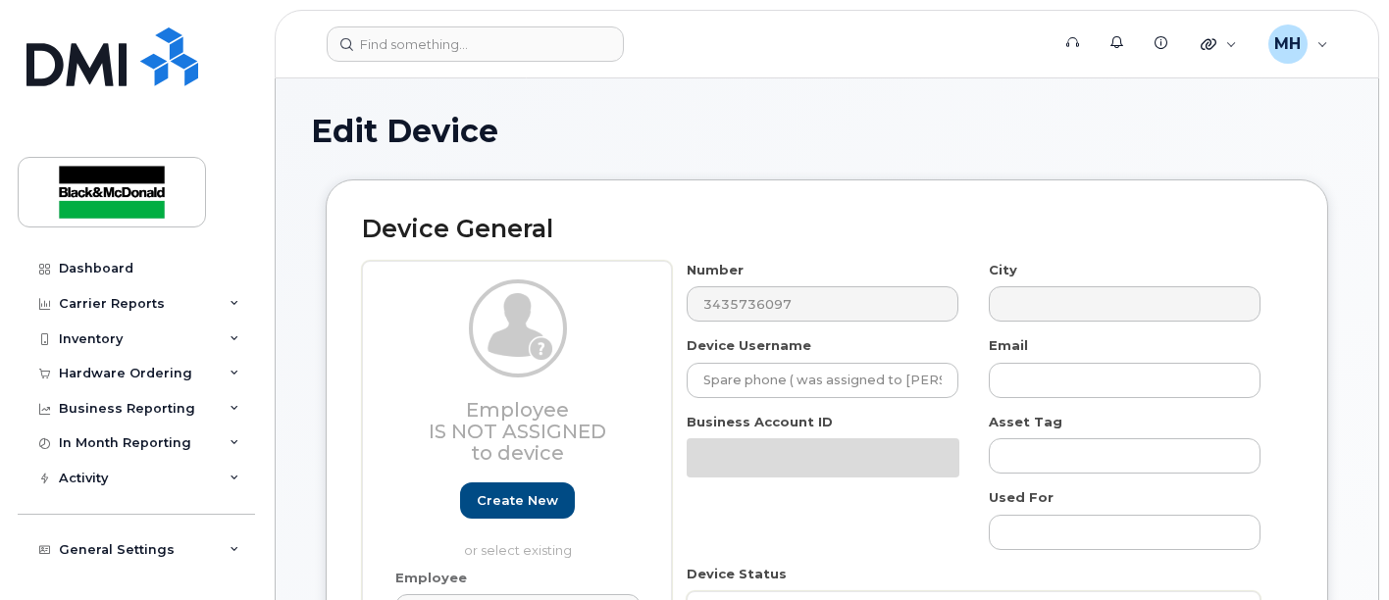
select select "35148941"
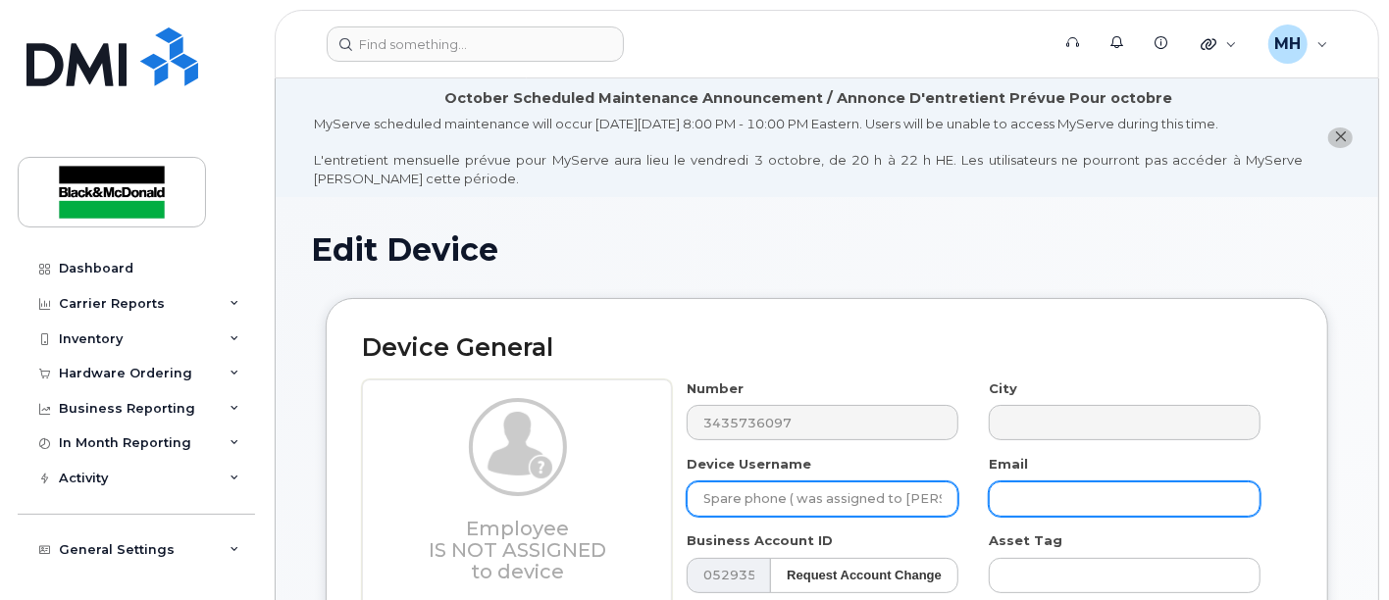
scroll to position [0, 30]
drag, startPoint x: 699, startPoint y: 501, endPoint x: 1036, endPoint y: 481, distance: 337.0
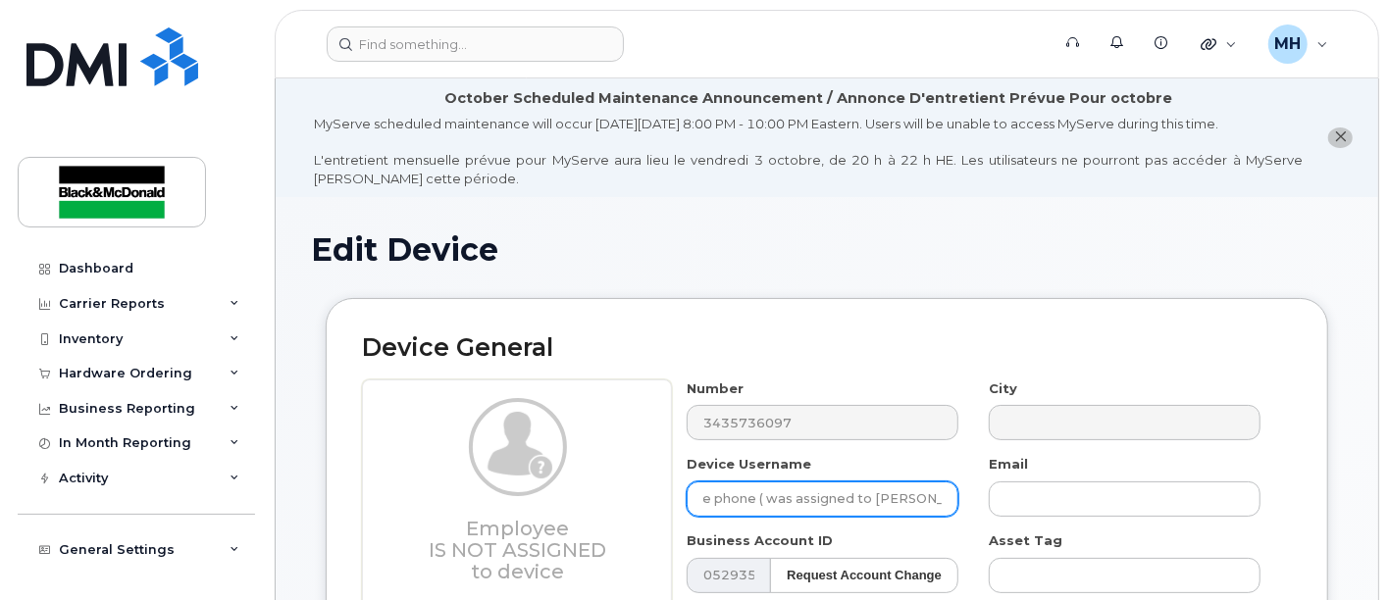
click at [753, 505] on input "Spare phone ( was assigned to [PERSON_NAME])" at bounding box center [823, 499] width 272 height 35
click at [754, 505] on input "Spare phone ( was assigned to [PERSON_NAME])" at bounding box center [823, 499] width 272 height 35
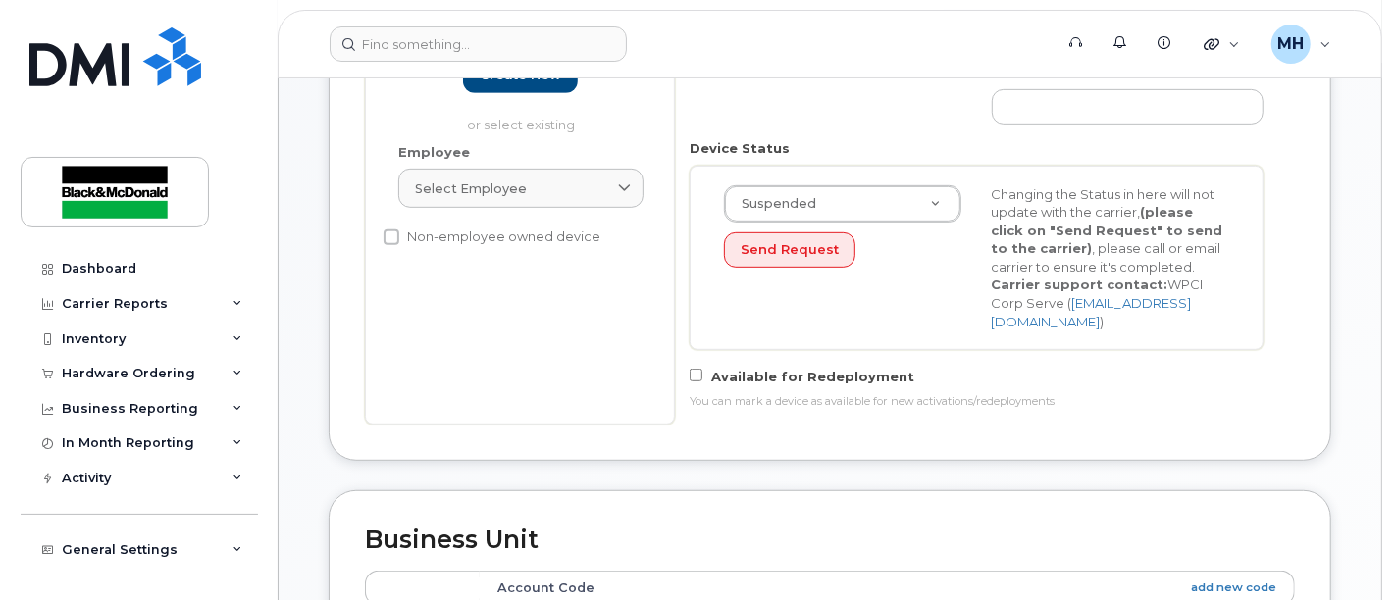
scroll to position [653, 0]
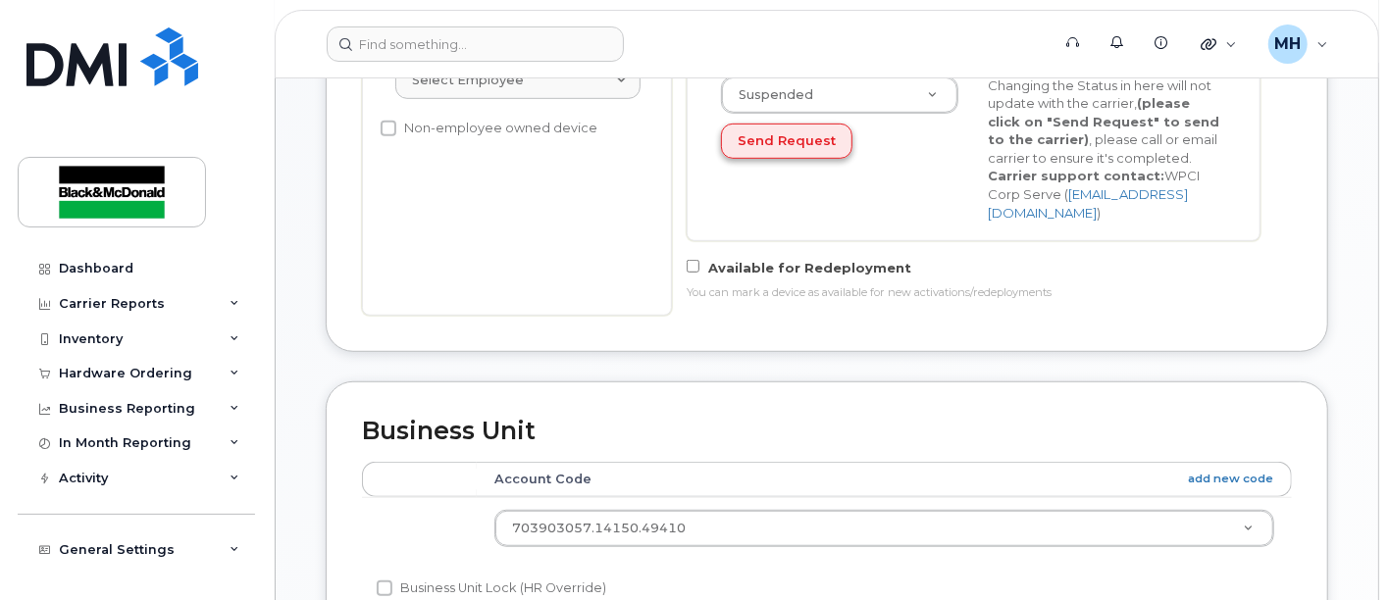
type input "Cancelled ( was assigned to Laura Kelly)"
click at [800, 138] on button "Send Request" at bounding box center [786, 142] width 131 height 36
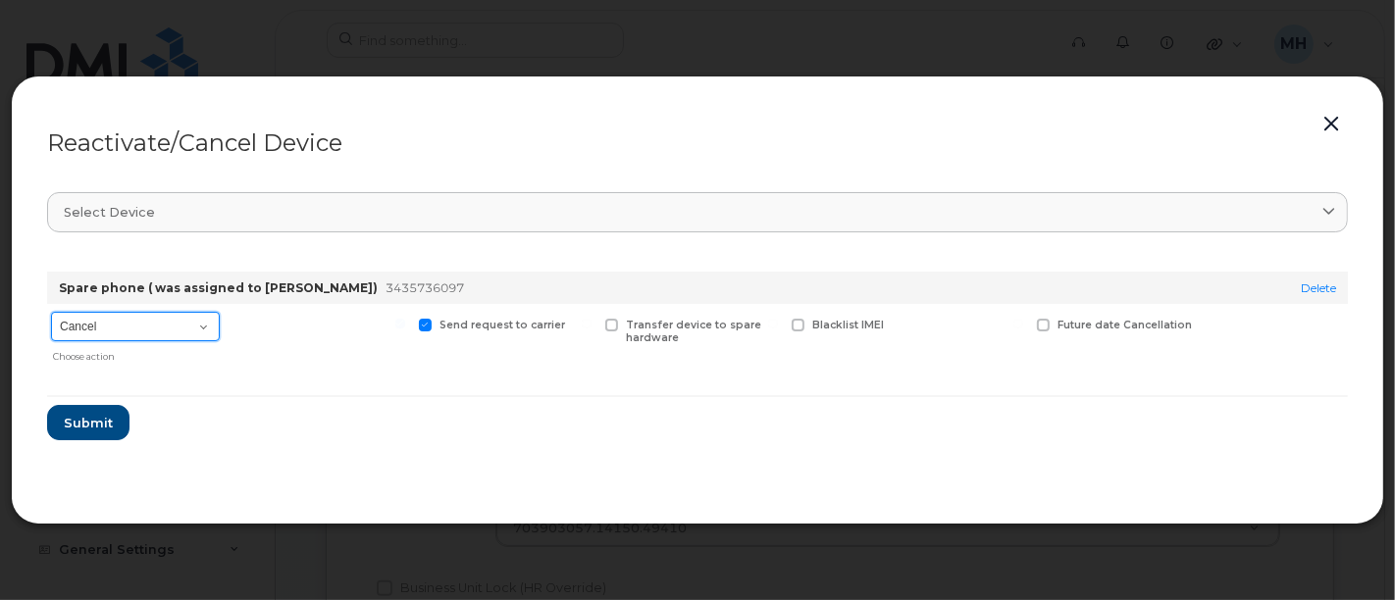
click at [199, 327] on select "Cancel Suspend - Extend Suspension Reactivate" at bounding box center [135, 326] width 169 height 29
click at [51, 312] on select "Cancel Suspend - Extend Suspension Reactivate" at bounding box center [135, 326] width 169 height 29
click at [104, 420] on span "Submit" at bounding box center [87, 423] width 49 height 19
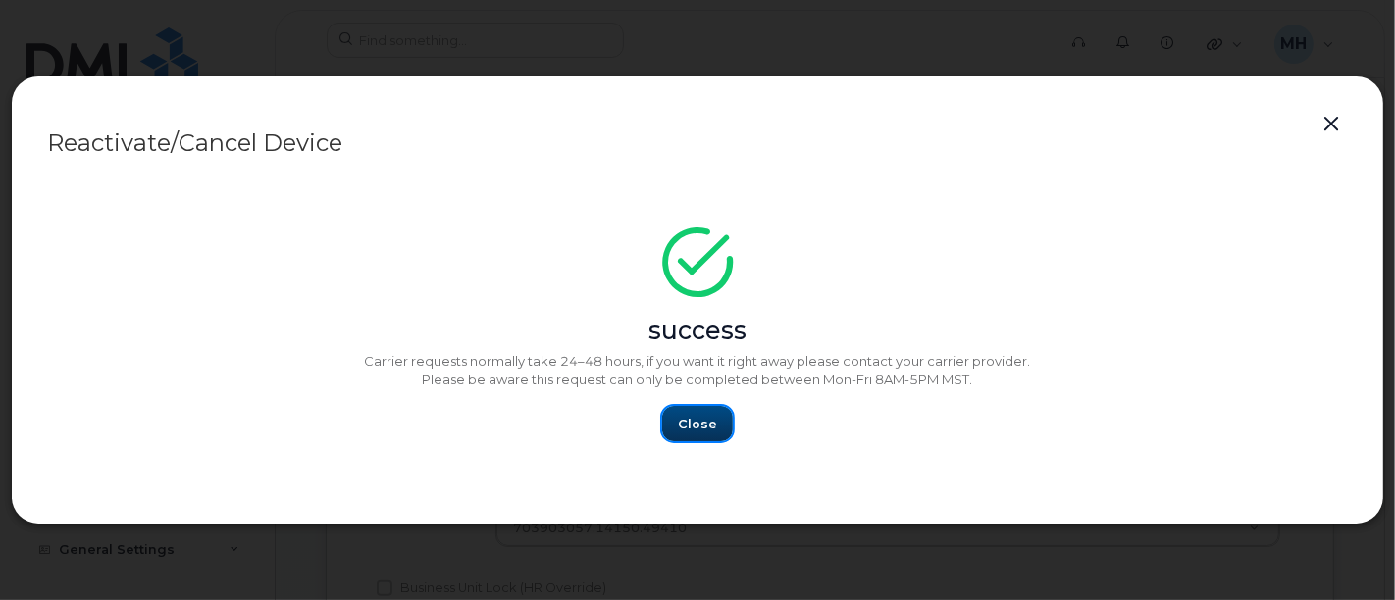
drag, startPoint x: 713, startPoint y: 422, endPoint x: 782, endPoint y: 405, distance: 70.6
click at [714, 418] on span "Close" at bounding box center [697, 424] width 39 height 19
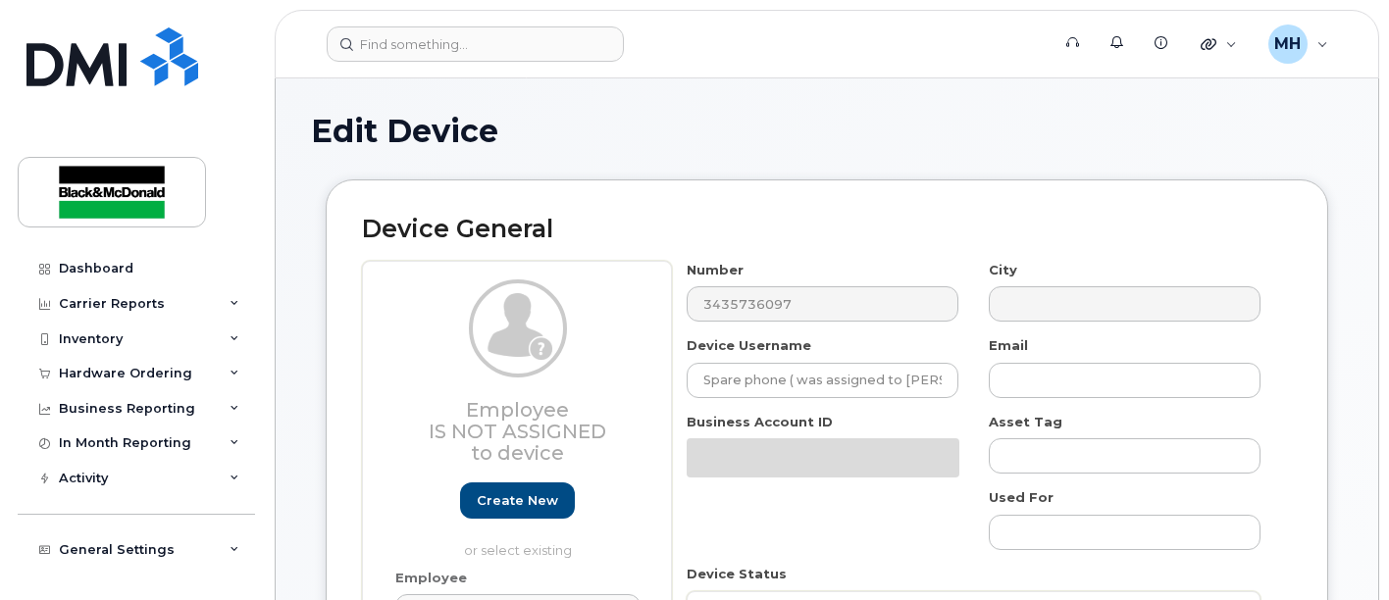
select select "35148941"
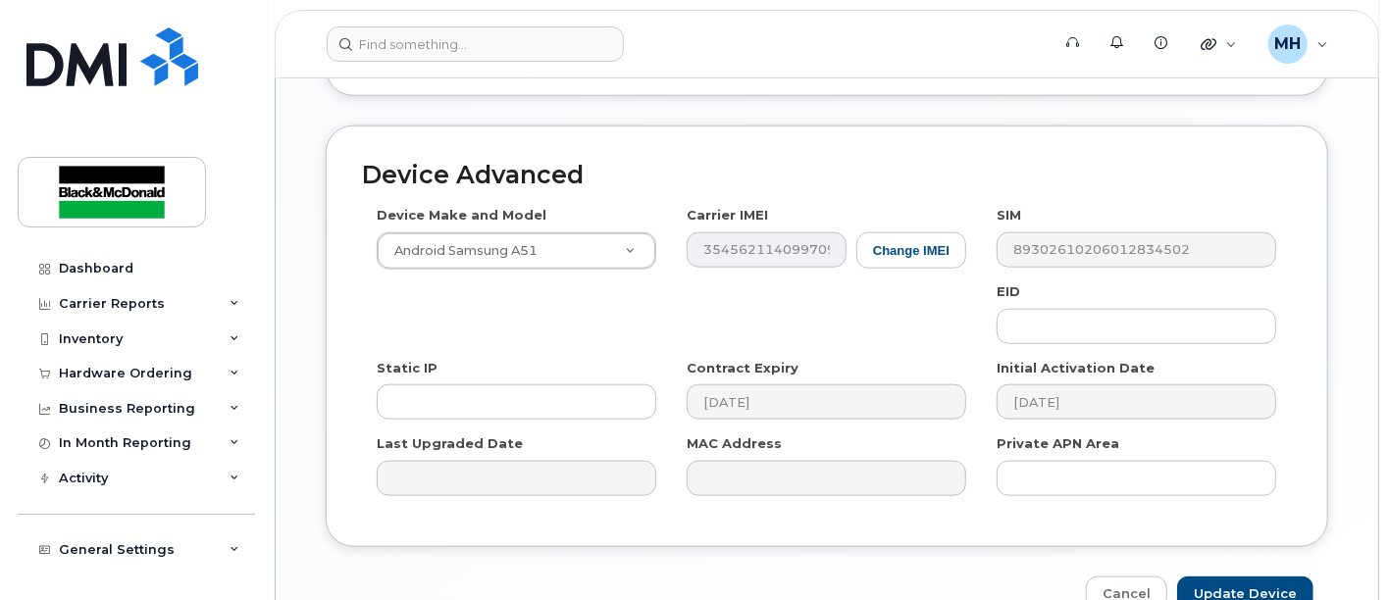
scroll to position [1333, 0]
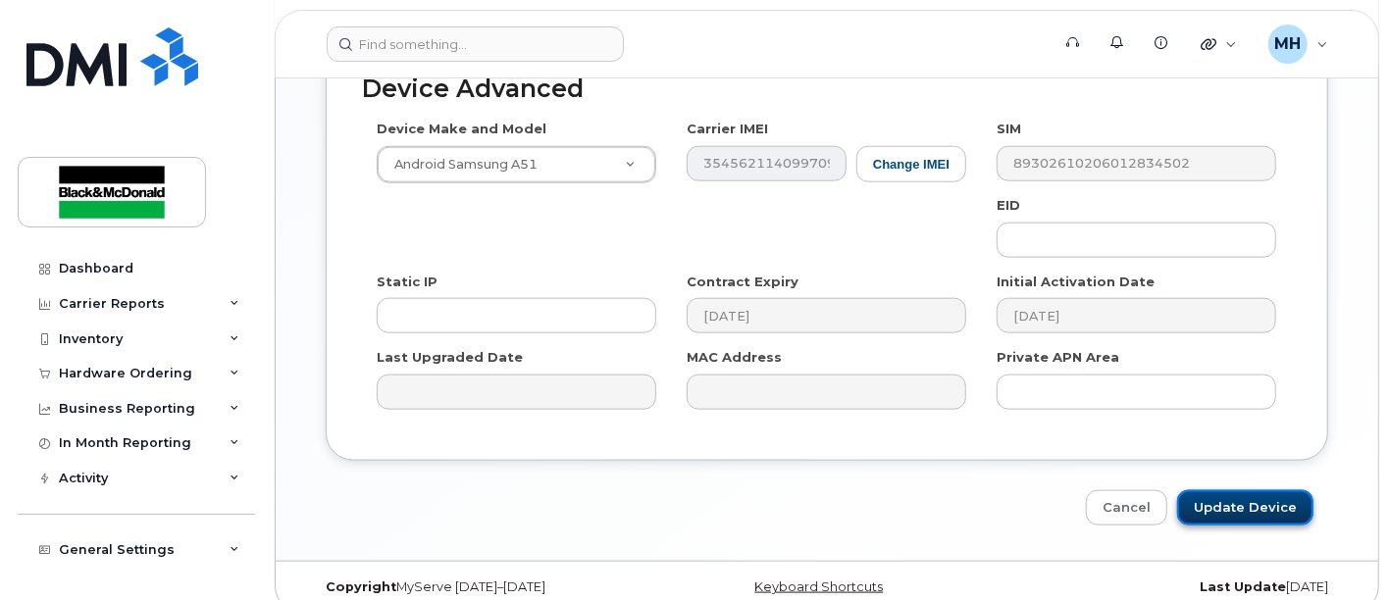
click at [1268, 490] on input "Update Device" at bounding box center [1245, 508] width 136 height 36
type input "Saving..."
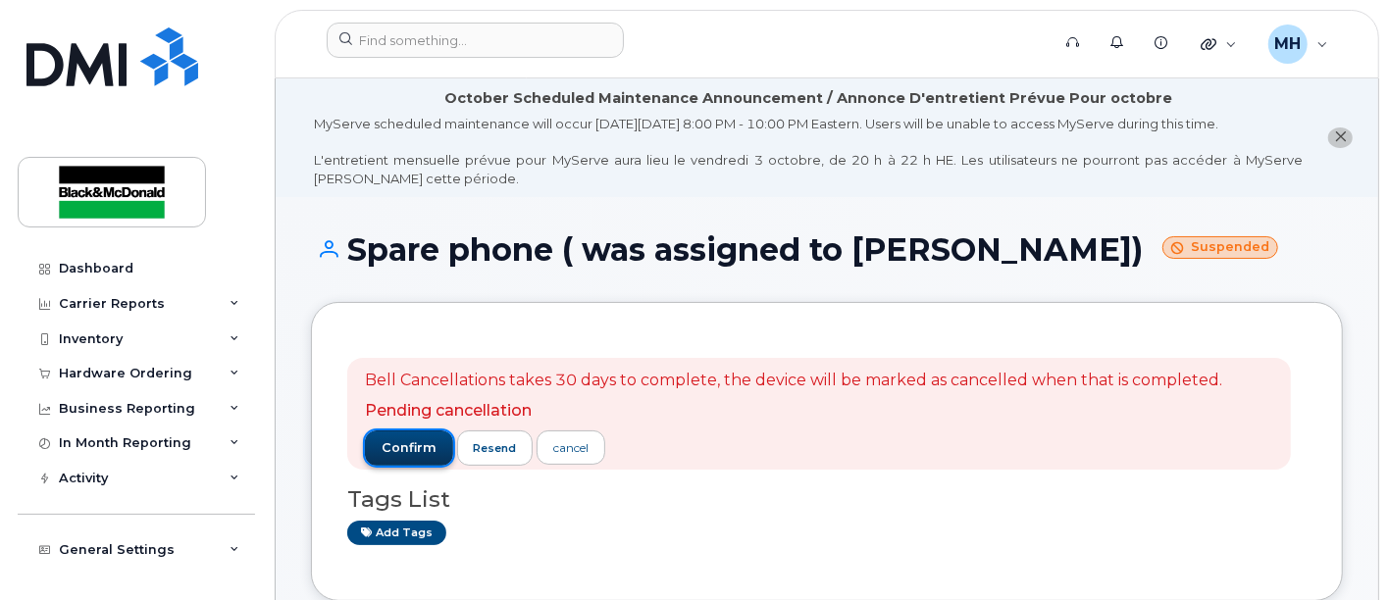
click at [412, 458] on button "confirm" at bounding box center [409, 448] width 88 height 35
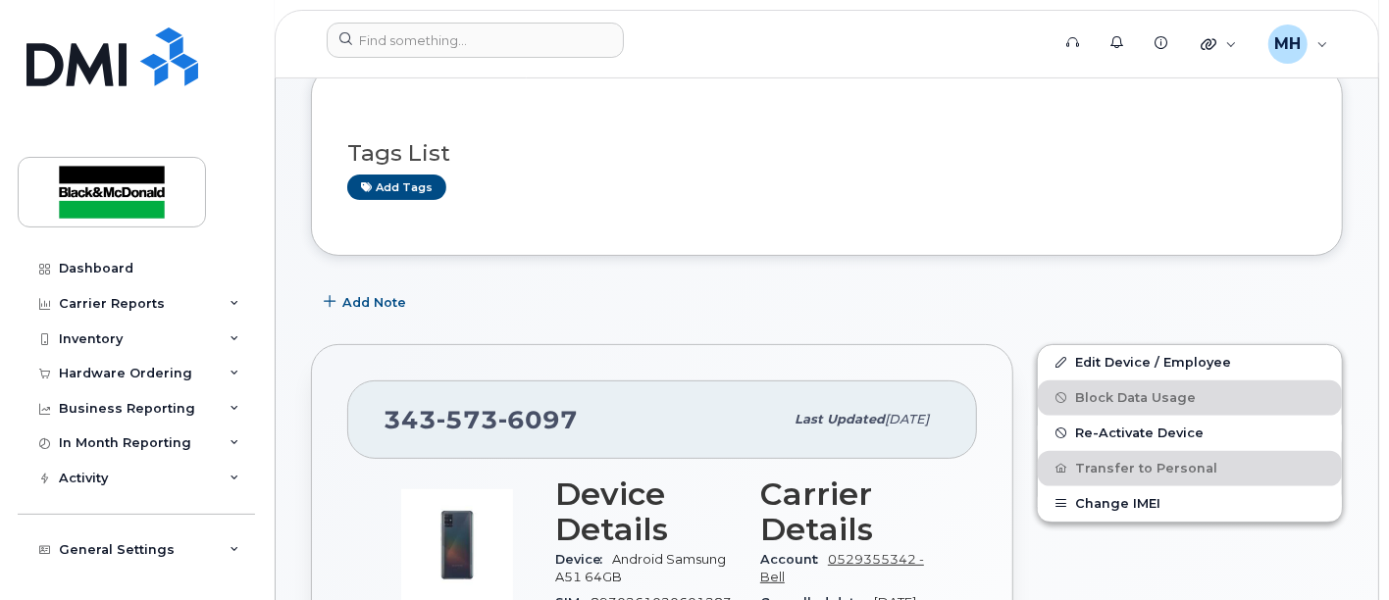
scroll to position [435, 0]
